Goal: Task Accomplishment & Management: Use online tool/utility

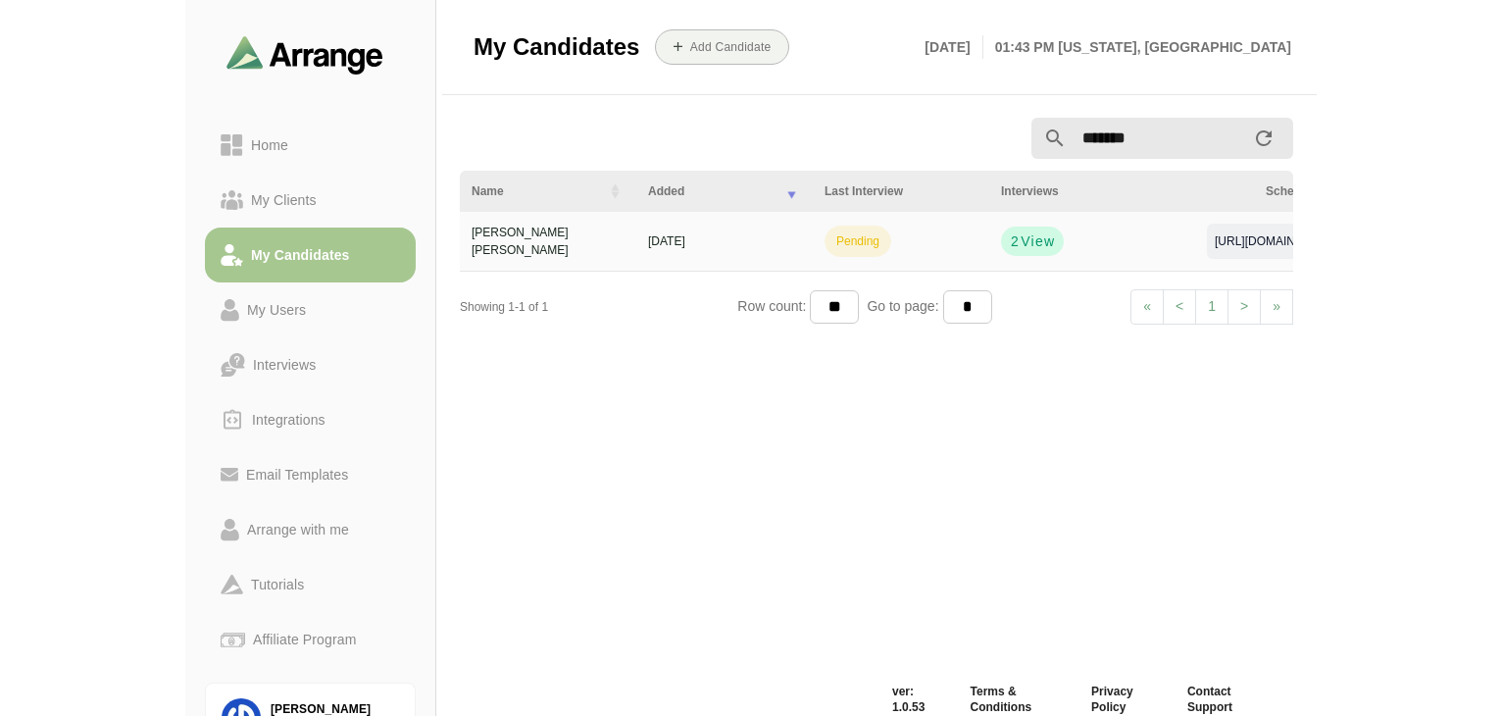
scroll to position [7, 0]
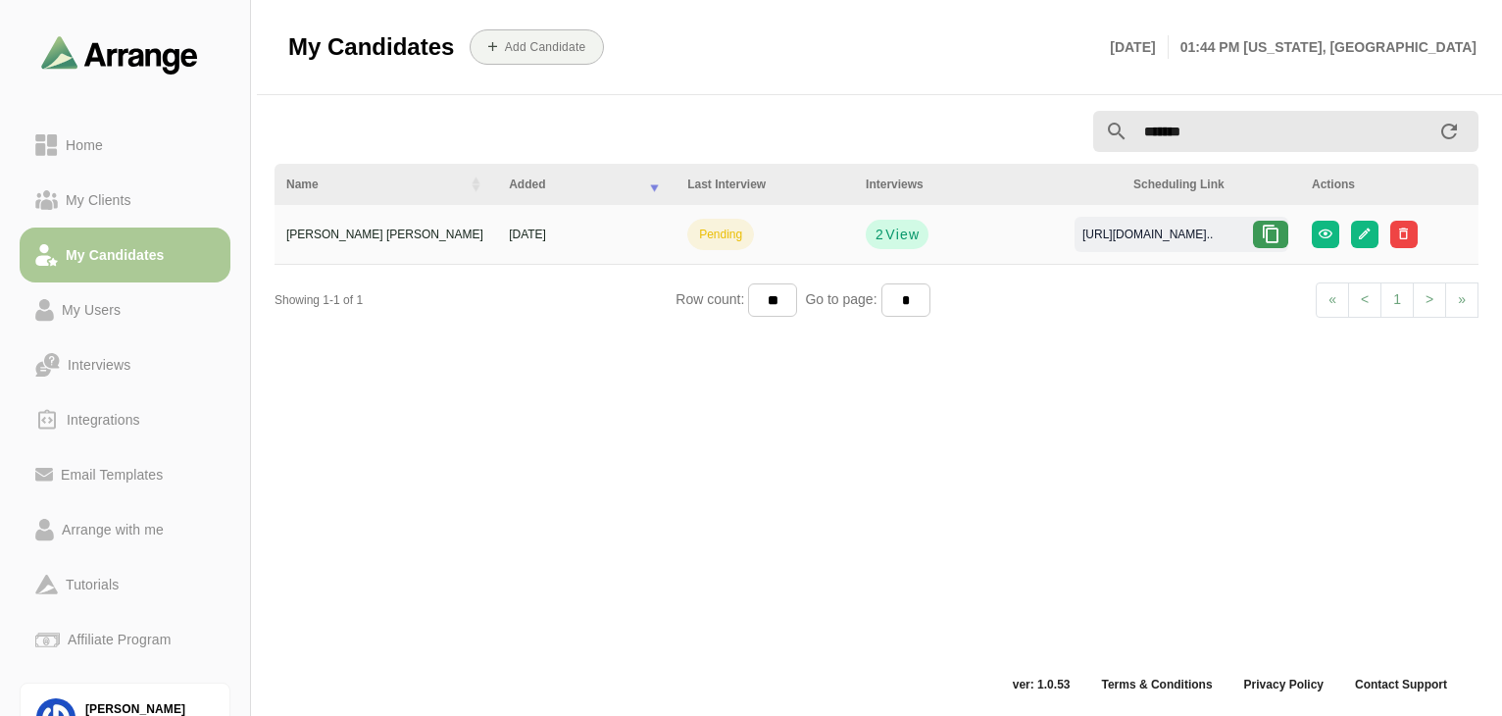
click at [105, 269] on link "My Candidates" at bounding box center [125, 254] width 211 height 55
click at [78, 204] on div "My Clients" at bounding box center [98, 200] width 81 height 24
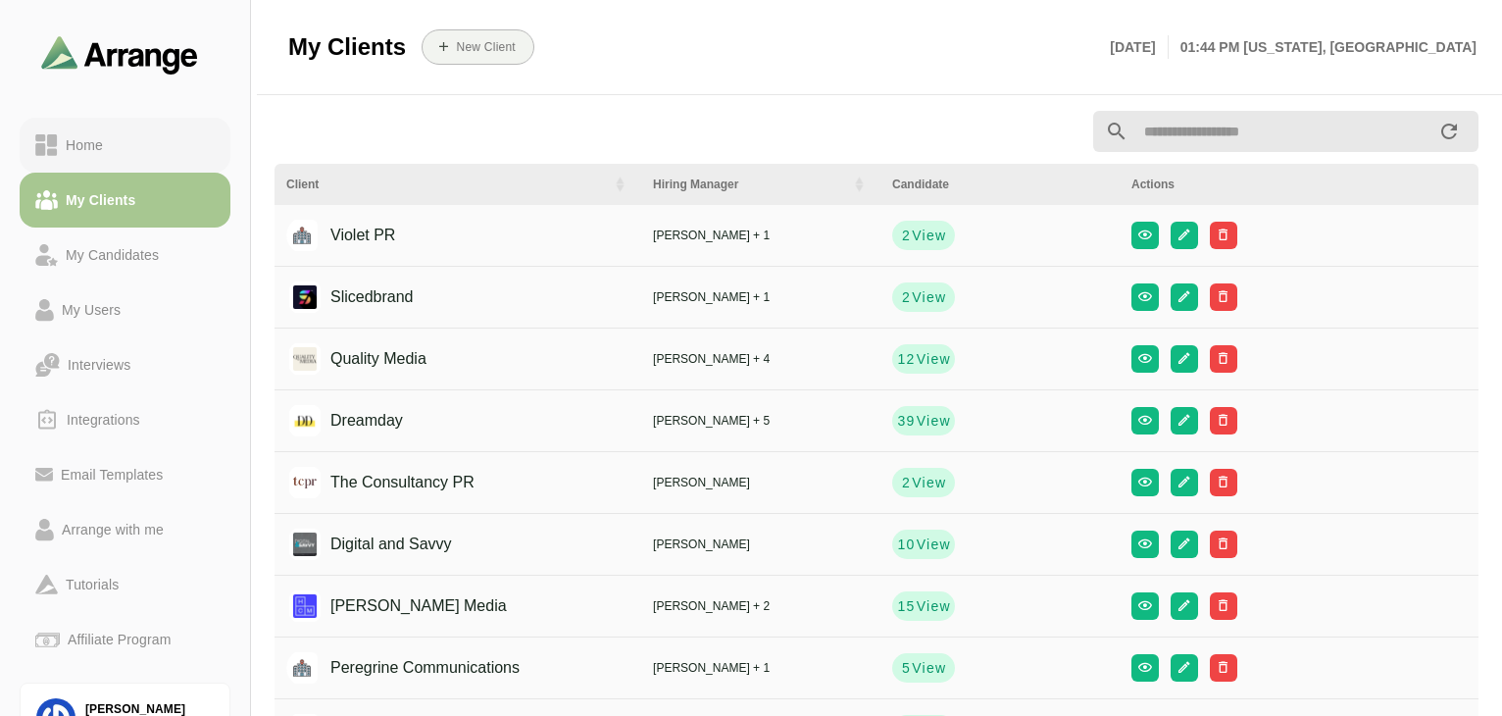
click at [95, 128] on link "Home" at bounding box center [125, 145] width 211 height 55
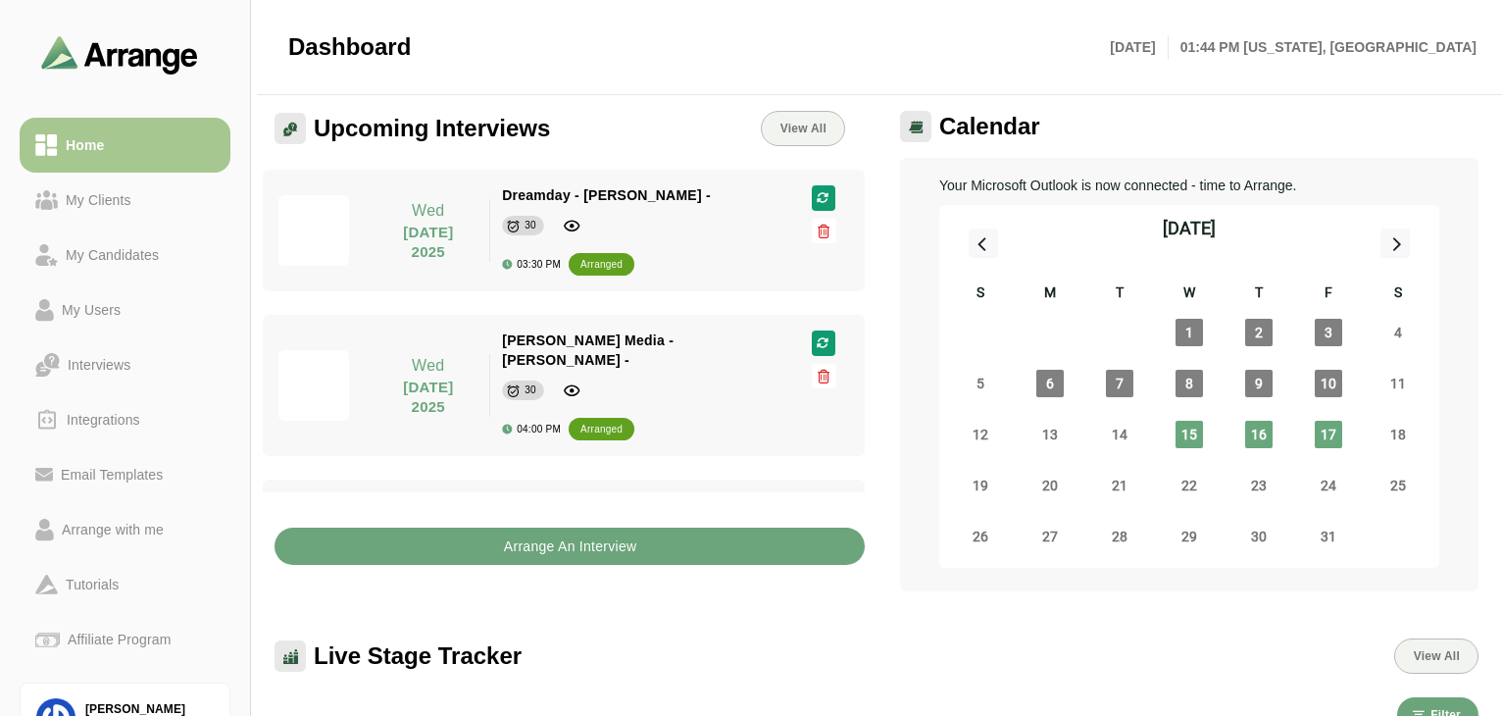
click at [735, 198] on div "Dreamday - [PERSON_NAME] -" at bounding box center [634, 195] width 265 height 20
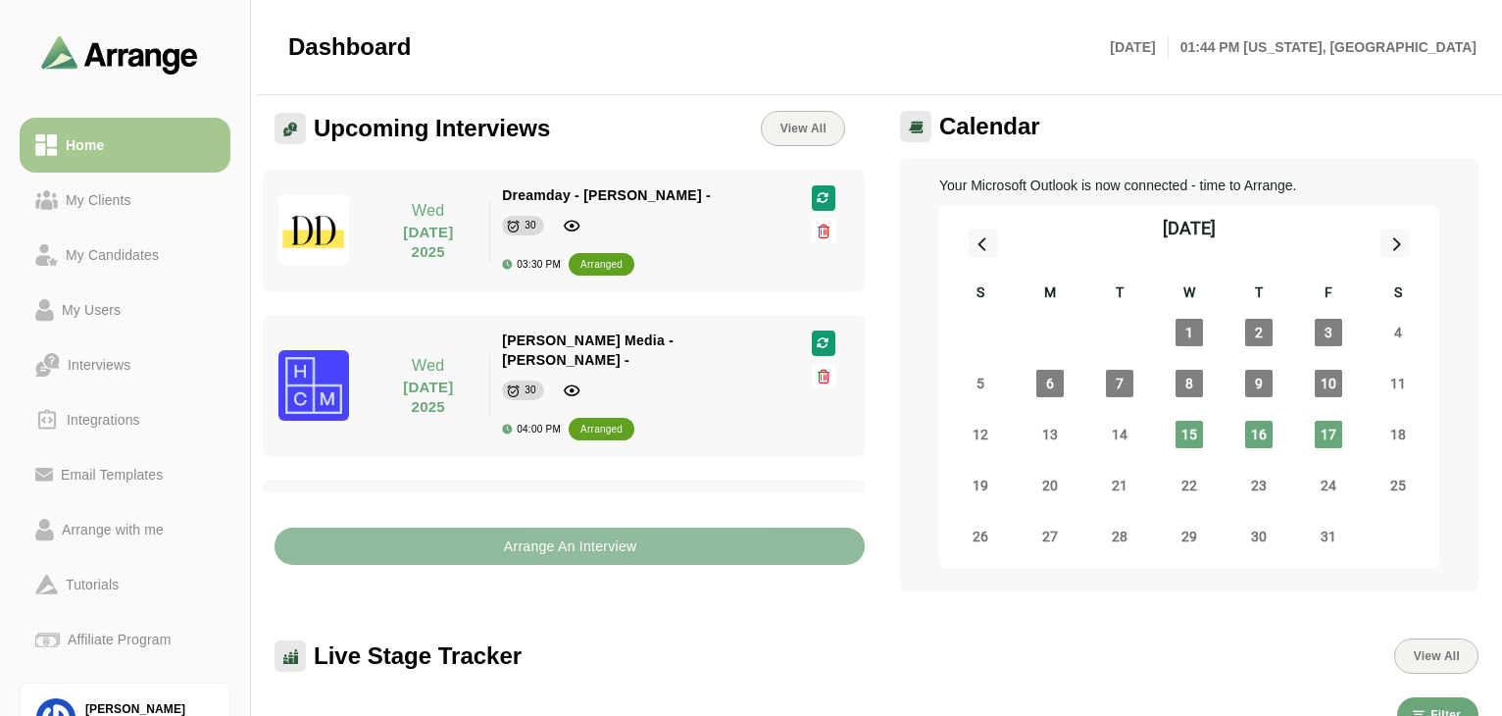
click at [668, 550] on button "Arrange An Interview" at bounding box center [569, 545] width 590 height 37
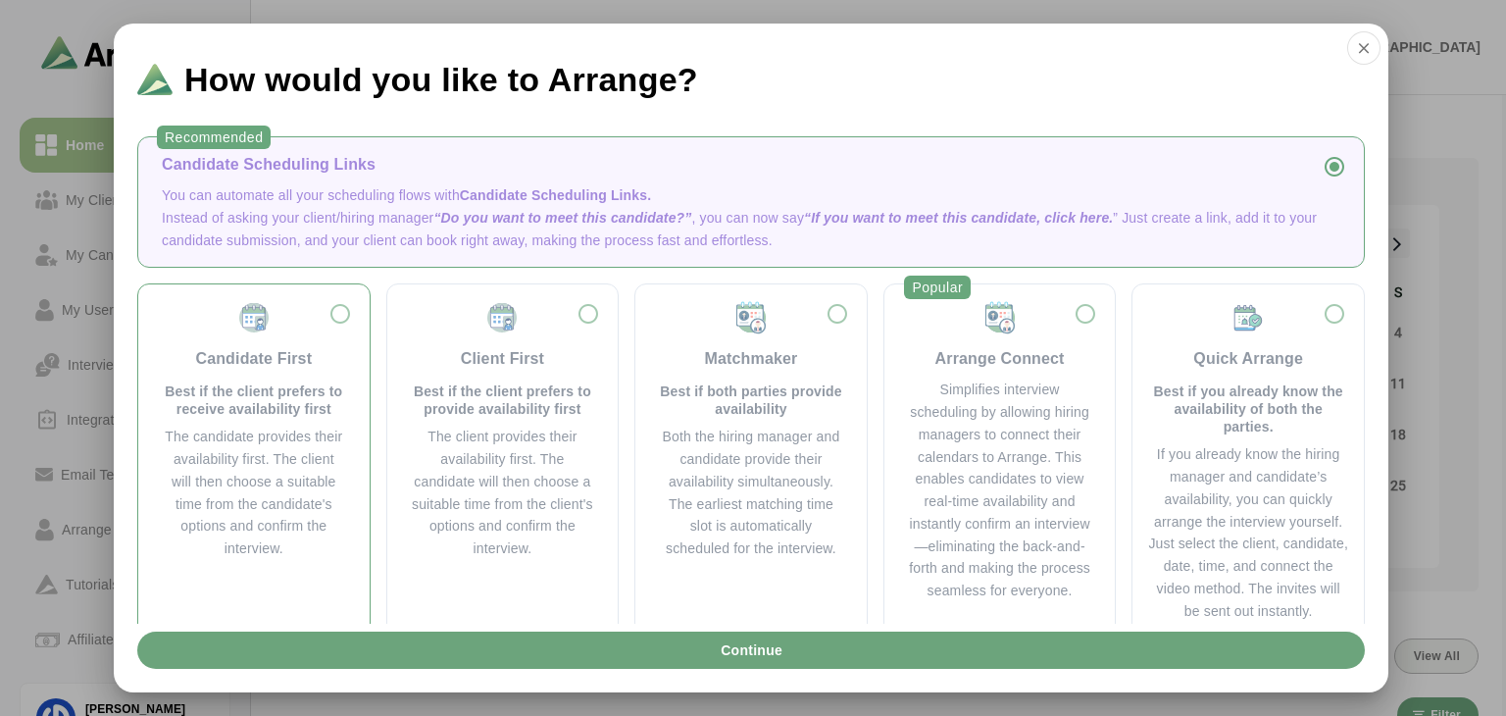
click at [331, 324] on div "Candidate First Best if the client prefers to receive availability first" at bounding box center [254, 359] width 184 height 118
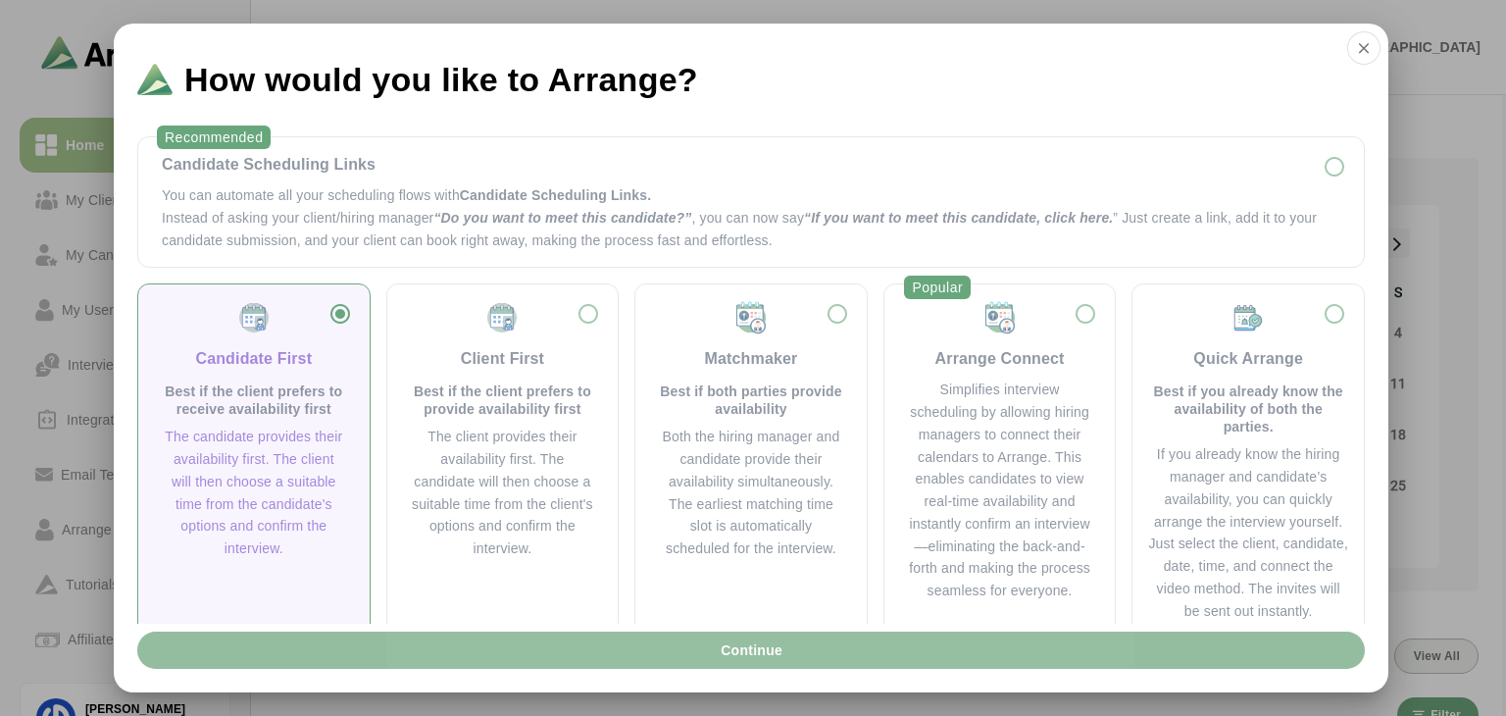
click at [761, 651] on span "Continue" at bounding box center [751, 649] width 63 height 37
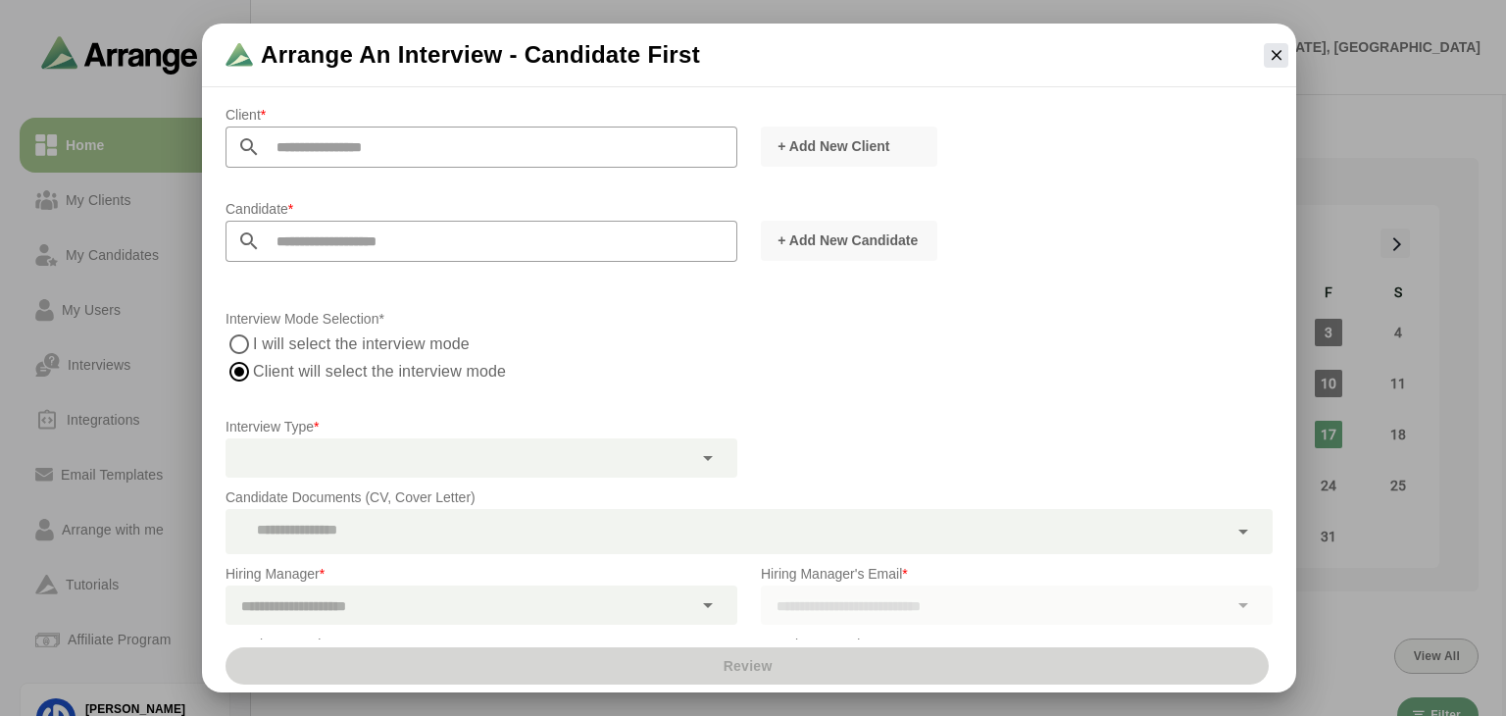
click at [388, 162] on input "text" at bounding box center [499, 146] width 476 height 41
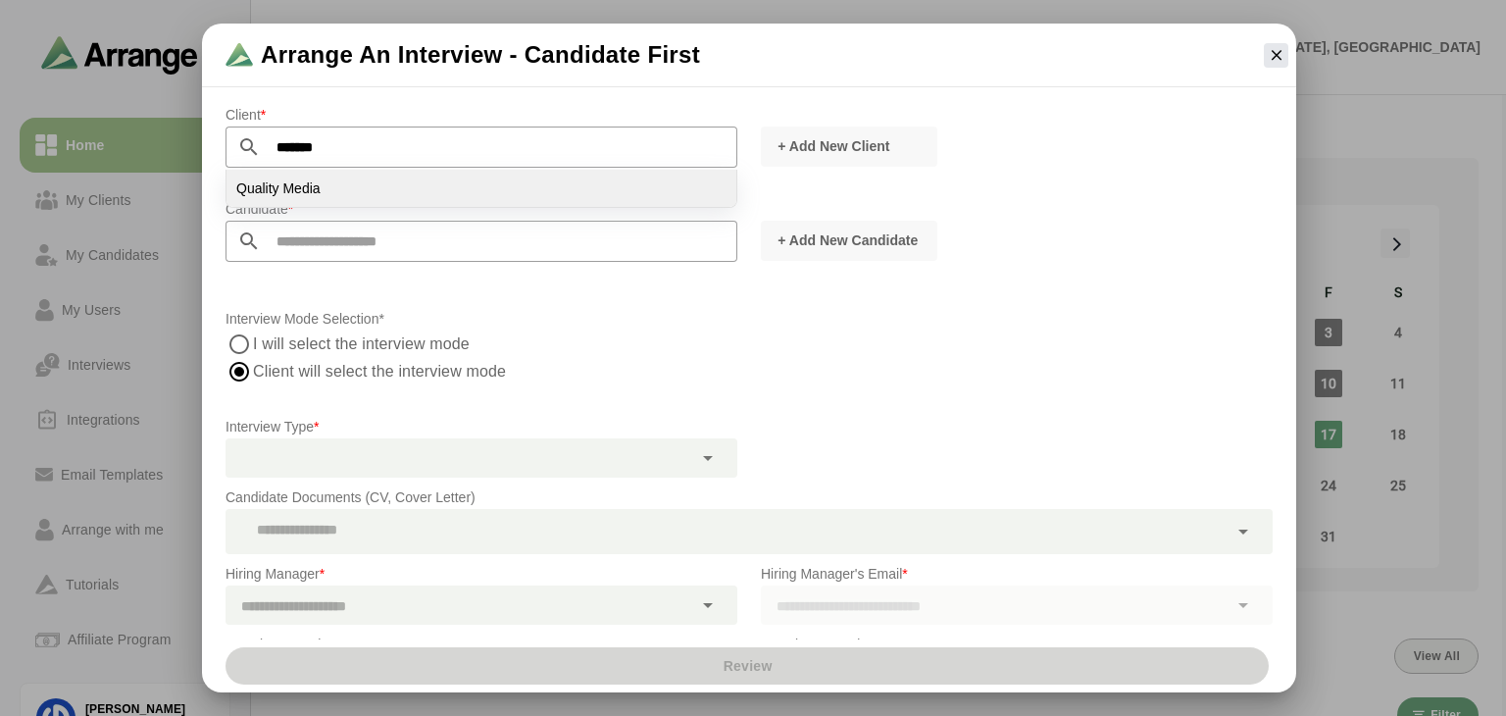
click at [396, 195] on li "Quality Media" at bounding box center [481, 188] width 510 height 37
type input "**********"
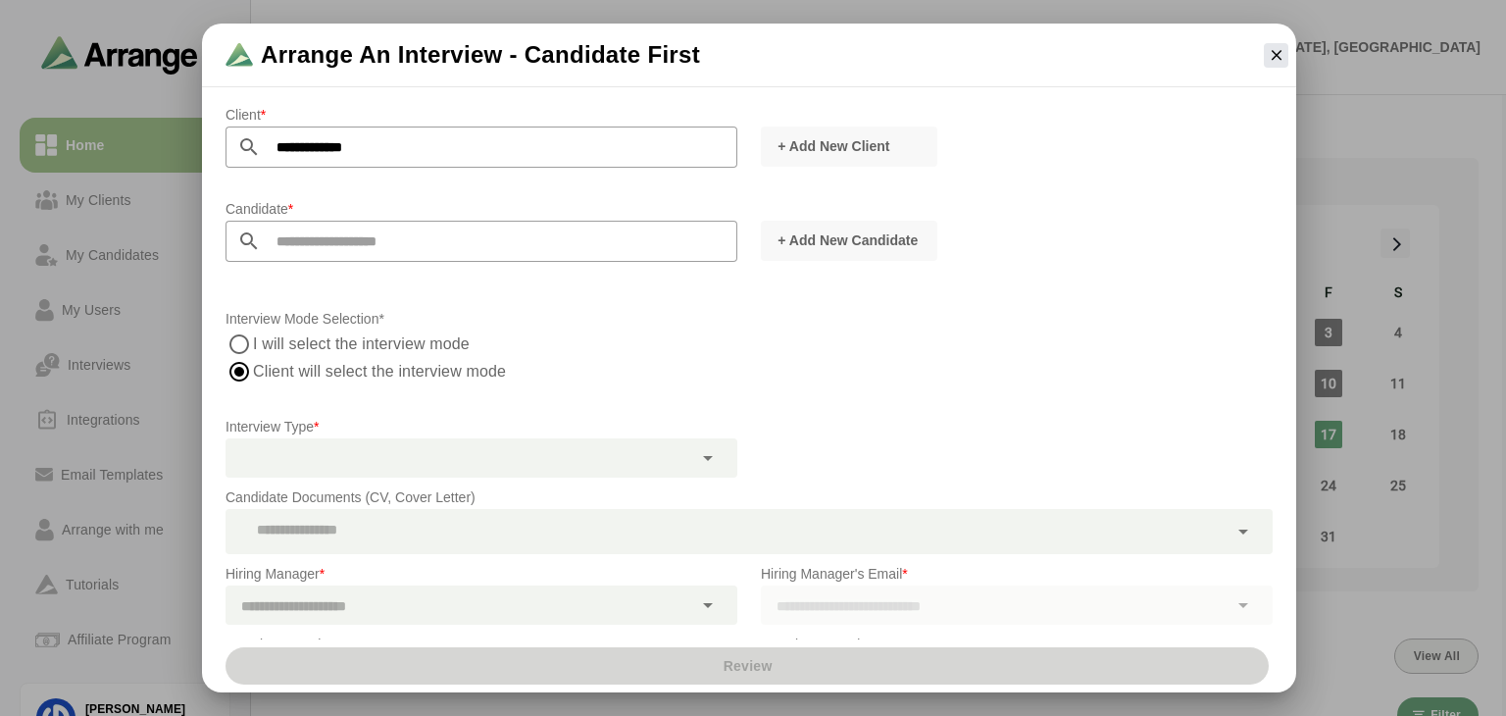
click at [1130, 73] on div at bounding box center [1276, 55] width 40 height 40
click at [1130, 63] on icon "button" at bounding box center [1277, 55] width 18 height 18
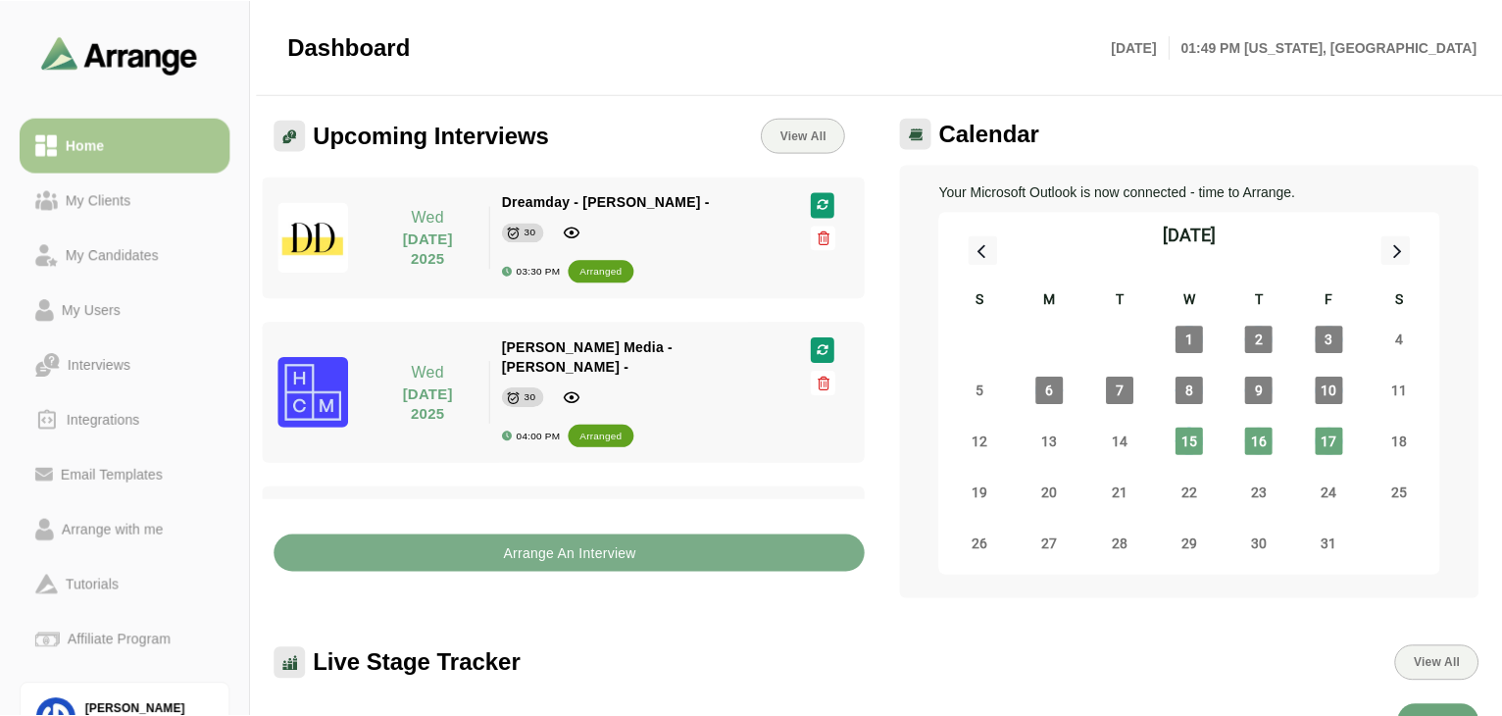
scroll to position [7, 0]
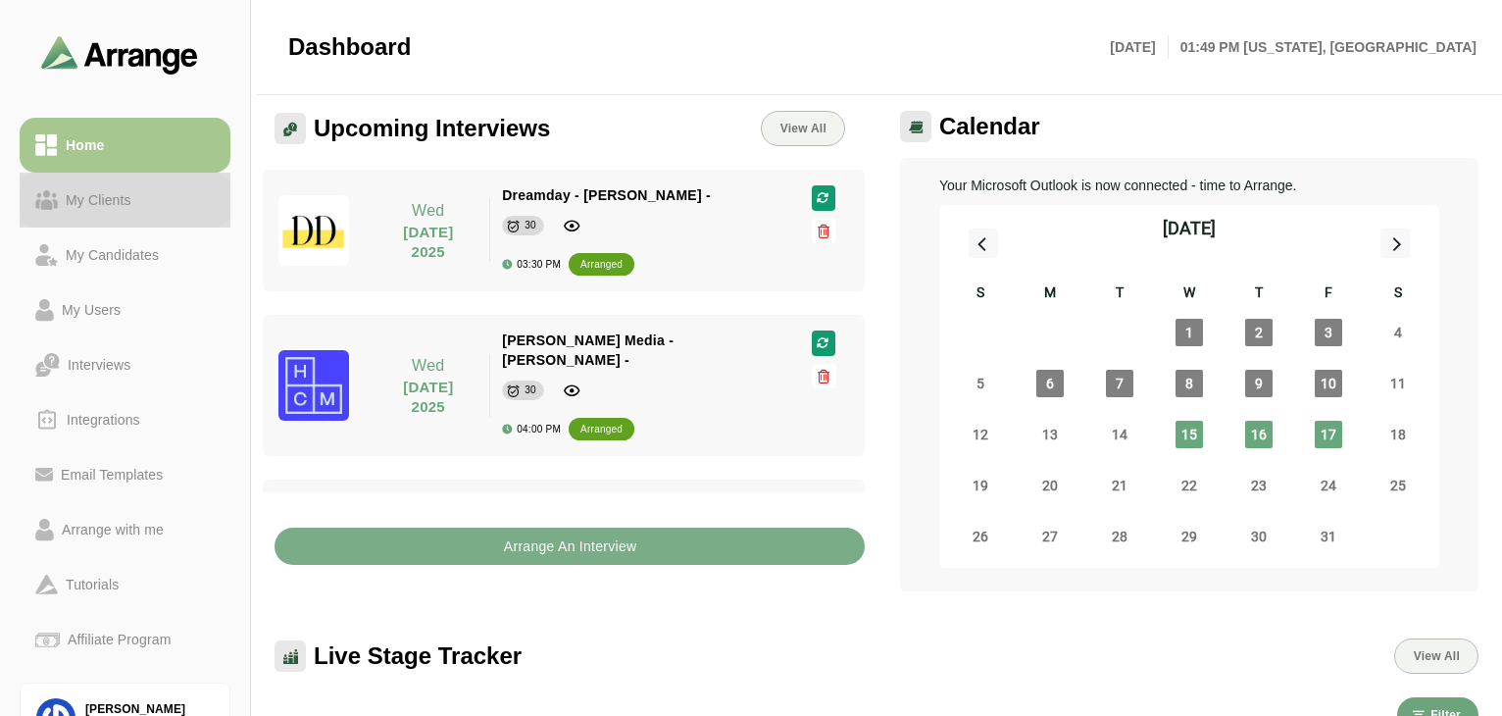
click at [90, 204] on div "My Clients" at bounding box center [98, 200] width 81 height 24
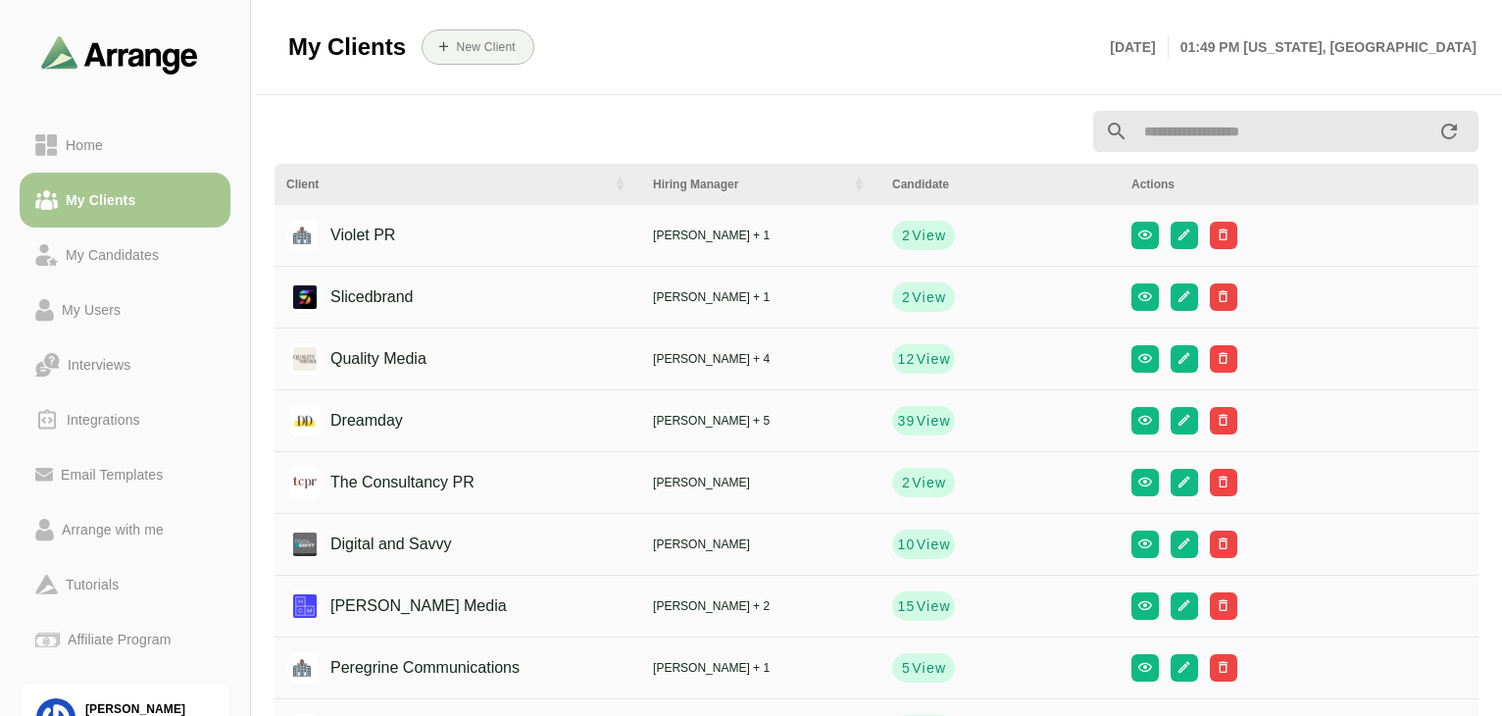
click at [386, 224] on div "Violet PR" at bounding box center [347, 235] width 95 height 37
click at [1130, 73] on div "Wed 15th October, 2025 01:49 PM New york, America" at bounding box center [1293, 47] width 390 height 59
click at [1130, 370] on button "button" at bounding box center [1184, 358] width 27 height 27
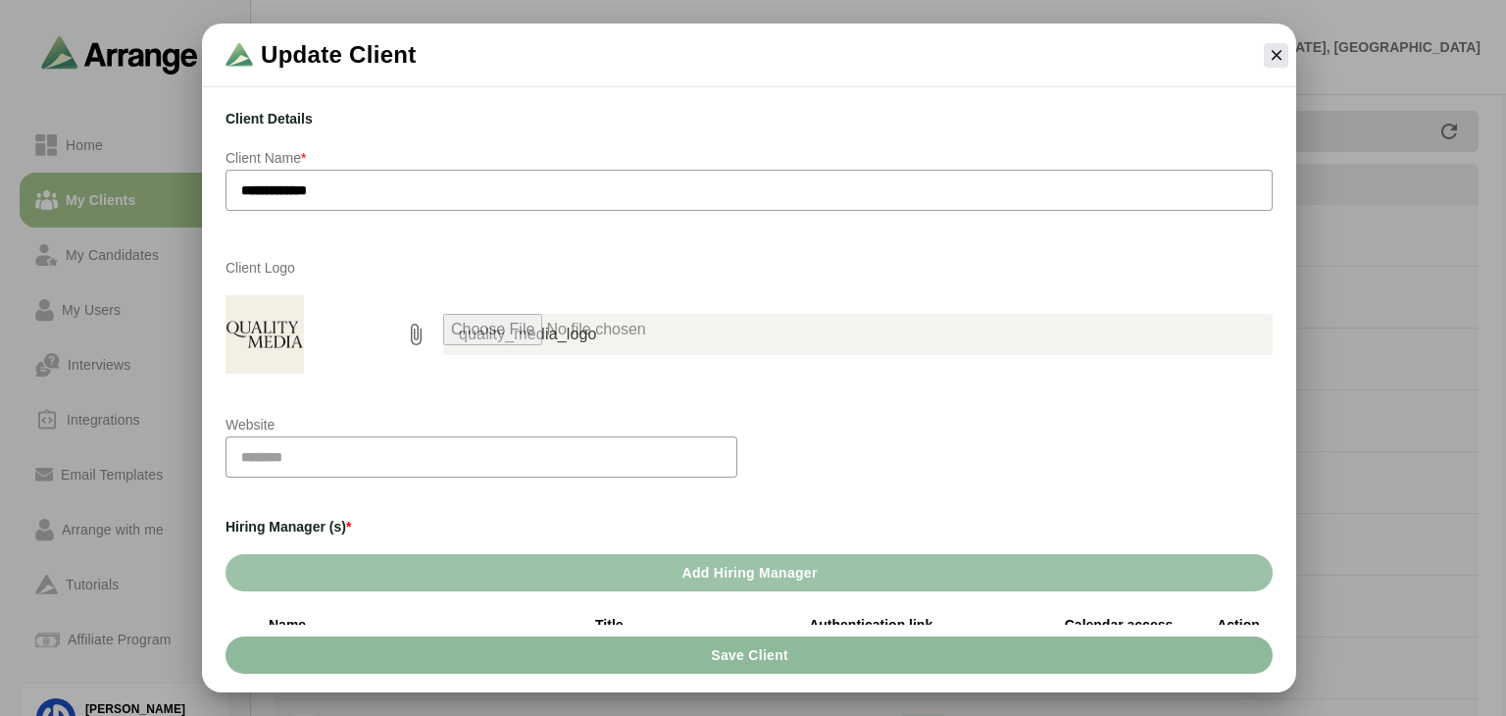
click at [1047, 442] on div "Website" at bounding box center [749, 456] width 1071 height 110
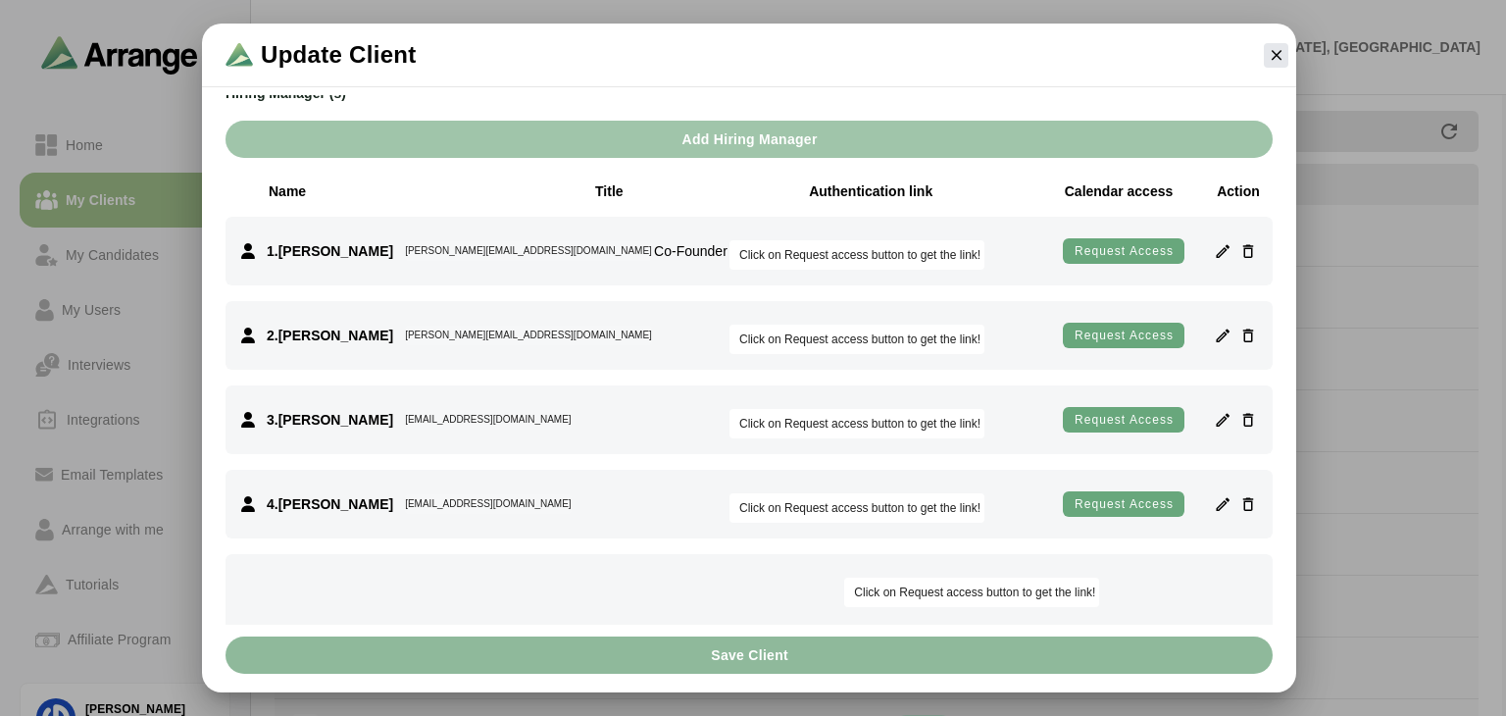
scroll to position [435, 0]
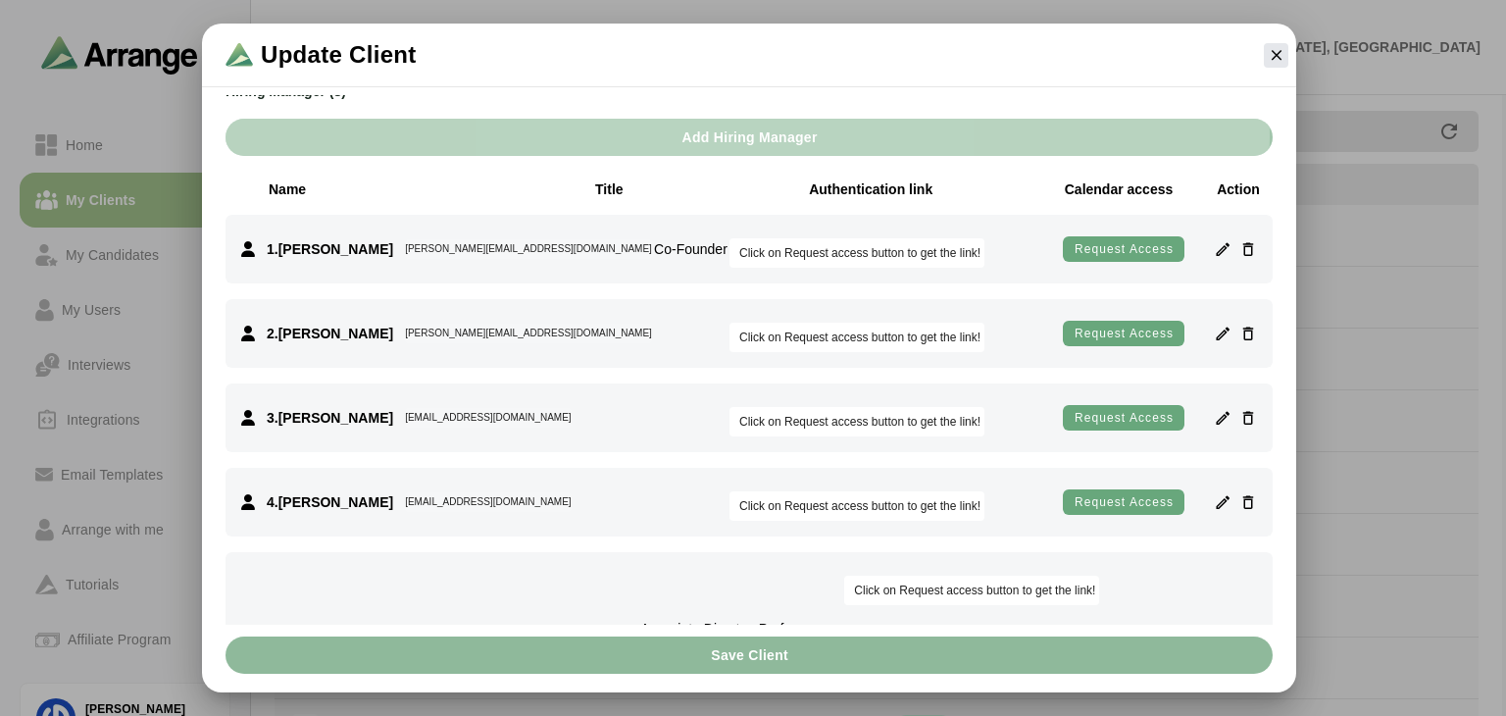
click at [803, 150] on span "Add Hiring Manager" at bounding box center [748, 137] width 136 height 37
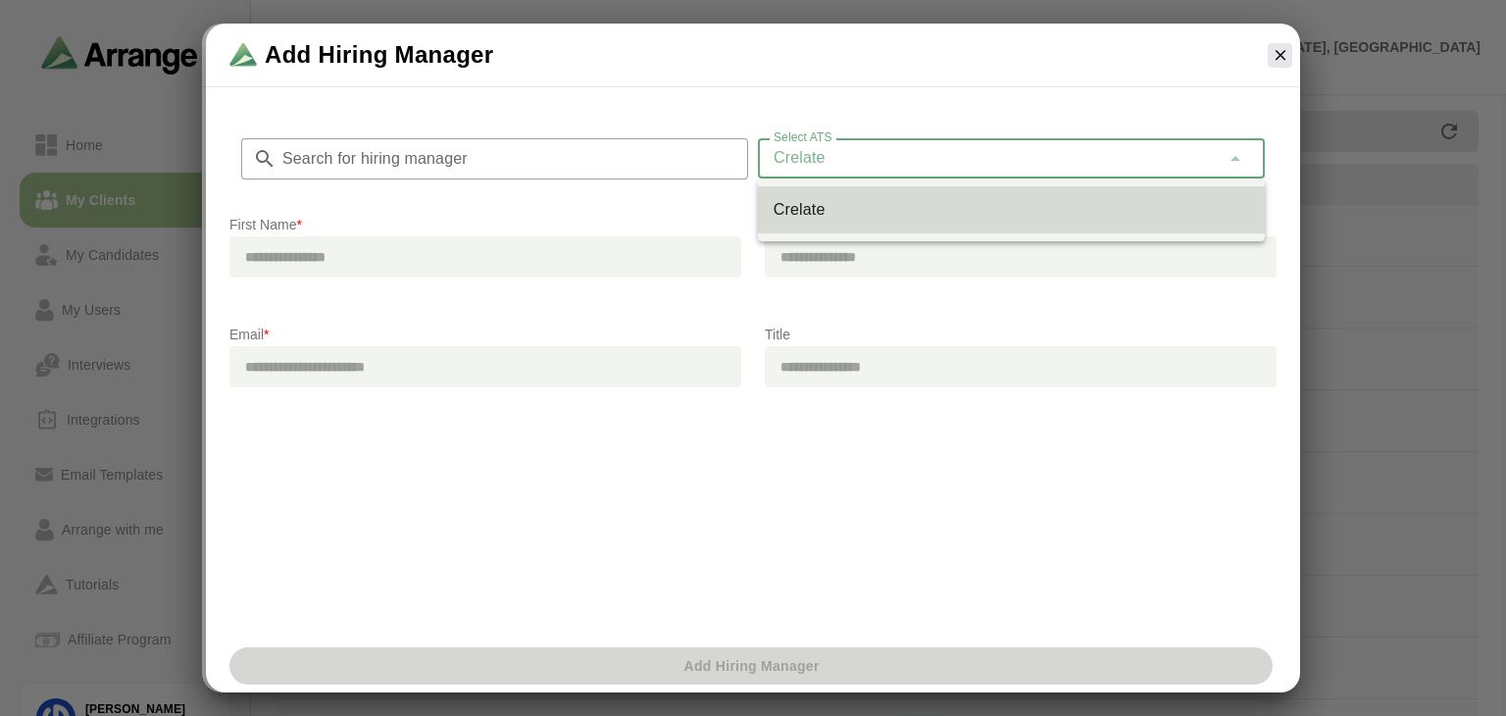
click at [894, 146] on div "Crelate *******" at bounding box center [989, 157] width 462 height 39
click at [493, 246] on input "text" at bounding box center [485, 256] width 512 height 41
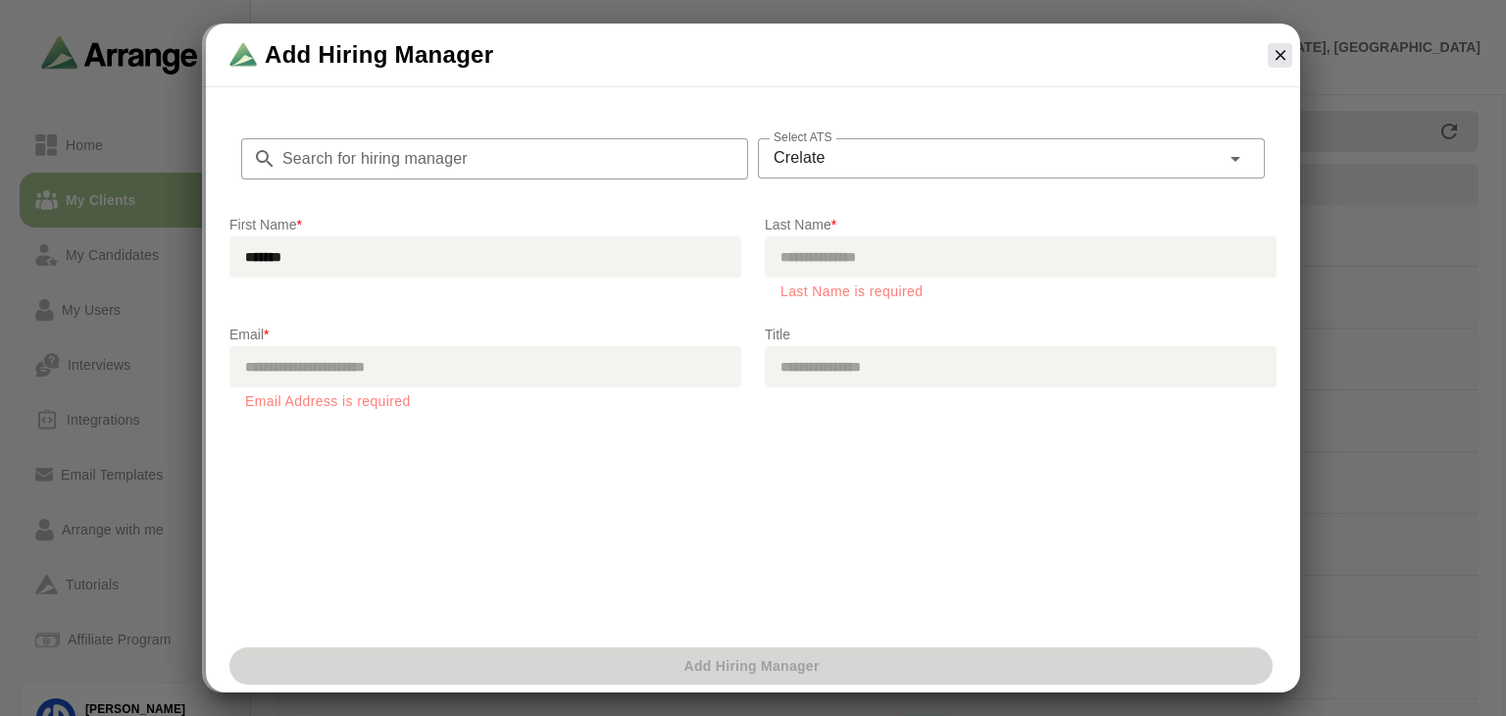
type input "*******"
type input "****"
click at [618, 457] on div "Search for hiring manager Search for hiring manager Select ATS Crelate ******* …" at bounding box center [753, 365] width 1094 height 548
click at [524, 373] on input "email" at bounding box center [485, 366] width 512 height 41
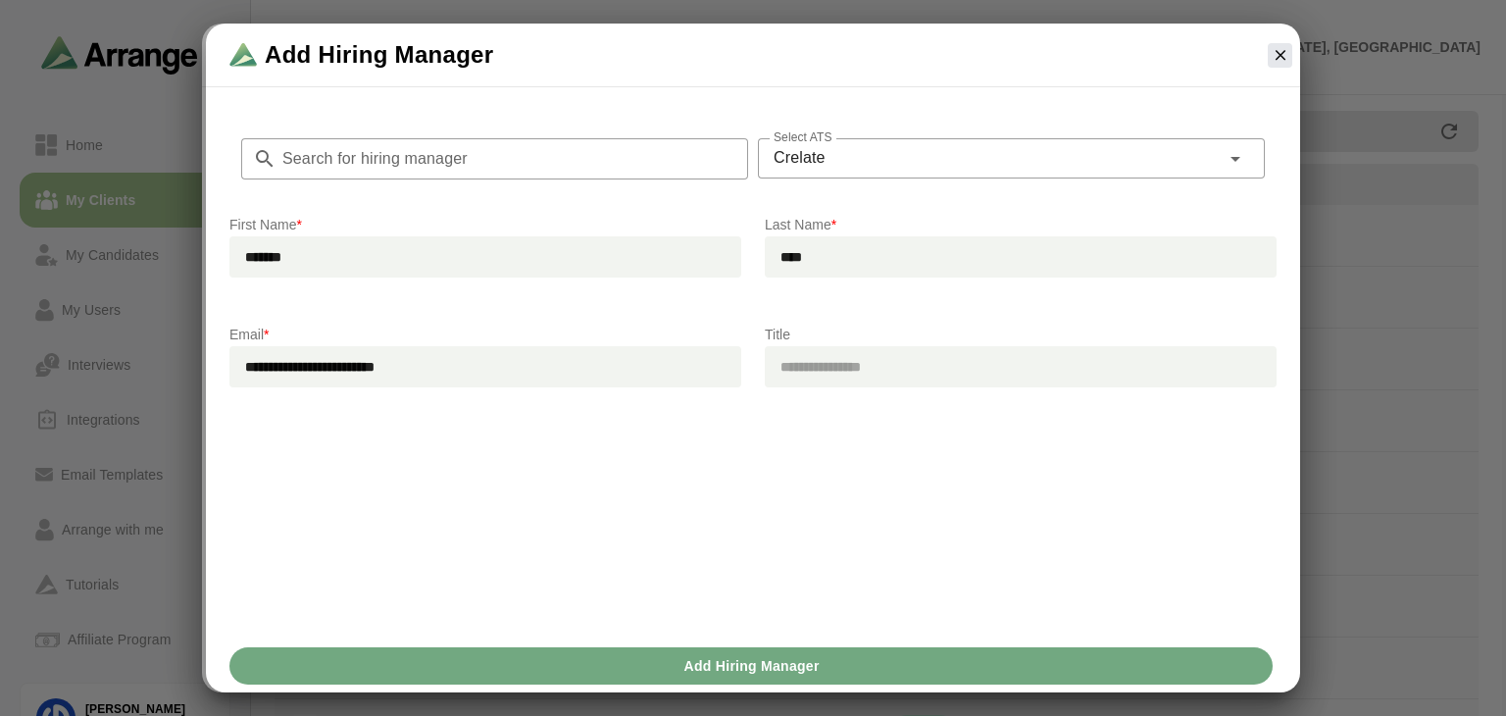
type input "**********"
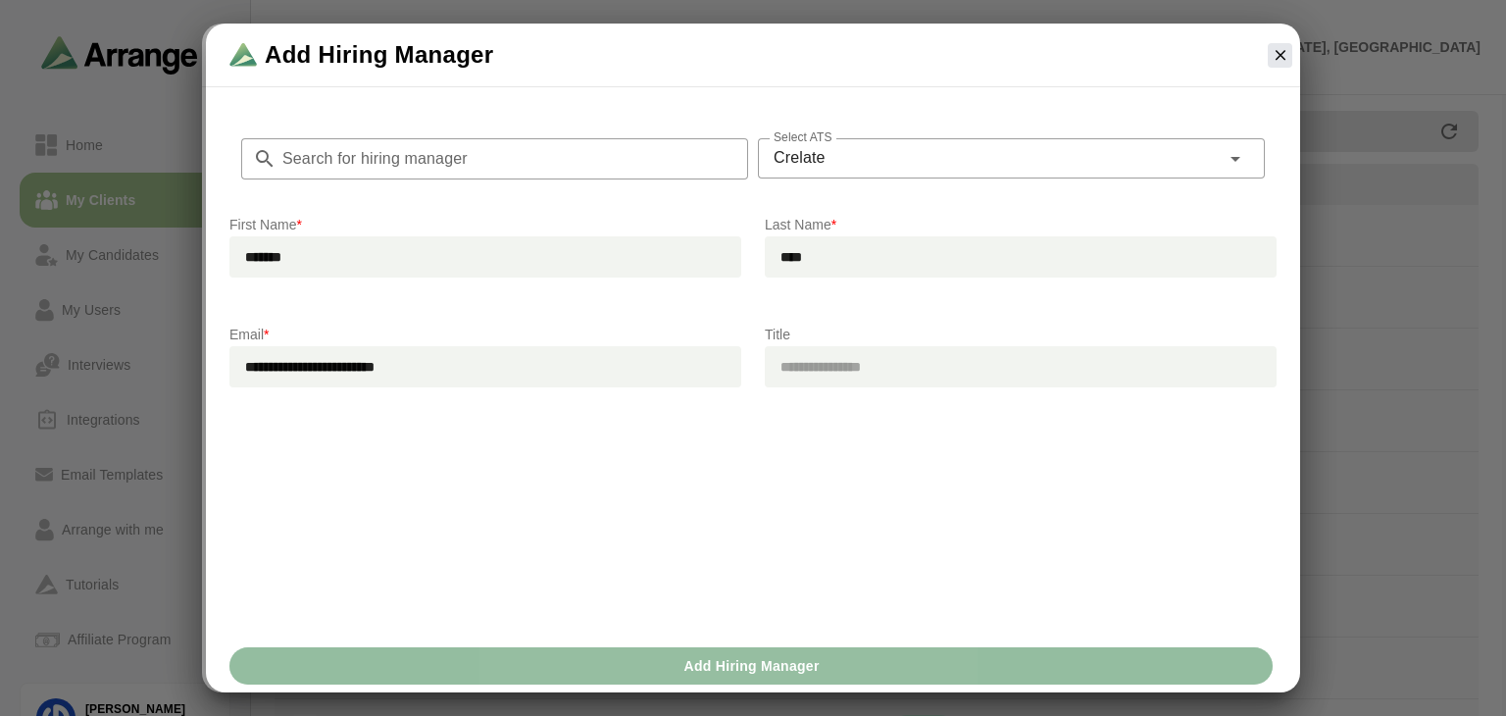
click at [859, 673] on button "Add Hiring Manager" at bounding box center [750, 665] width 1043 height 37
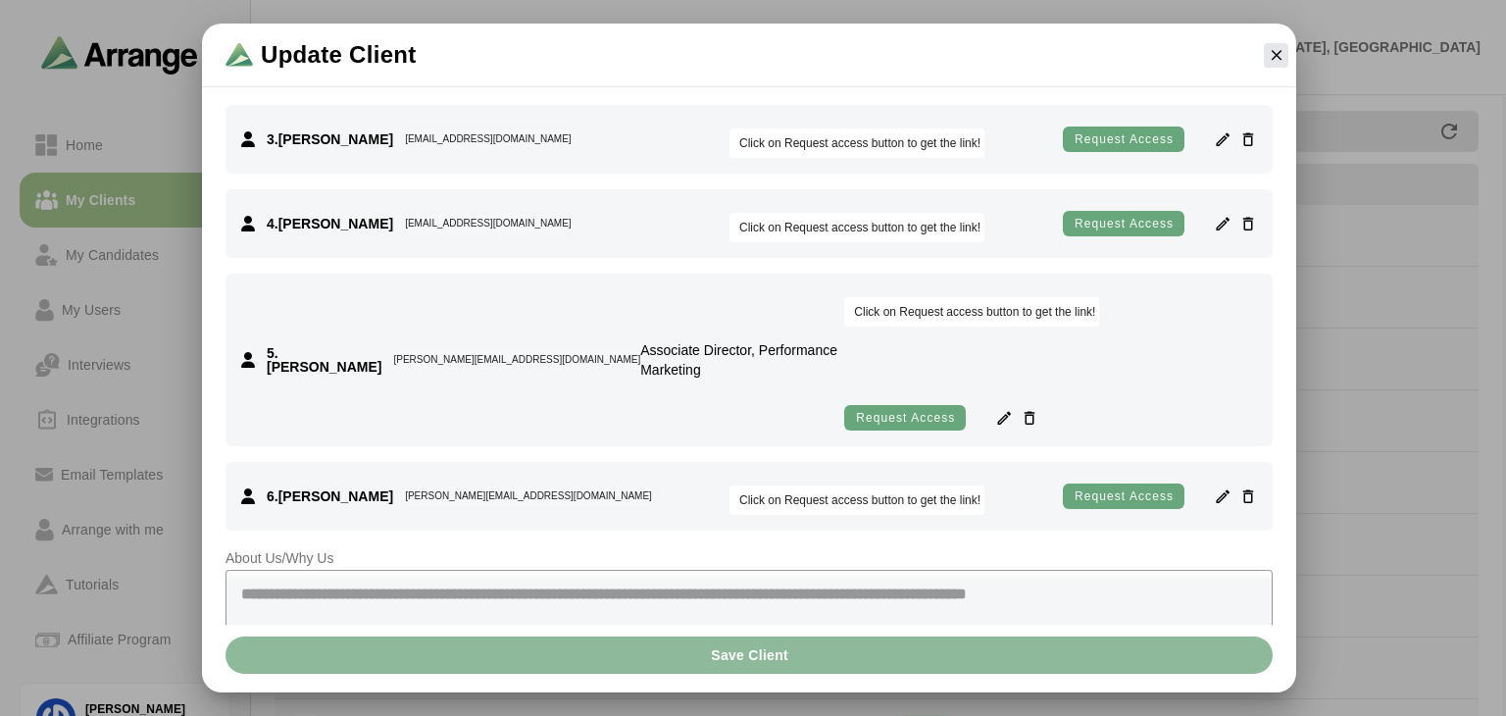
scroll to position [713, 0]
click at [1130, 495] on icon "button" at bounding box center [1248, 497] width 18 height 18
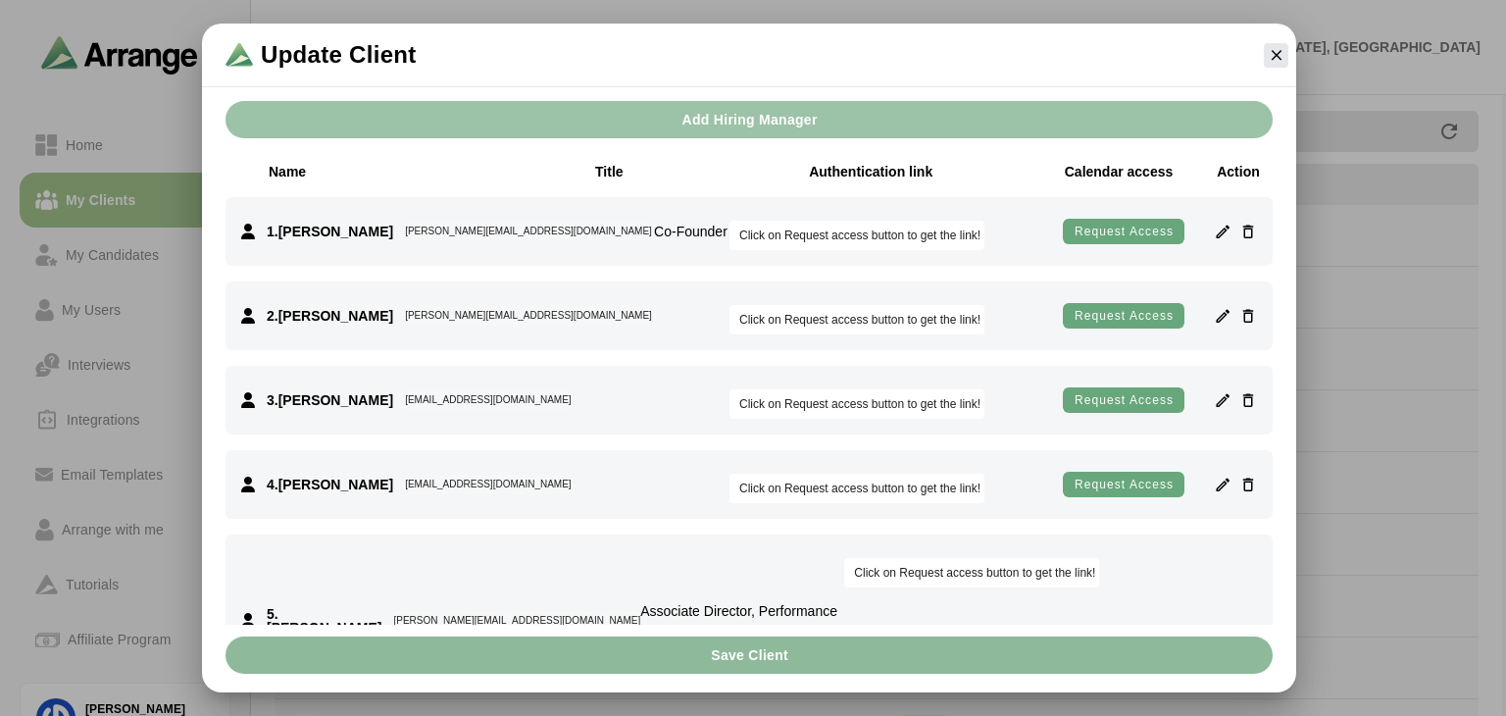
scroll to position [450, 0]
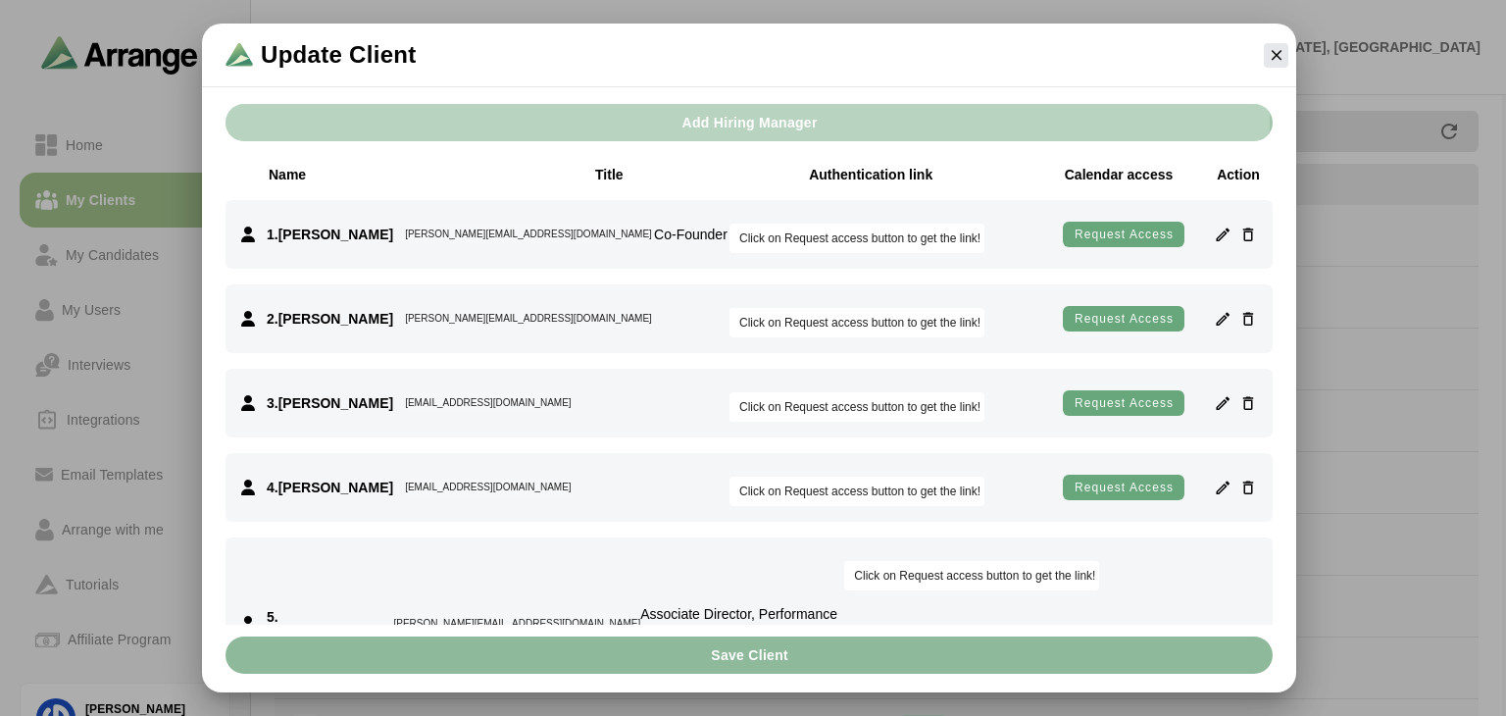
click at [810, 121] on span "Add Hiring Manager" at bounding box center [748, 122] width 136 height 37
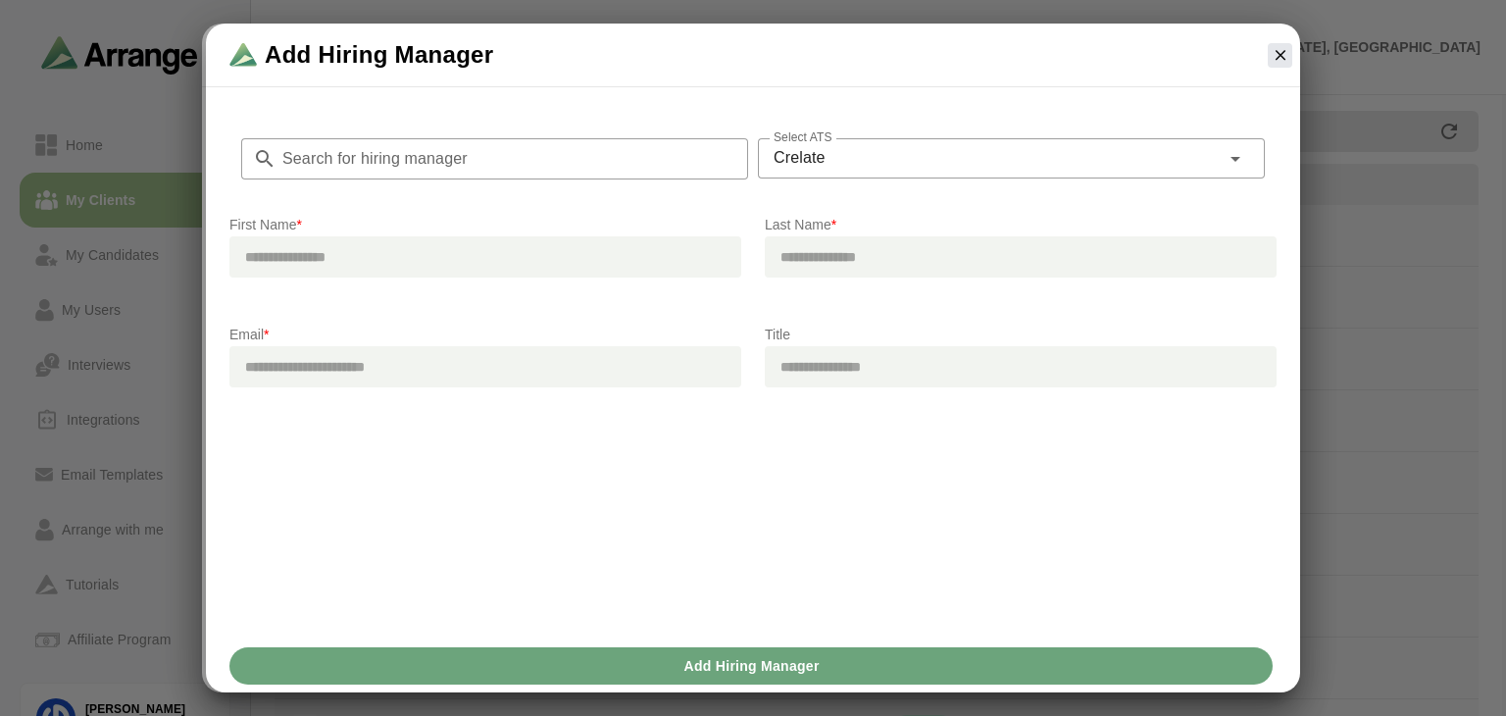
click at [424, 273] on input "text" at bounding box center [485, 256] width 512 height 41
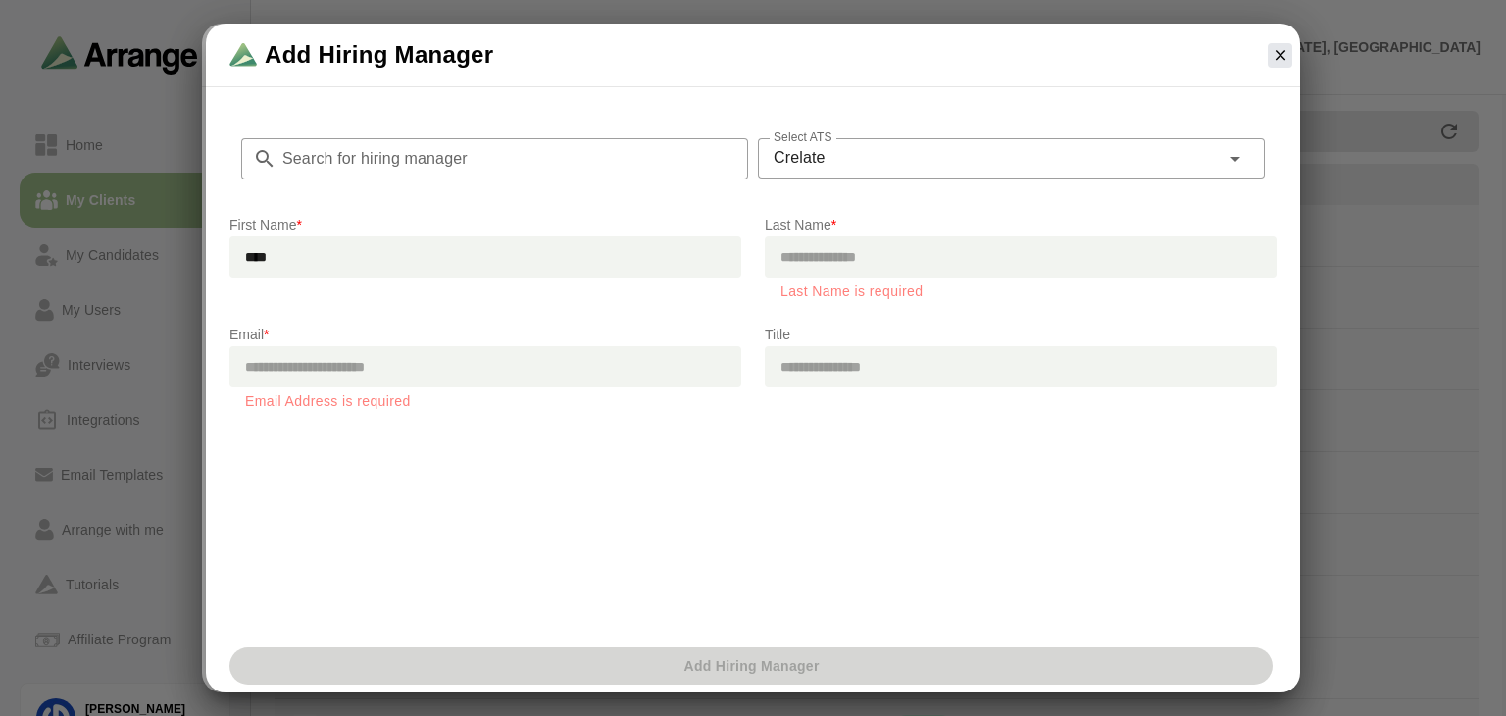
type input "****"
type input "******"
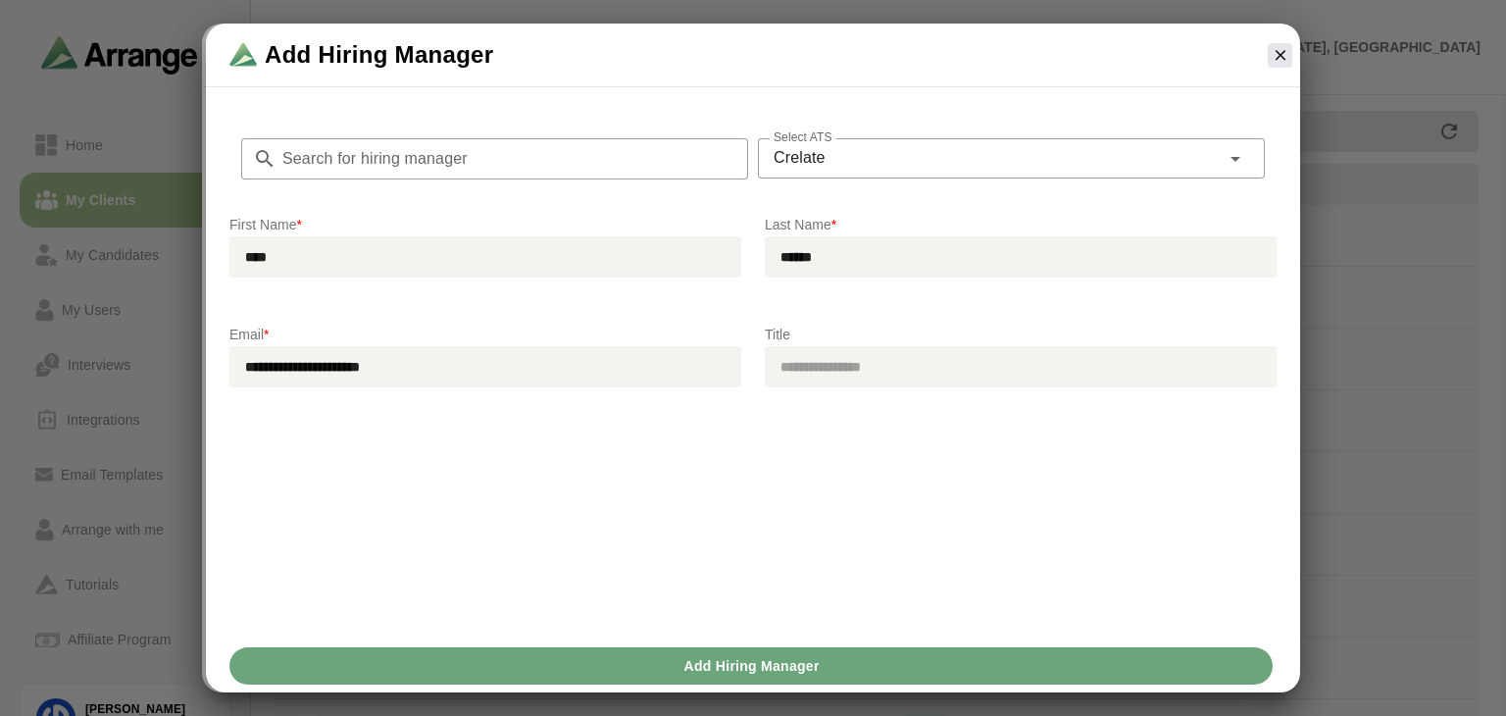
type input "**********"
click at [807, 672] on span "Add Hiring Manager" at bounding box center [750, 665] width 136 height 37
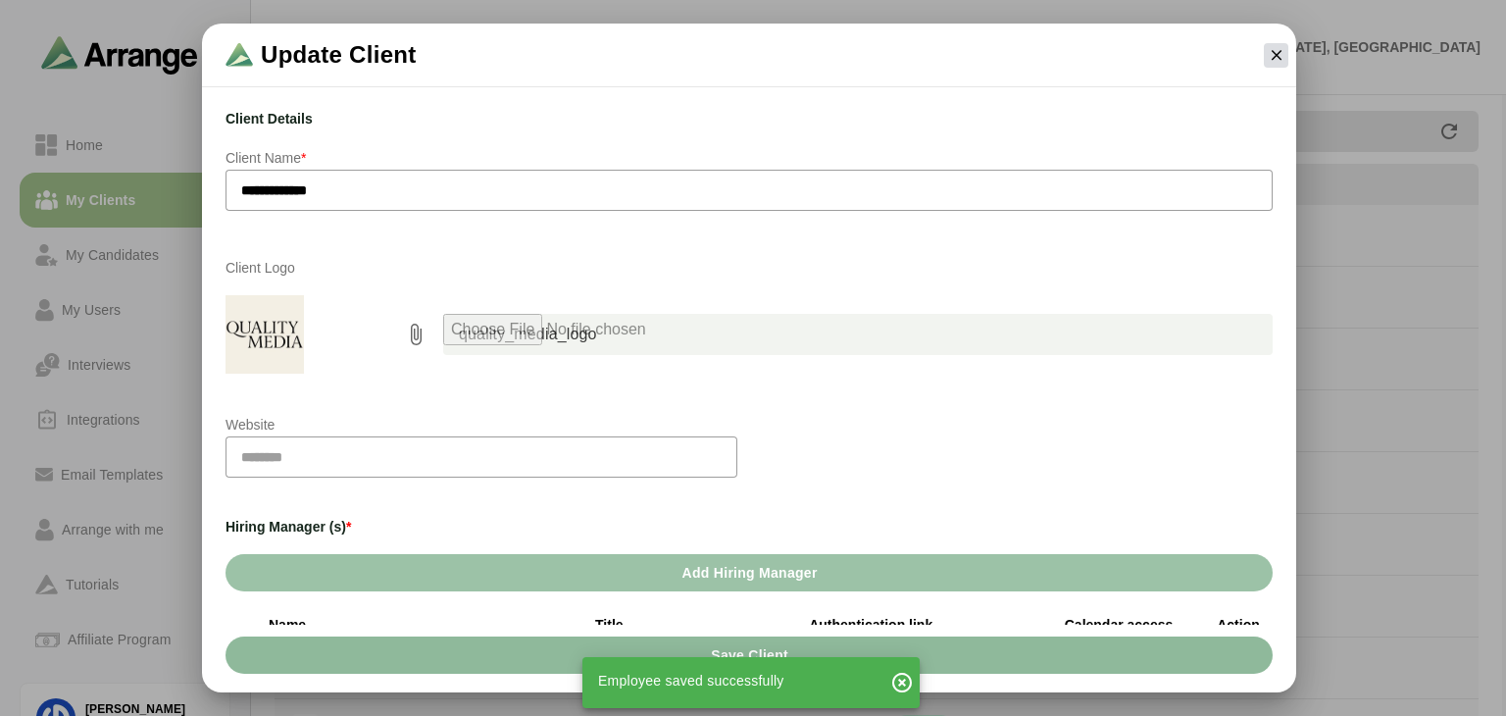
click at [1130, 52] on icon "button" at bounding box center [1277, 55] width 18 height 18
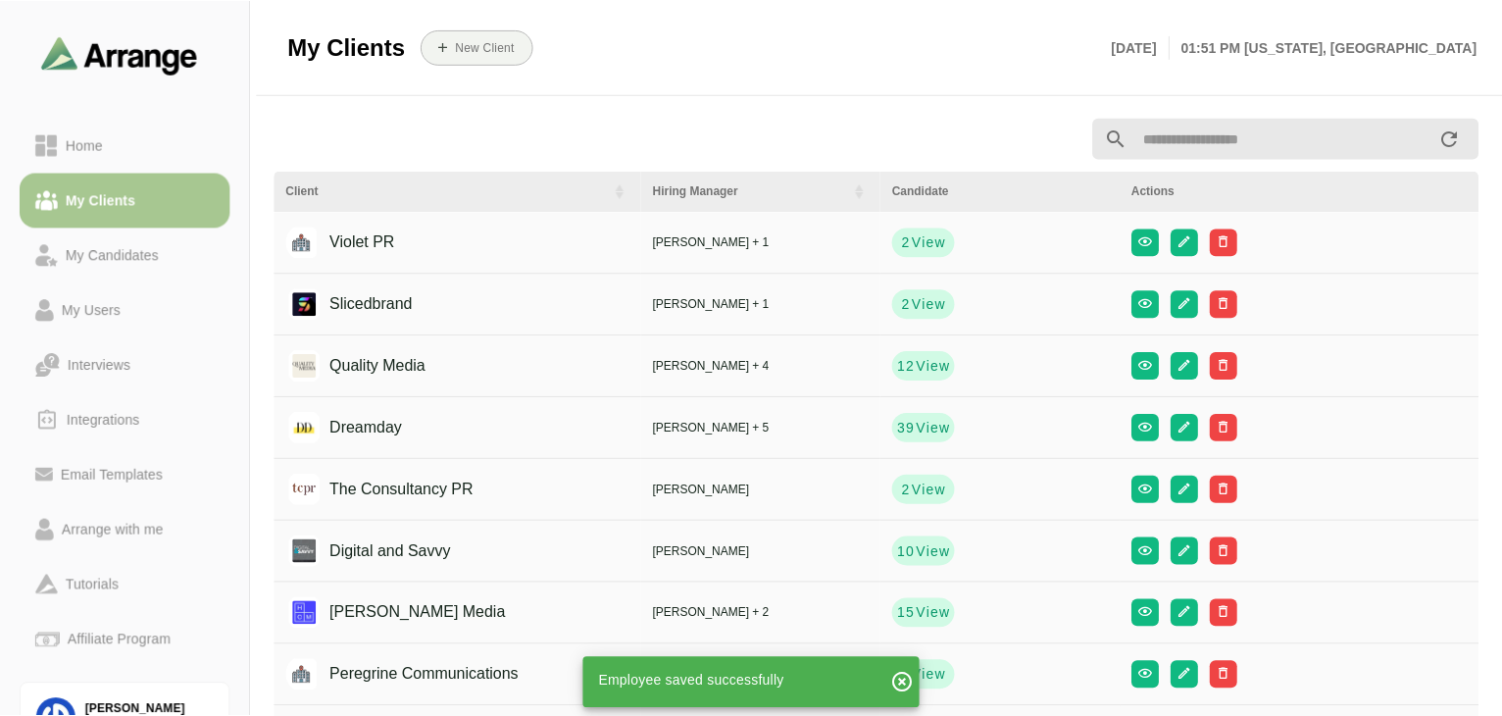
scroll to position [7, 0]
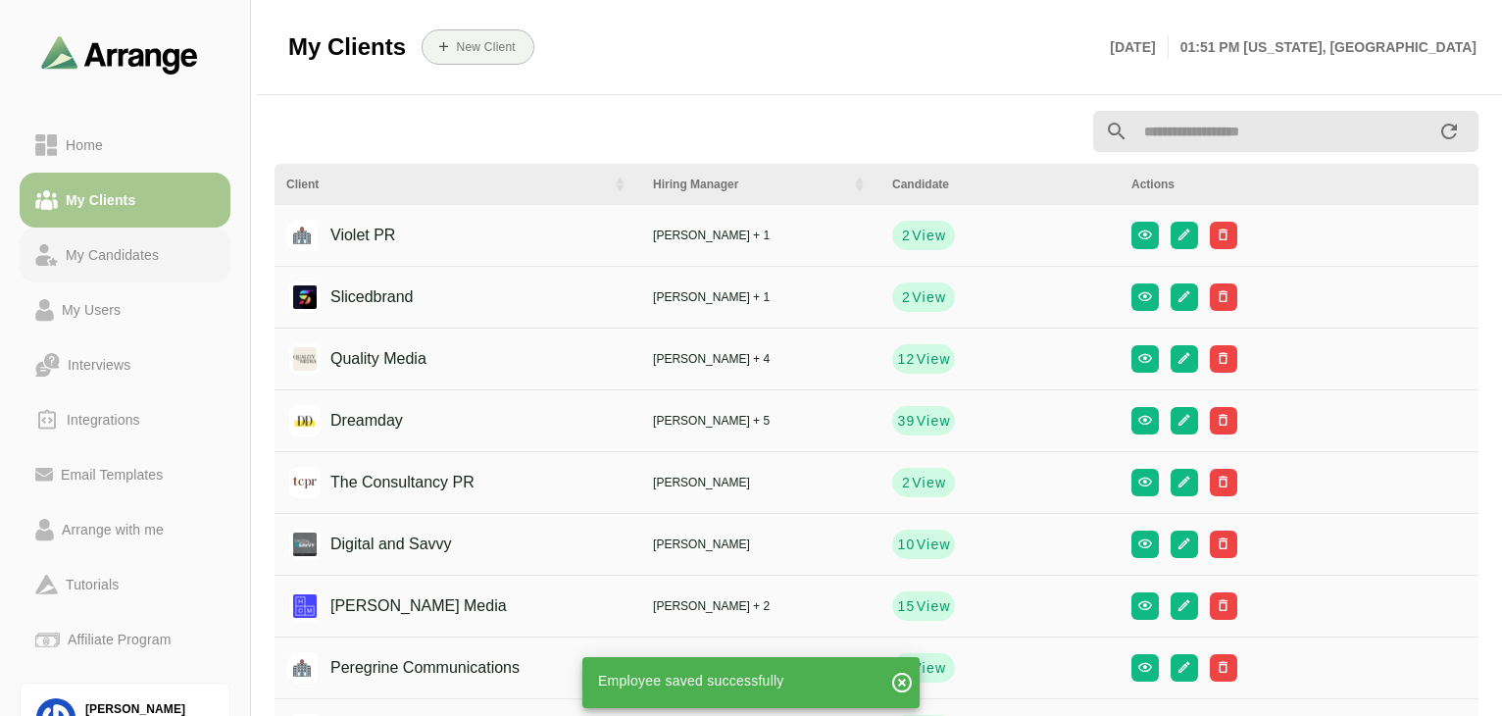
click at [135, 254] on div "My Candidates" at bounding box center [112, 255] width 109 height 24
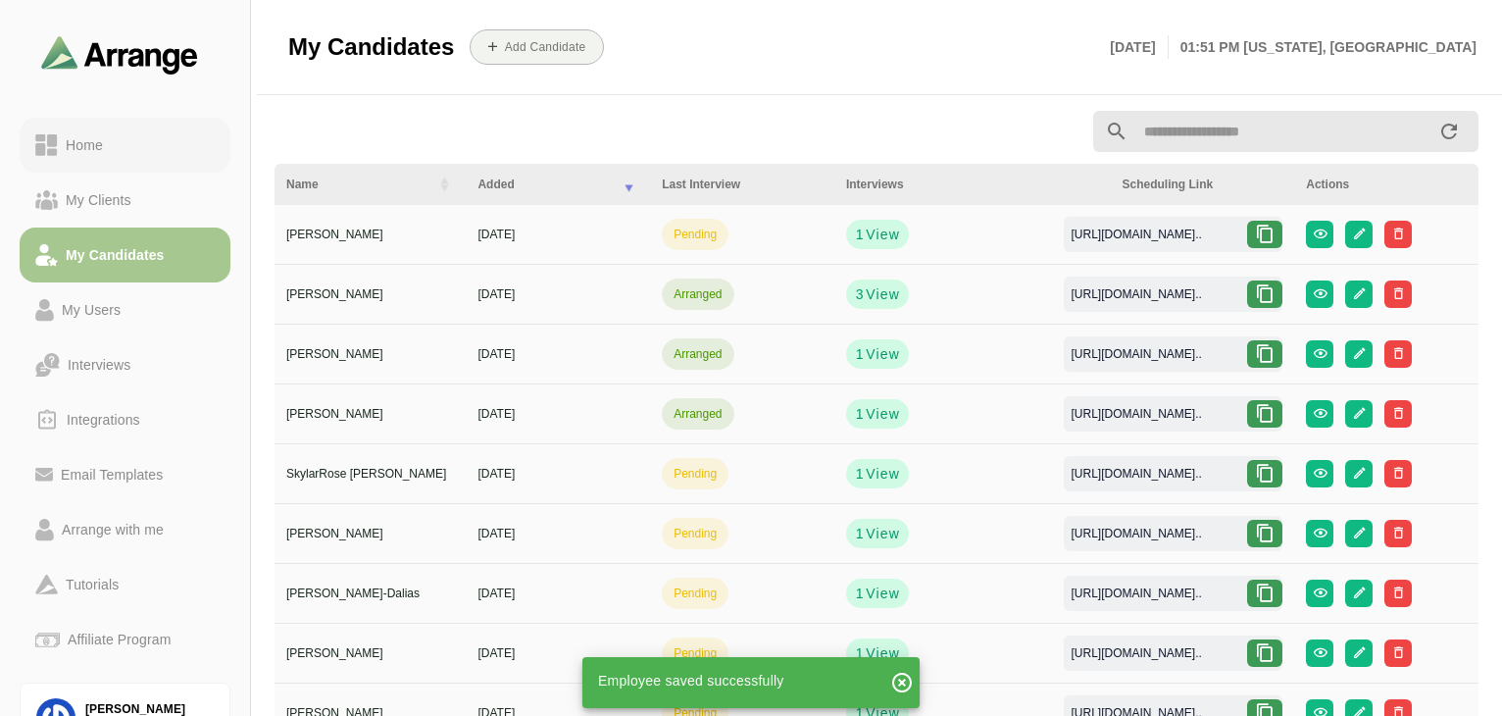
click at [79, 139] on div "Home" at bounding box center [84, 145] width 53 height 24
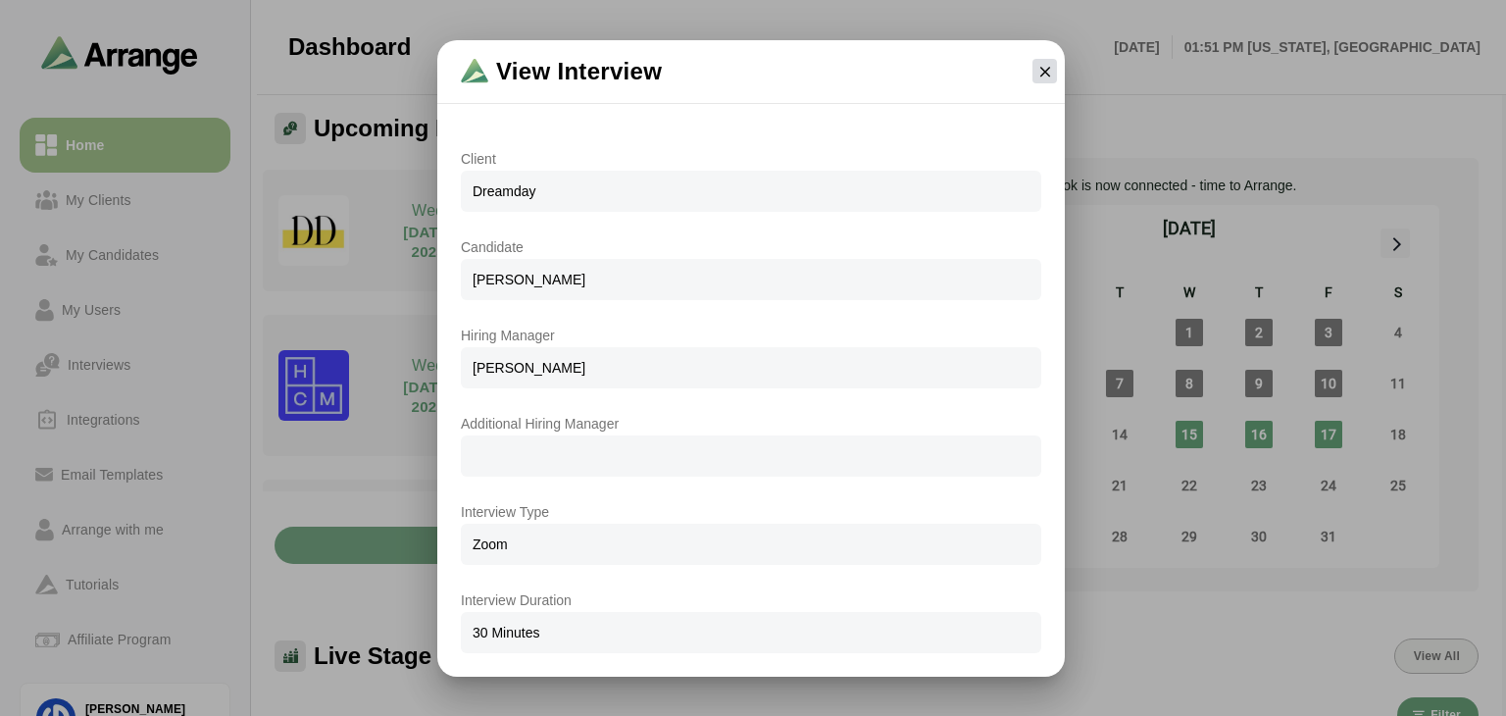
click at [1051, 80] on button "button" at bounding box center [1044, 71] width 25 height 25
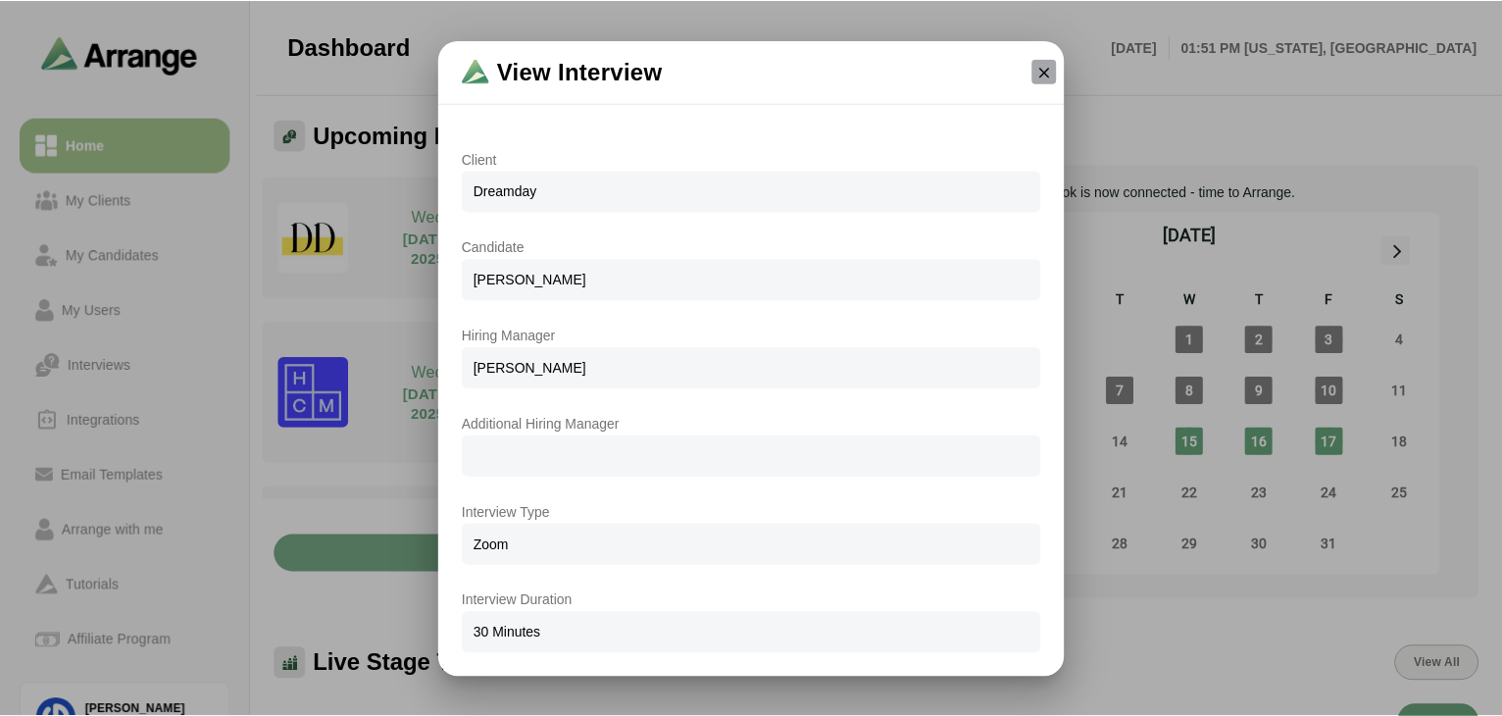
scroll to position [7, 0]
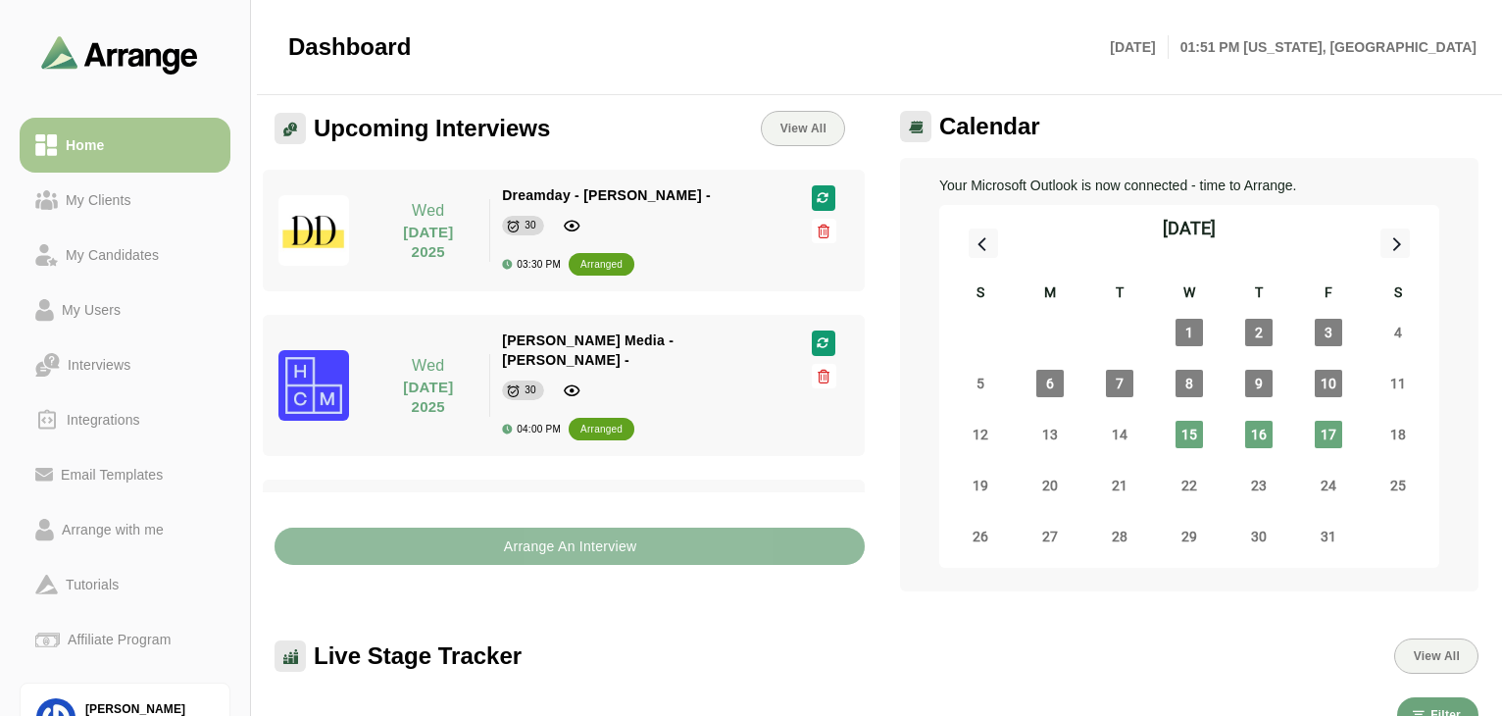
click at [628, 540] on b "Arrange An Interview" at bounding box center [570, 545] width 134 height 37
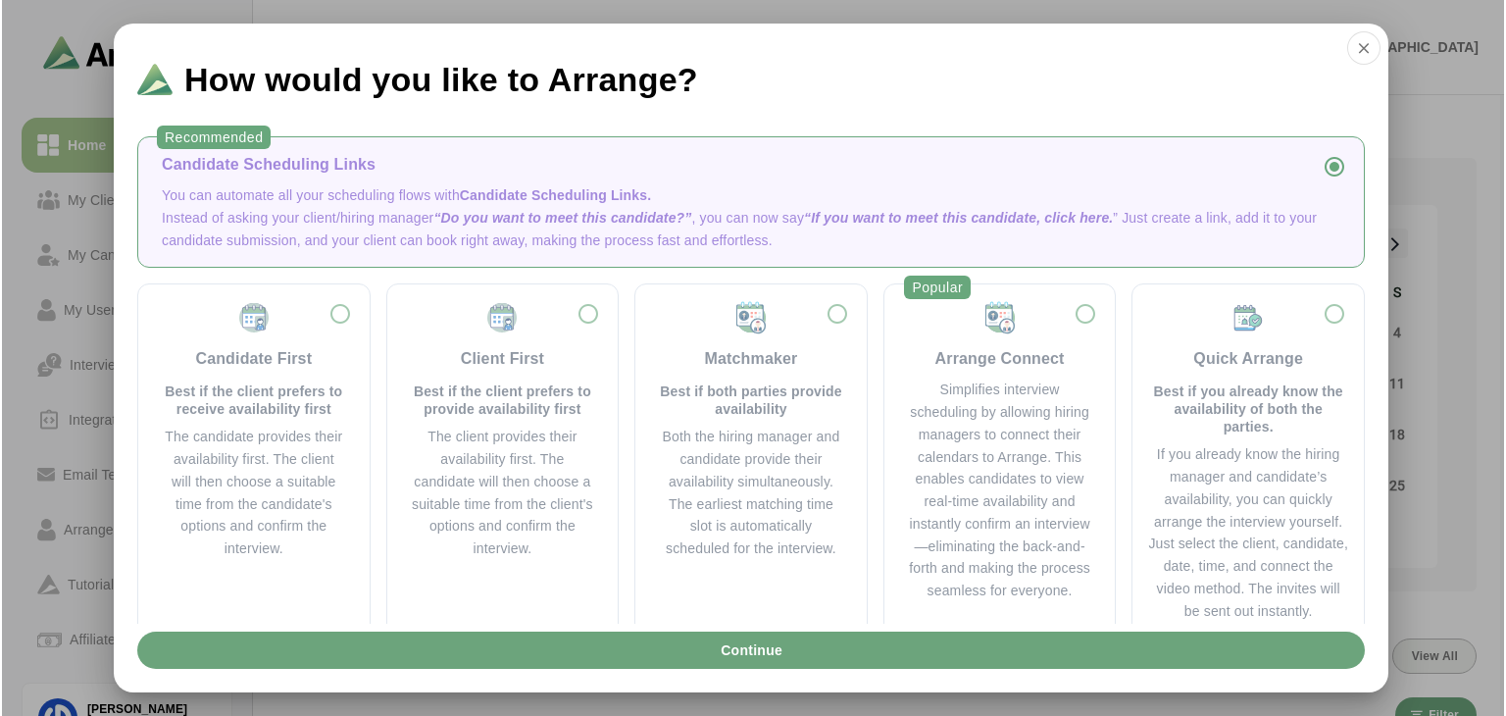
scroll to position [0, 0]
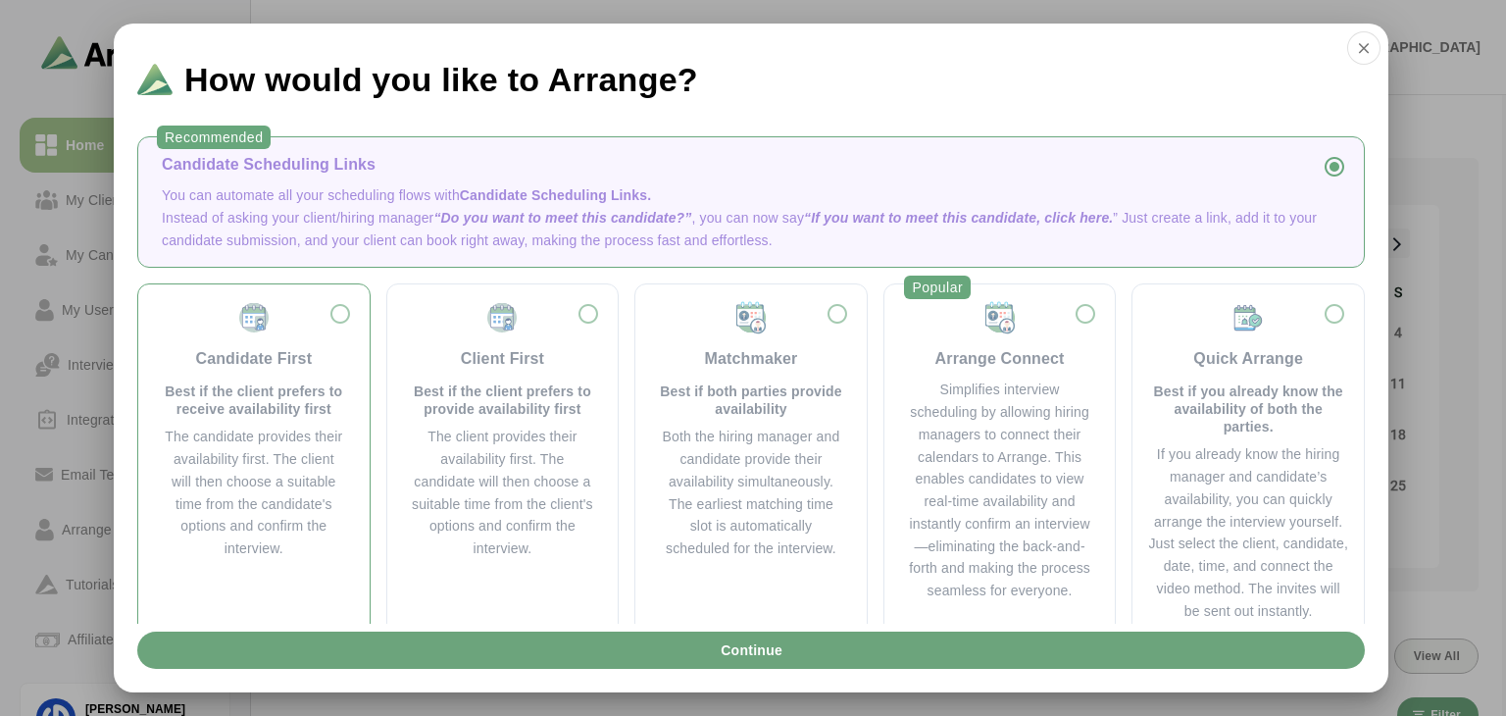
click at [322, 323] on div "Candidate First Best if the client prefers to receive availability first" at bounding box center [254, 359] width 184 height 118
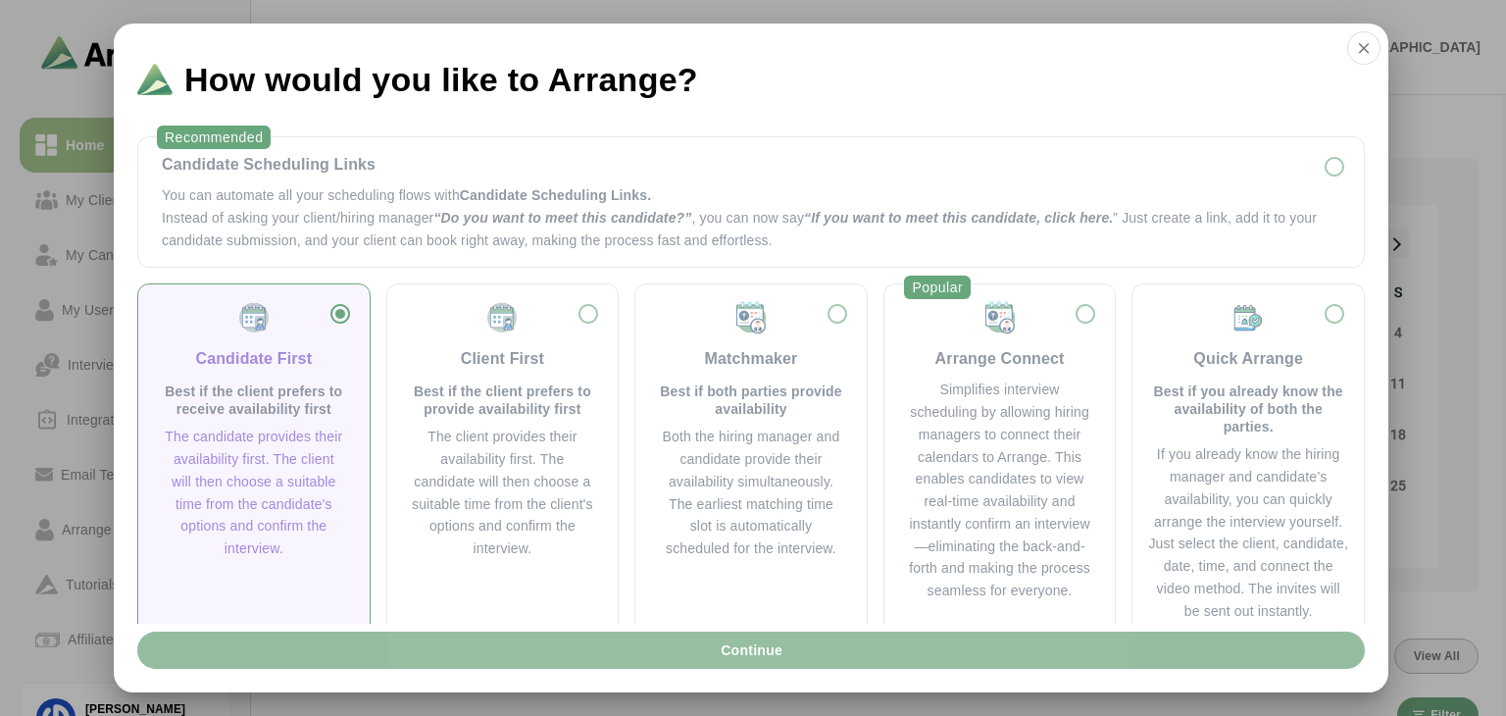
click at [722, 659] on span "Continue" at bounding box center [751, 649] width 63 height 37
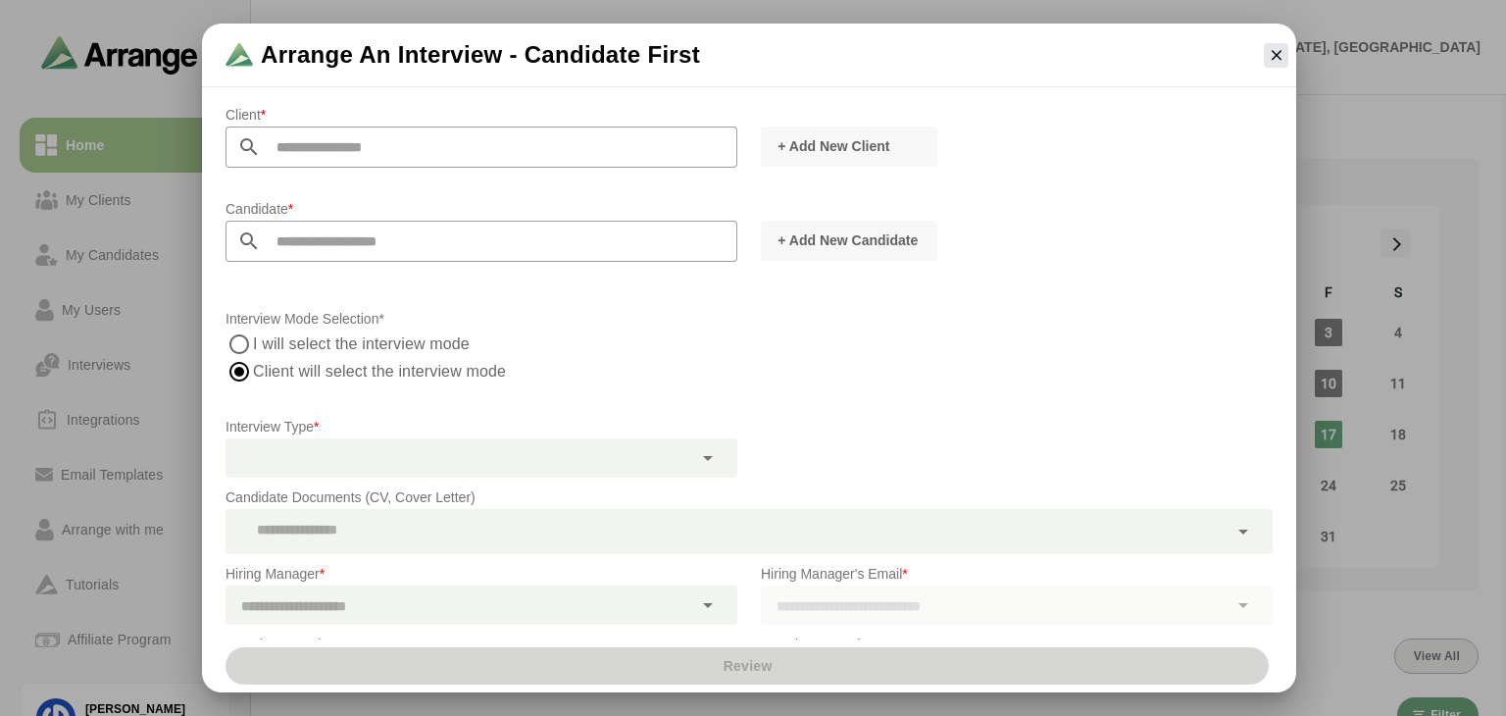
click at [389, 146] on input "text" at bounding box center [499, 146] width 476 height 41
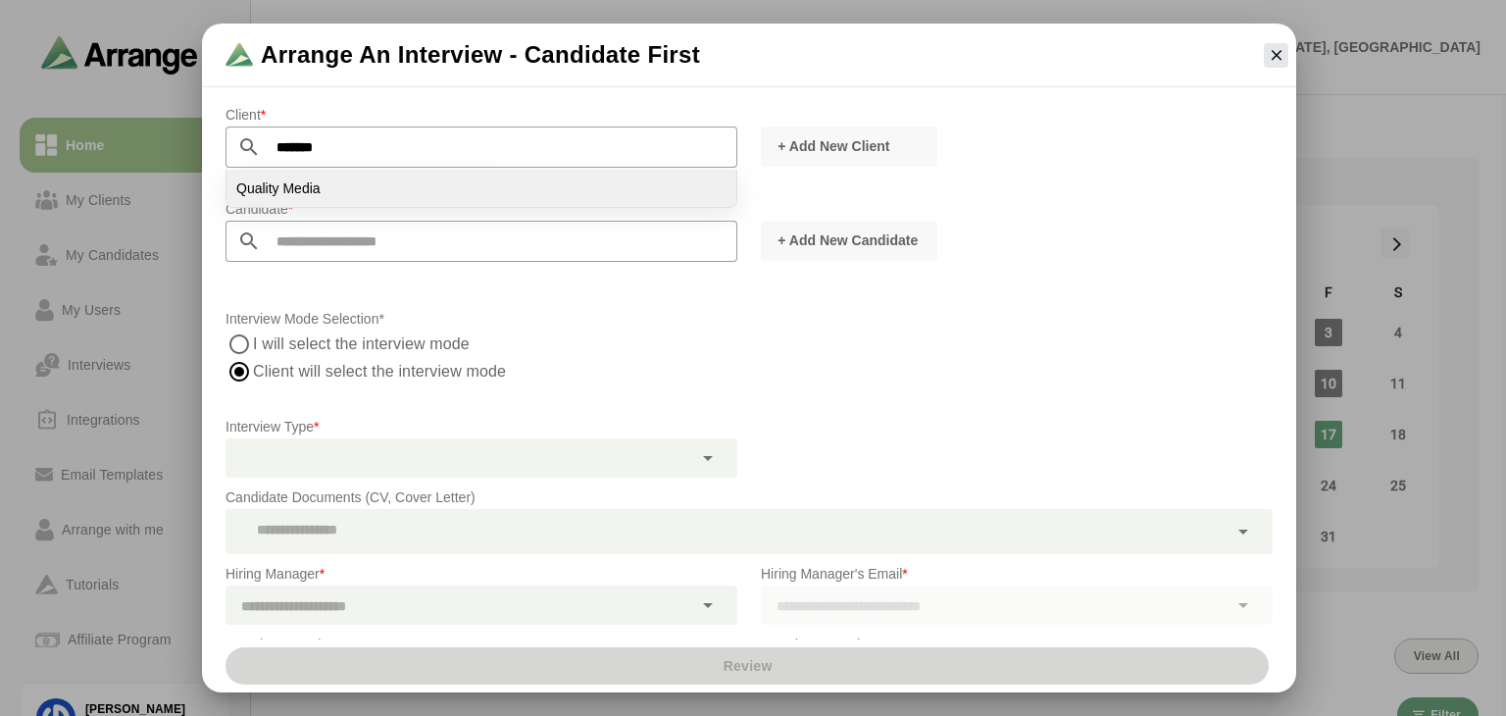
click at [452, 193] on li "Quality Media" at bounding box center [481, 188] width 510 height 37
type input "**********"
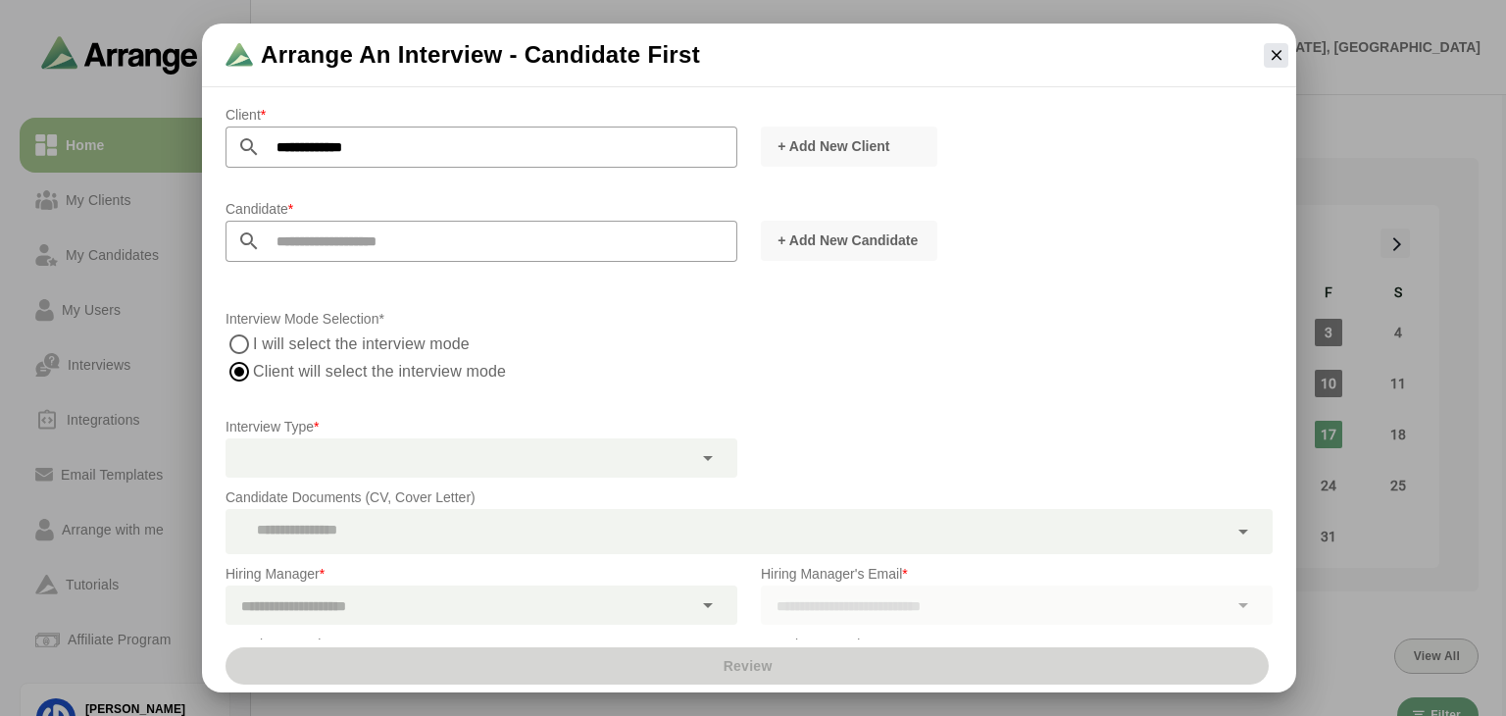
click at [429, 244] on input "text" at bounding box center [499, 241] width 476 height 41
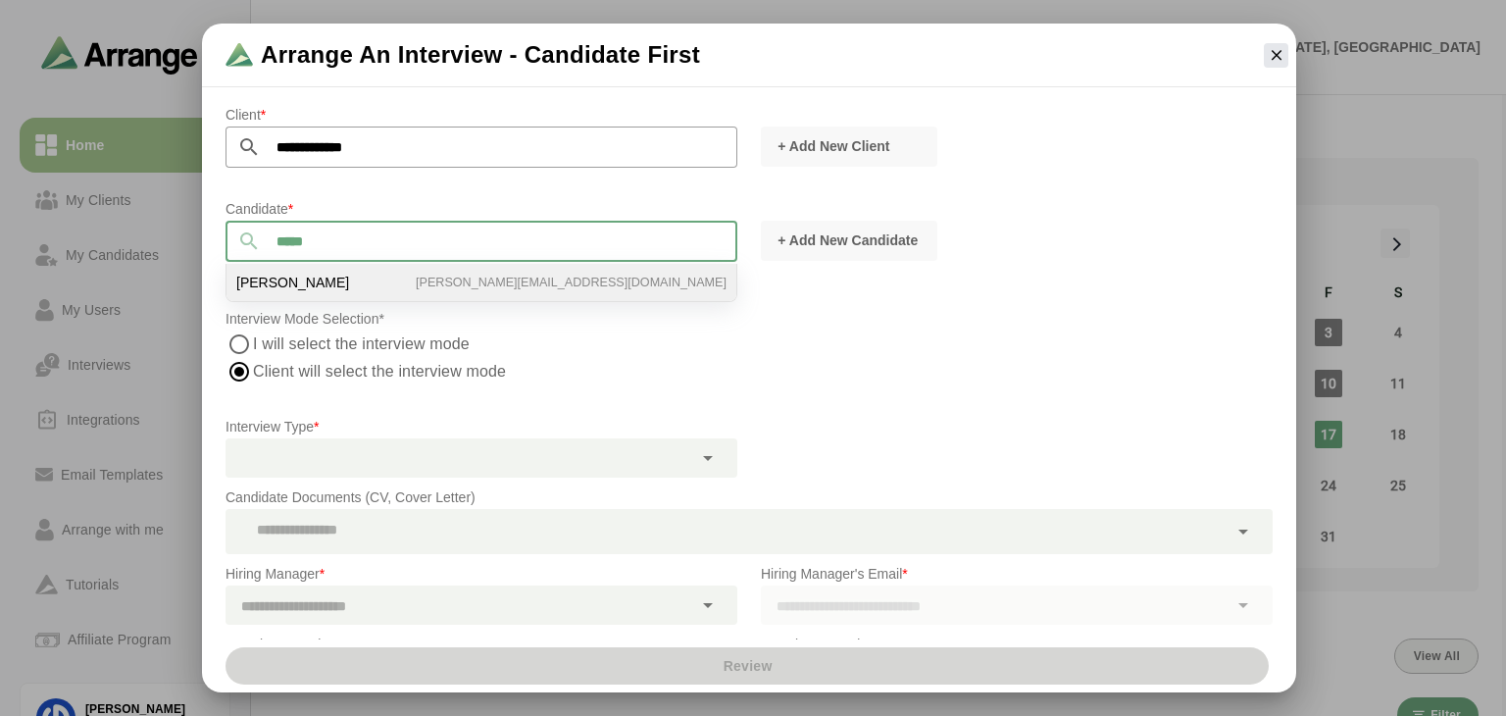
click at [420, 285] on li "Molly McNulty [EMAIL_ADDRESS][DOMAIN_NAME]" at bounding box center [481, 282] width 510 height 37
type input "**********"
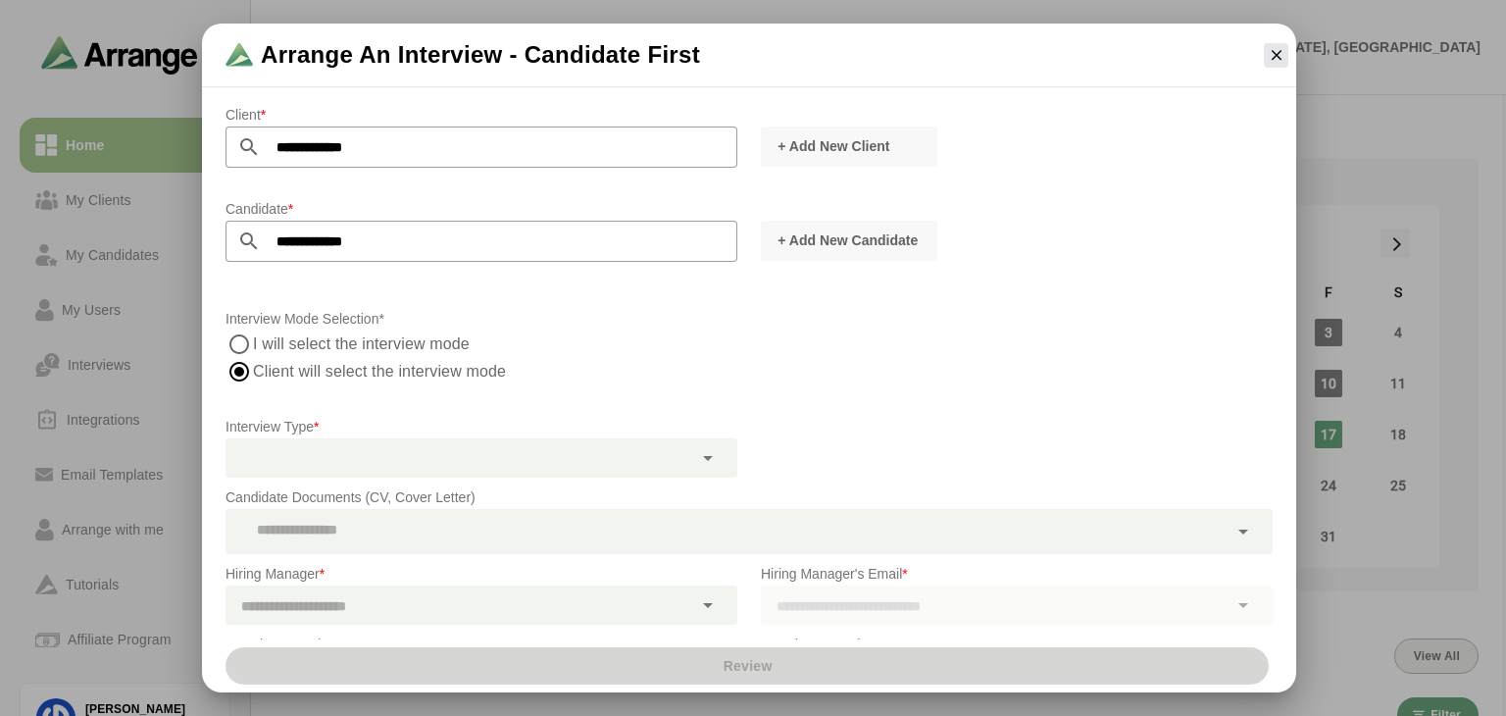
click at [693, 473] on div at bounding box center [708, 457] width 33 height 39
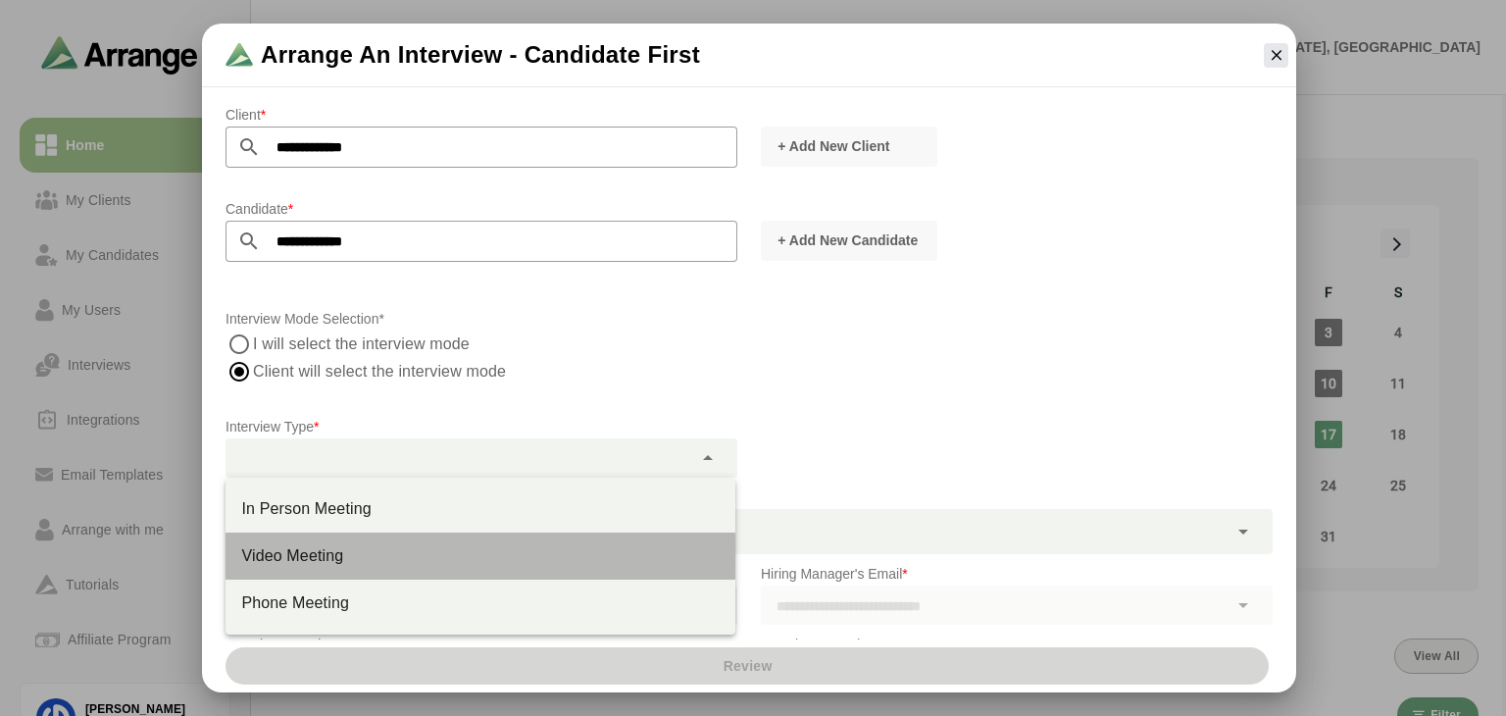
click at [383, 555] on div "Video Meeting" at bounding box center [480, 556] width 478 height 24
type input "**********"
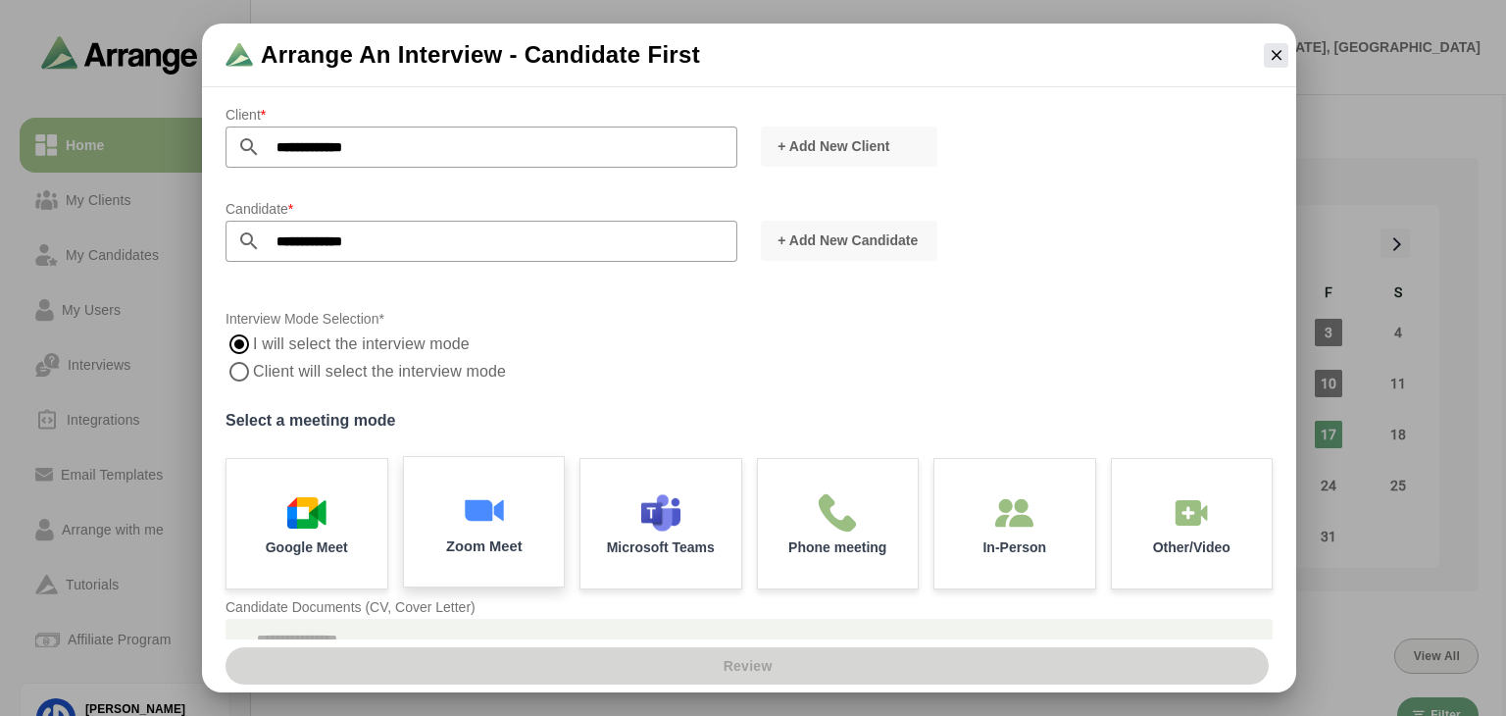
click at [527, 526] on div "Zoom Meet" at bounding box center [483, 522] width 169 height 136
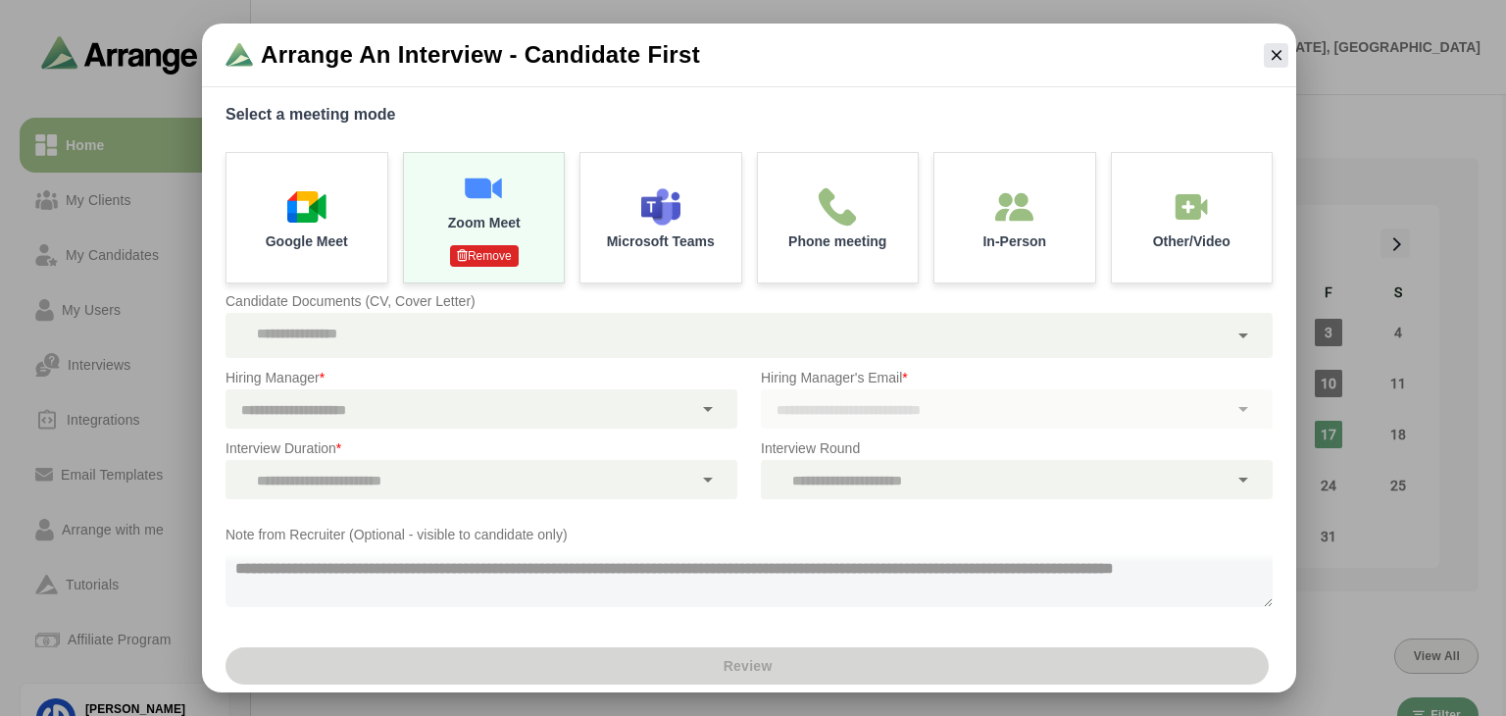
scroll to position [306, 0]
click at [644, 338] on div at bounding box center [726, 335] width 1002 height 45
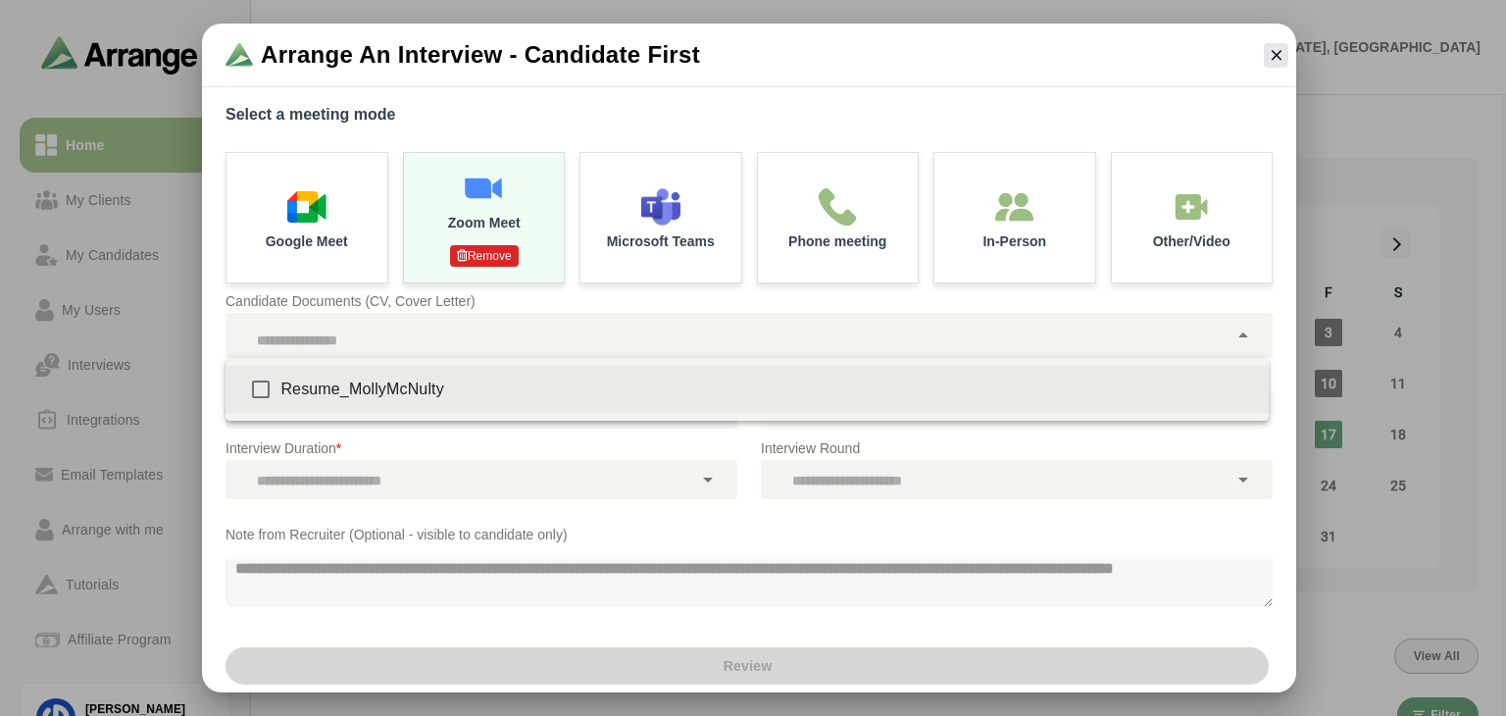
click at [525, 383] on div "Resume_MollyMcNulty" at bounding box center [766, 389] width 972 height 24
type input "**********"
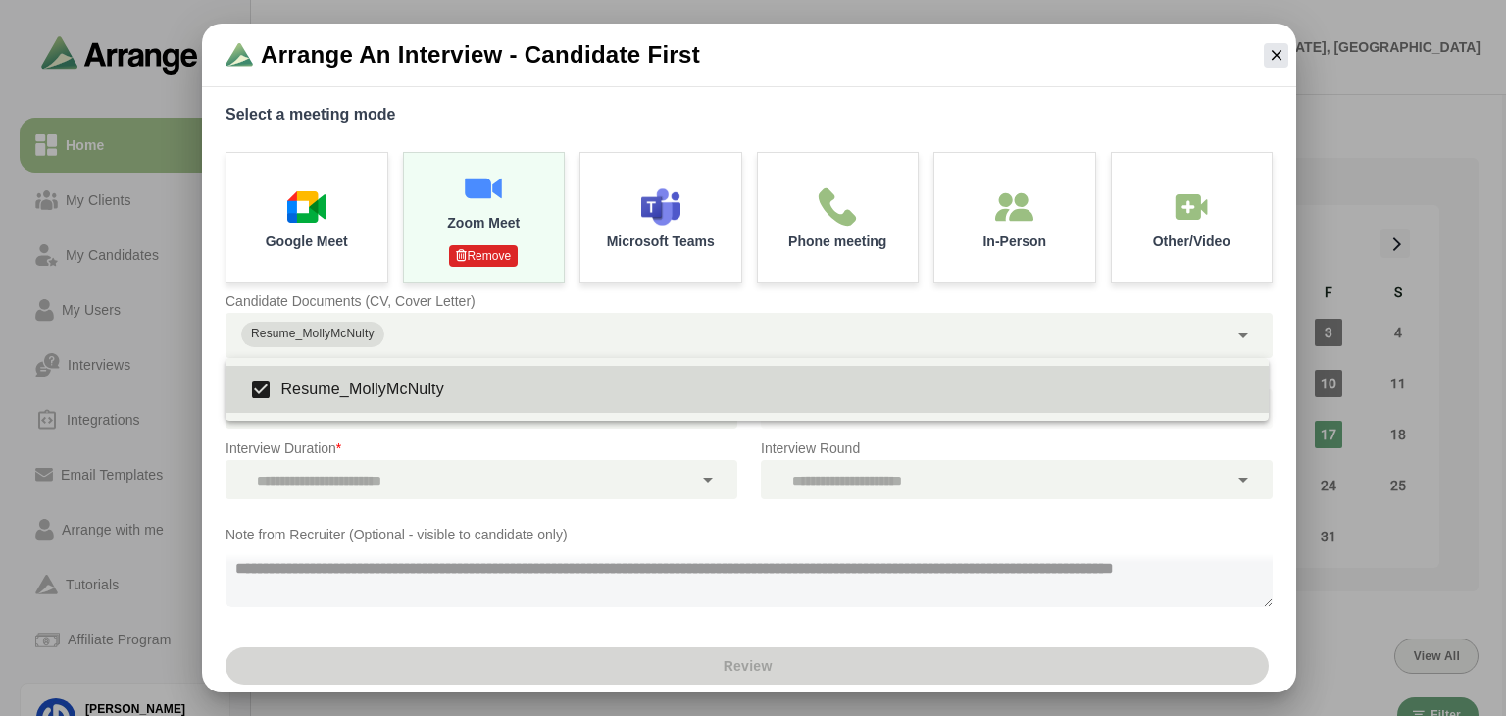
click at [704, 452] on p "Interview Duration *" at bounding box center [481, 448] width 512 height 24
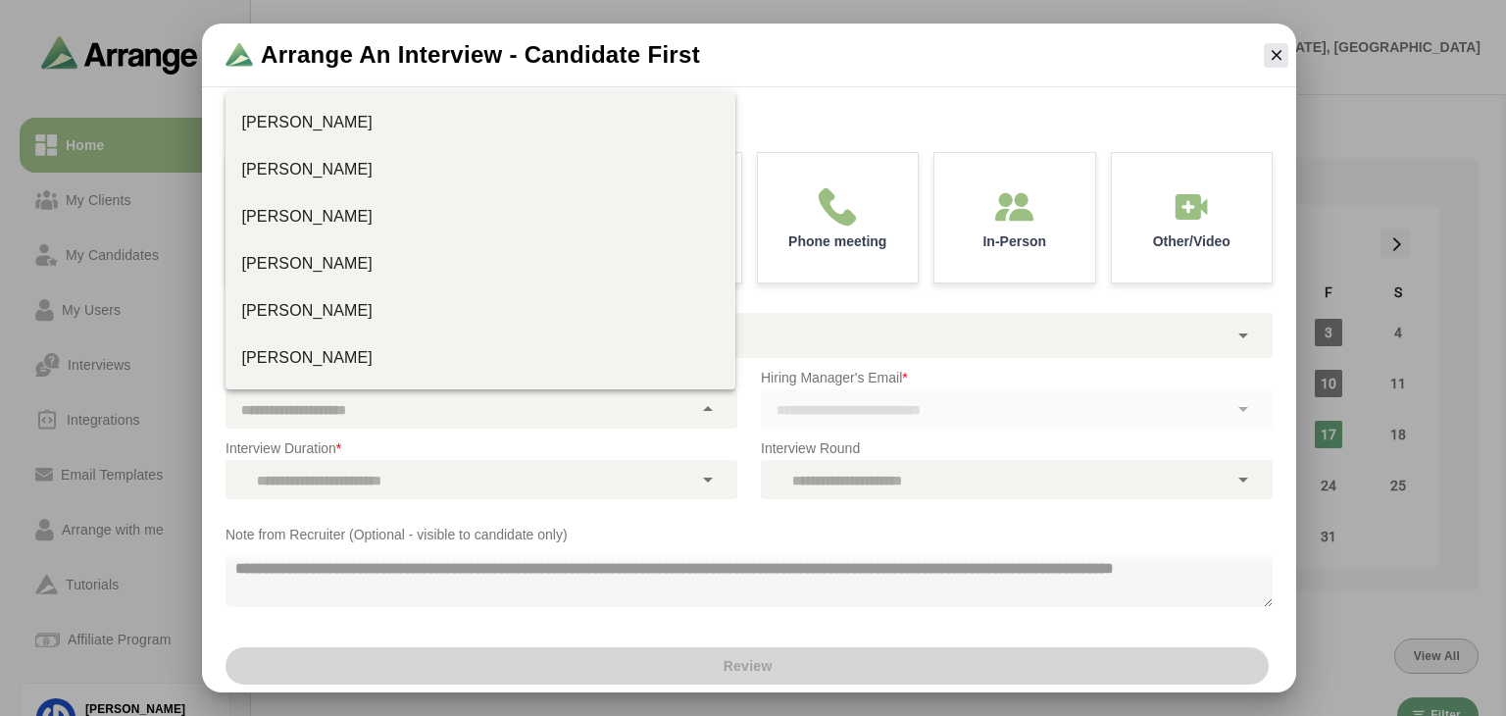
click at [713, 418] on icon at bounding box center [708, 409] width 24 height 24
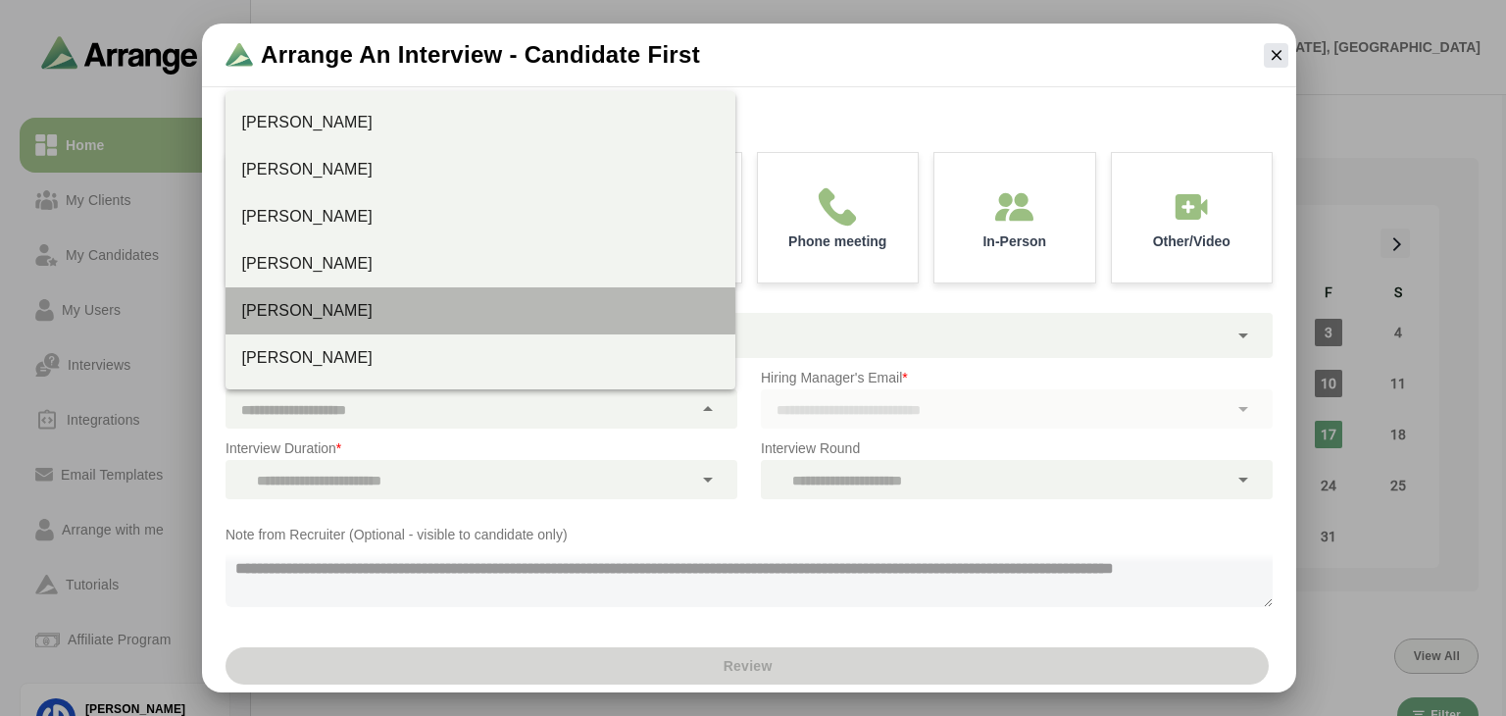
click at [389, 311] on div "[PERSON_NAME]" at bounding box center [480, 311] width 478 height 24
type input "**********"
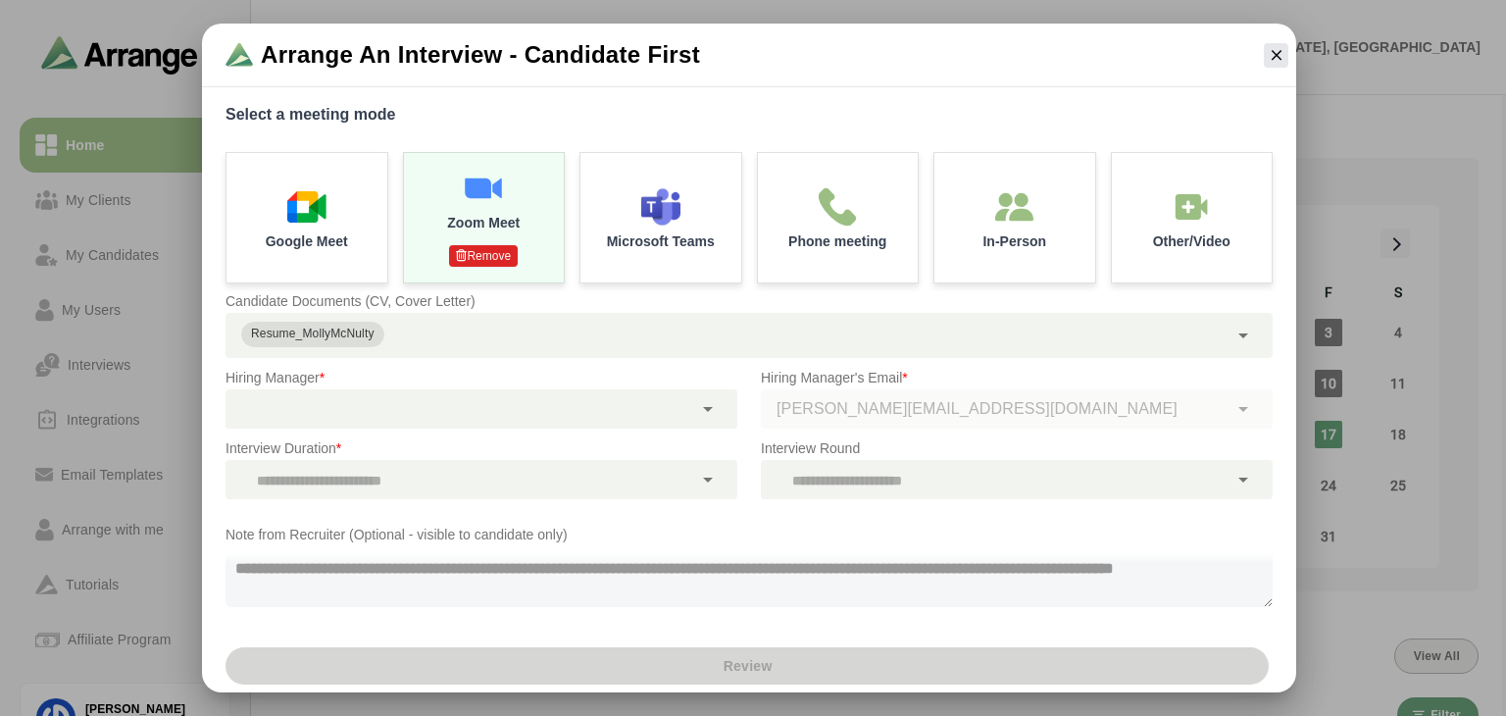
click at [674, 483] on div at bounding box center [458, 479] width 467 height 39
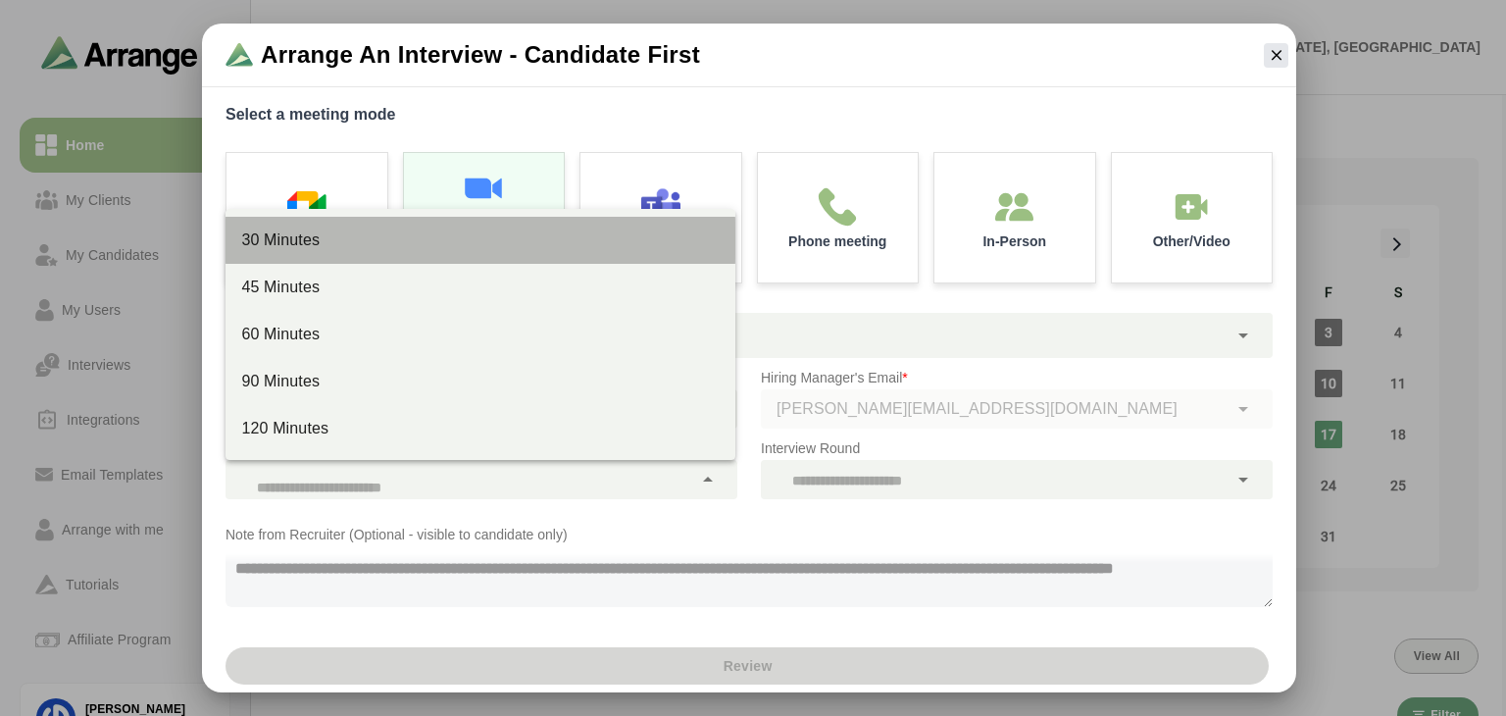
click at [424, 244] on div "30 Minutes" at bounding box center [480, 240] width 478 height 24
type input "**"
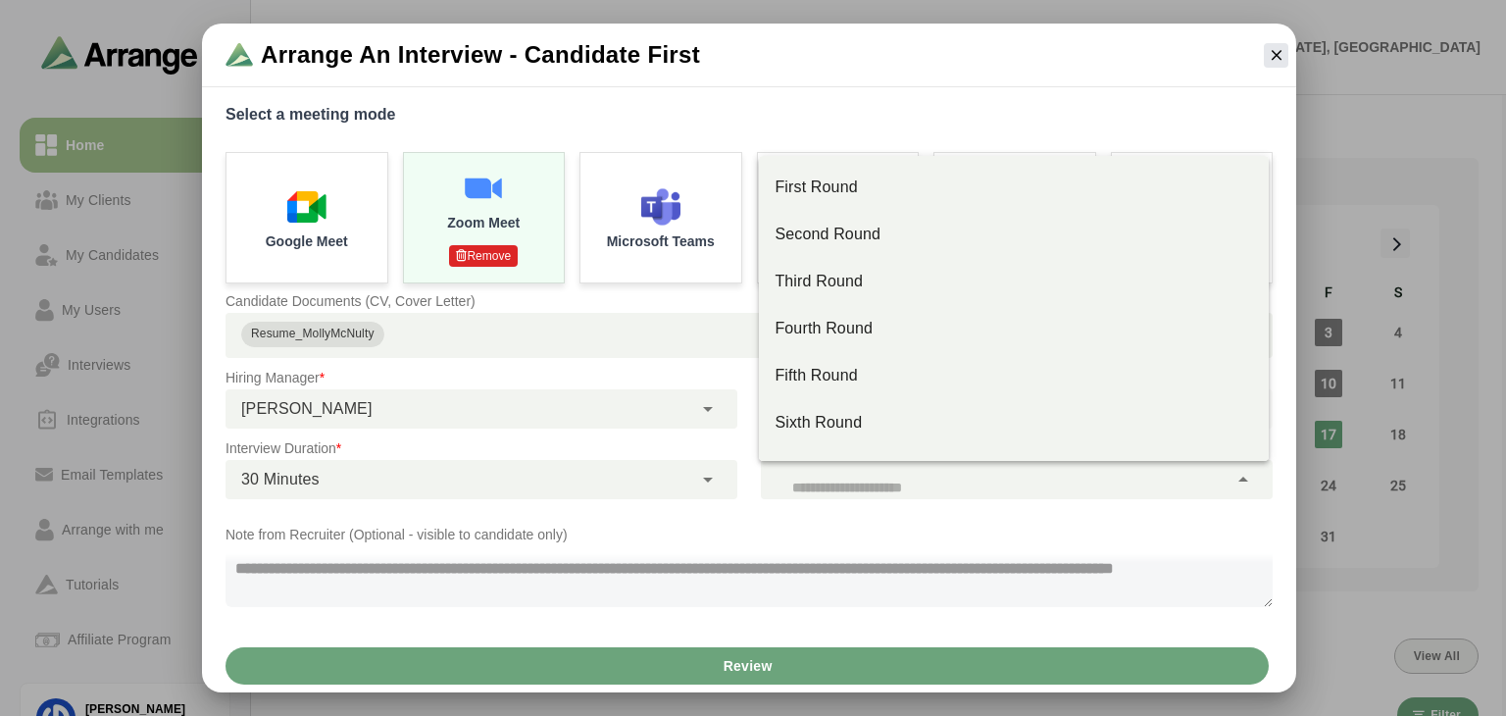
click at [885, 483] on div at bounding box center [994, 479] width 467 height 39
click at [859, 228] on div "Second Round" at bounding box center [1013, 235] width 478 height 24
type input "**"
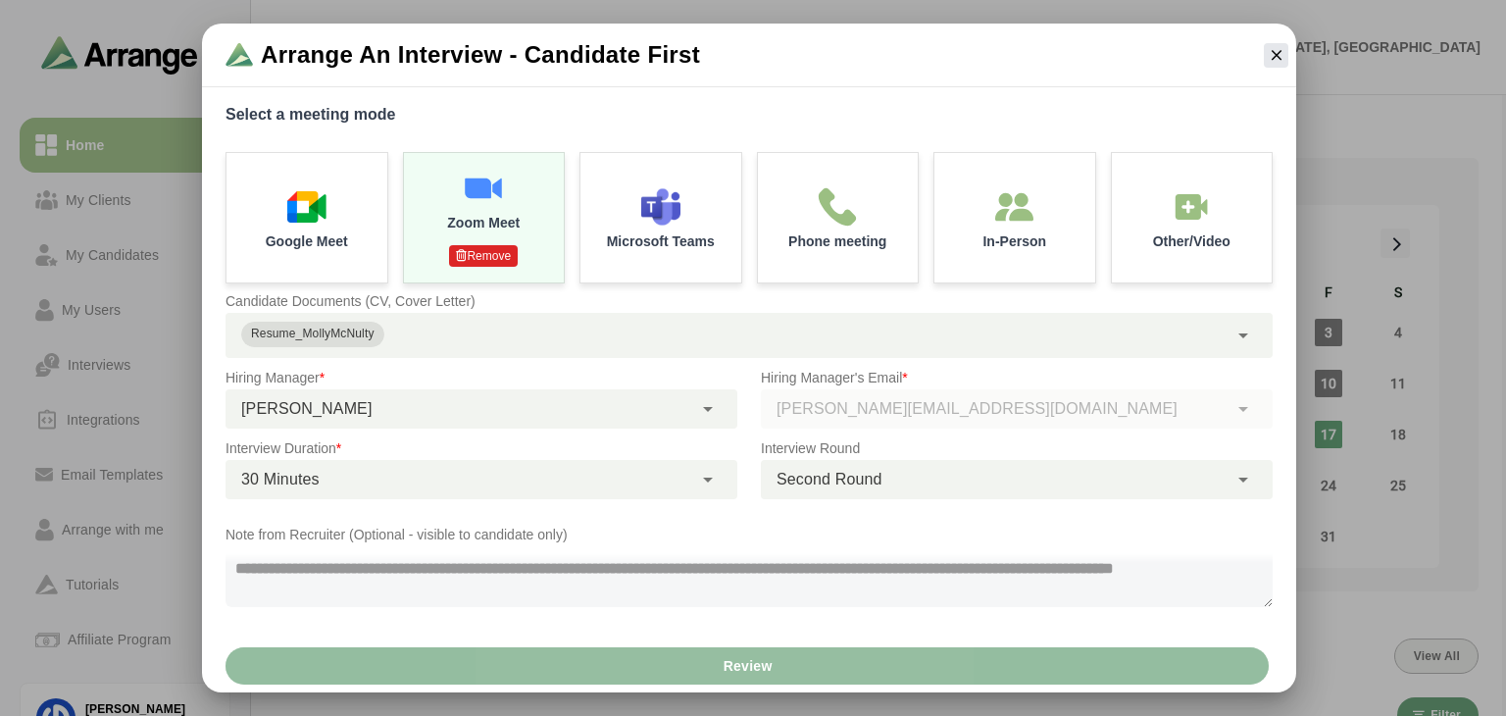
click at [758, 649] on span "Review" at bounding box center [747, 665] width 50 height 37
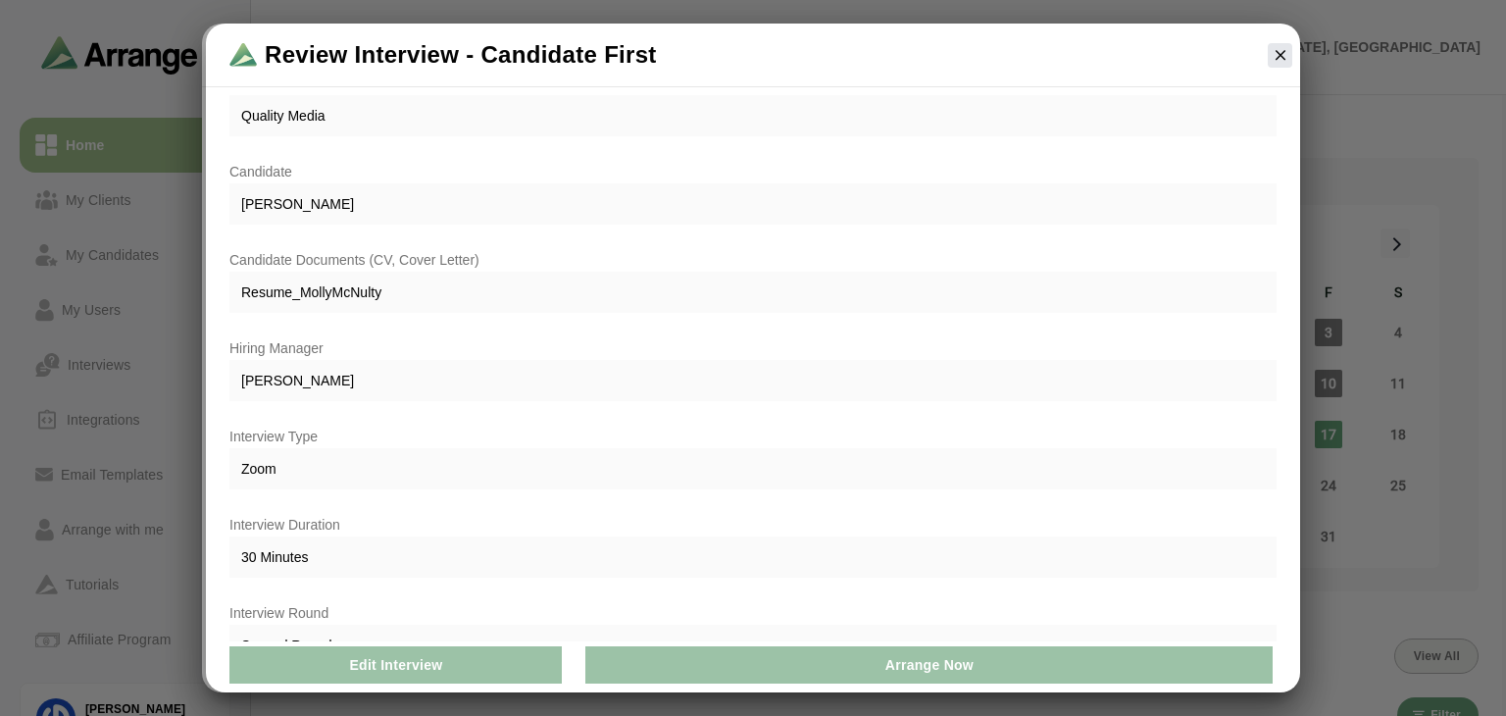
scroll to position [0, 0]
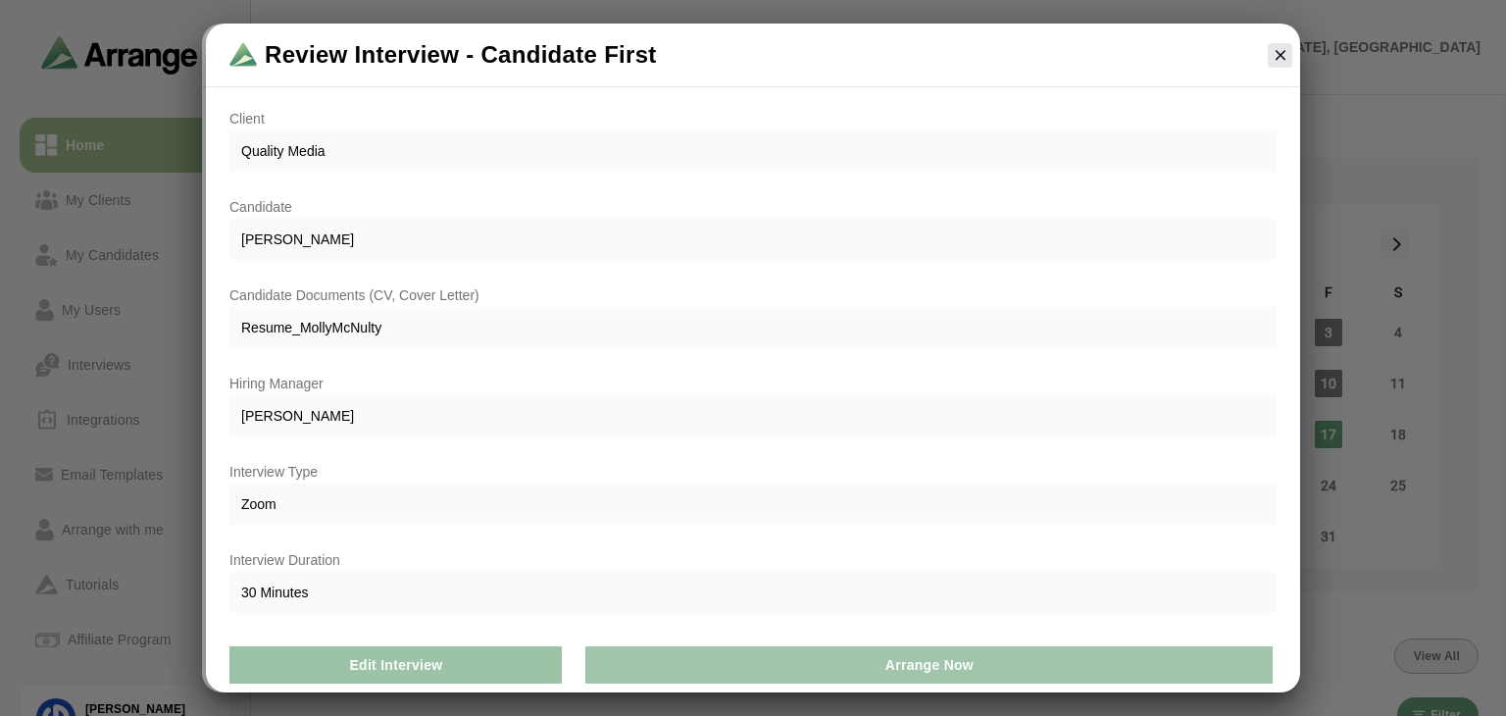
click at [973, 668] on button "Arrange Now" at bounding box center [928, 664] width 687 height 37
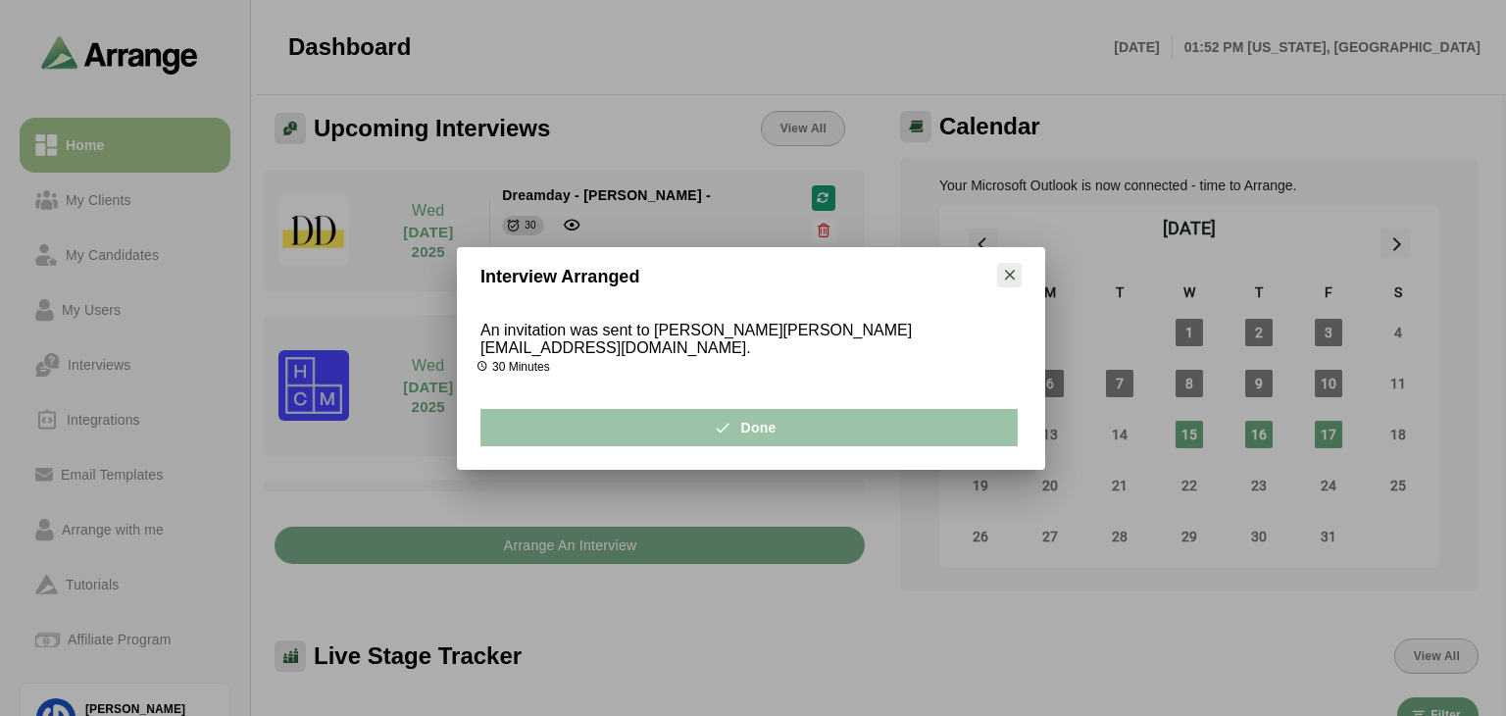
click at [1016, 281] on icon "button" at bounding box center [1010, 275] width 18 height 18
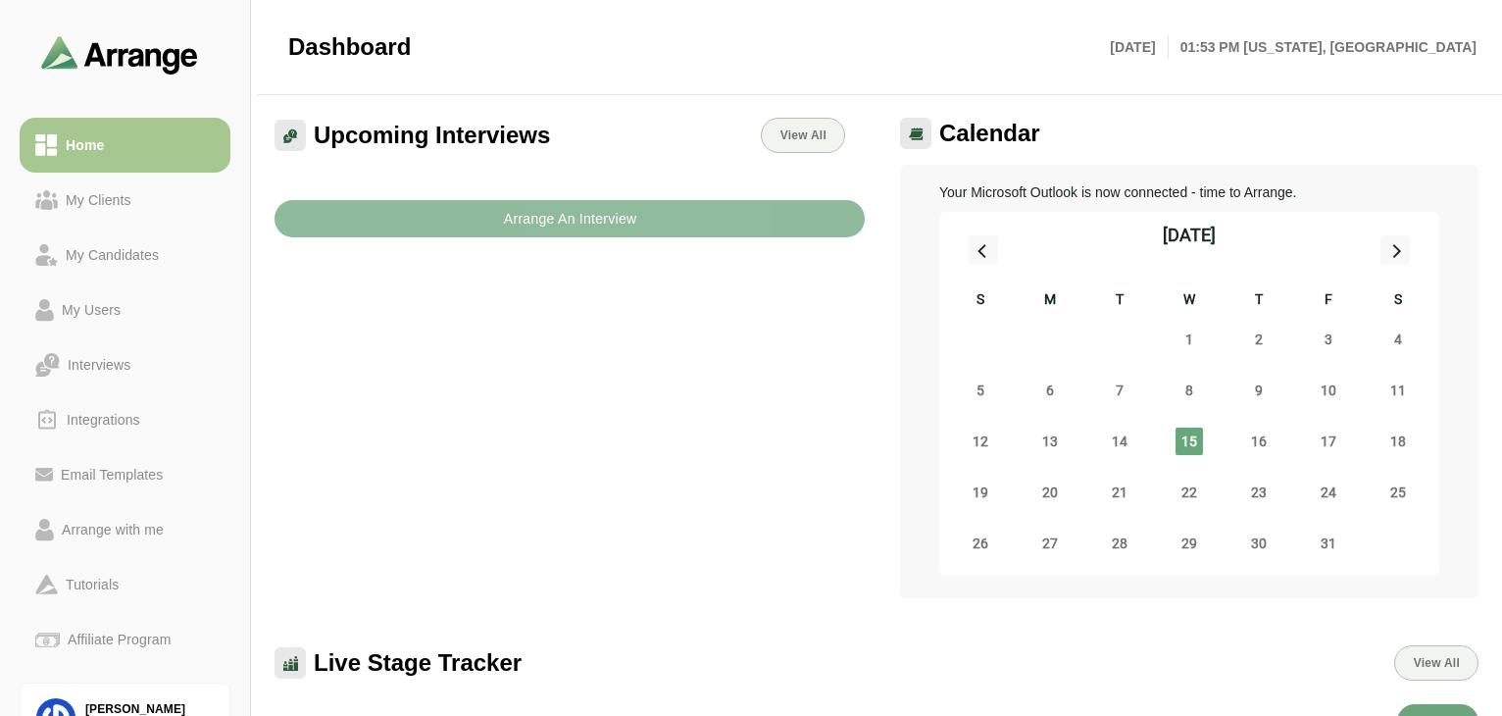
click at [630, 235] on b "Arrange An Interview" at bounding box center [570, 218] width 134 height 37
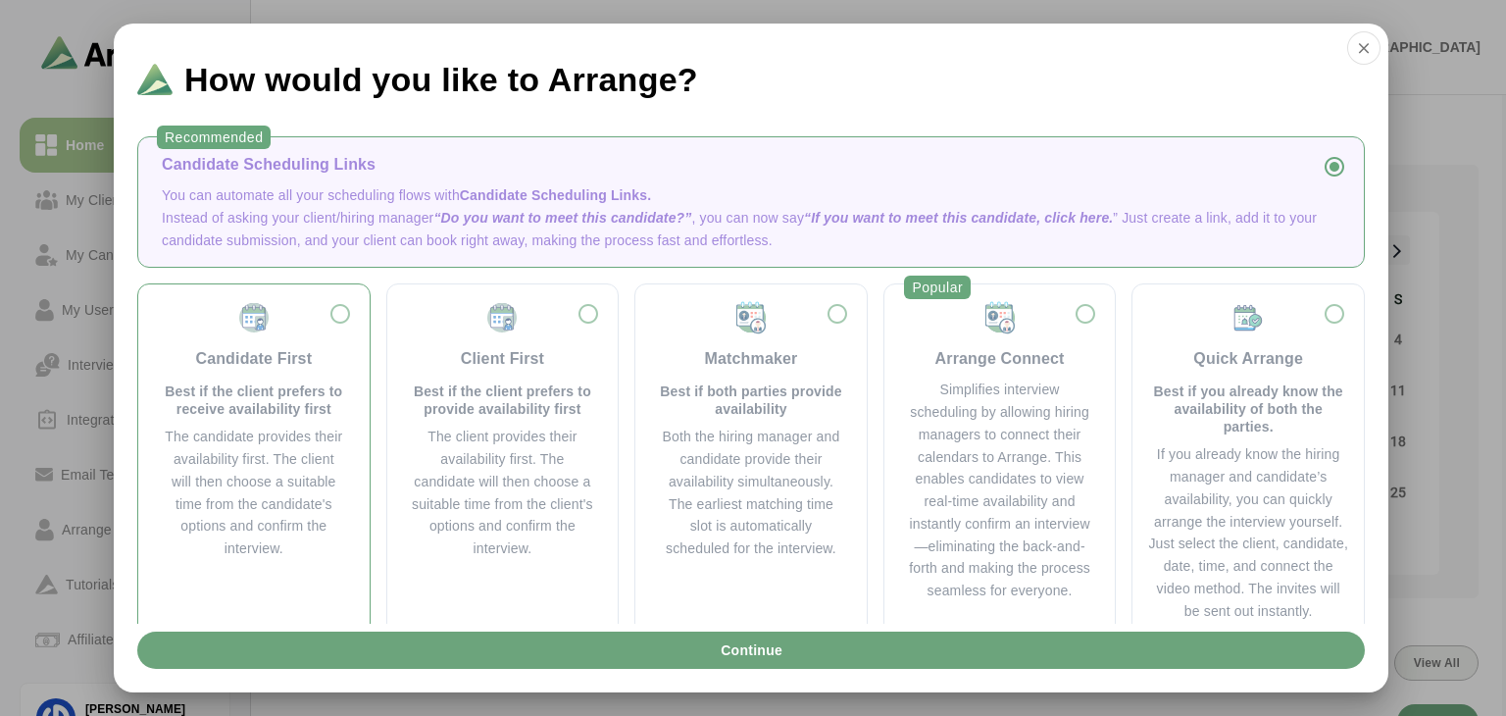
click at [330, 311] on div "Candidate First Best if the client prefers to receive availability first" at bounding box center [254, 359] width 184 height 118
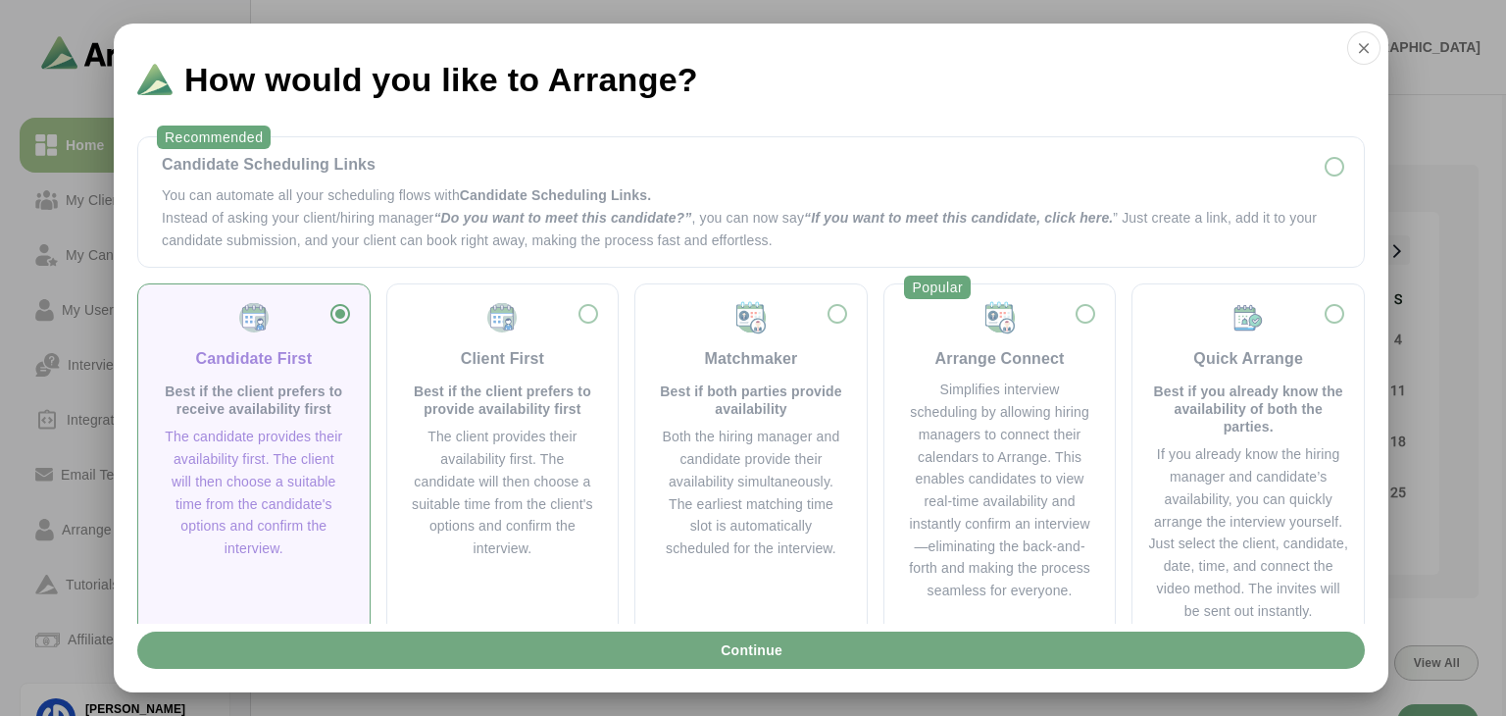
click at [780, 665] on span "Continue" at bounding box center [751, 649] width 63 height 37
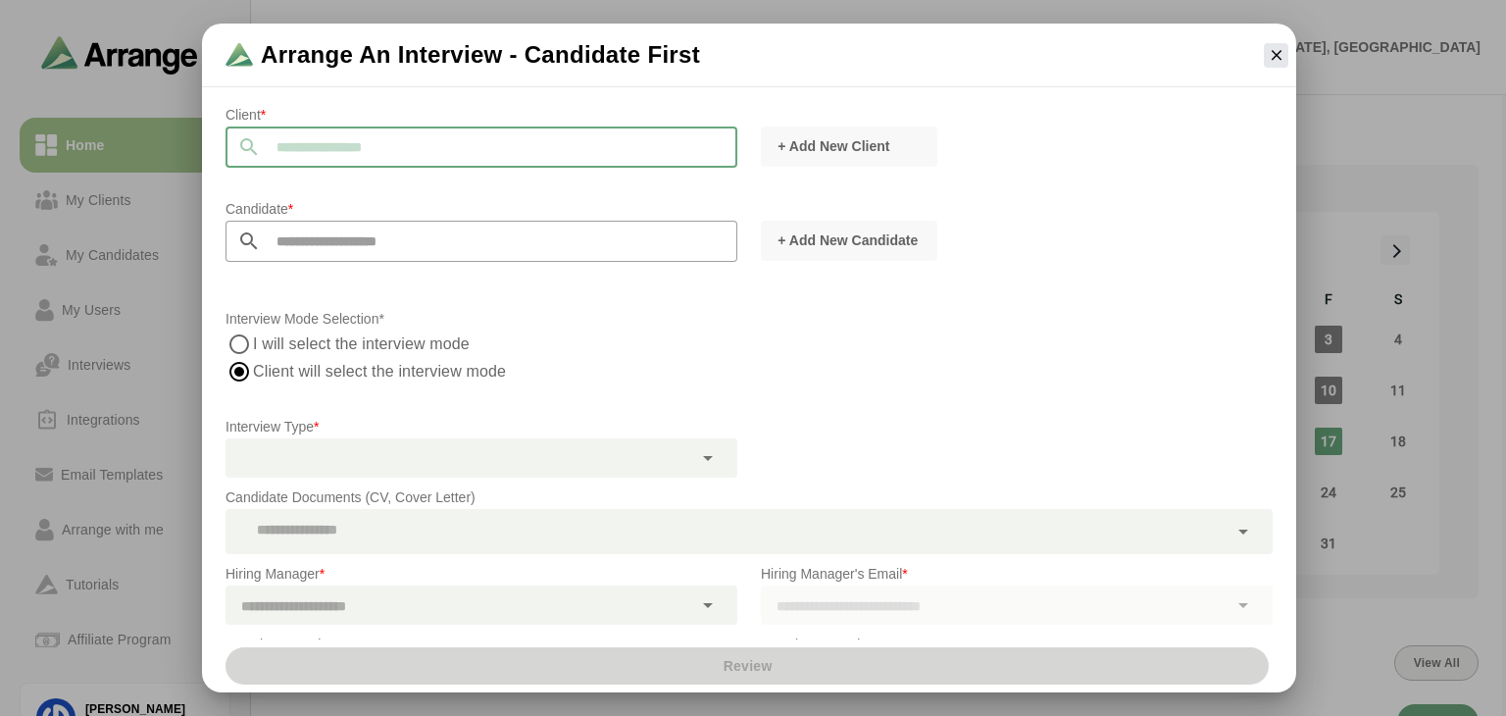
click at [421, 154] on input "text" at bounding box center [499, 146] width 476 height 41
type input "*"
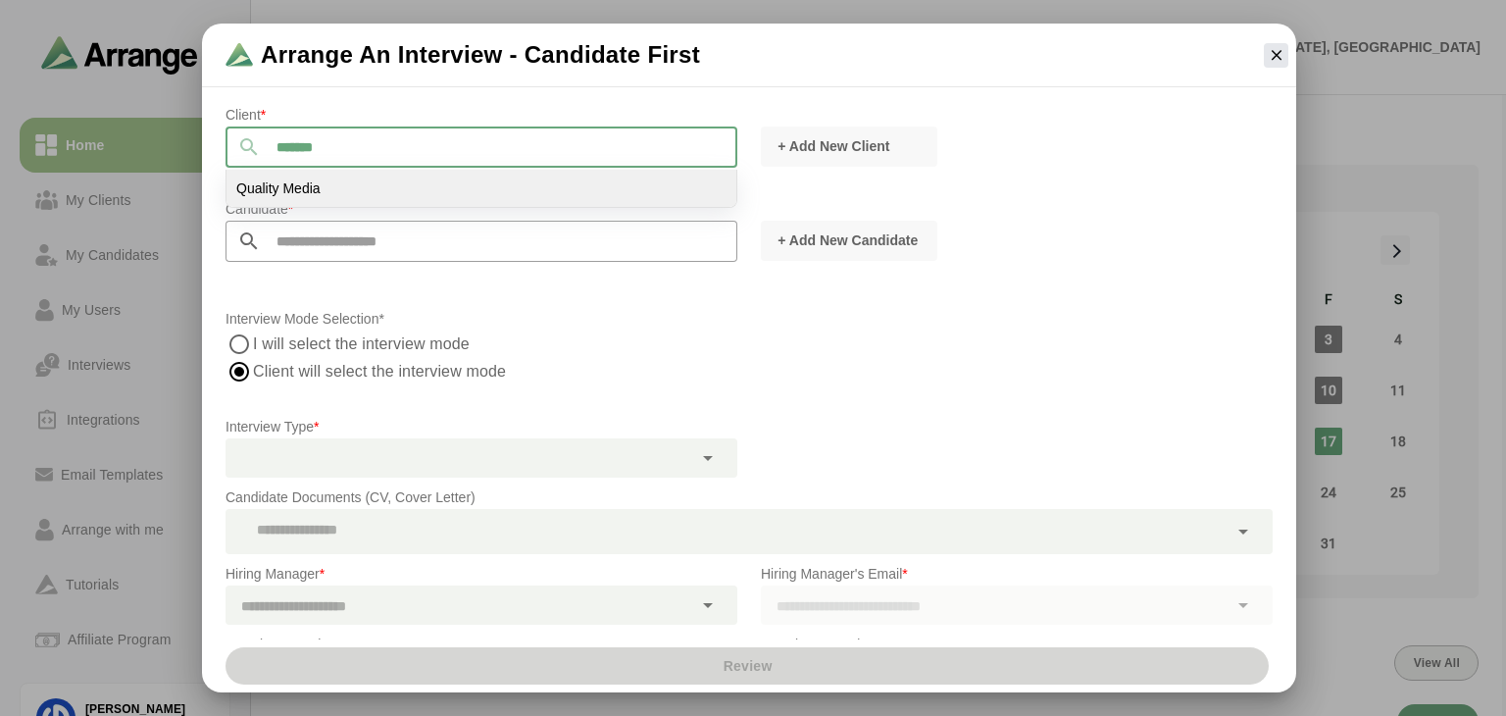
click at [397, 186] on li "Quality Media" at bounding box center [481, 188] width 510 height 37
type input "**********"
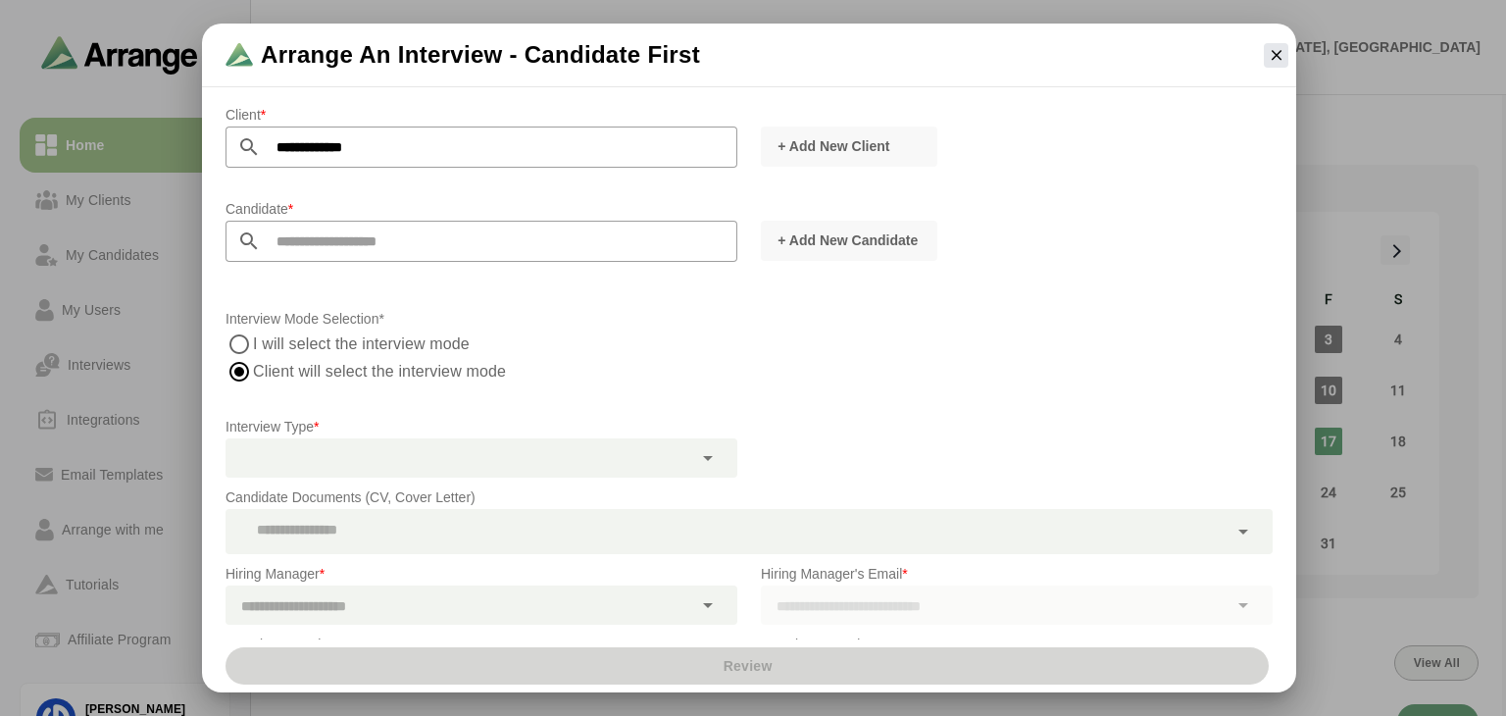
click at [392, 236] on input "text" at bounding box center [499, 241] width 476 height 41
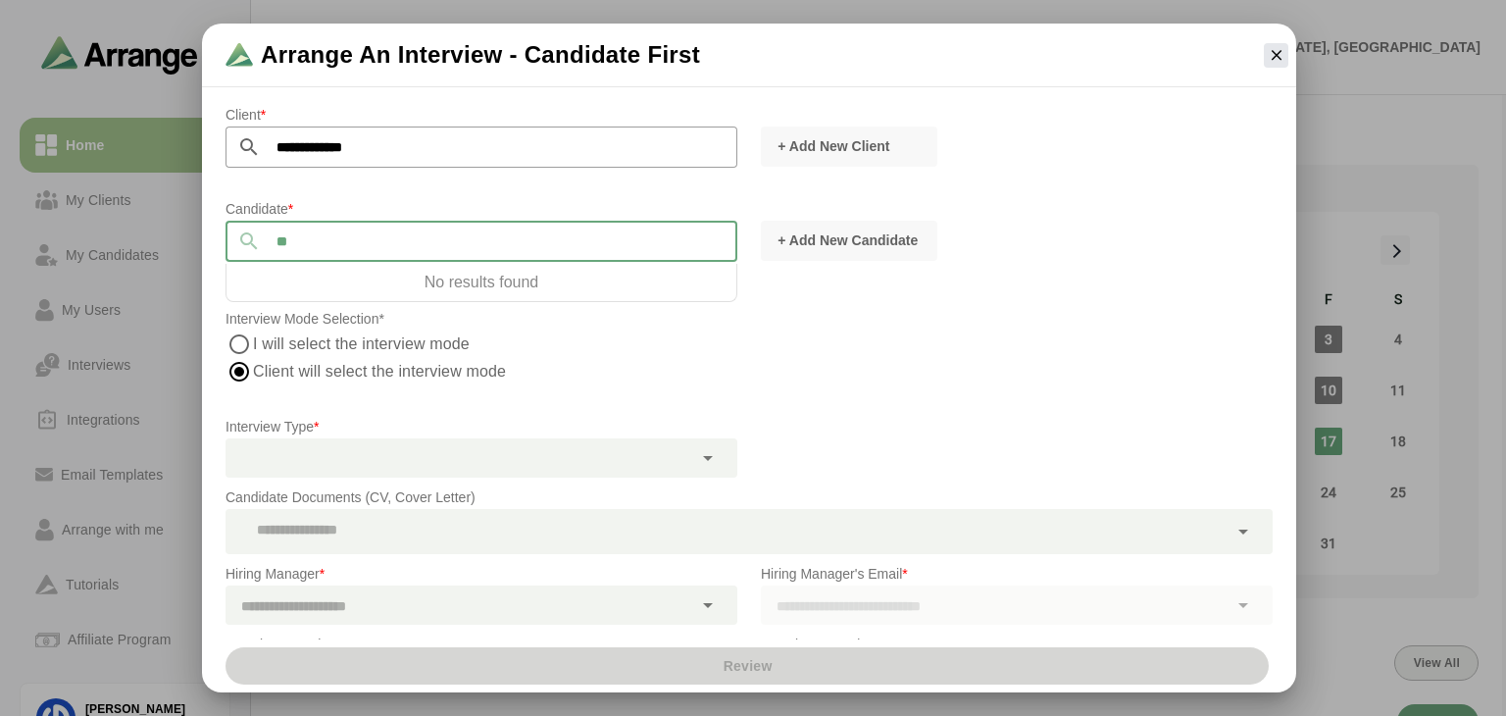
type input "*"
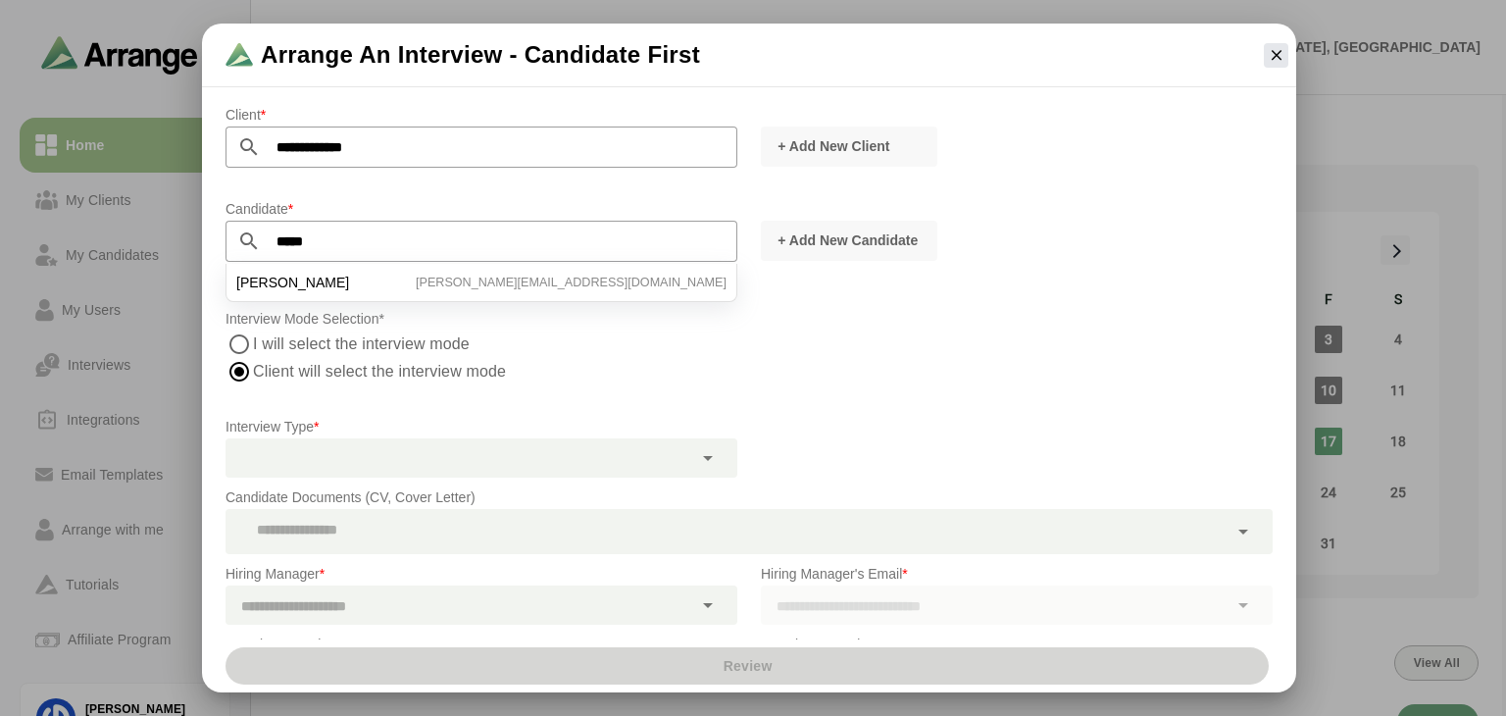
click at [392, 279] on li "Molly McNulty [EMAIL_ADDRESS][DOMAIN_NAME]" at bounding box center [481, 282] width 510 height 37
type input "**********"
click at [337, 330] on label "I will select the interview mode" at bounding box center [362, 343] width 218 height 27
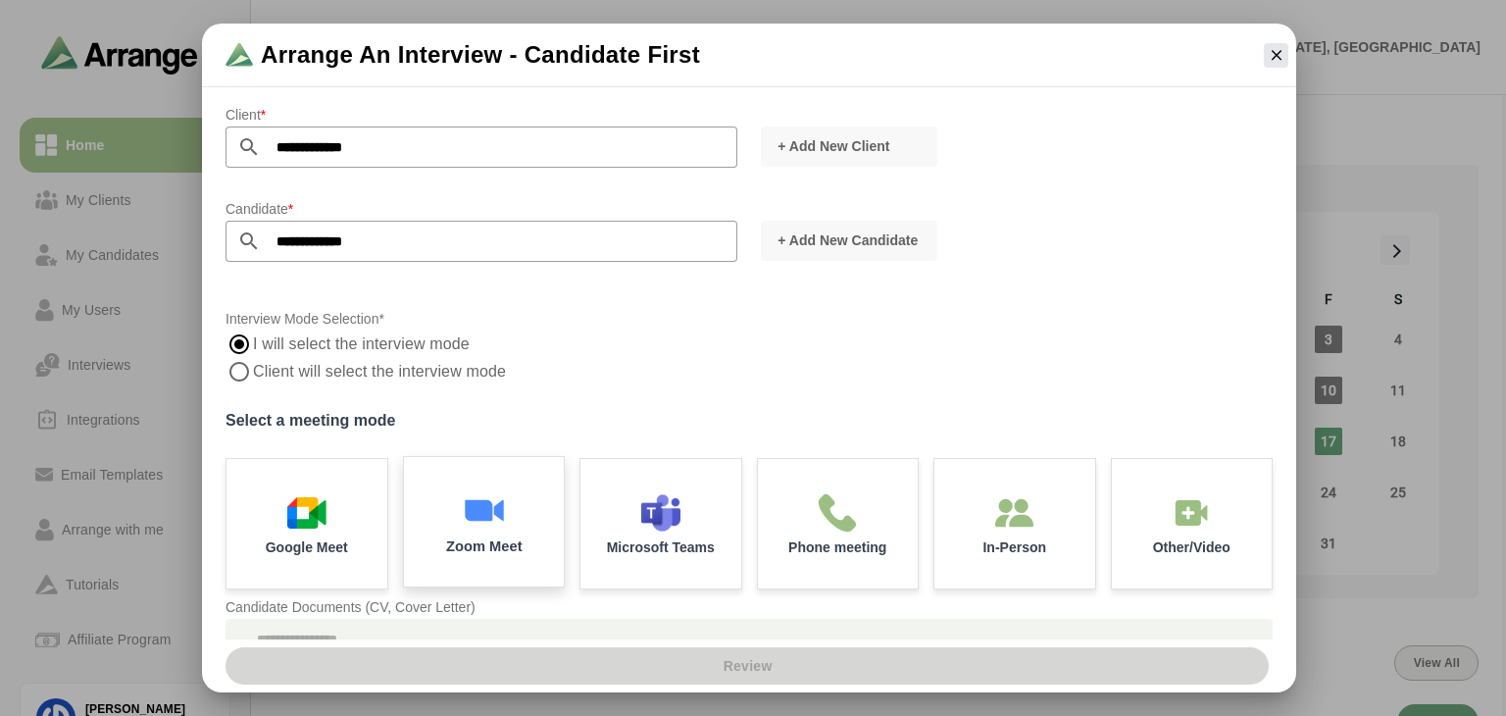
click at [417, 486] on div "Zoom Meet" at bounding box center [483, 522] width 169 height 136
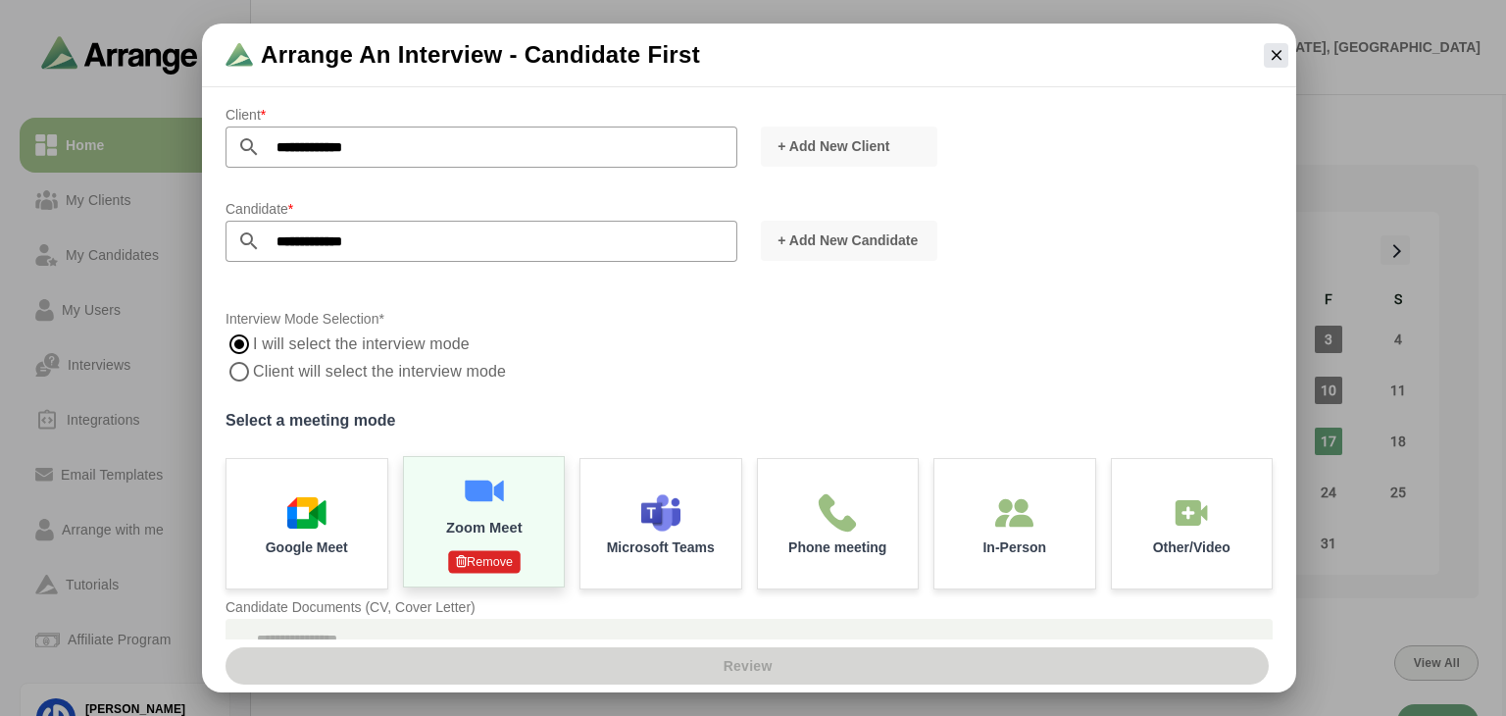
scroll to position [306, 0]
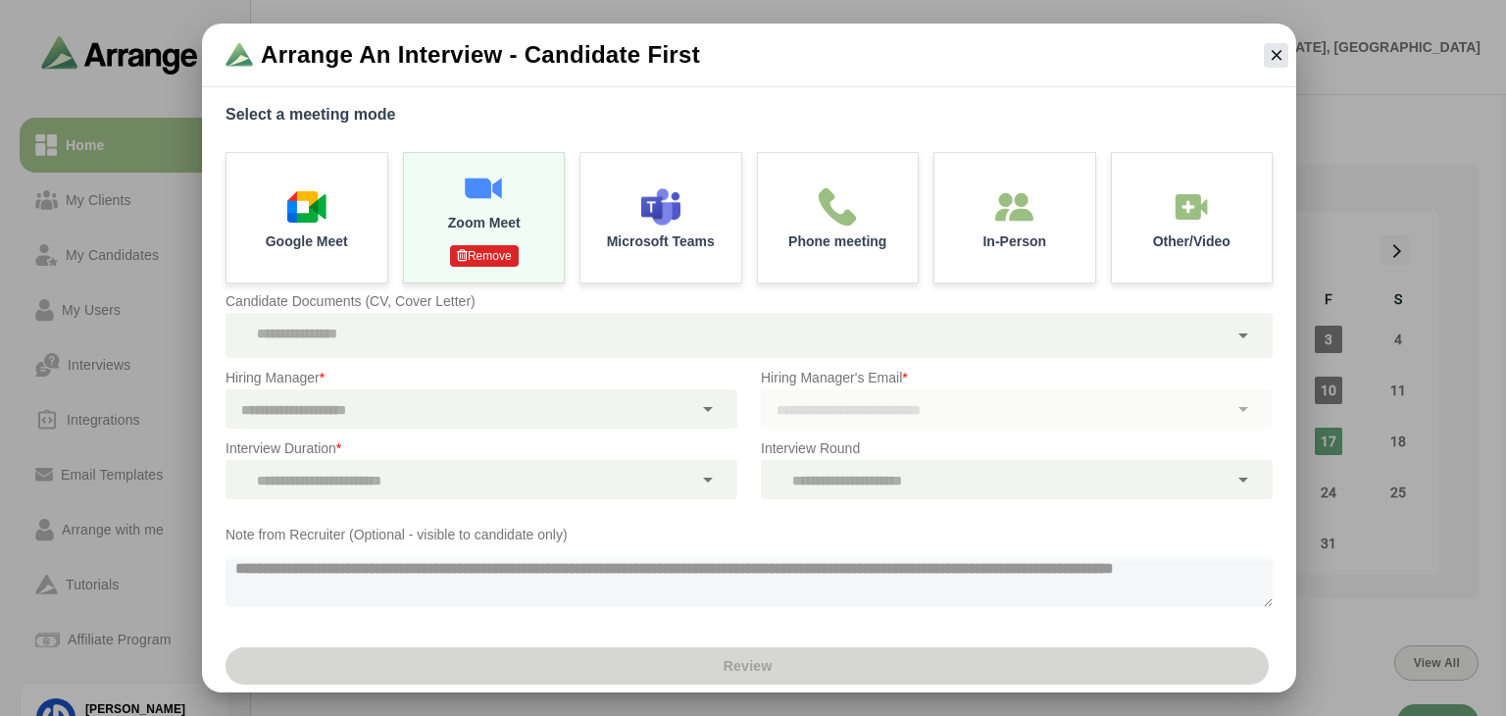
click at [587, 301] on p "Candidate Documents (CV, Cover Letter)" at bounding box center [748, 301] width 1047 height 24
click at [580, 345] on div at bounding box center [726, 335] width 1002 height 45
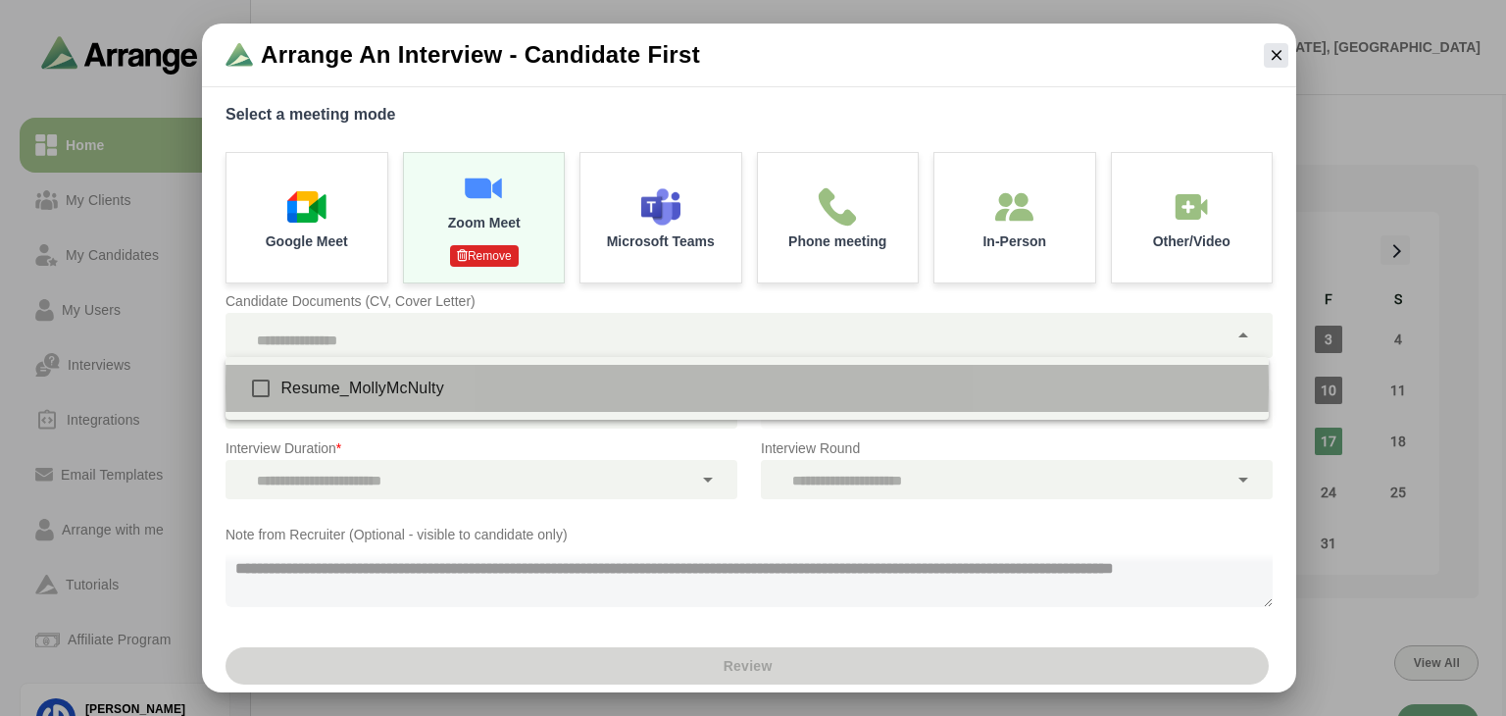
click at [498, 386] on div "Resume_MollyMcNulty" at bounding box center [766, 388] width 972 height 24
type input "**********"
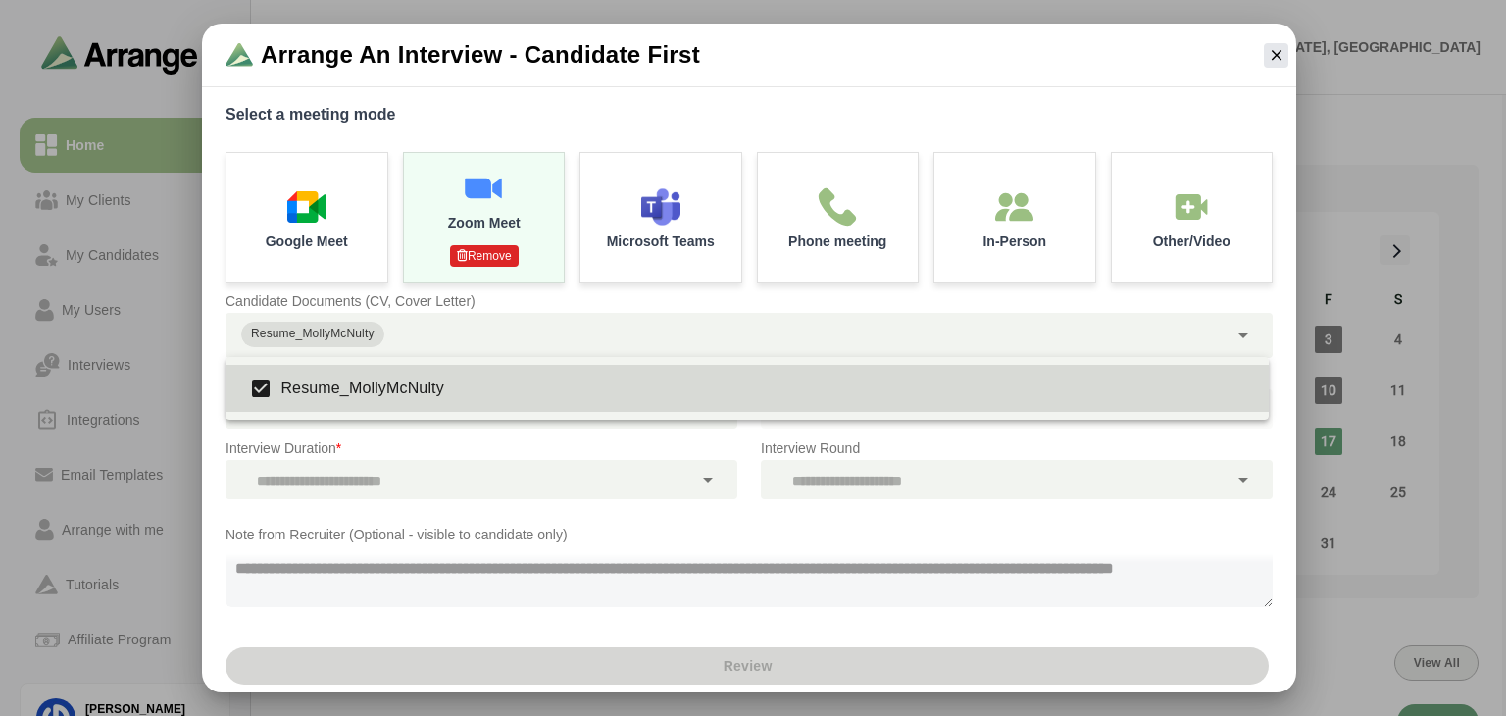
click at [481, 456] on p "Interview Duration *" at bounding box center [481, 448] width 512 height 24
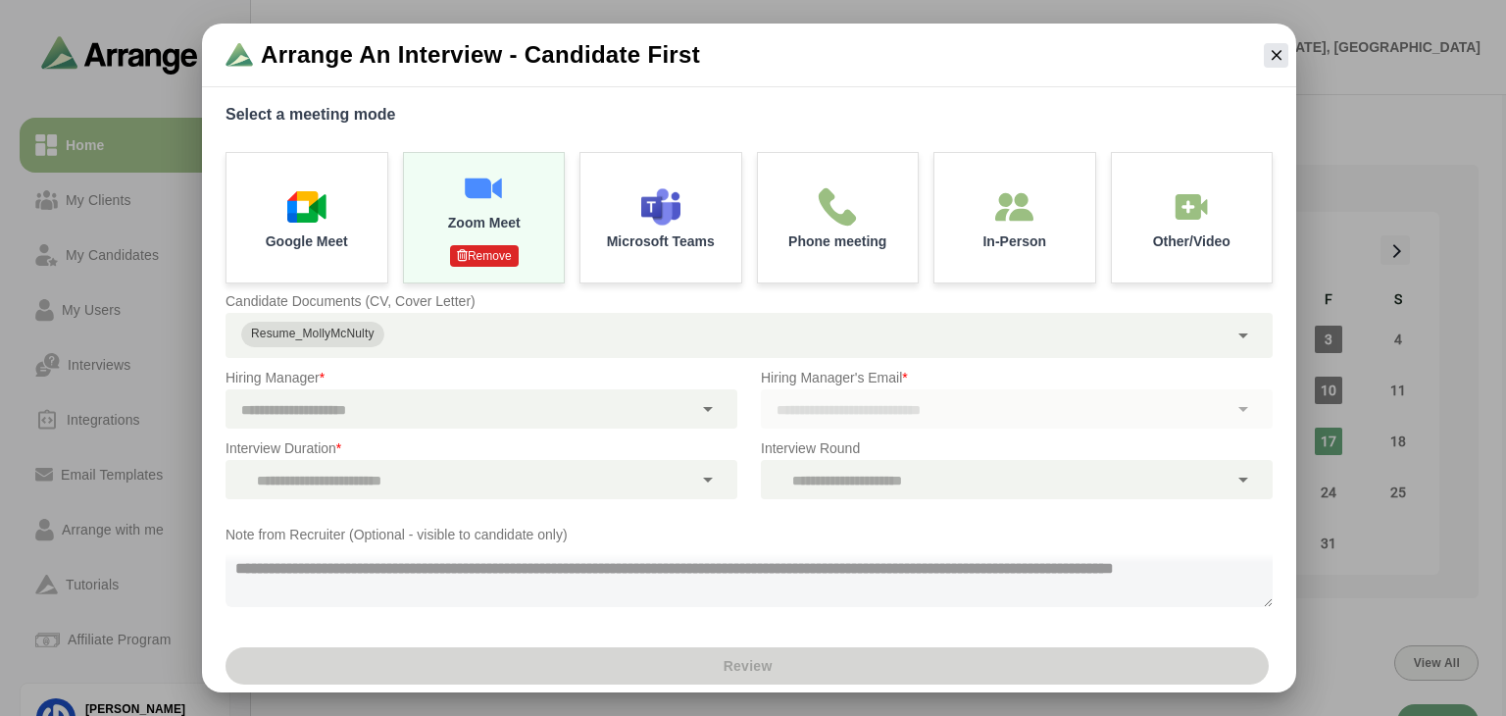
click at [494, 418] on div at bounding box center [458, 408] width 467 height 39
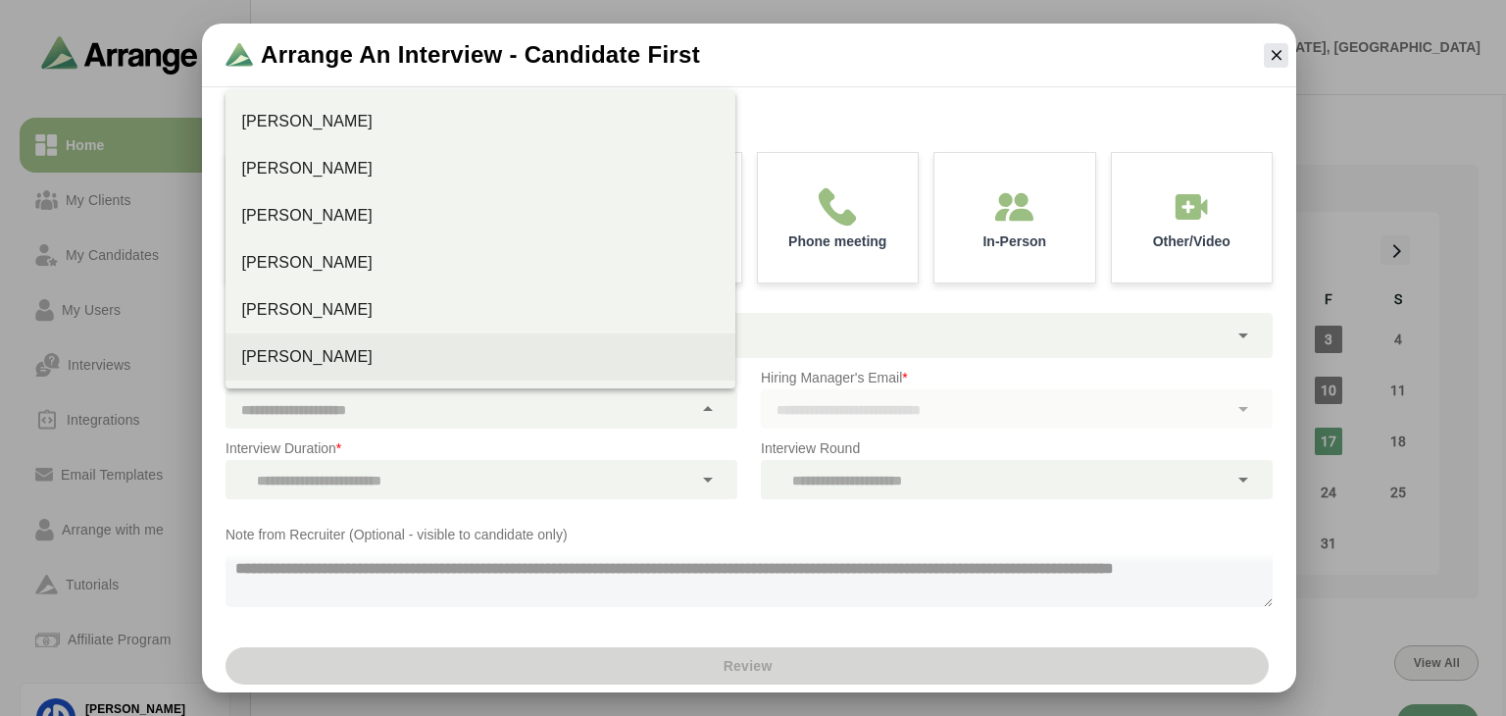
click at [435, 363] on div "[PERSON_NAME]" at bounding box center [480, 357] width 478 height 24
type input "**********"
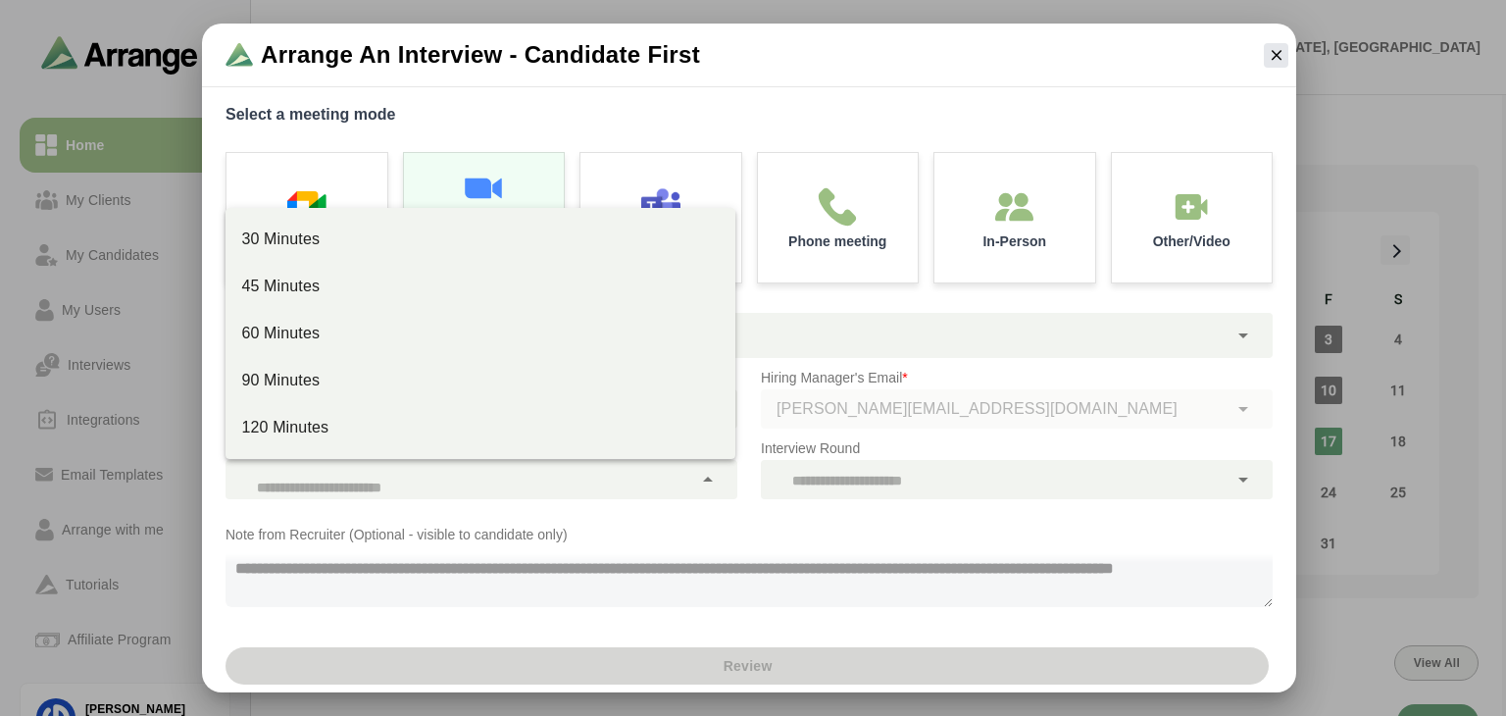
click at [624, 479] on div at bounding box center [458, 479] width 467 height 39
click at [405, 248] on div "30 Minutes" at bounding box center [480, 239] width 478 height 24
type input "**"
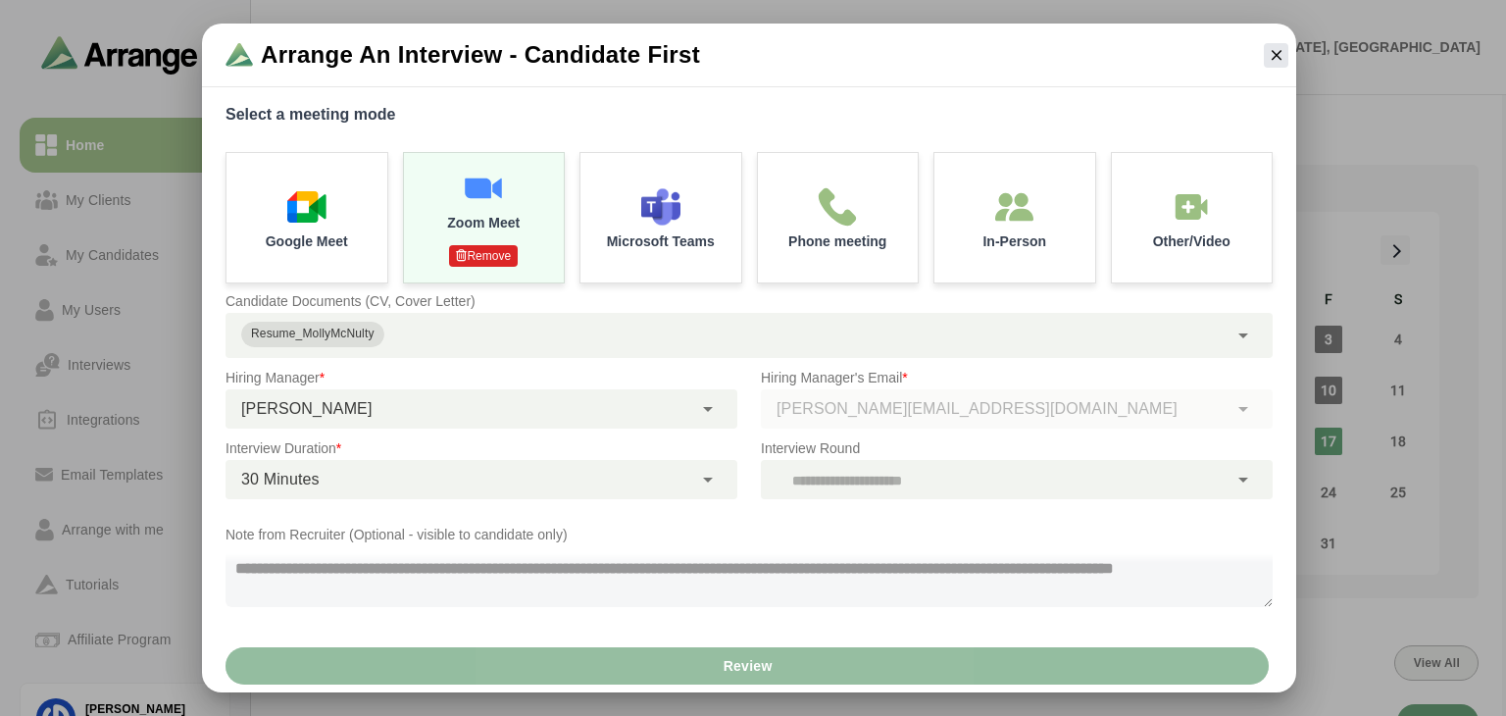
click at [754, 658] on span "Review" at bounding box center [747, 665] width 50 height 37
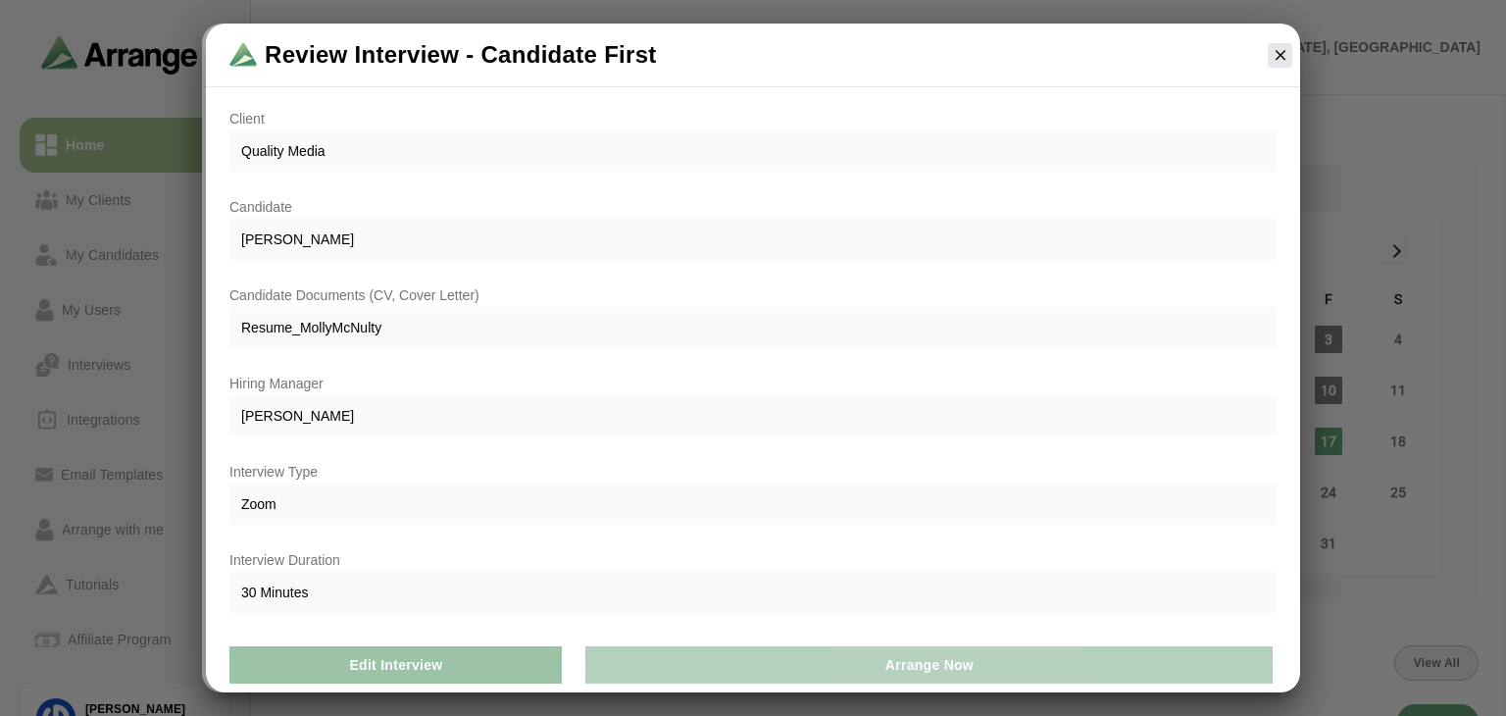
click at [754, 658] on button "Arrange Now" at bounding box center [928, 664] width 687 height 37
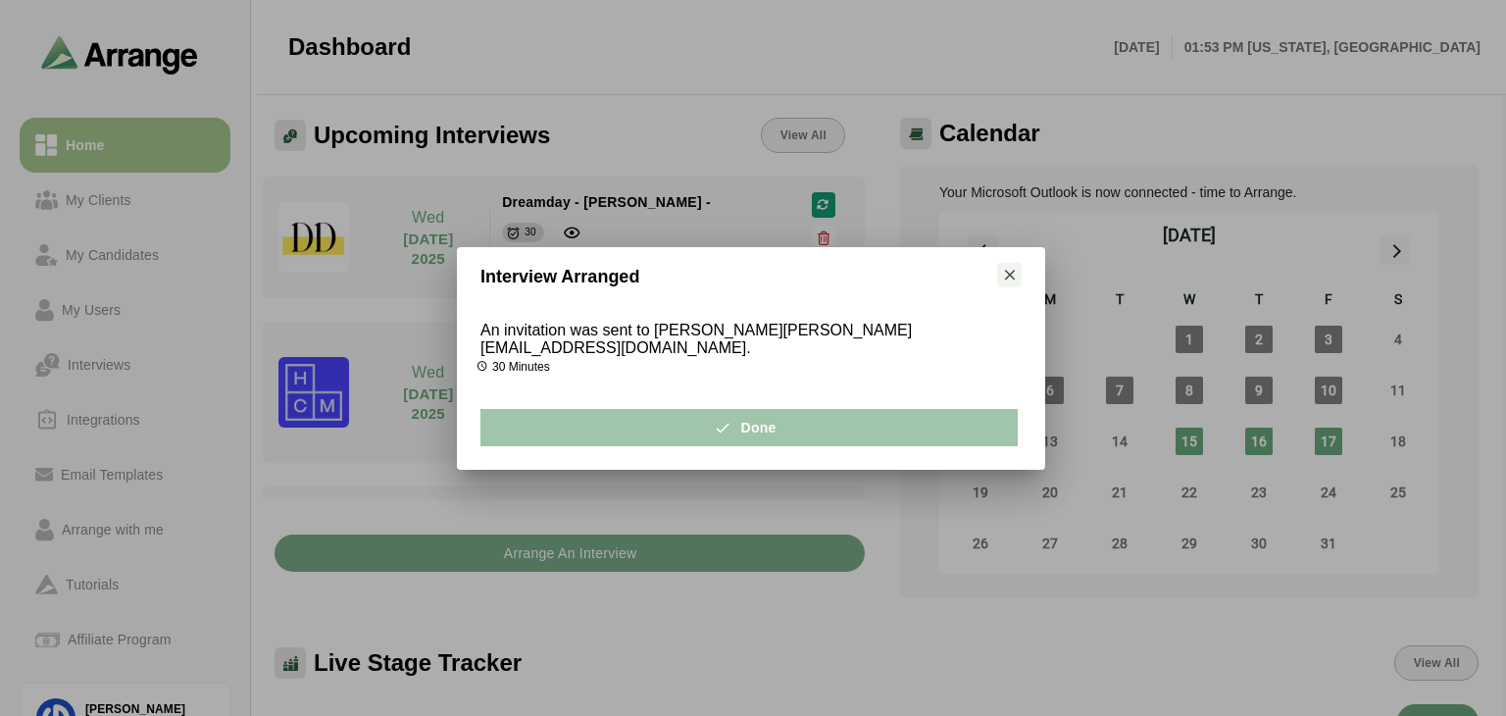
click at [797, 412] on button "Done" at bounding box center [748, 427] width 537 height 37
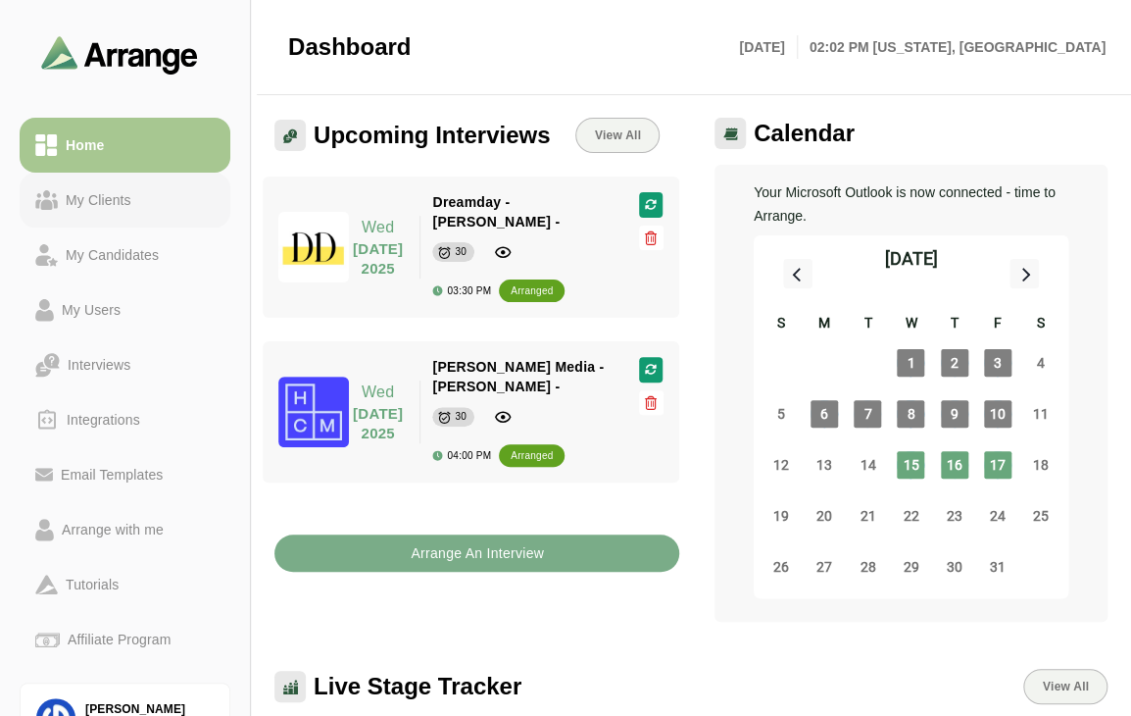
click at [108, 217] on link "My Clients" at bounding box center [125, 200] width 211 height 55
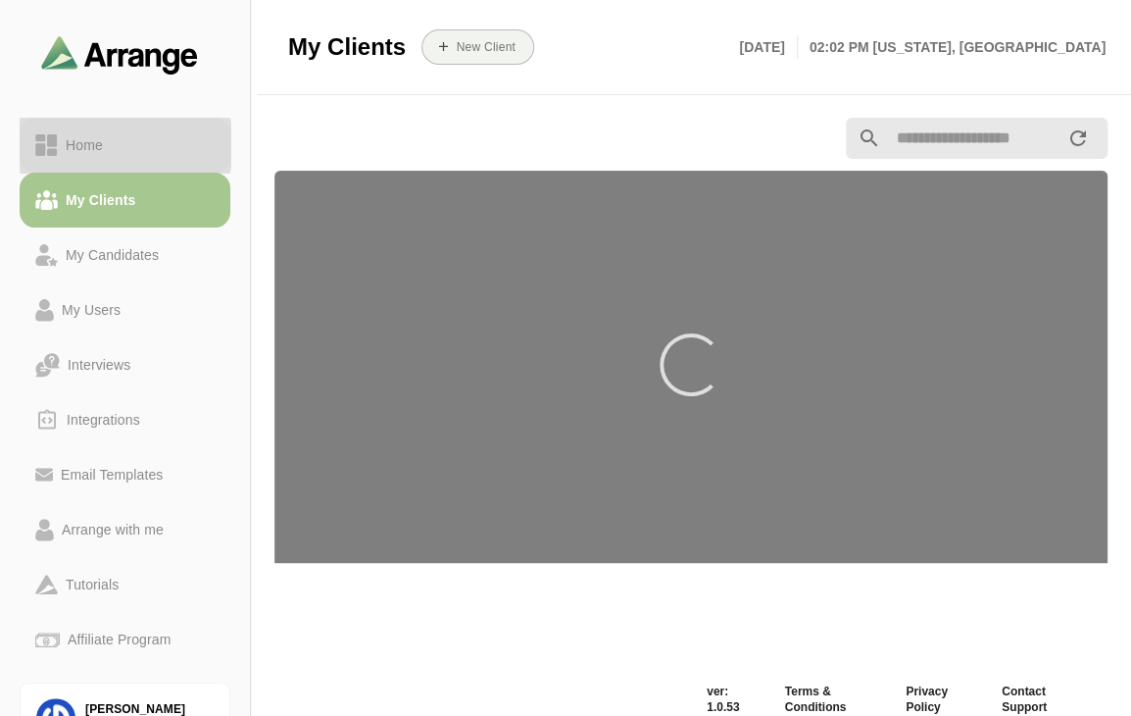
click at [104, 148] on div "Home" at bounding box center [84, 145] width 53 height 24
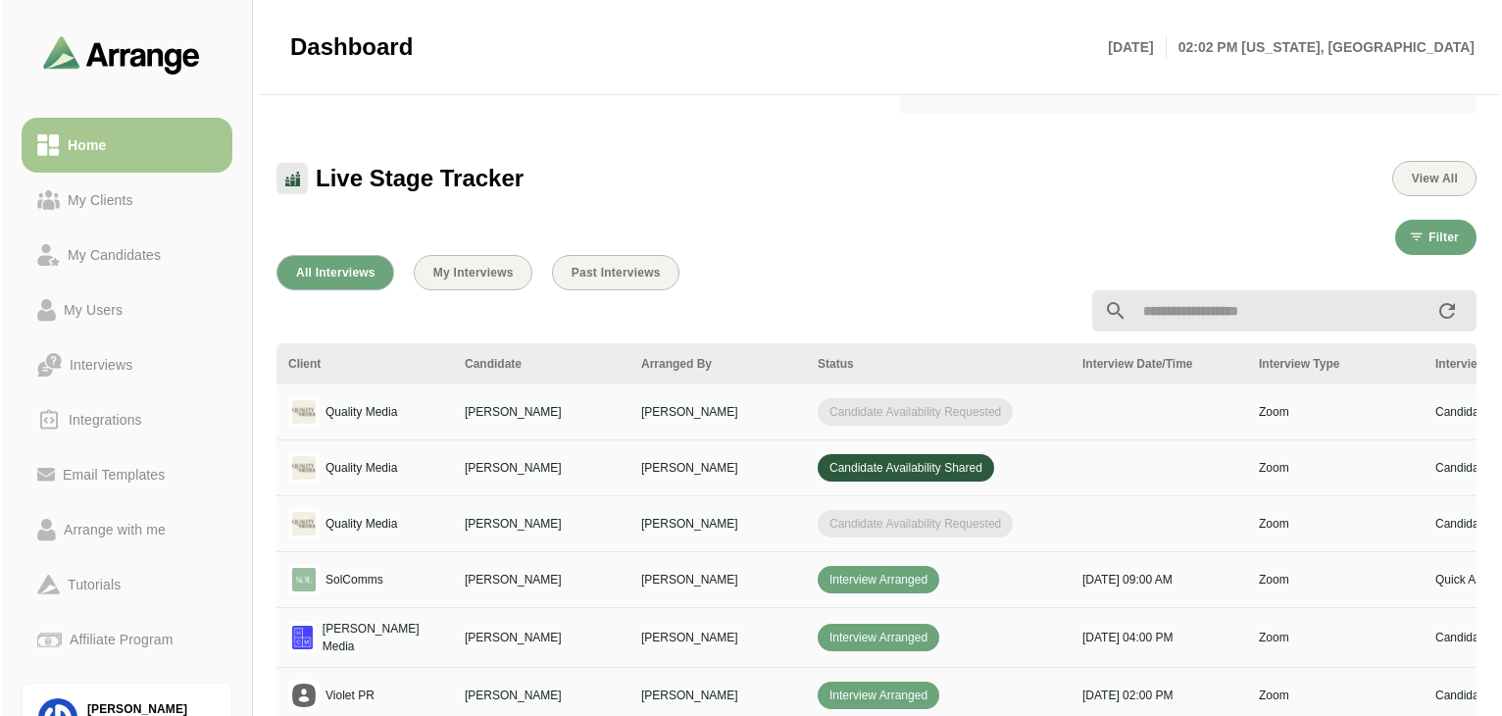
scroll to position [490, 0]
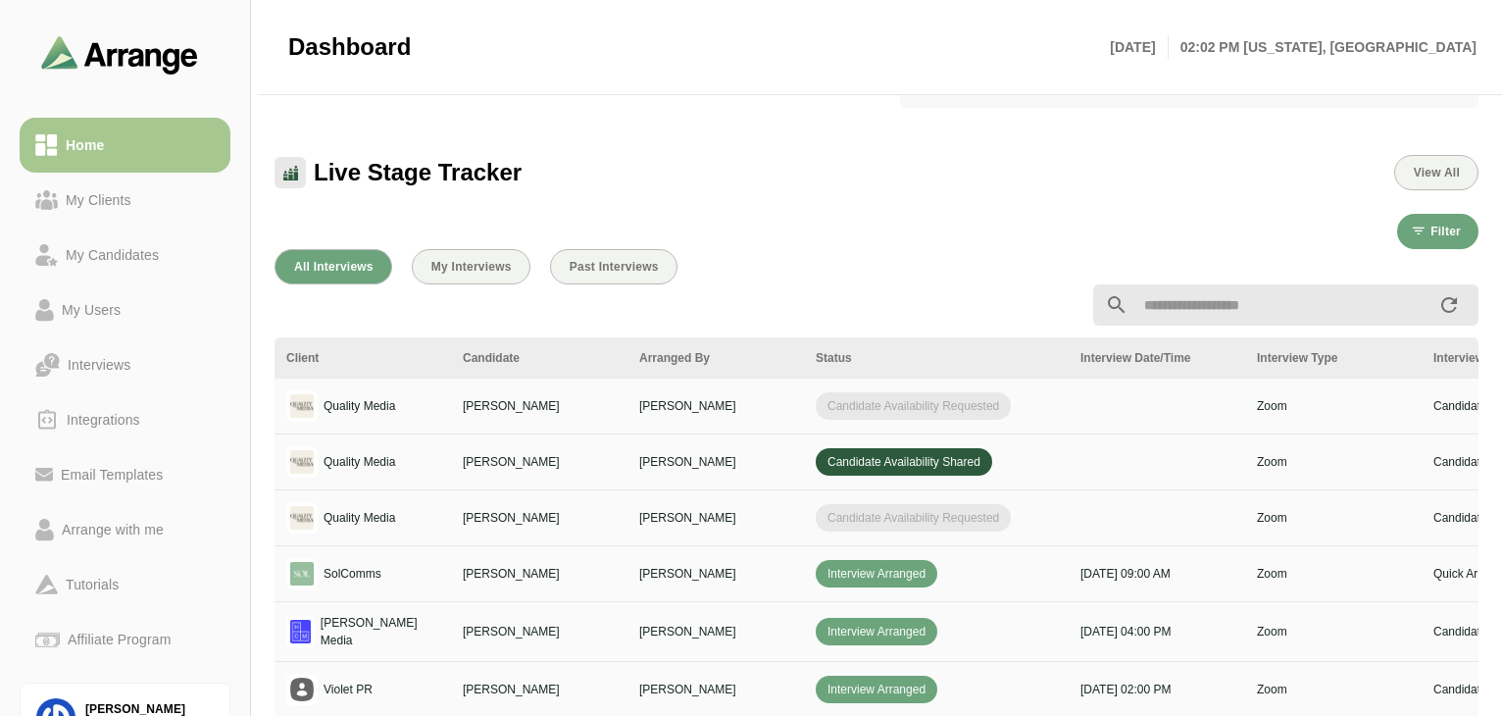
drag, startPoint x: 1485, startPoint y: 25, endPoint x: 737, endPoint y: 425, distance: 848.7
click at [737, 425] on td "[PERSON_NAME]" at bounding box center [715, 406] width 176 height 56
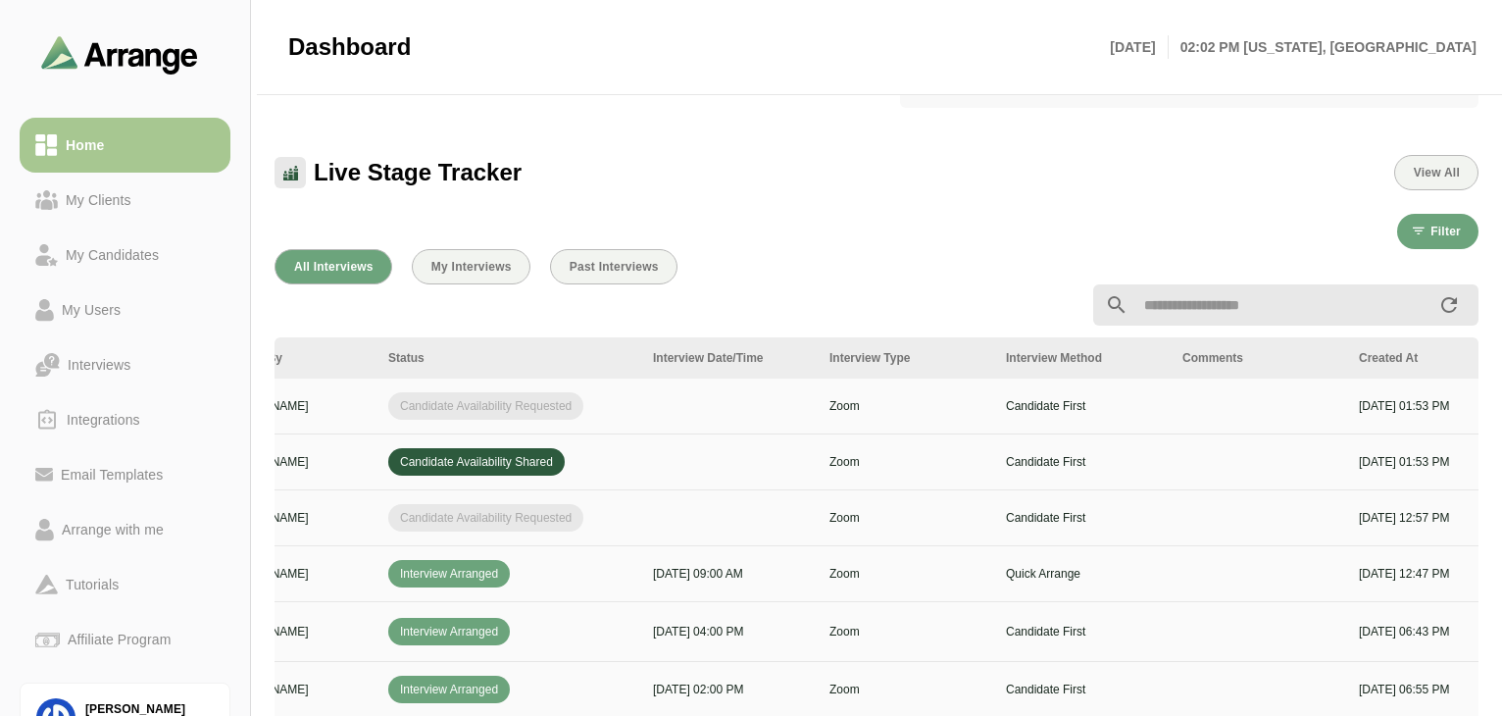
scroll to position [0, 672]
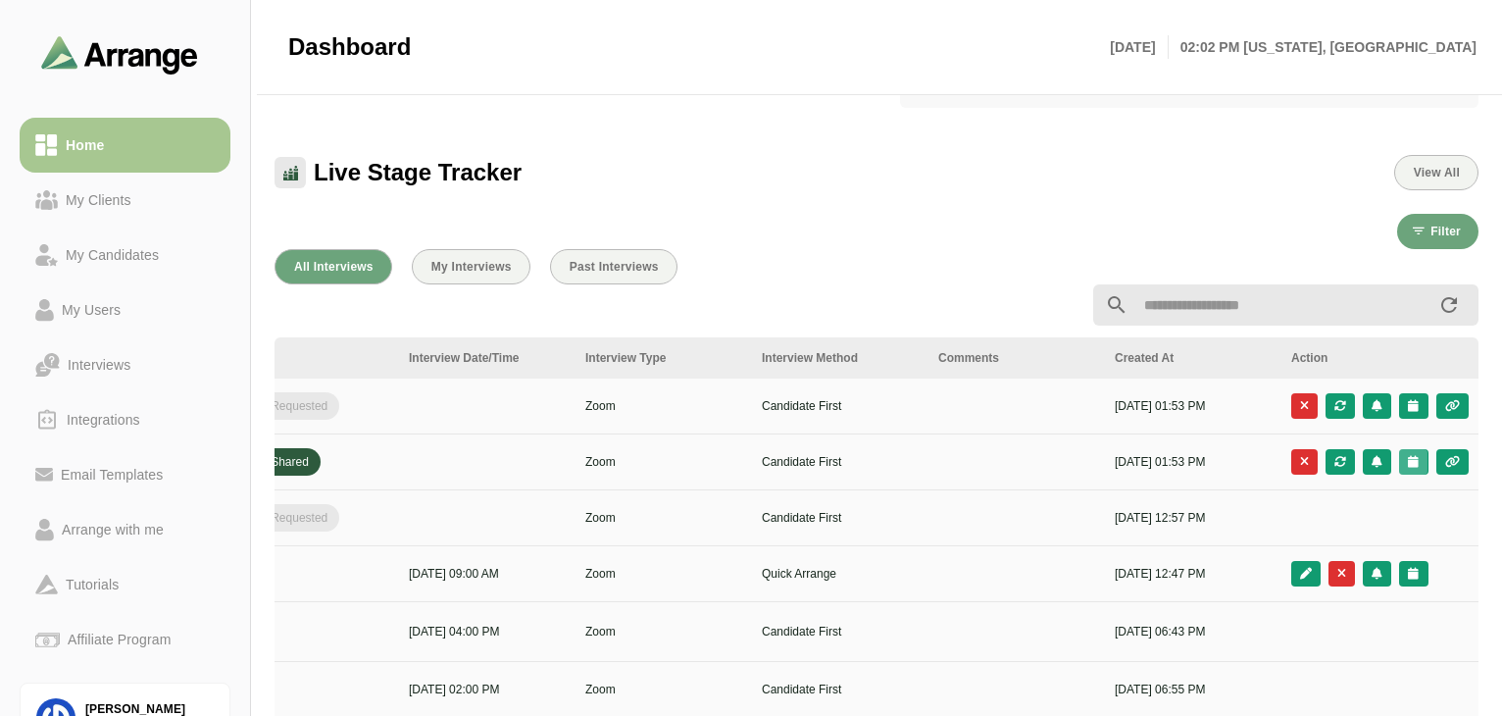
click at [1419, 469] on button "button" at bounding box center [1413, 461] width 28 height 25
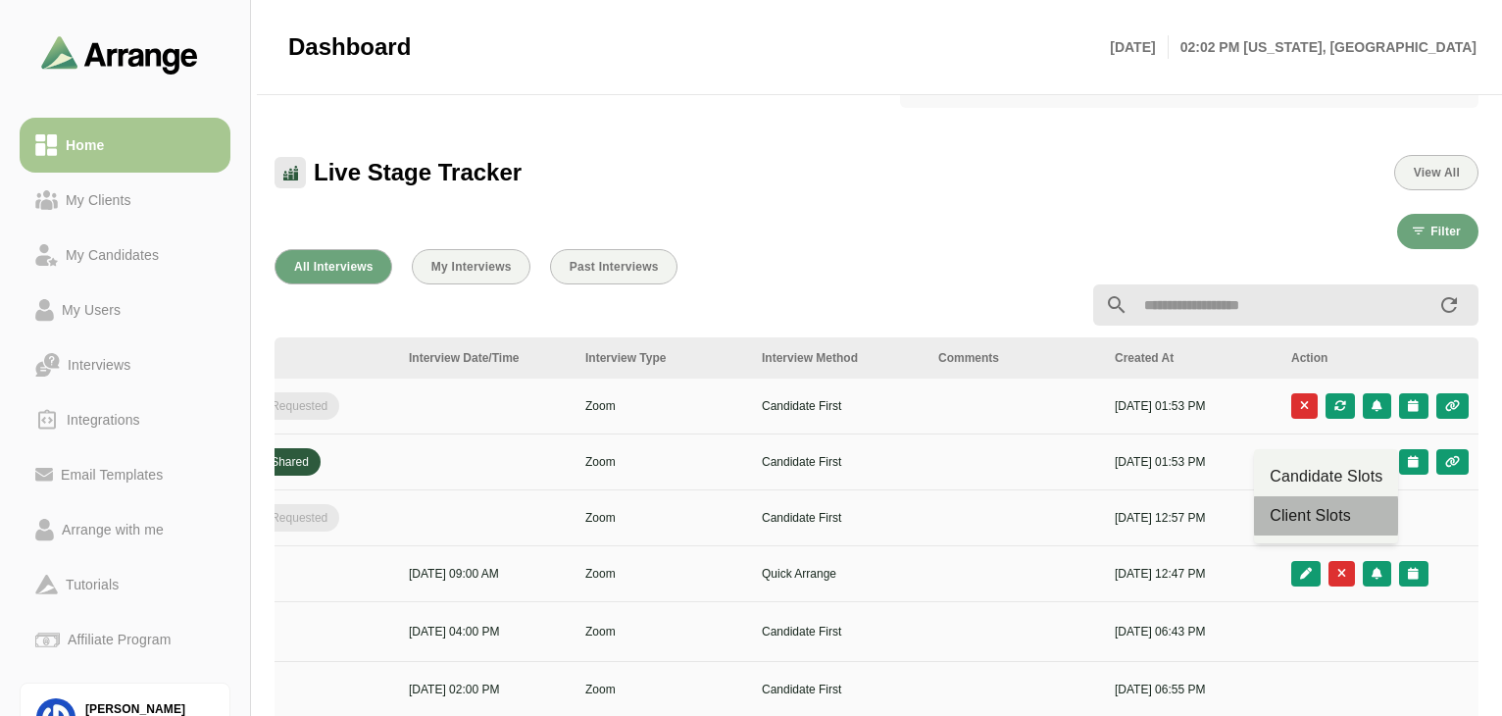
click at [1318, 514] on div "Client Slots" at bounding box center [1326, 516] width 113 height 24
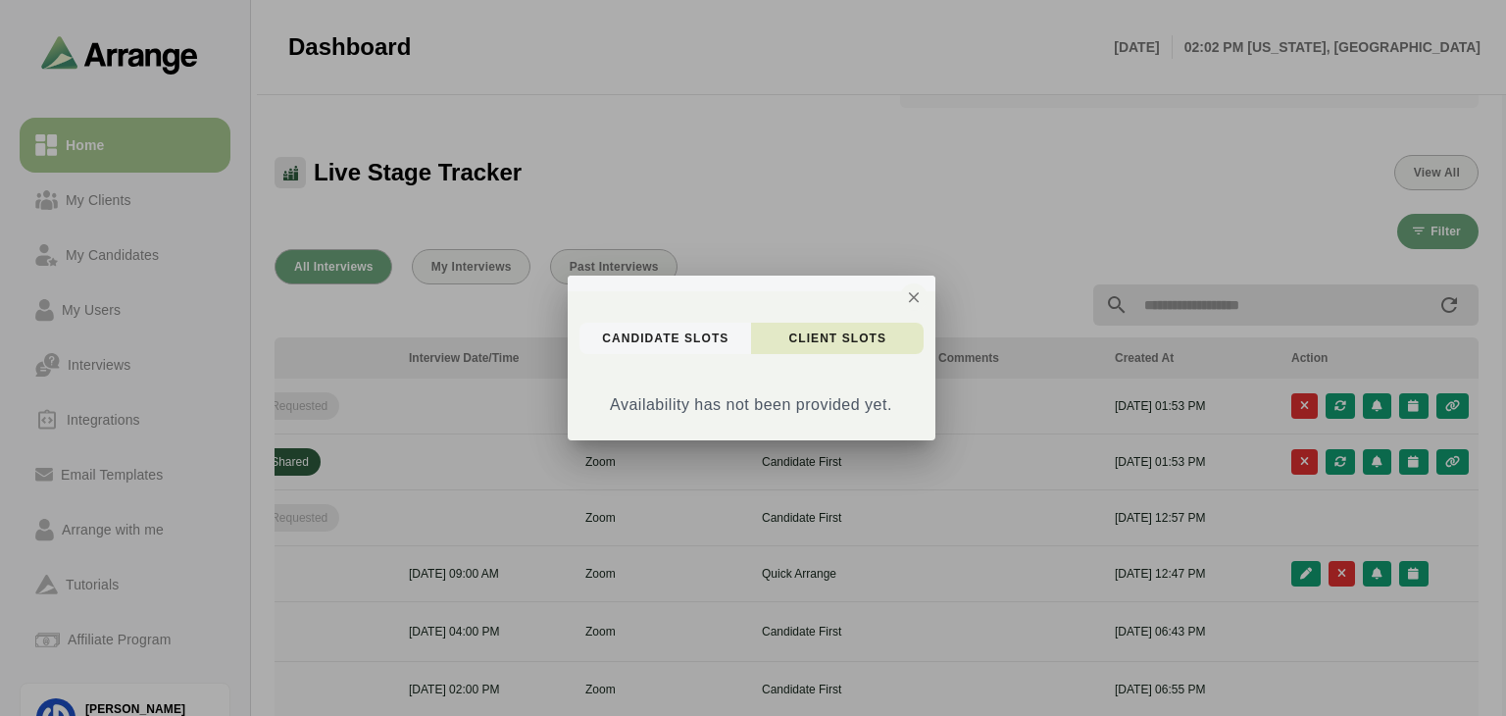
click at [837, 331] on span "client Slots" at bounding box center [836, 338] width 99 height 16
click at [796, 347] on button "client Slots" at bounding box center [837, 338] width 173 height 31
click at [722, 344] on span "candidate Slots" at bounding box center [664, 338] width 127 height 16
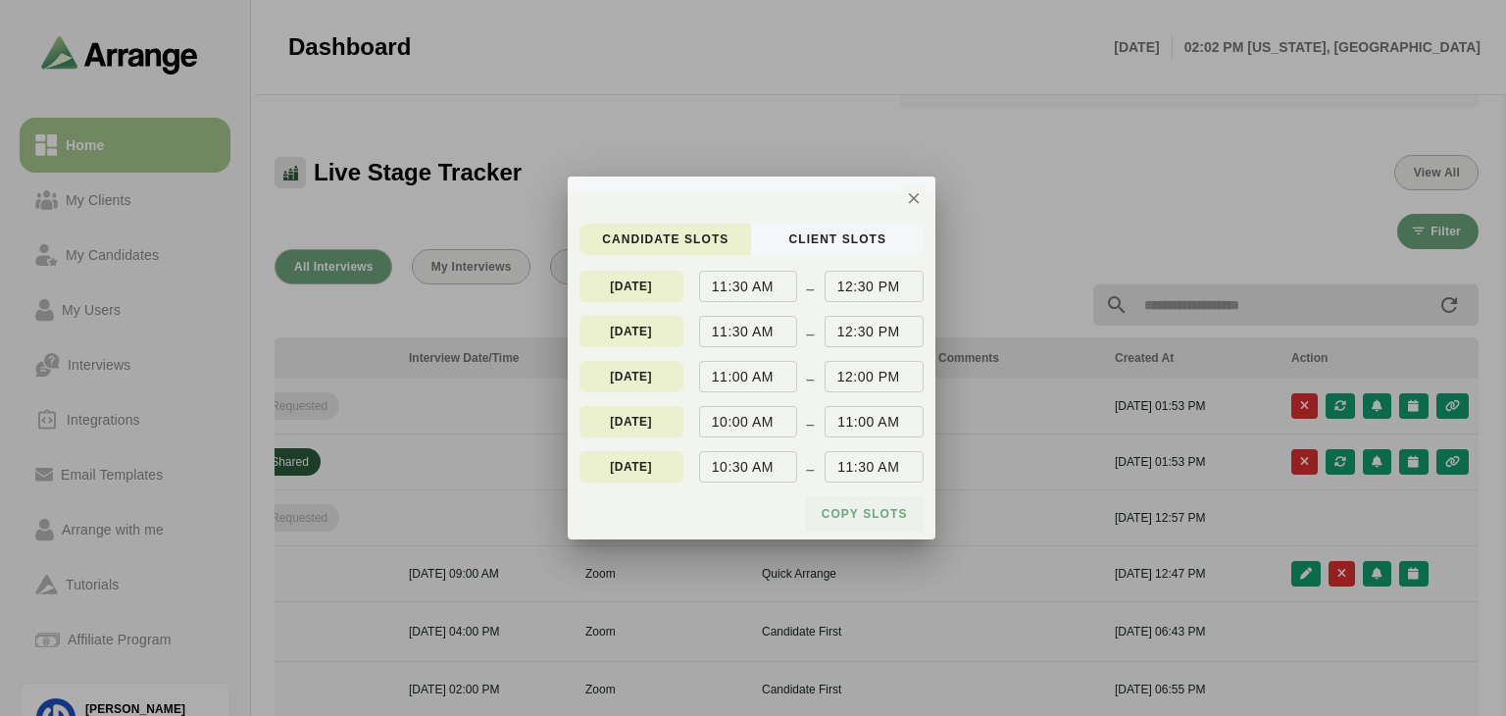
click at [841, 518] on span "Copy slots" at bounding box center [864, 514] width 87 height 16
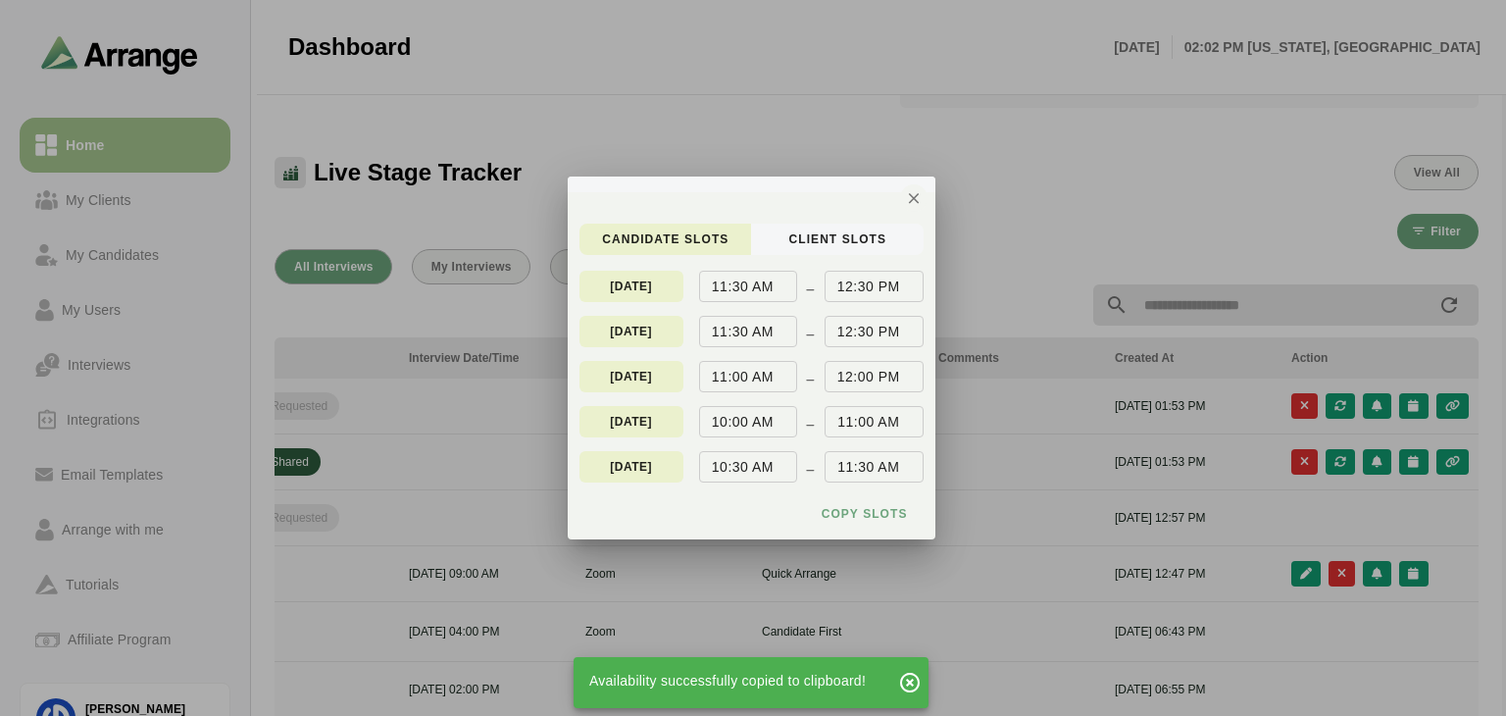
click at [1335, 408] on div at bounding box center [753, 358] width 1506 height 716
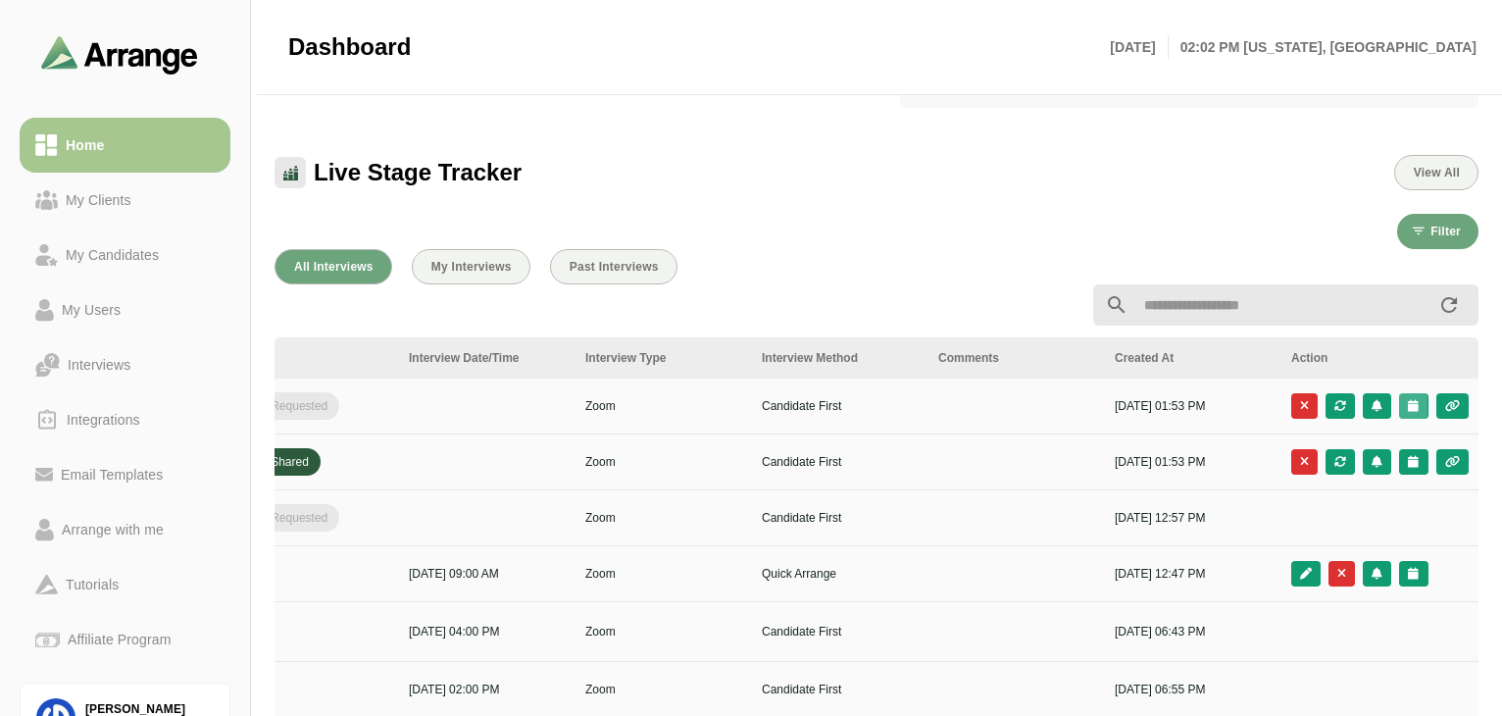
click at [1409, 412] on button "button" at bounding box center [1413, 405] width 28 height 25
click at [1330, 428] on div "Candidate Slots" at bounding box center [1326, 421] width 113 height 24
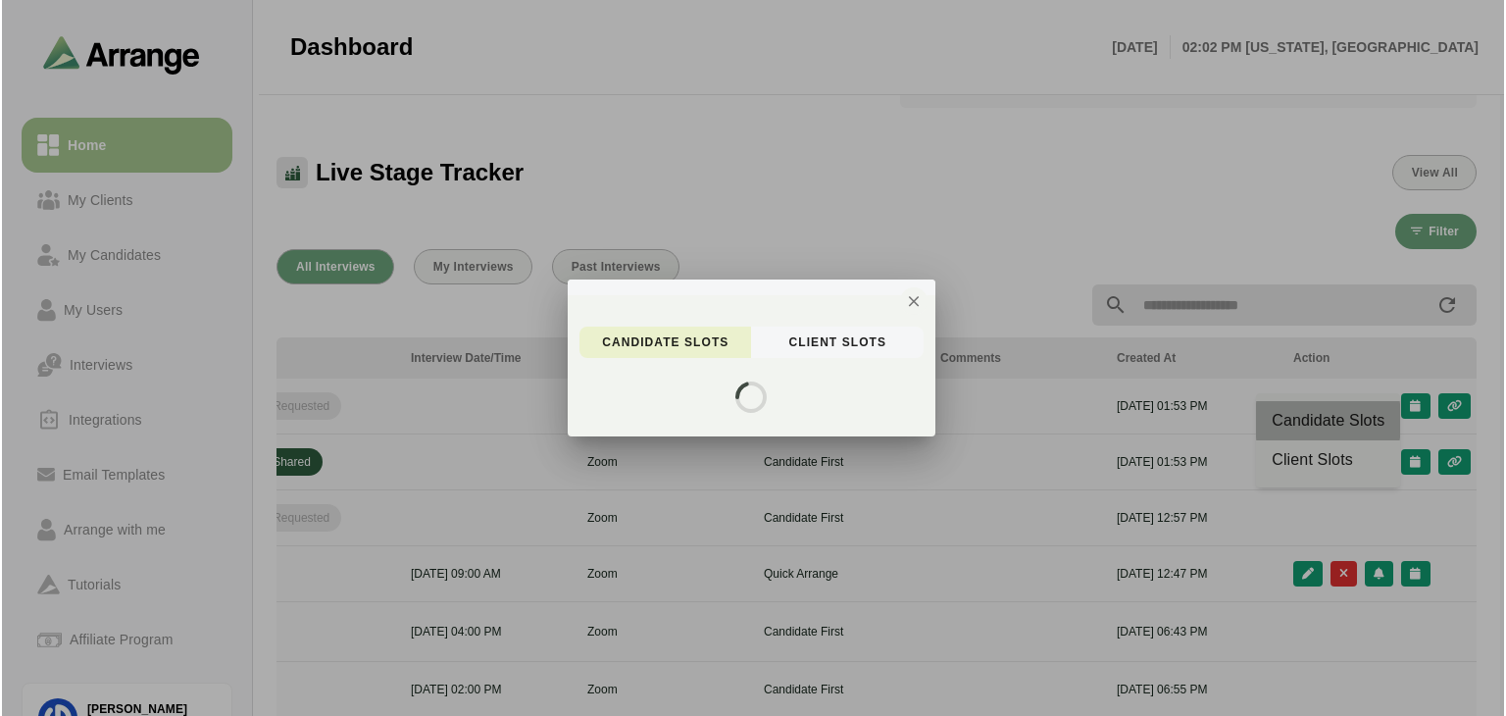
scroll to position [0, 0]
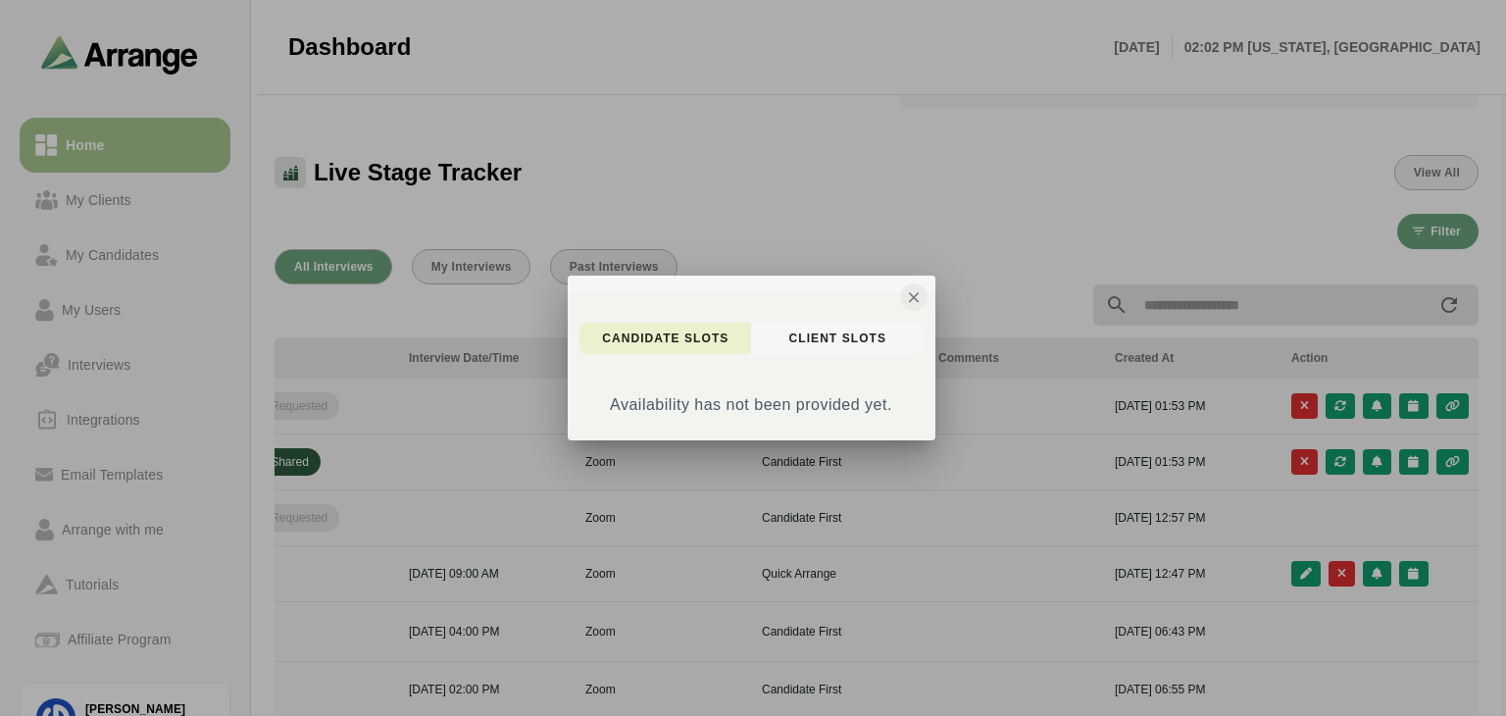
click at [912, 292] on icon "button" at bounding box center [914, 297] width 18 height 18
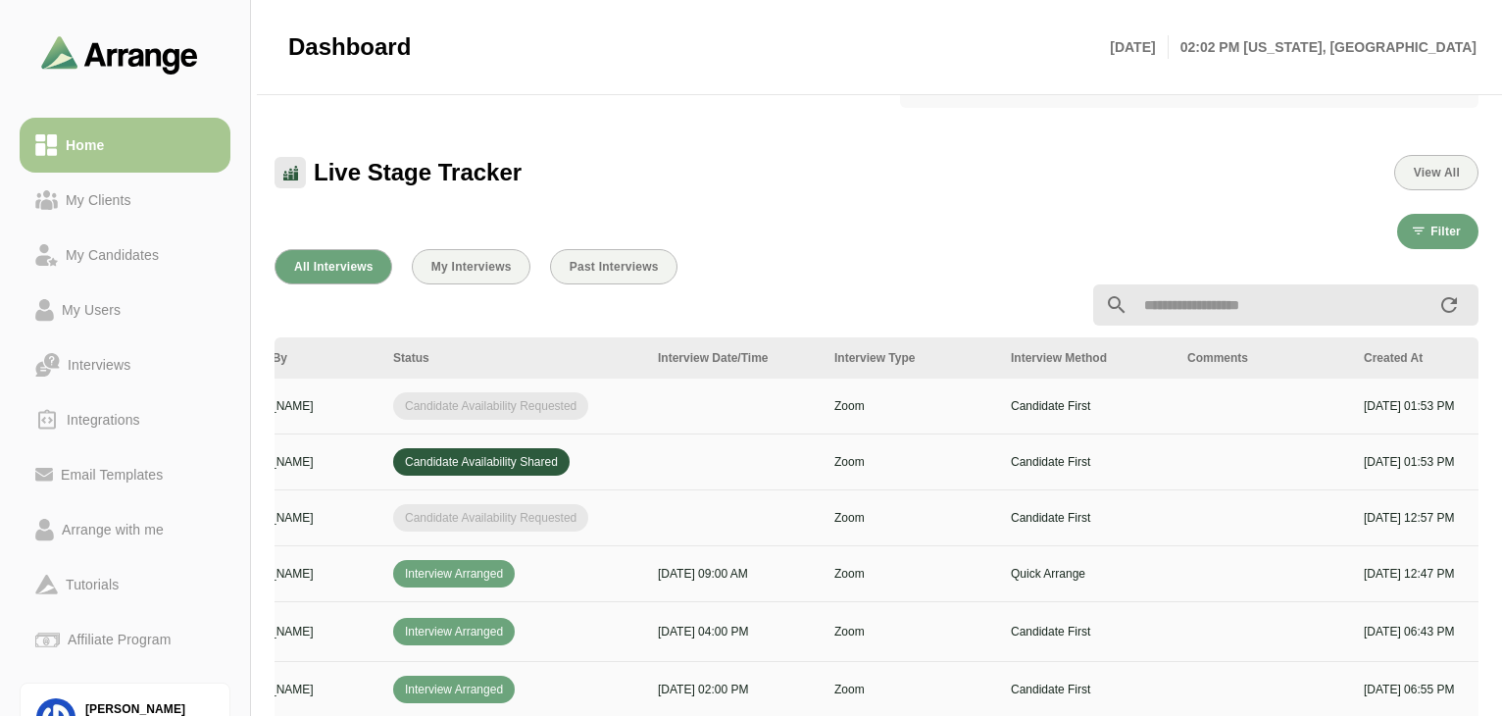
scroll to position [0, 672]
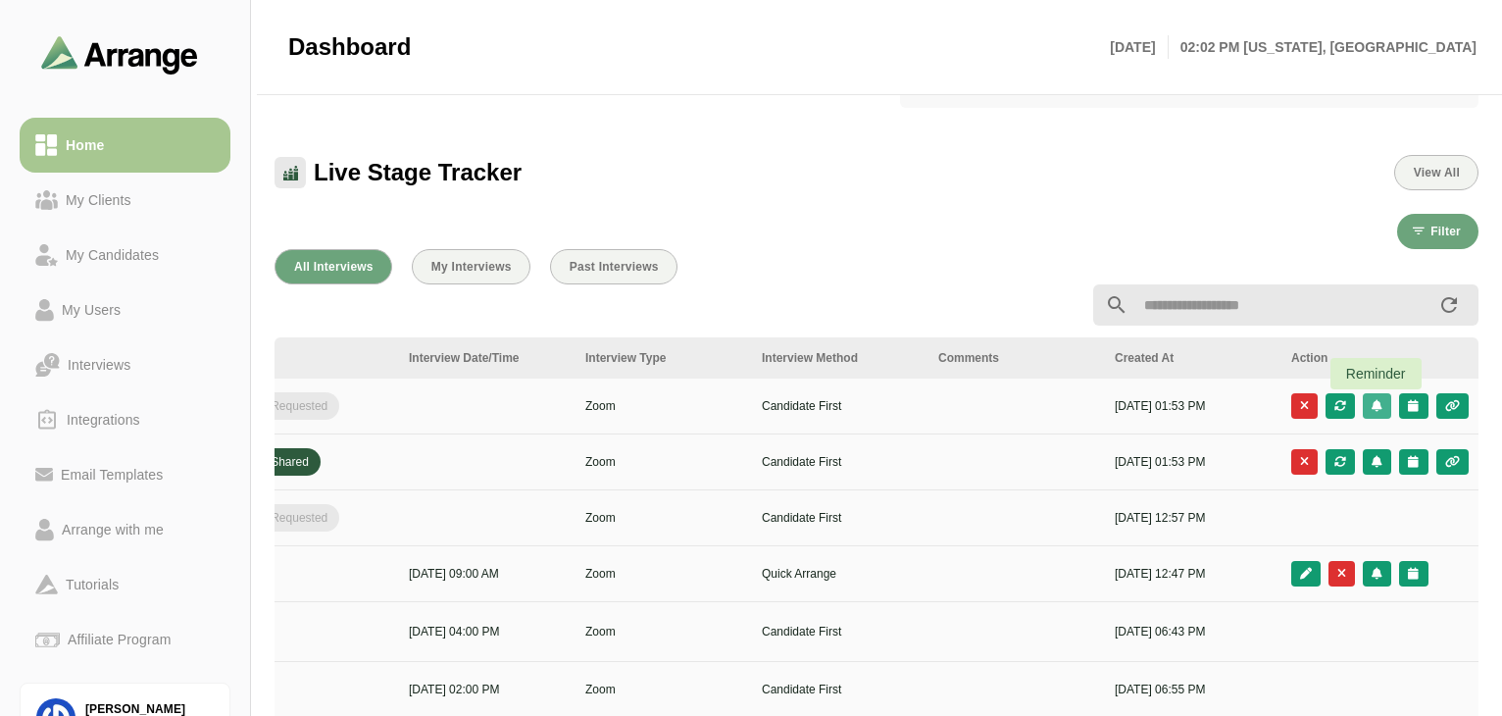
click at [1371, 409] on icon "button" at bounding box center [1377, 406] width 13 height 12
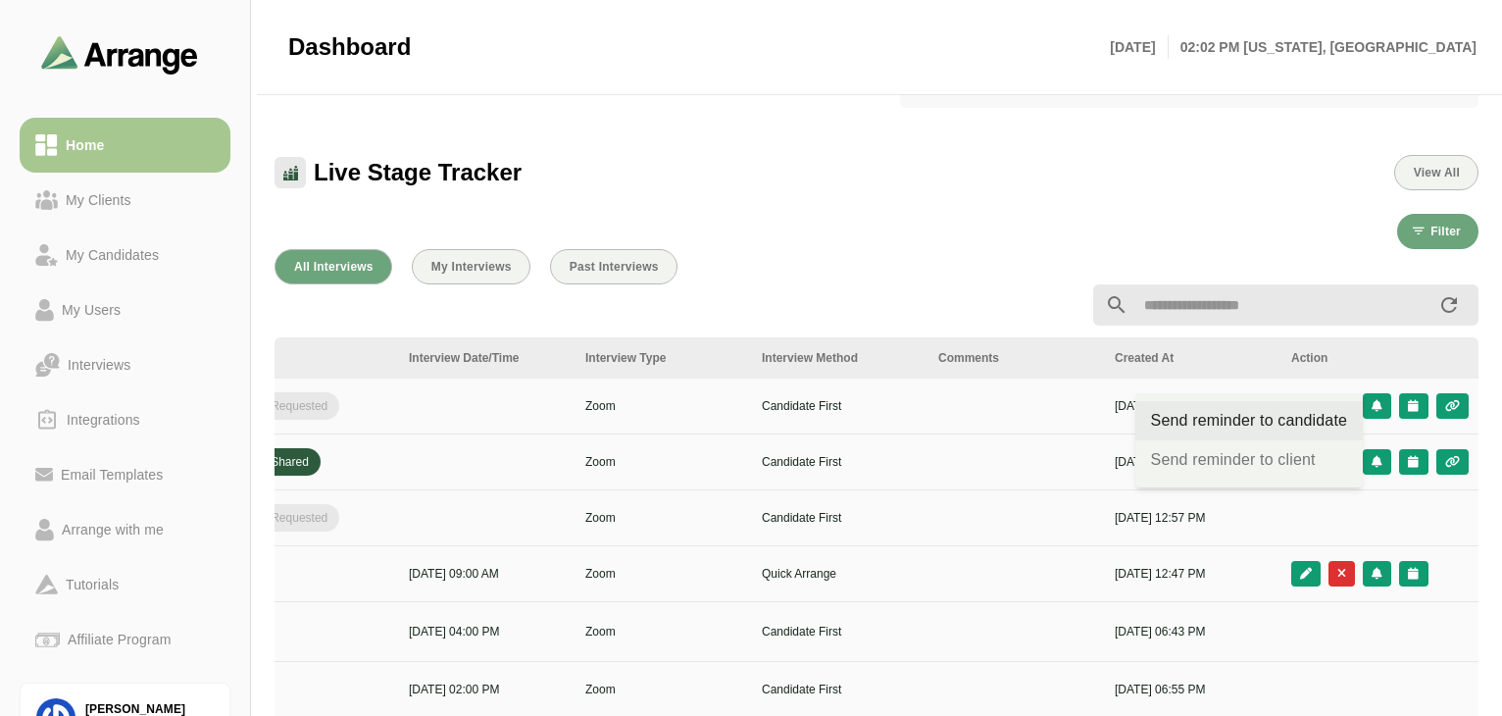
click at [1283, 426] on div "Send reminder to candidate" at bounding box center [1249, 421] width 196 height 24
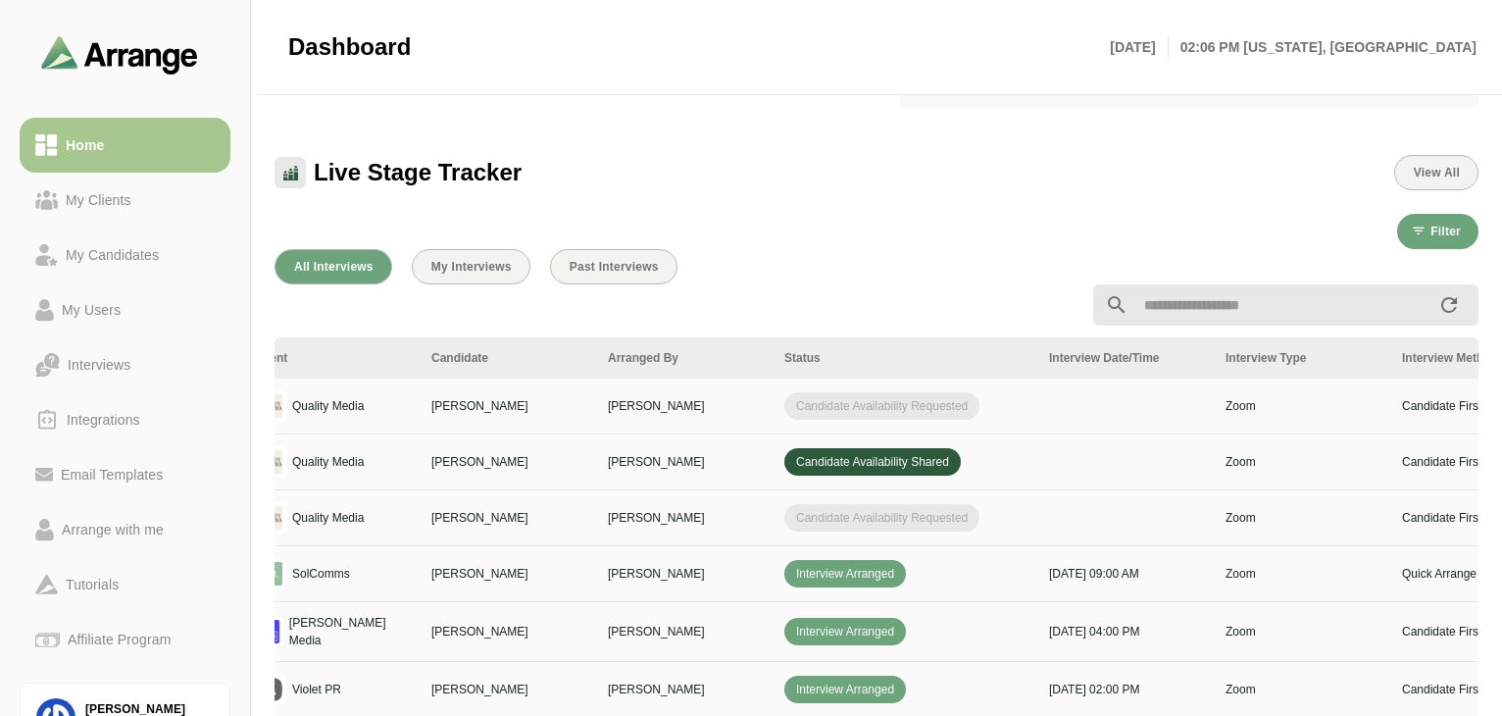
scroll to position [0, 0]
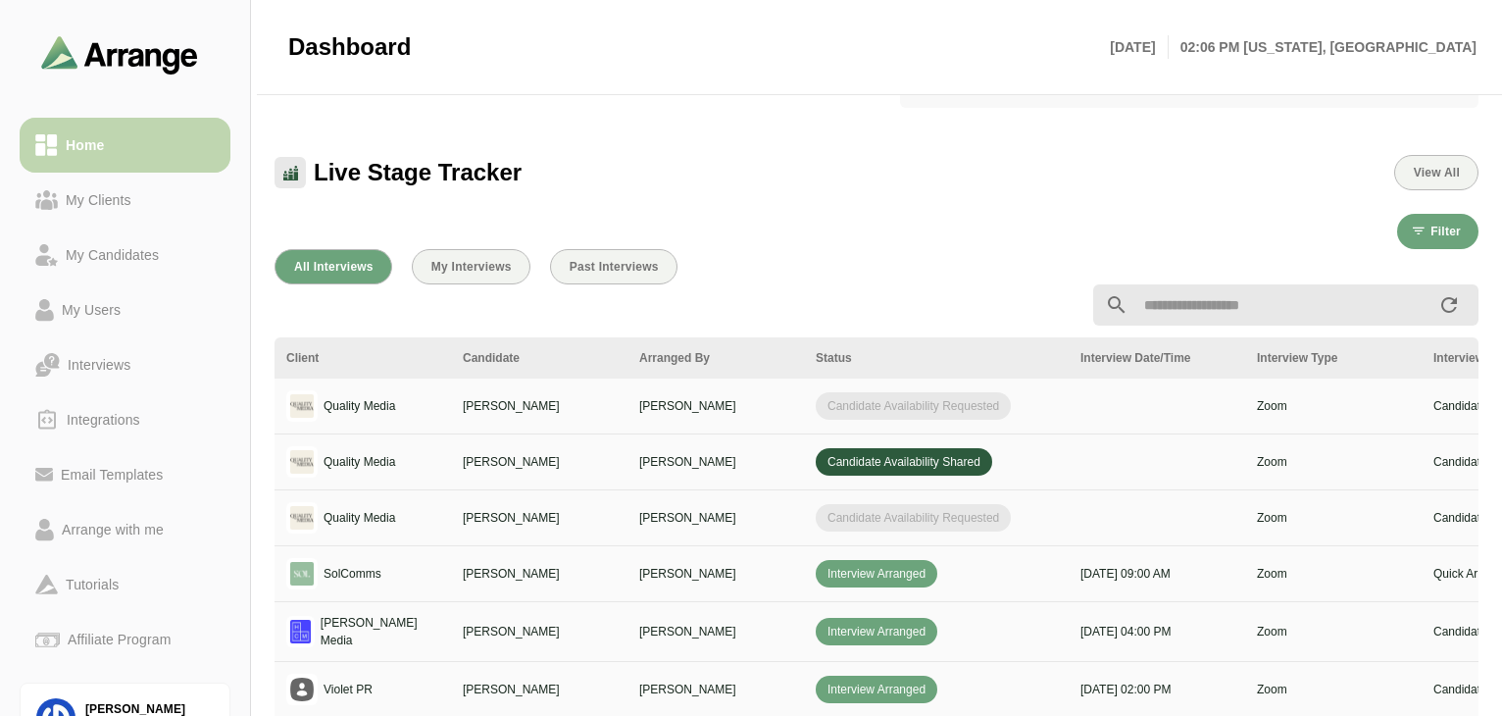
click at [85, 135] on div "Home" at bounding box center [85, 145] width 54 height 24
click at [76, 189] on div "My Clients" at bounding box center [98, 200] width 81 height 24
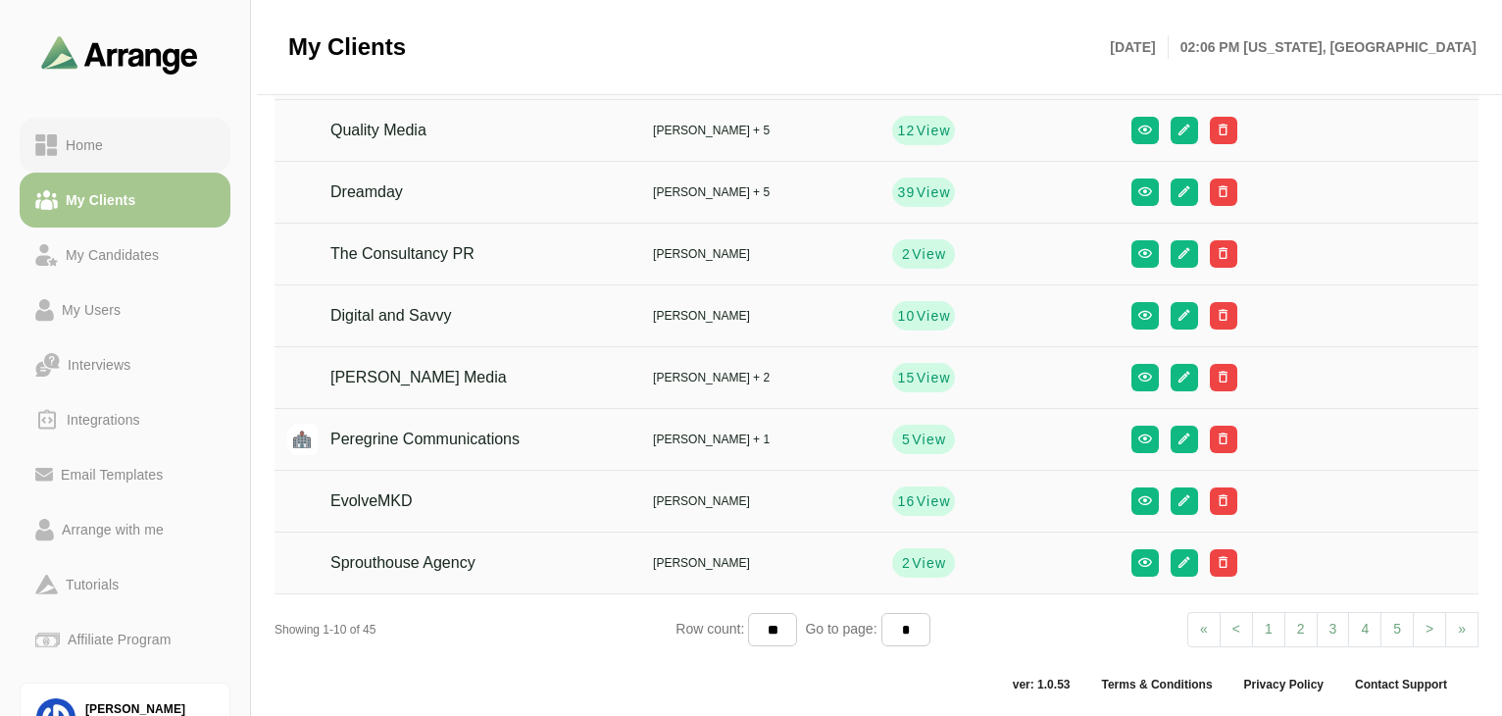
scroll to position [232, 0]
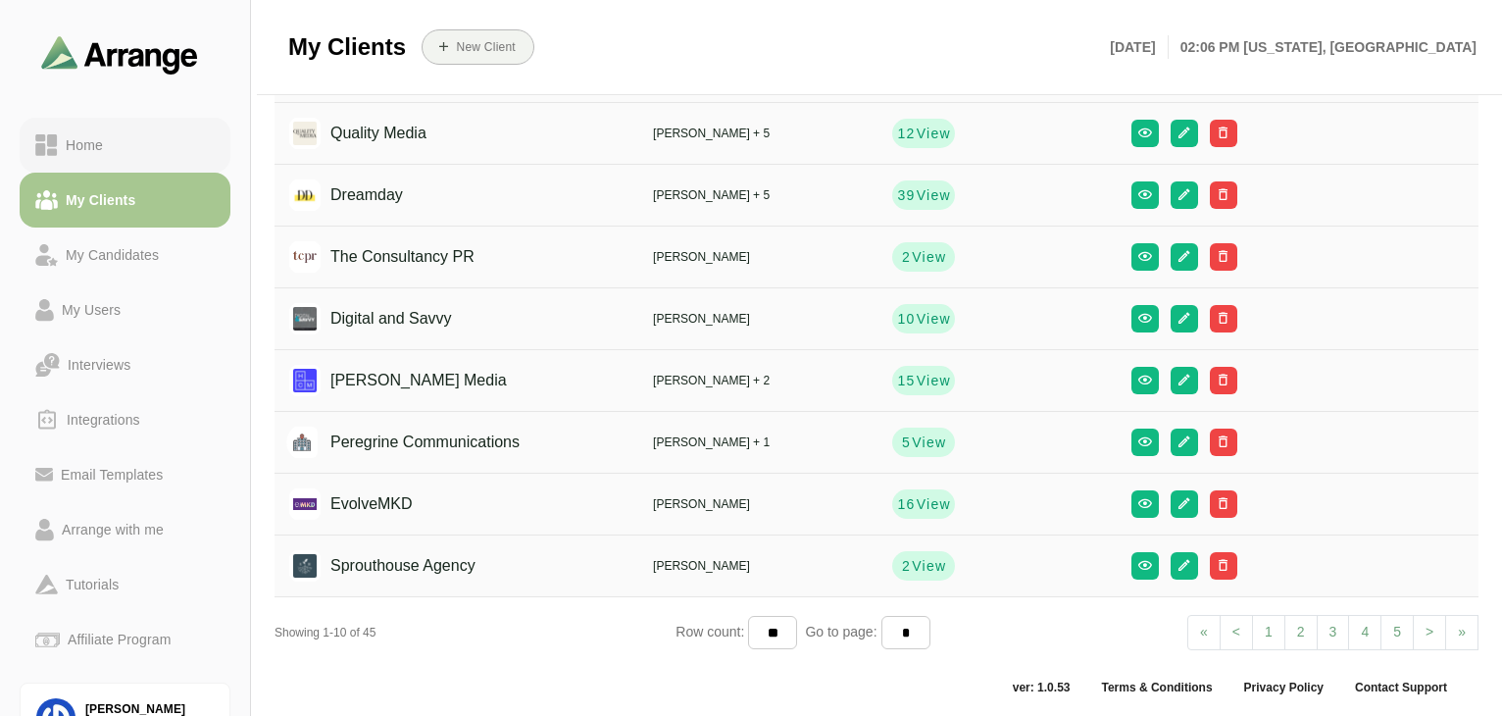
click at [101, 144] on div "Home" at bounding box center [84, 145] width 53 height 24
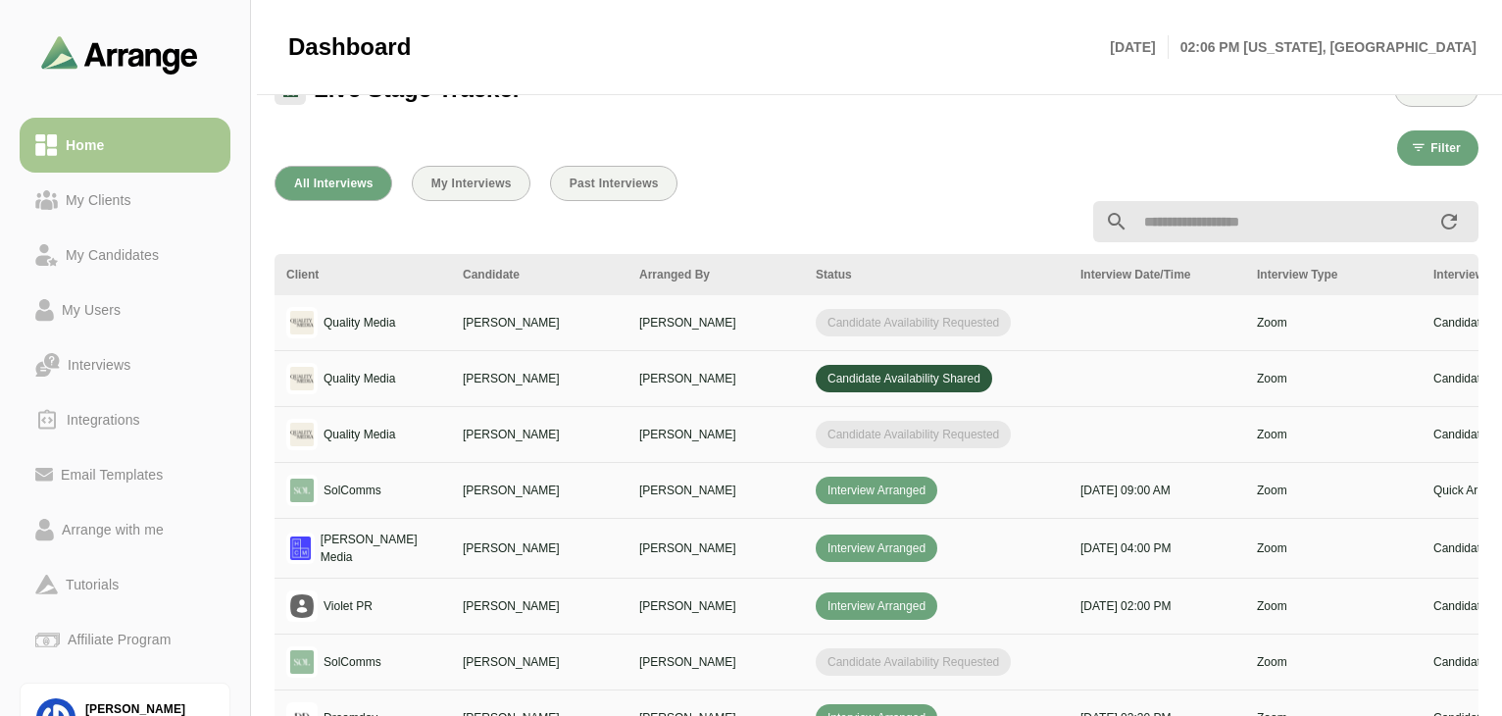
scroll to position [573, 0]
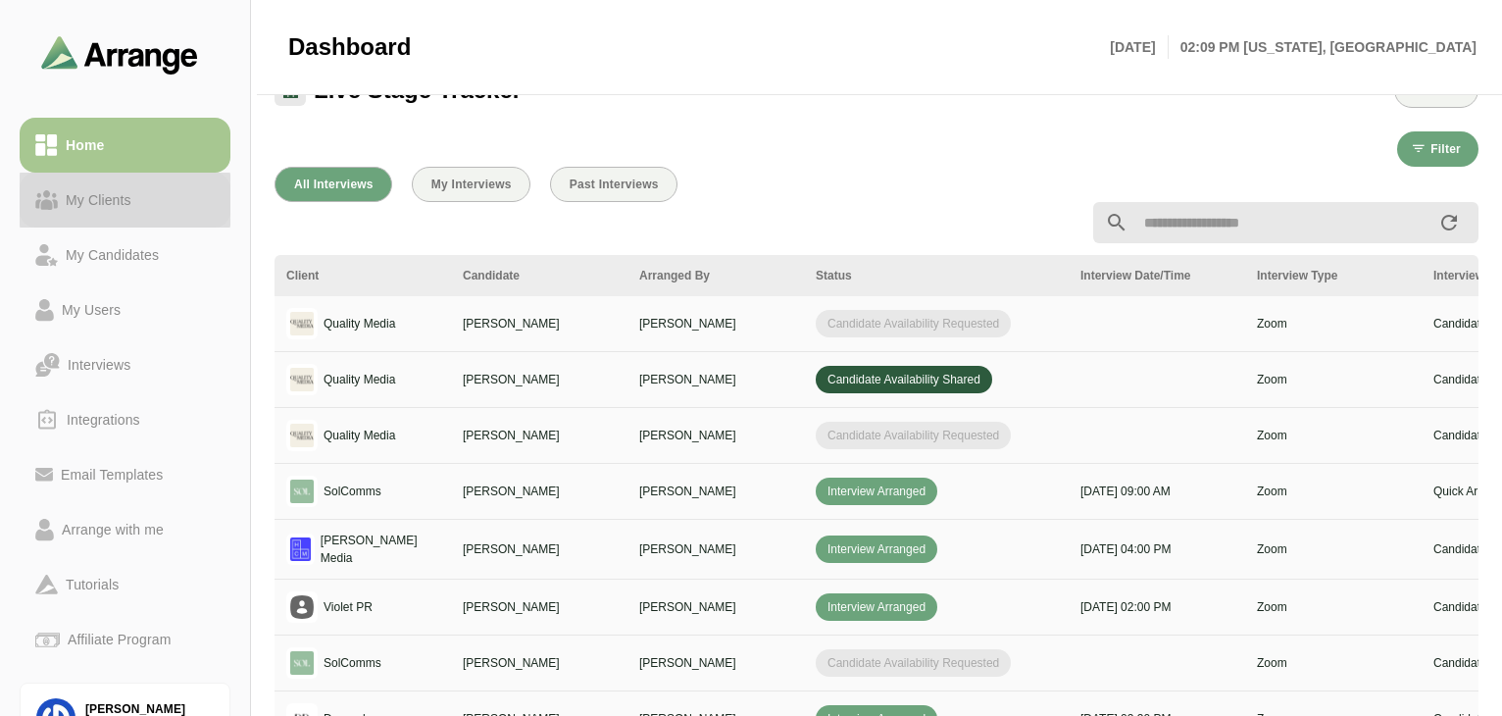
click at [129, 192] on div "My Clients" at bounding box center [98, 200] width 81 height 24
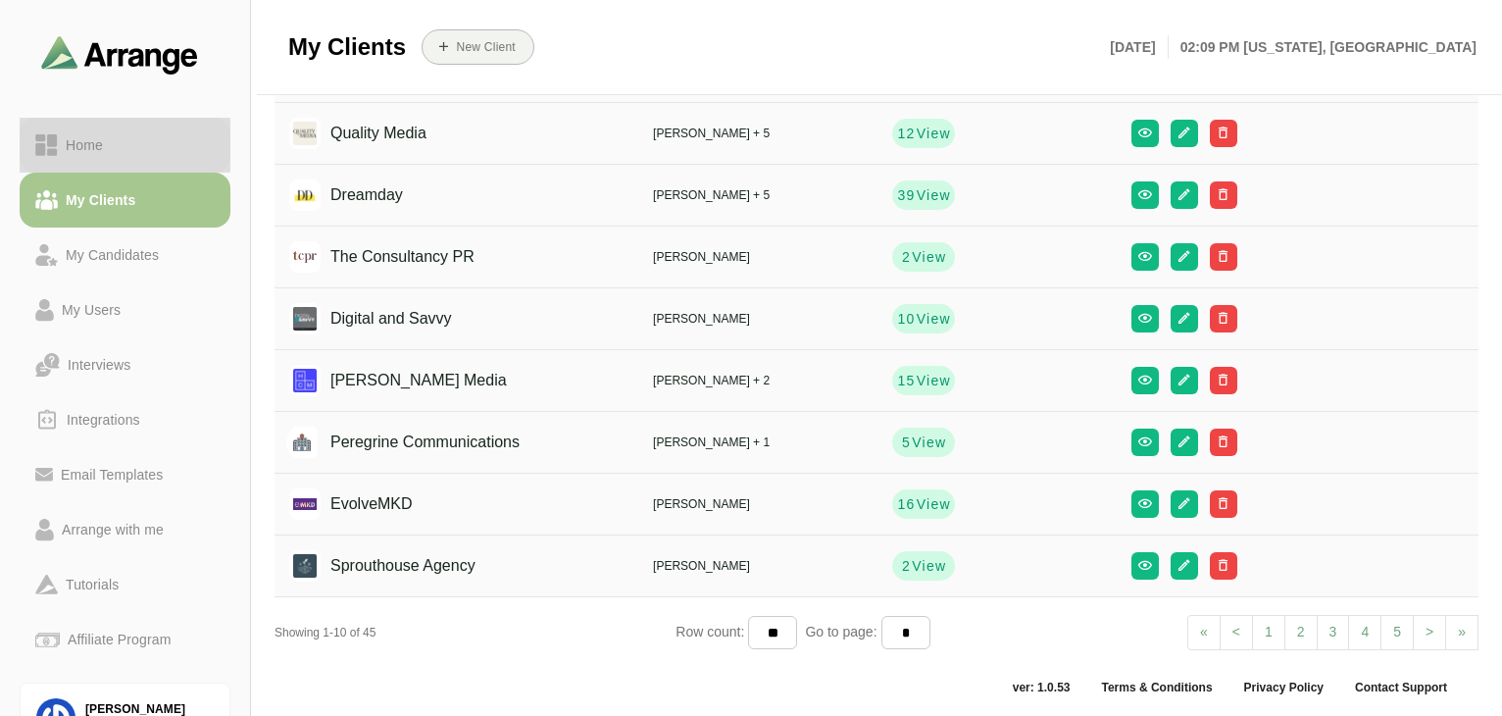
click at [115, 158] on link "Home" at bounding box center [125, 145] width 211 height 55
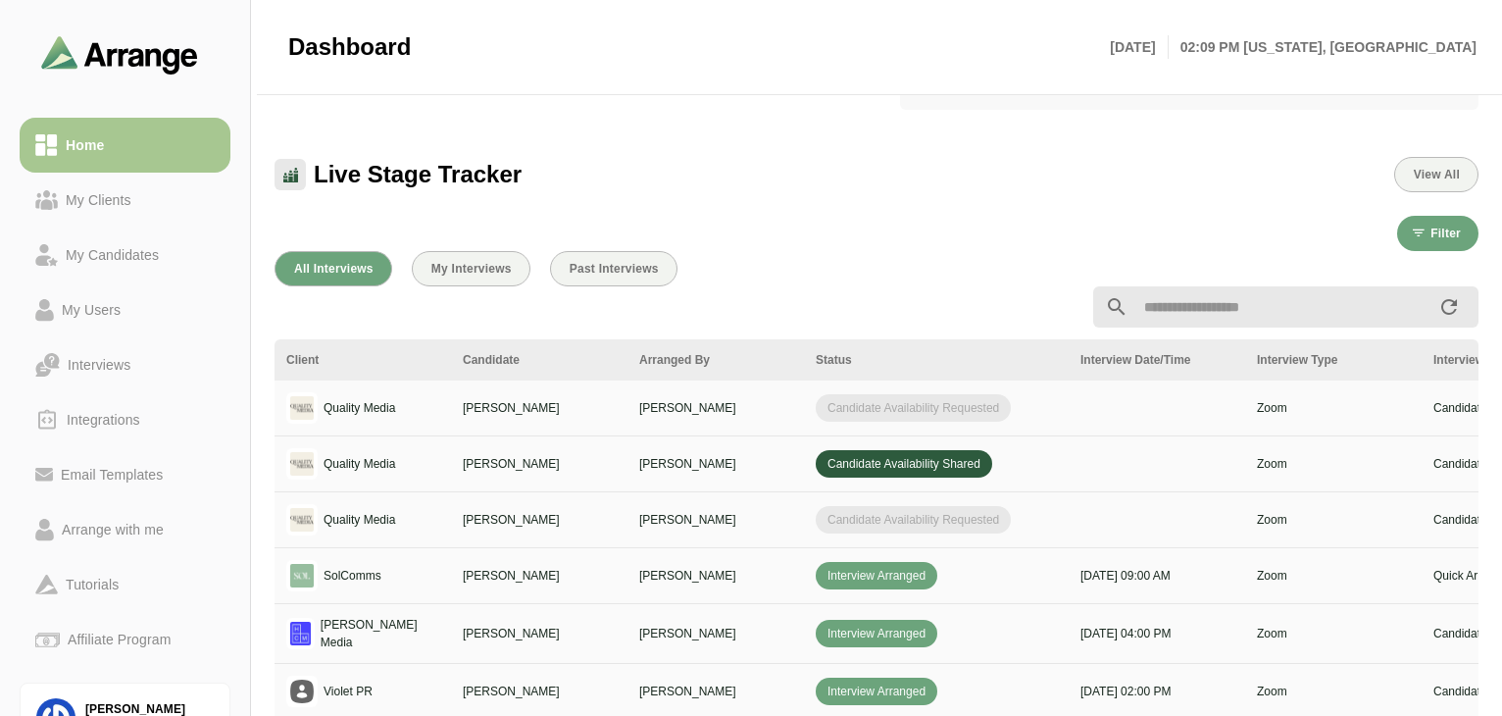
scroll to position [490, 0]
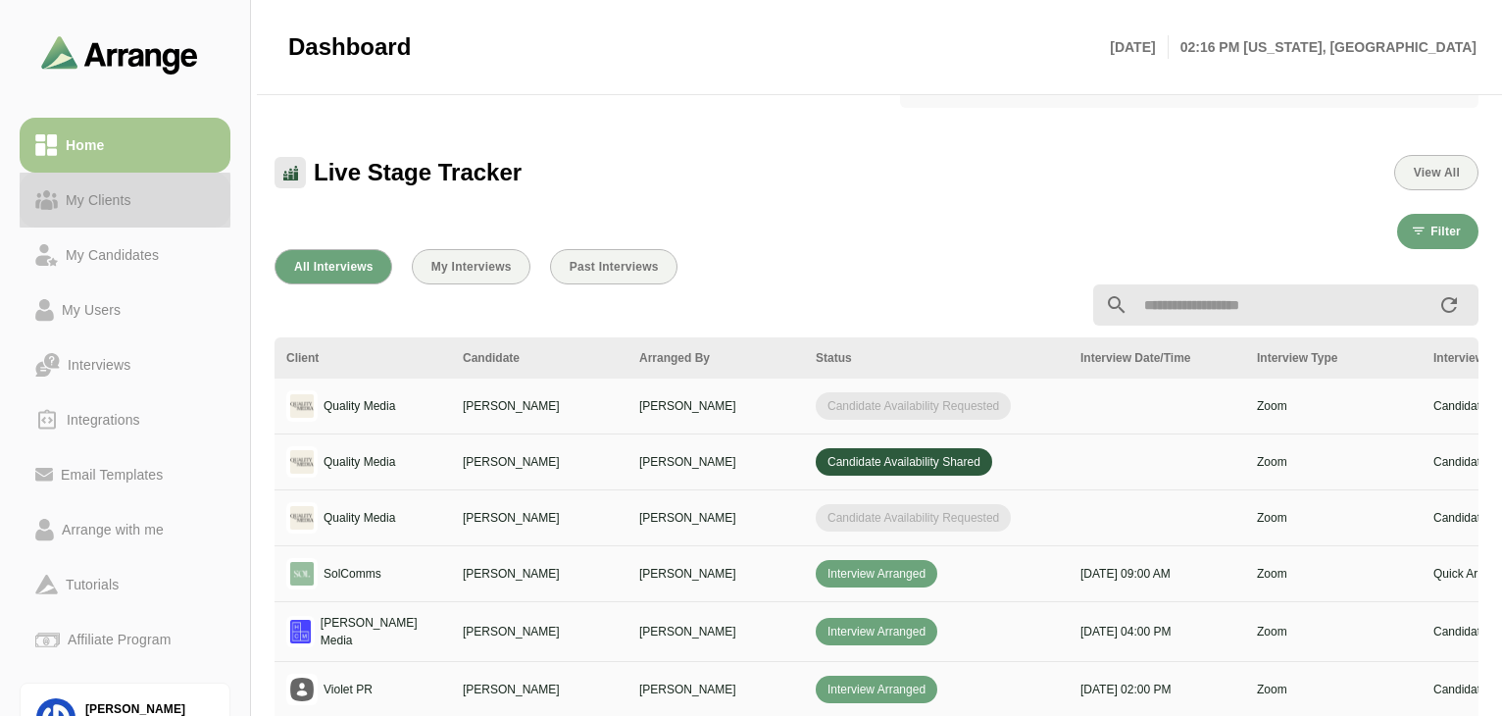
click at [102, 202] on div "My Clients" at bounding box center [98, 200] width 81 height 24
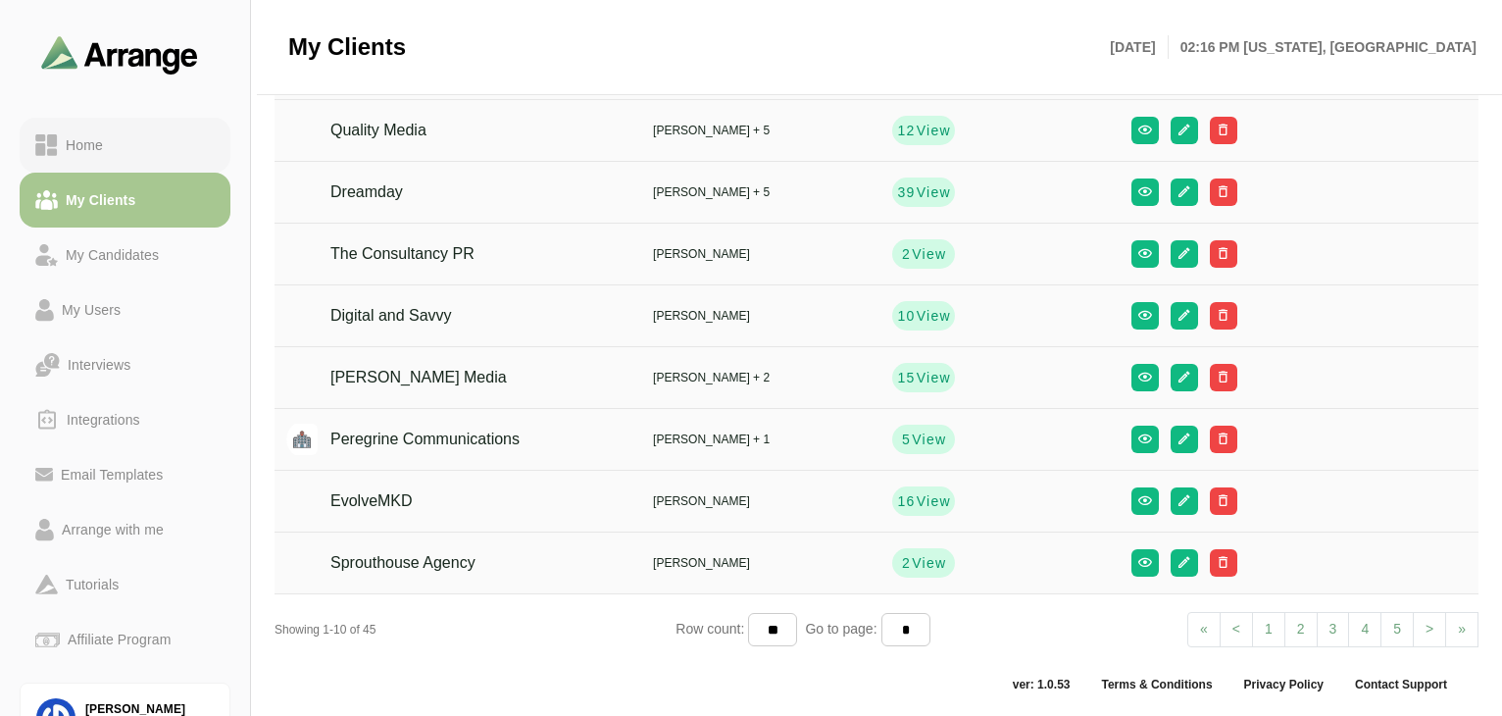
scroll to position [232, 0]
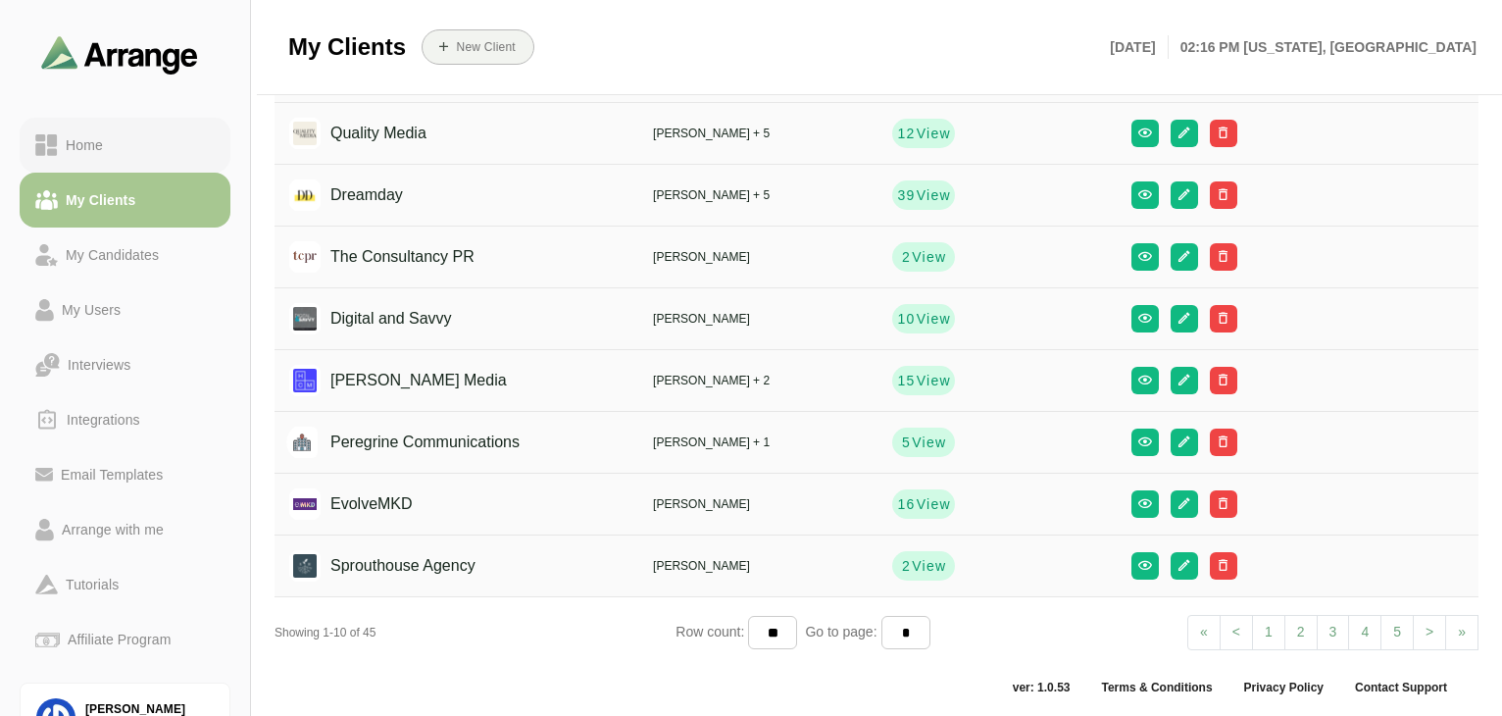
click at [118, 150] on div "Home" at bounding box center [124, 145] width 179 height 24
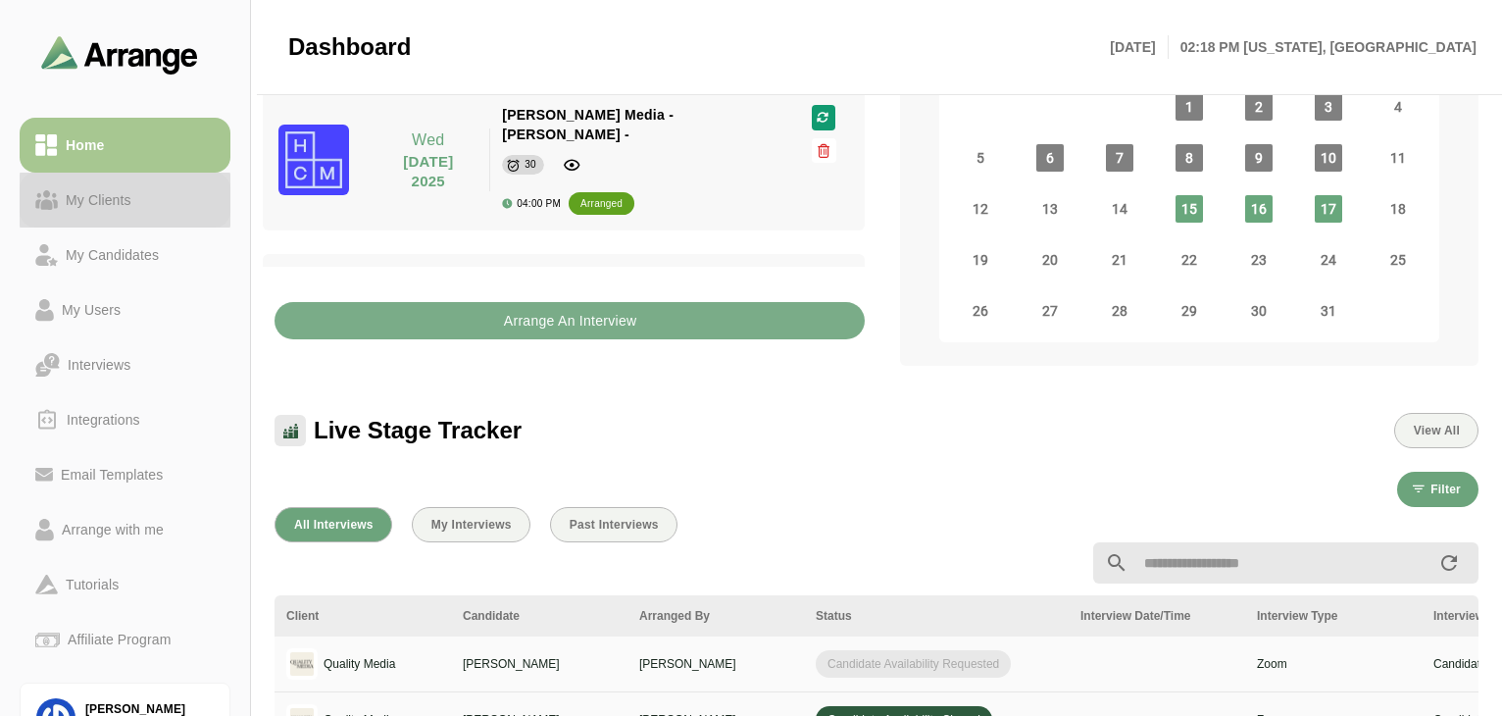
click at [122, 201] on div "My Clients" at bounding box center [98, 200] width 81 height 24
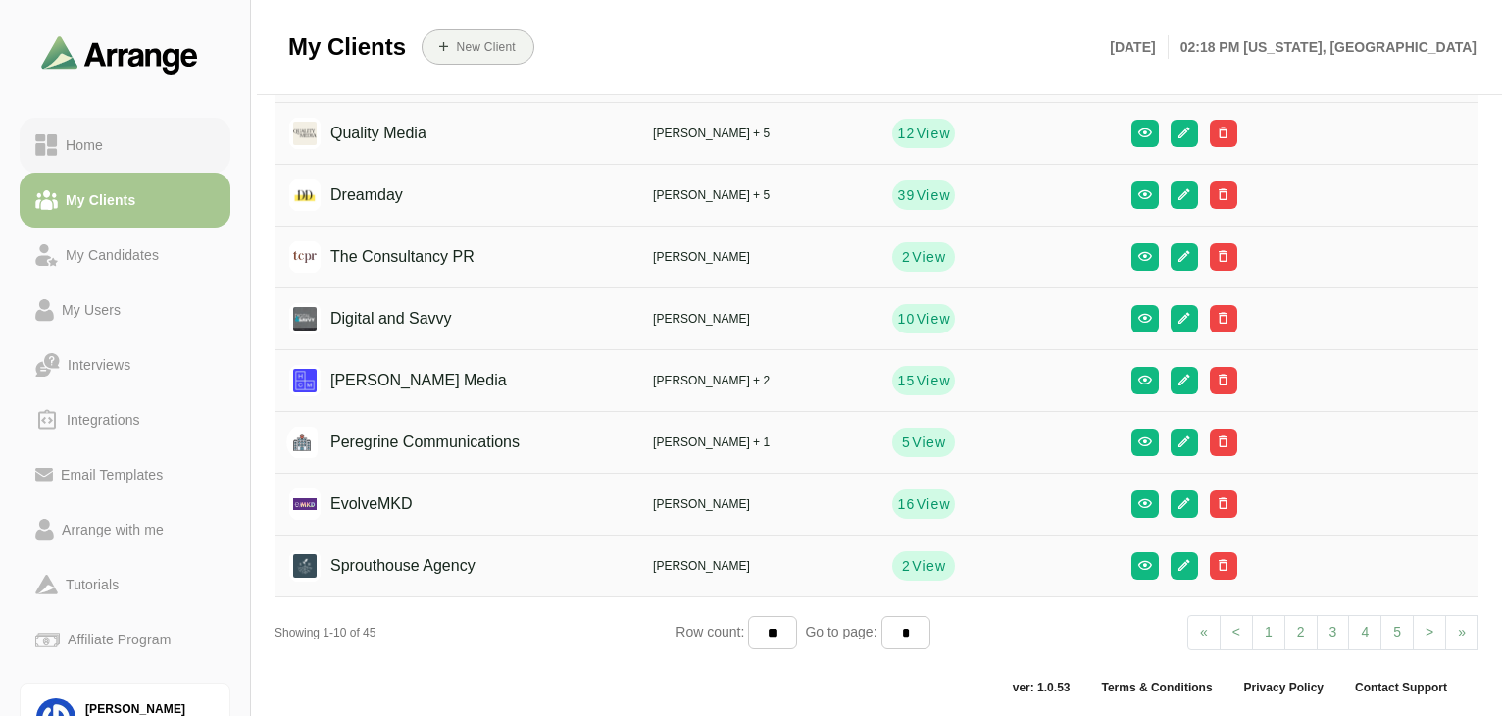
click at [116, 158] on link "Home" at bounding box center [125, 145] width 211 height 55
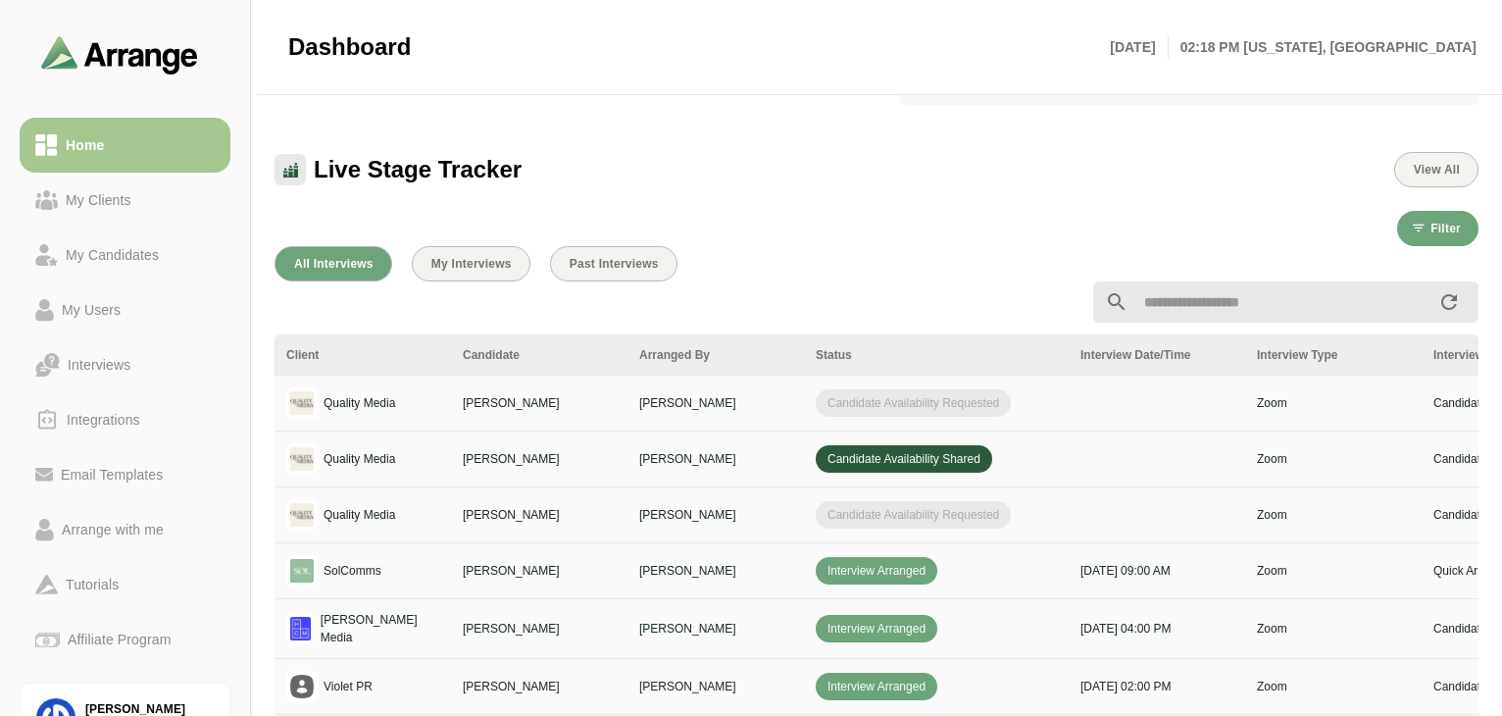
scroll to position [0, 672]
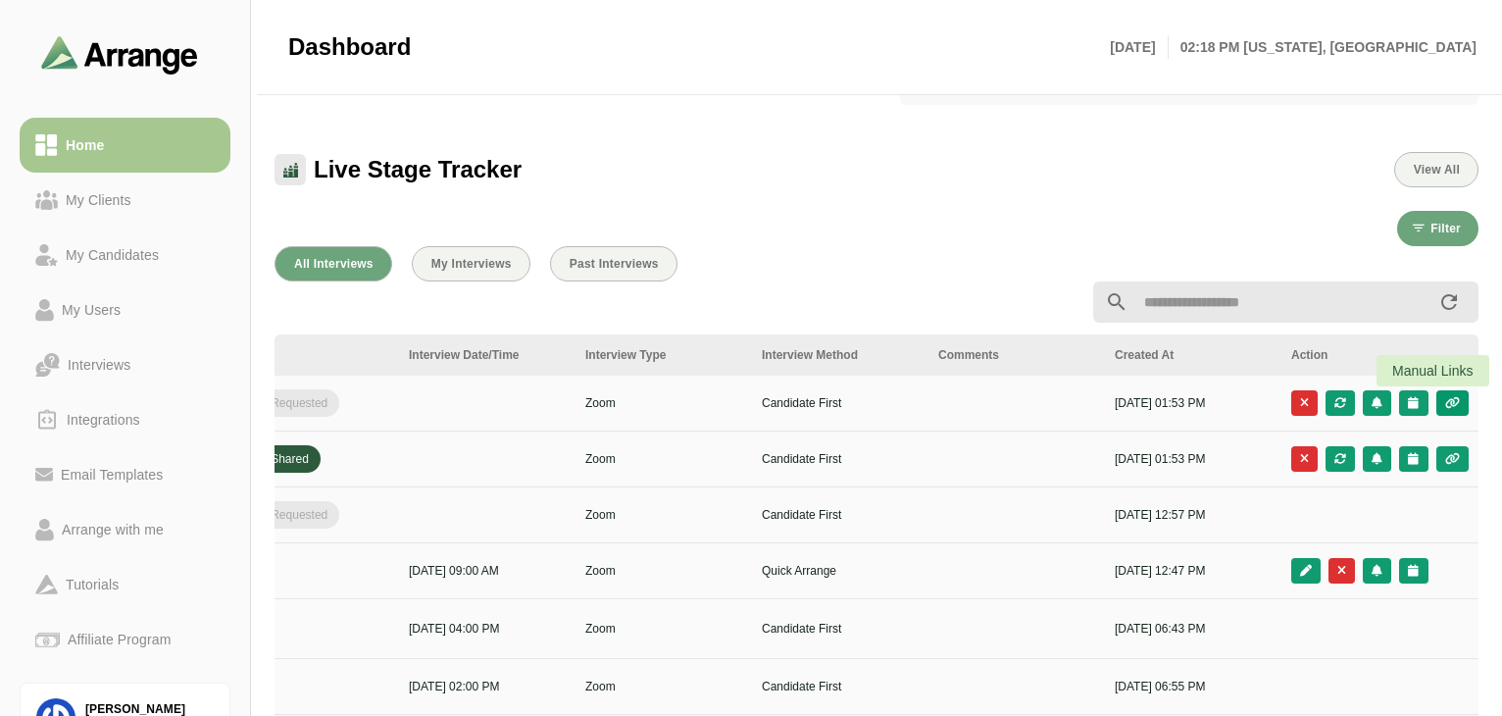
click at [1444, 408] on icon "button" at bounding box center [1452, 403] width 17 height 12
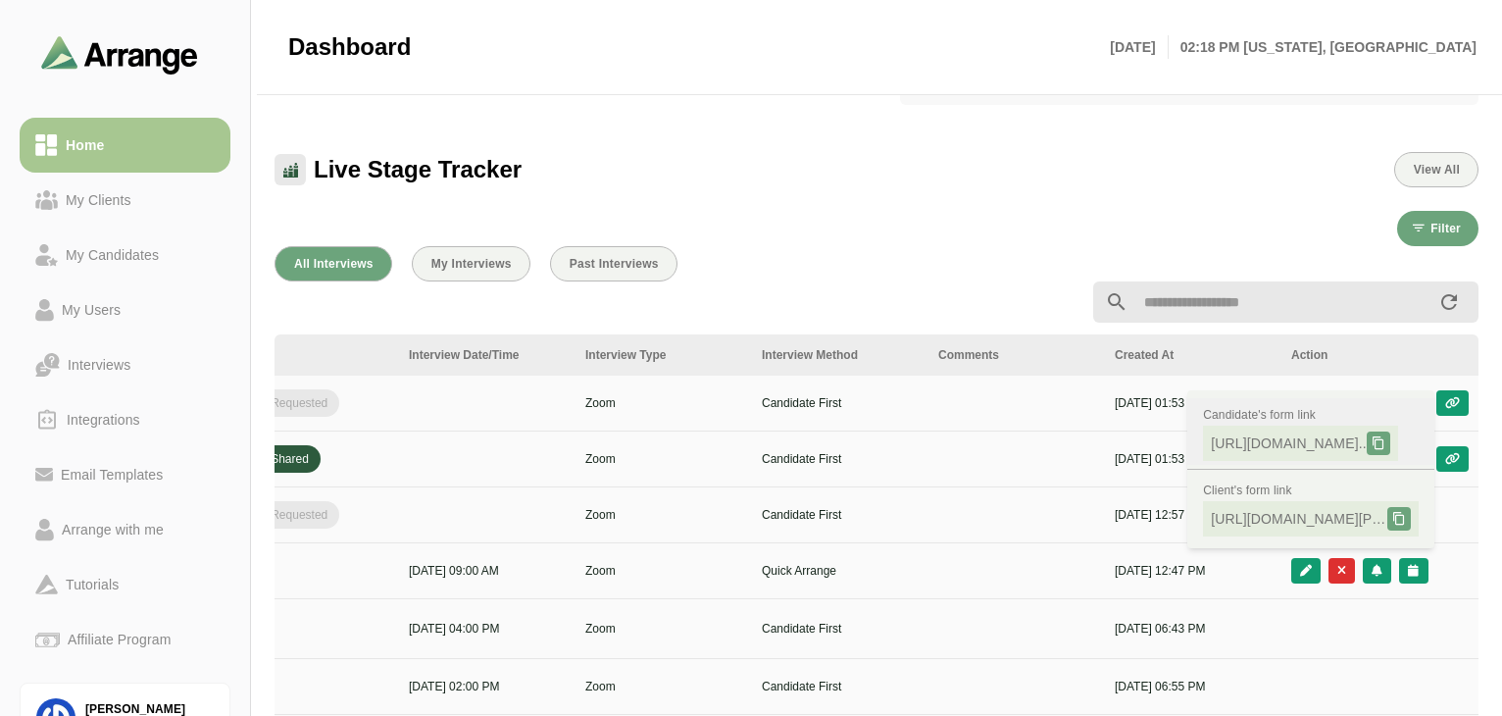
click at [1330, 449] on span "https://app.arrangeai.io/candidate-forms..." at bounding box center [1289, 443] width 156 height 20
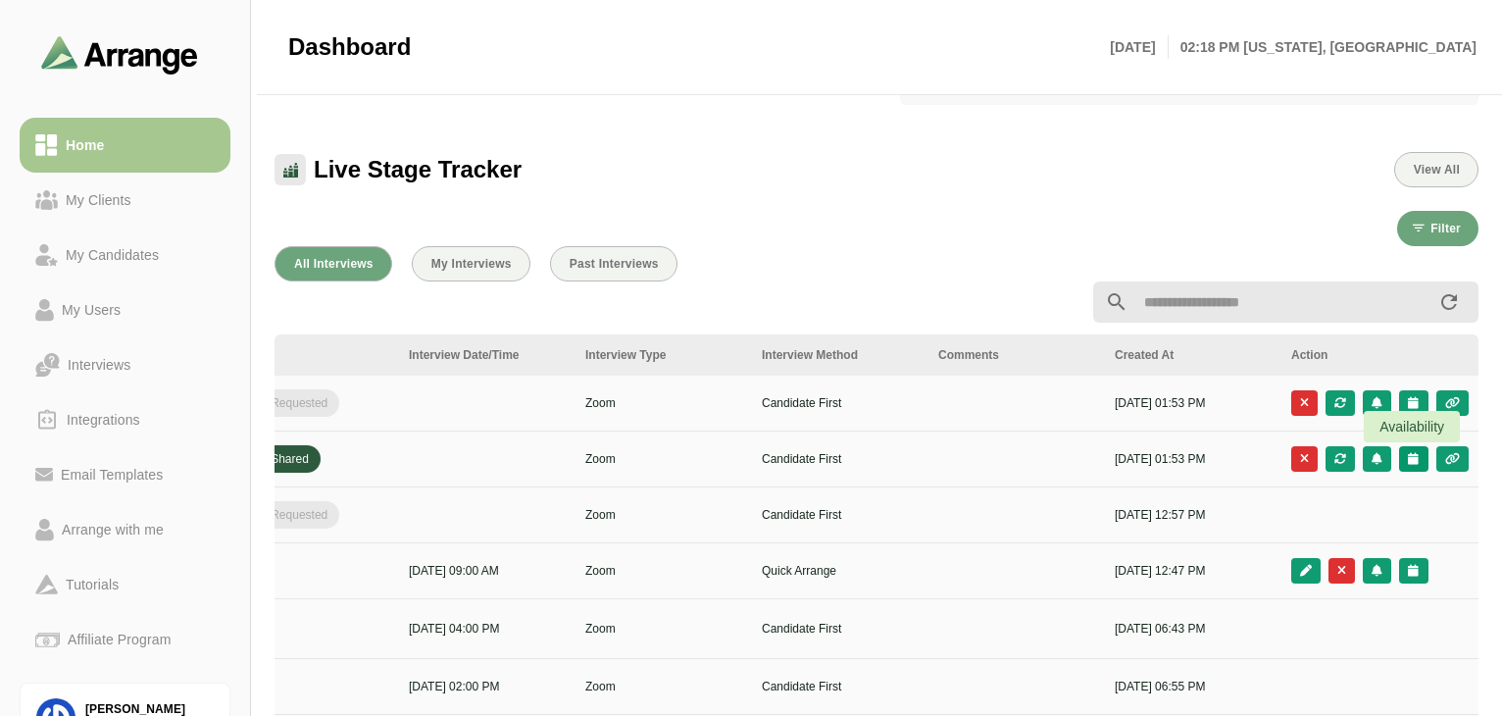
click at [1411, 459] on icon "button" at bounding box center [1413, 459] width 13 height 12
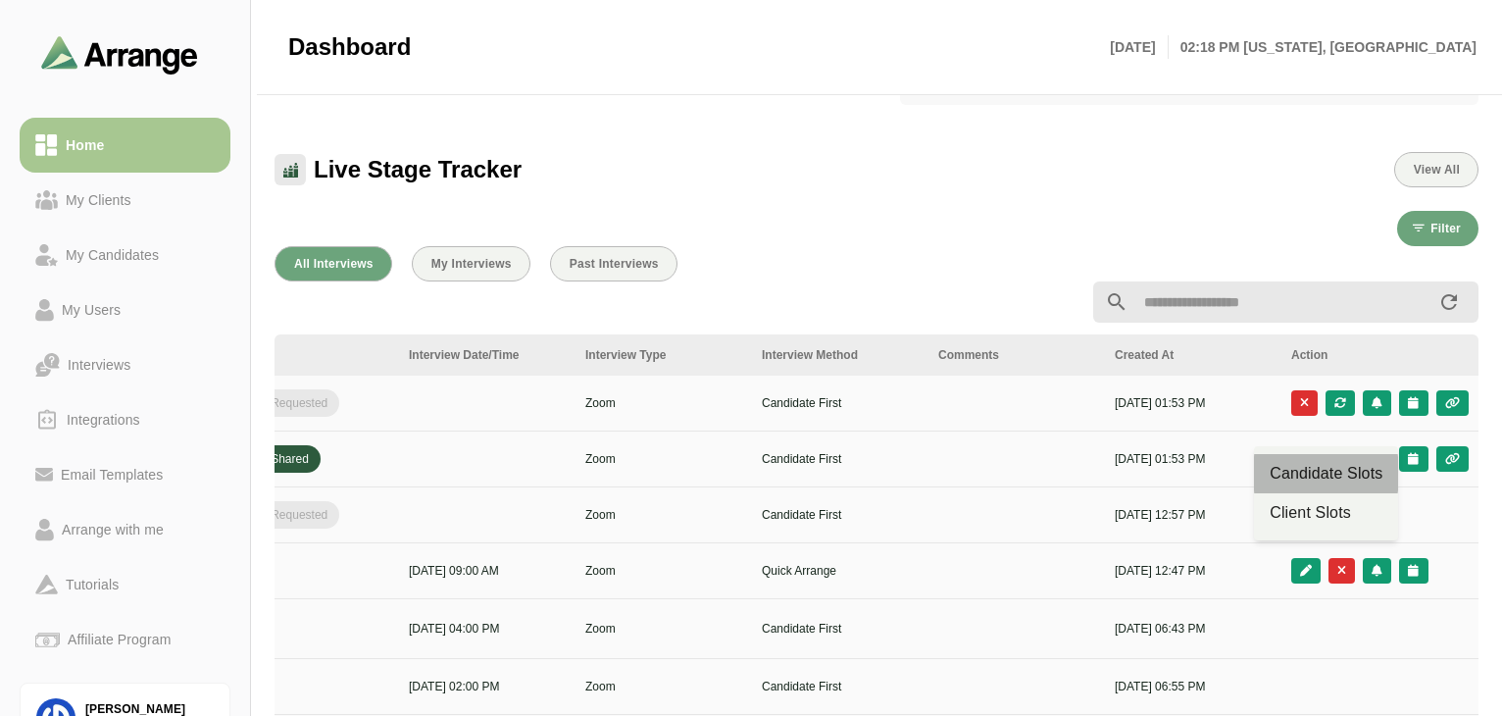
click at [1333, 470] on div "Candidate Slots" at bounding box center [1326, 474] width 113 height 24
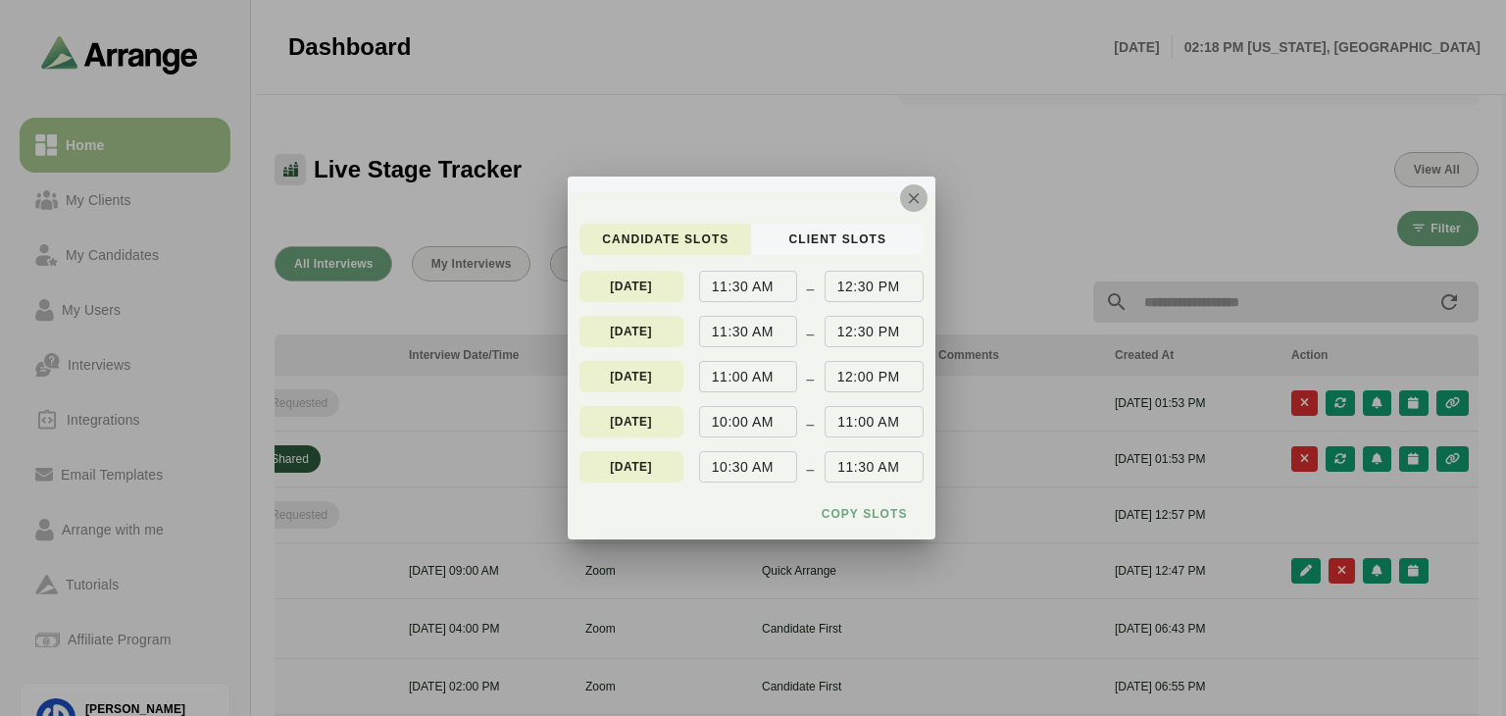
click at [909, 208] on button "button" at bounding box center [913, 197] width 27 height 27
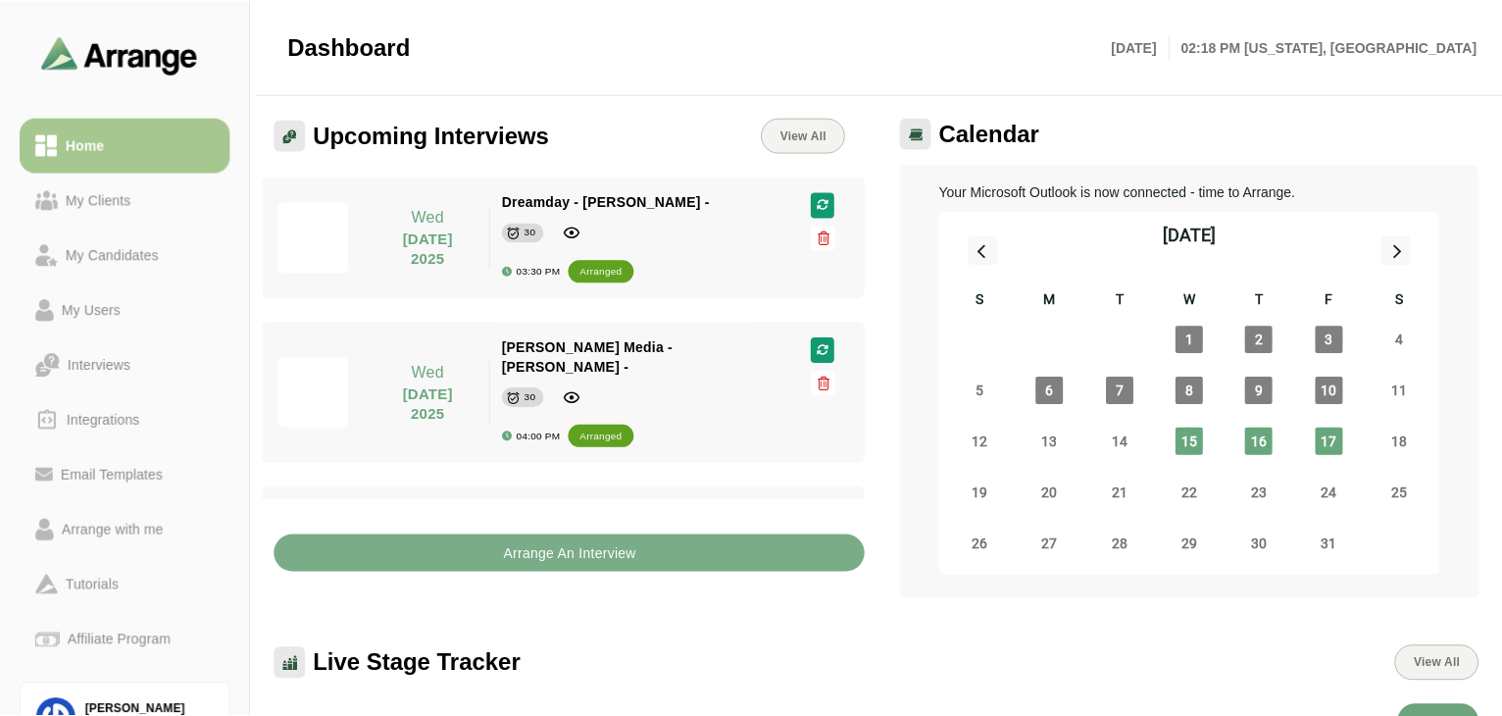
scroll to position [493, 0]
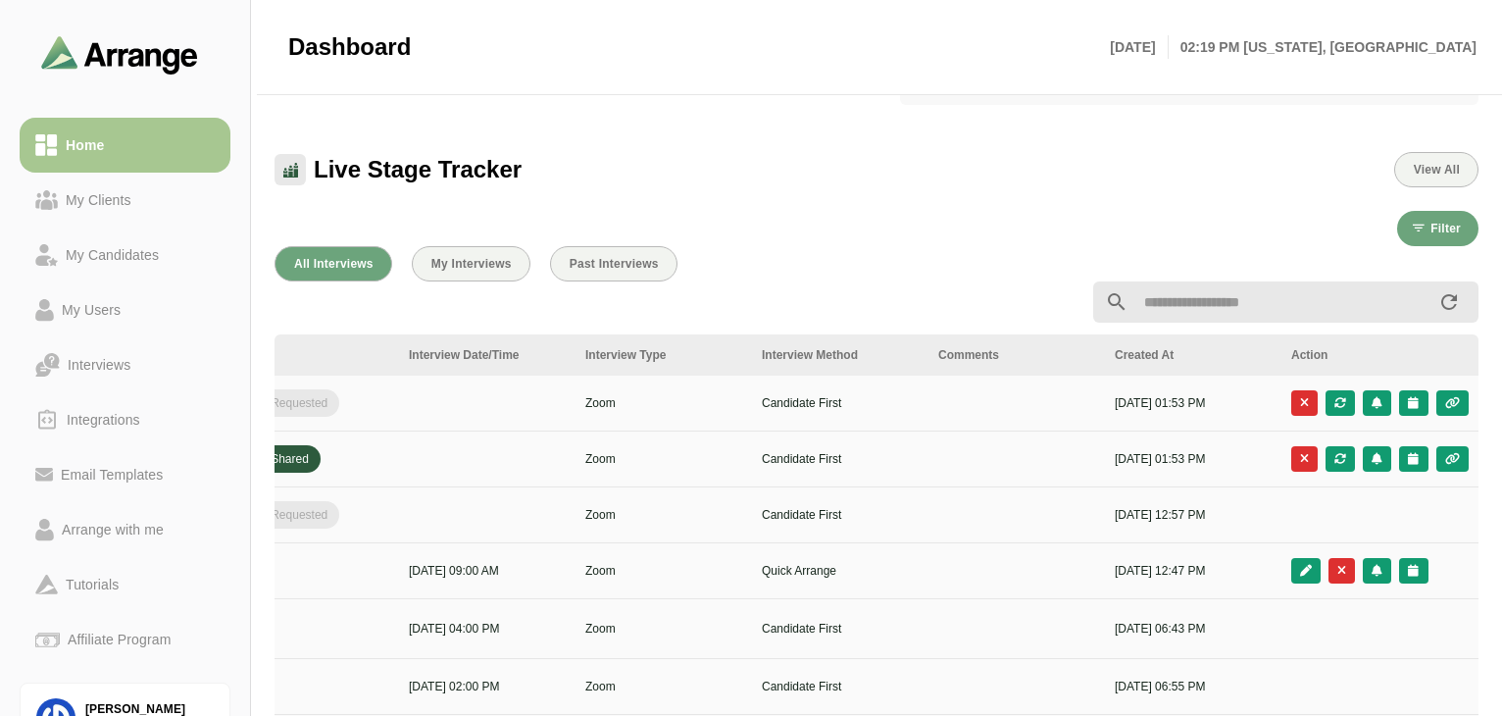
click at [1168, 72] on div "Wed 15th October, 2025 02:19 PM New york, America" at bounding box center [1293, 47] width 390 height 53
click at [1416, 404] on icon "button" at bounding box center [1413, 403] width 13 height 12
click at [1011, 213] on div "Filter" at bounding box center [876, 228] width 1204 height 35
click at [1412, 470] on button "button" at bounding box center [1413, 458] width 28 height 25
click at [1366, 474] on div "Candidate Slots" at bounding box center [1326, 474] width 113 height 24
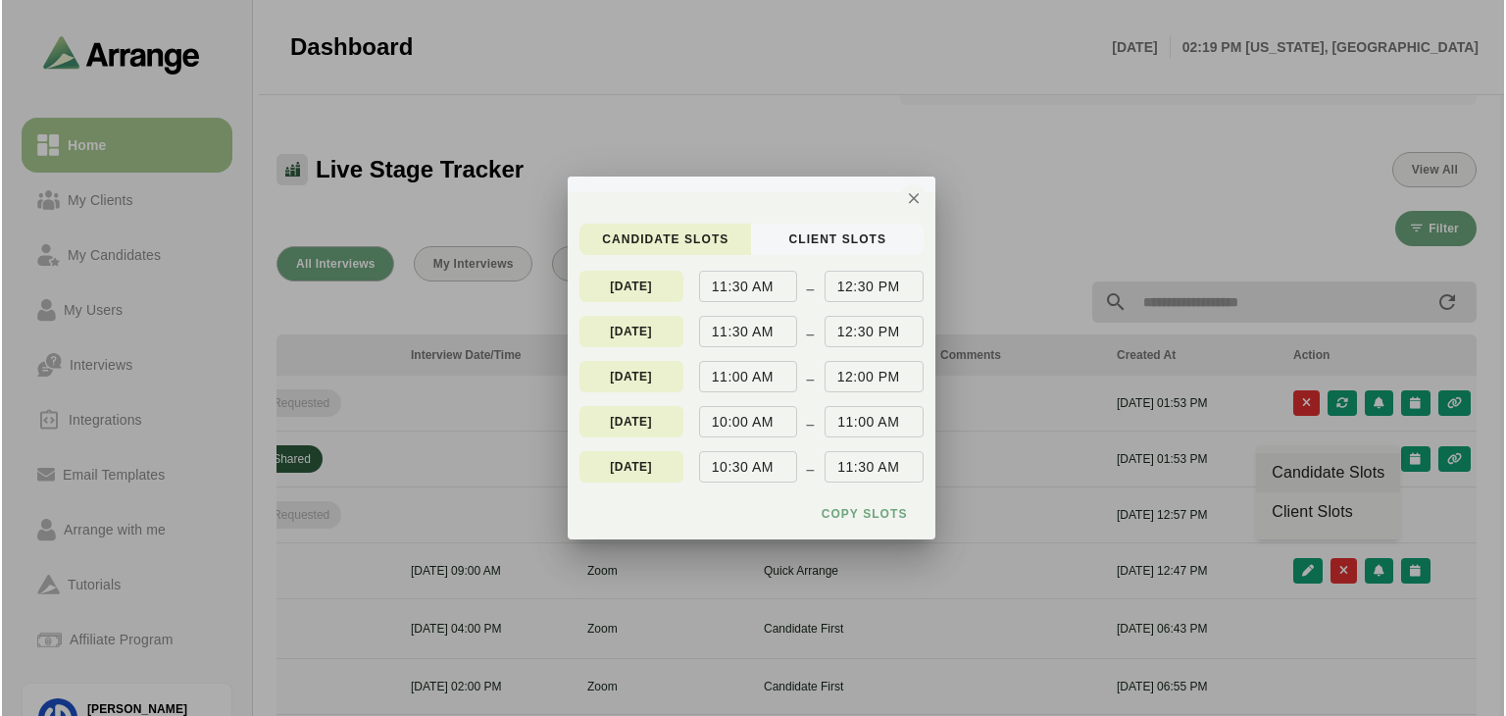
scroll to position [0, 0]
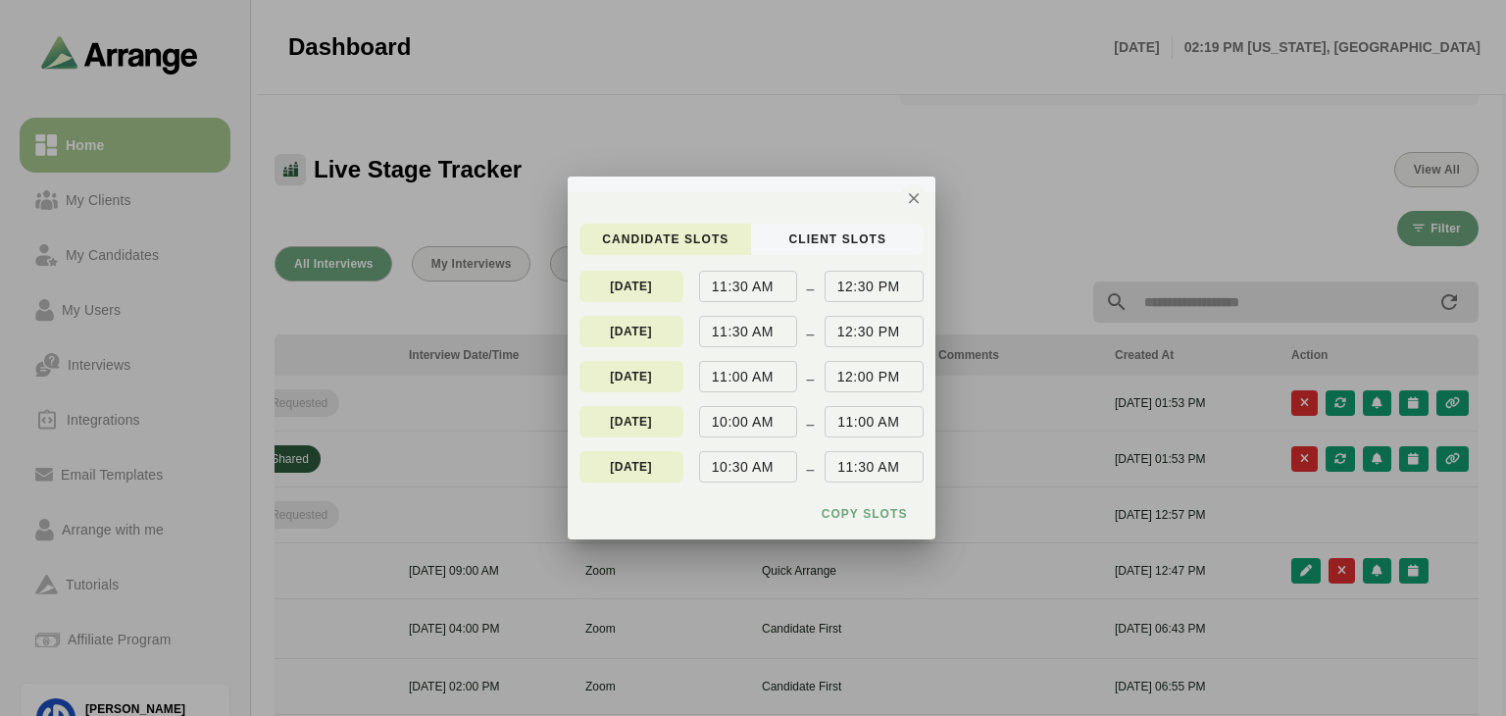
click at [812, 189] on div at bounding box center [752, 184] width 368 height 16
click at [920, 206] on icon "button" at bounding box center [914, 198] width 18 height 18
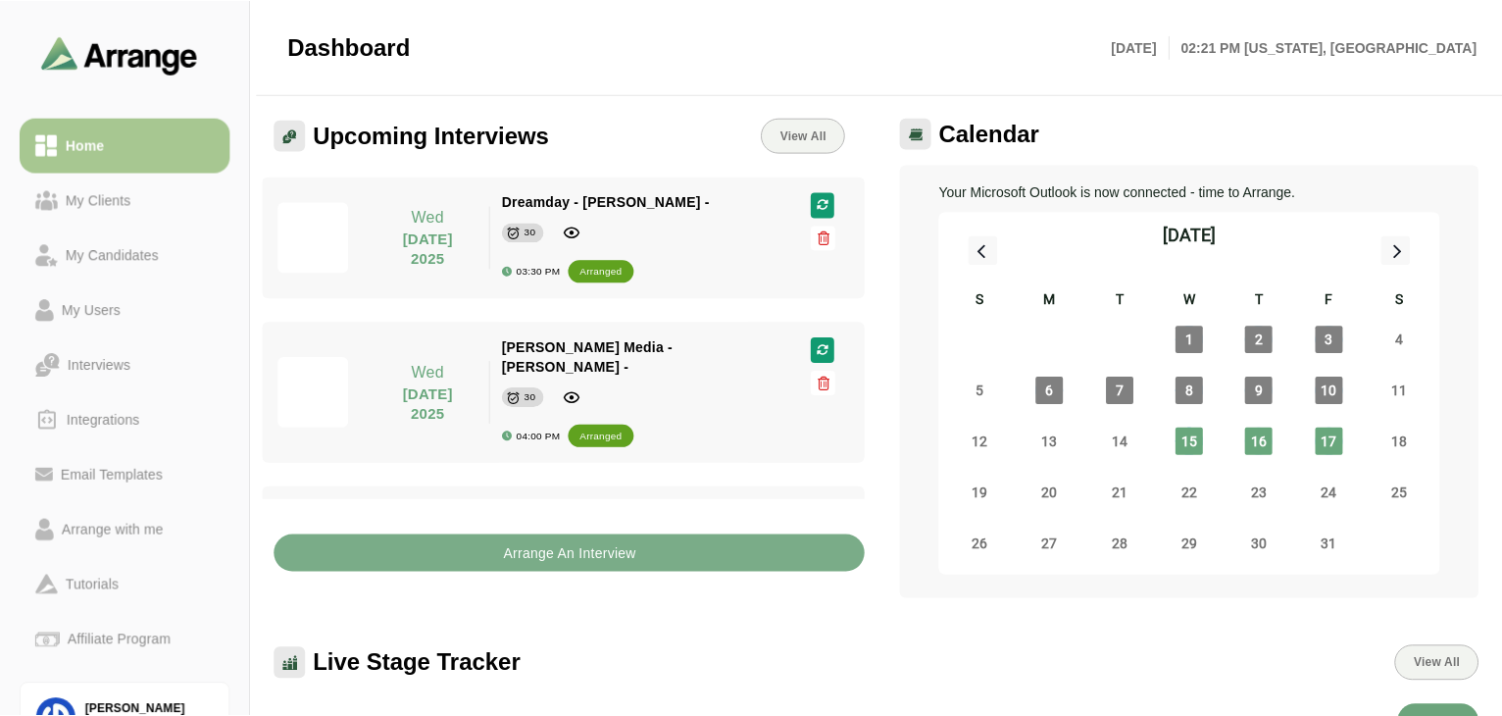
scroll to position [493, 0]
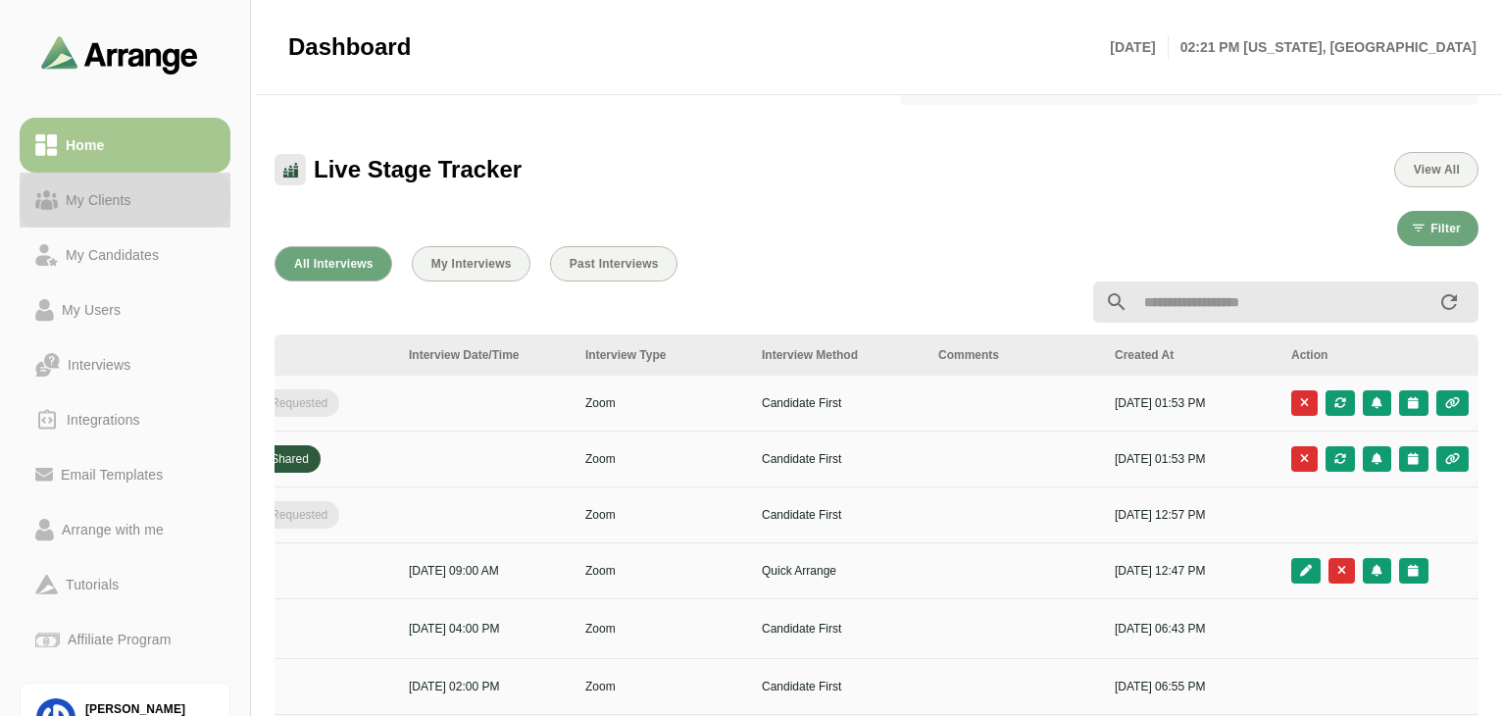
click at [101, 190] on div "My Clients" at bounding box center [98, 200] width 81 height 24
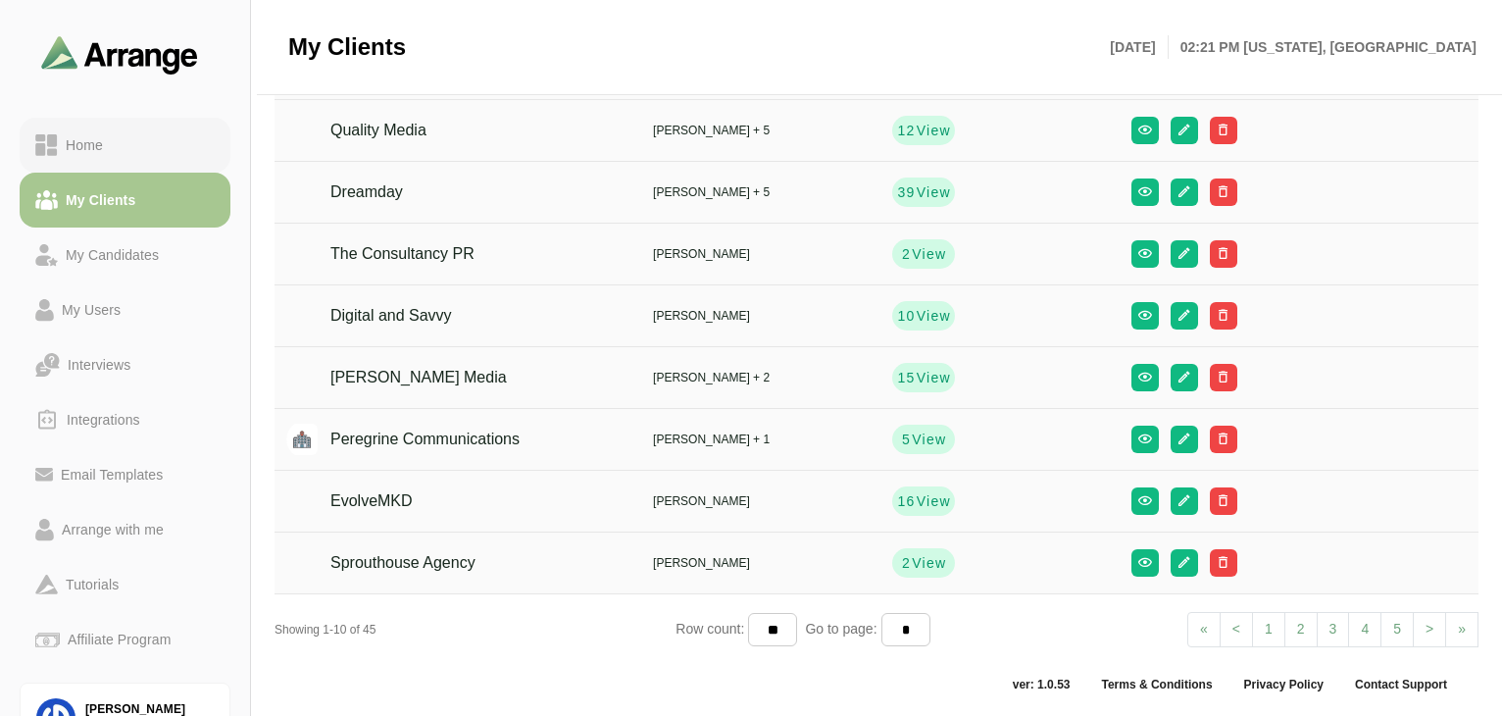
scroll to position [232, 0]
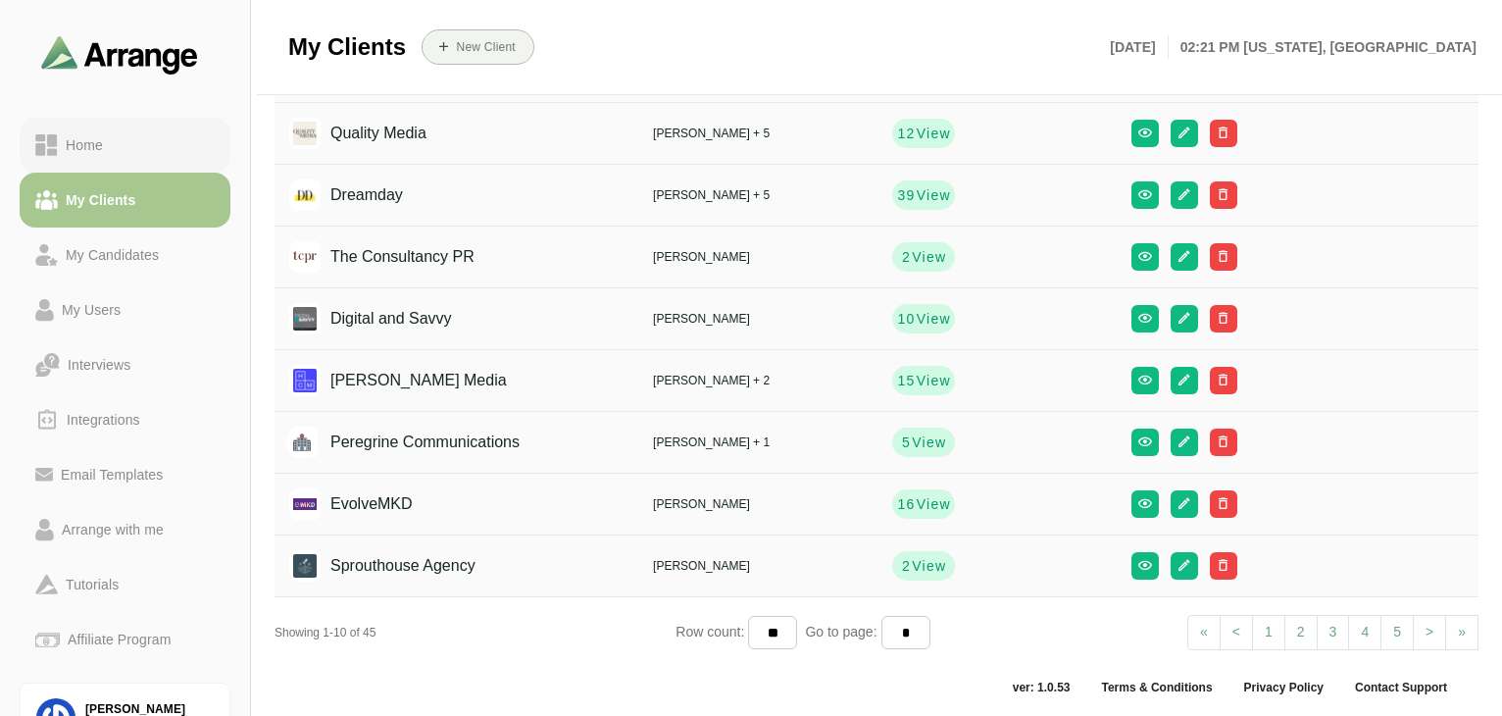
click at [103, 154] on div "Home" at bounding box center [84, 145] width 53 height 24
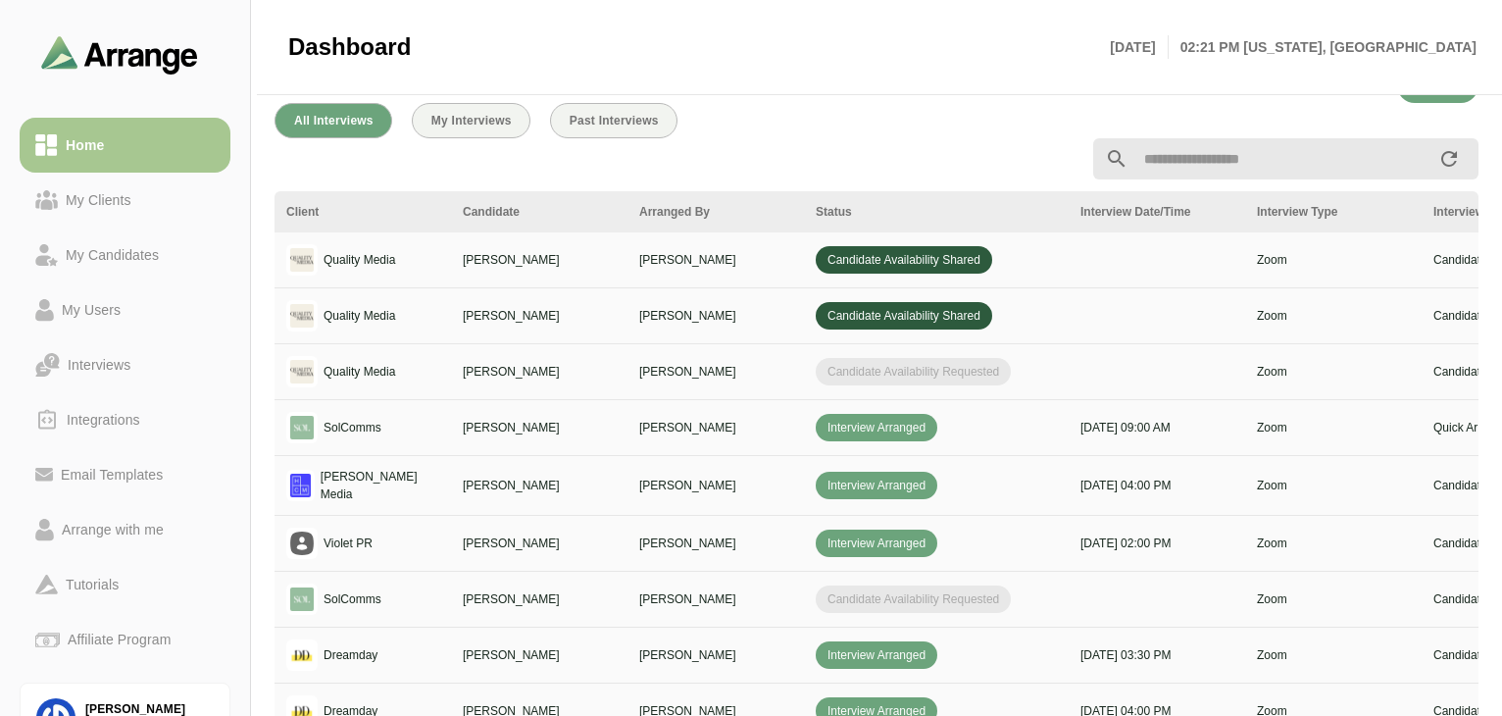
scroll to position [0, 672]
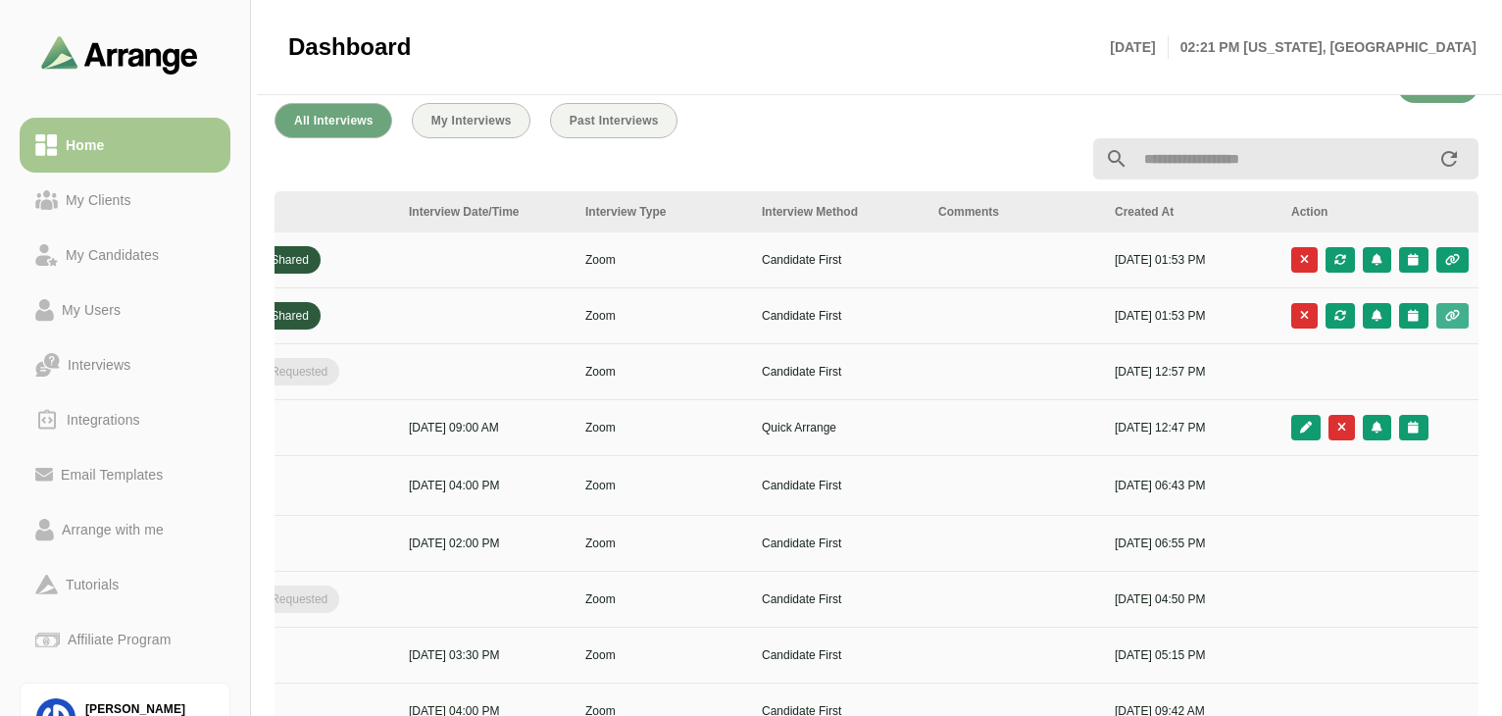
click at [1461, 319] on button "button" at bounding box center [1452, 315] width 32 height 25
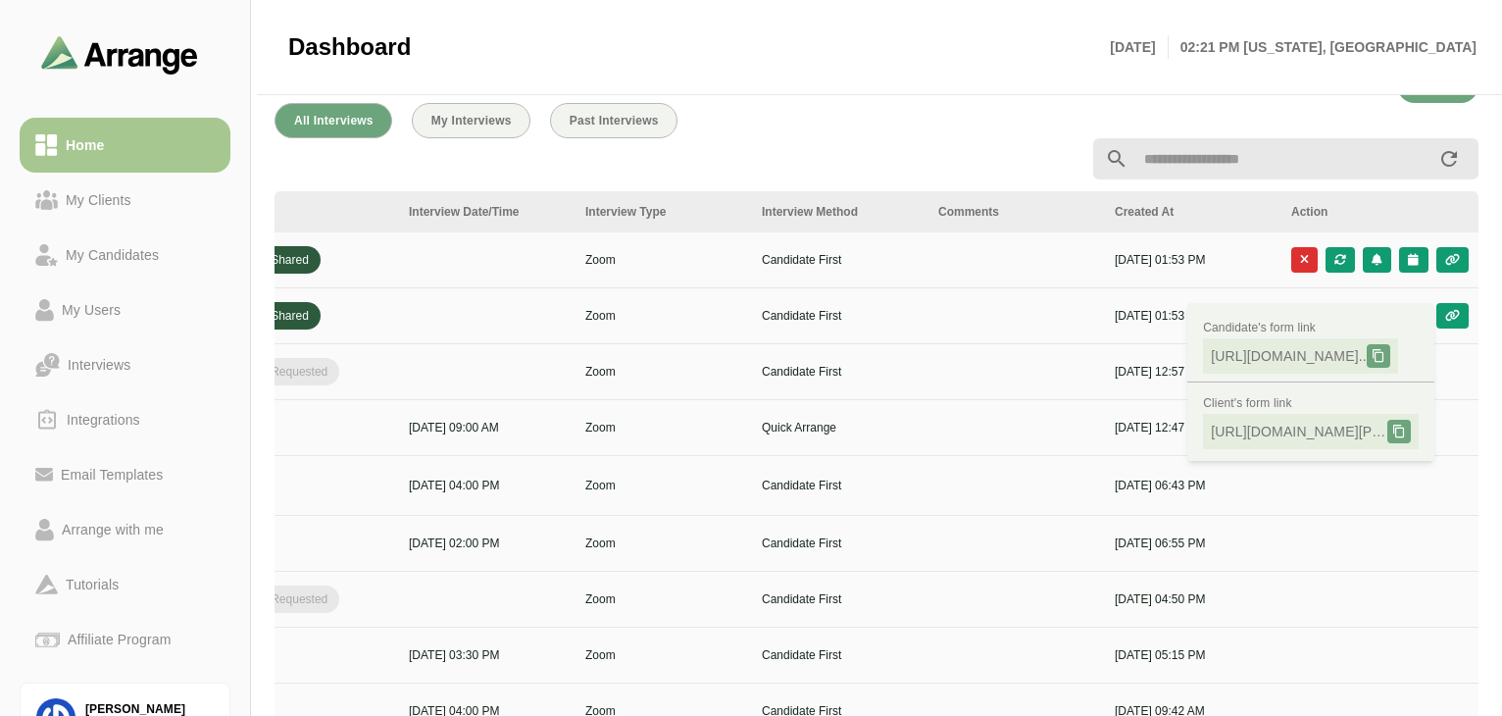
click at [903, 303] on td "Candidate First" at bounding box center [838, 316] width 176 height 56
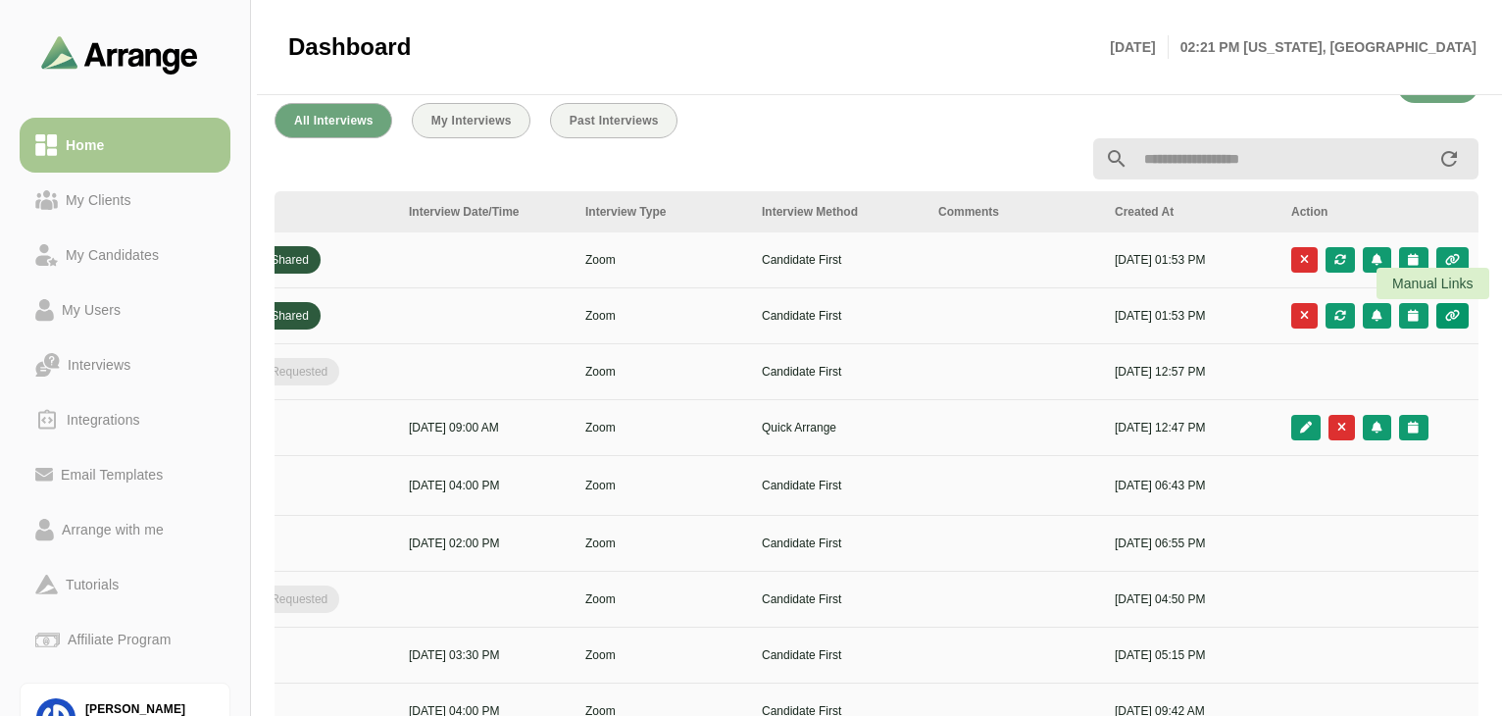
click at [1455, 315] on icon "button" at bounding box center [1452, 316] width 17 height 12
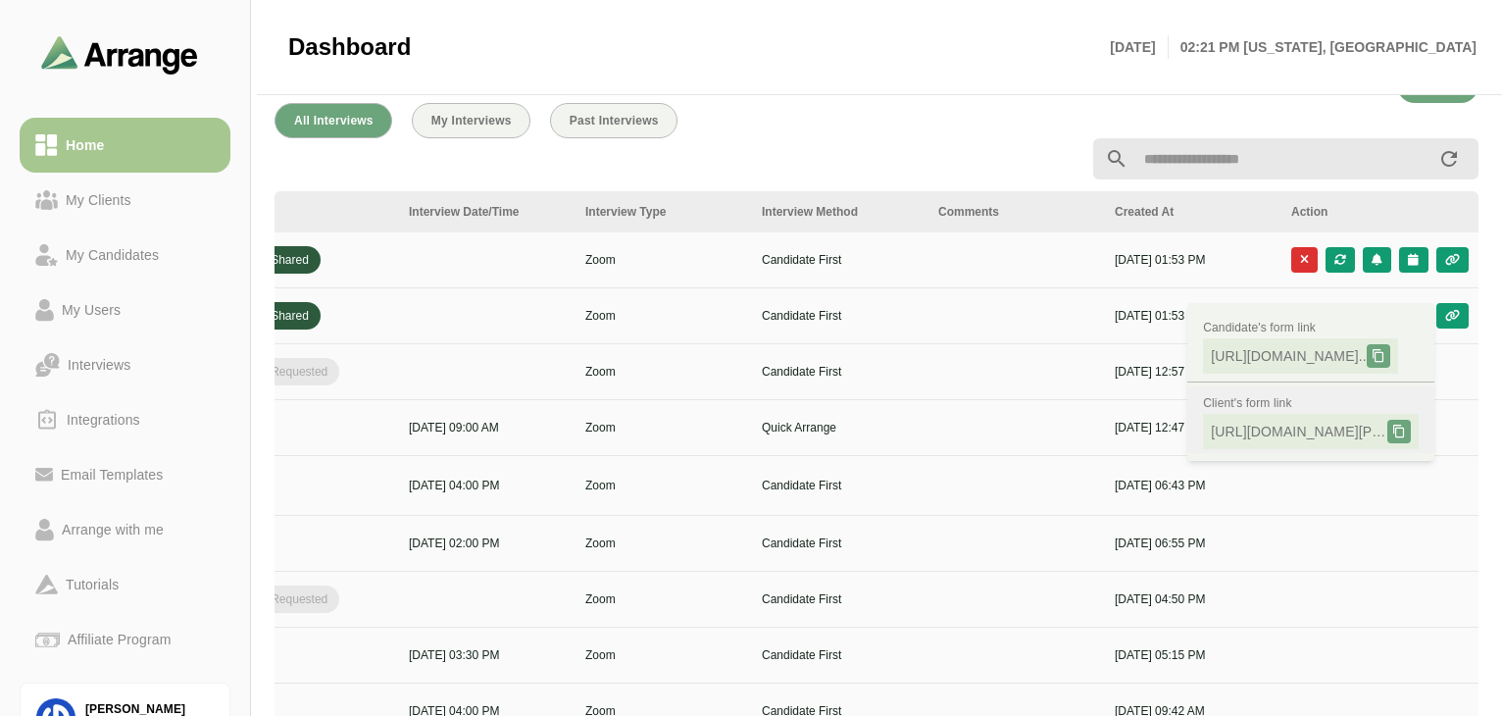
click at [1305, 428] on span "https://app.arrangeai.io/recruiter-candi..." at bounding box center [1299, 432] width 176 height 20
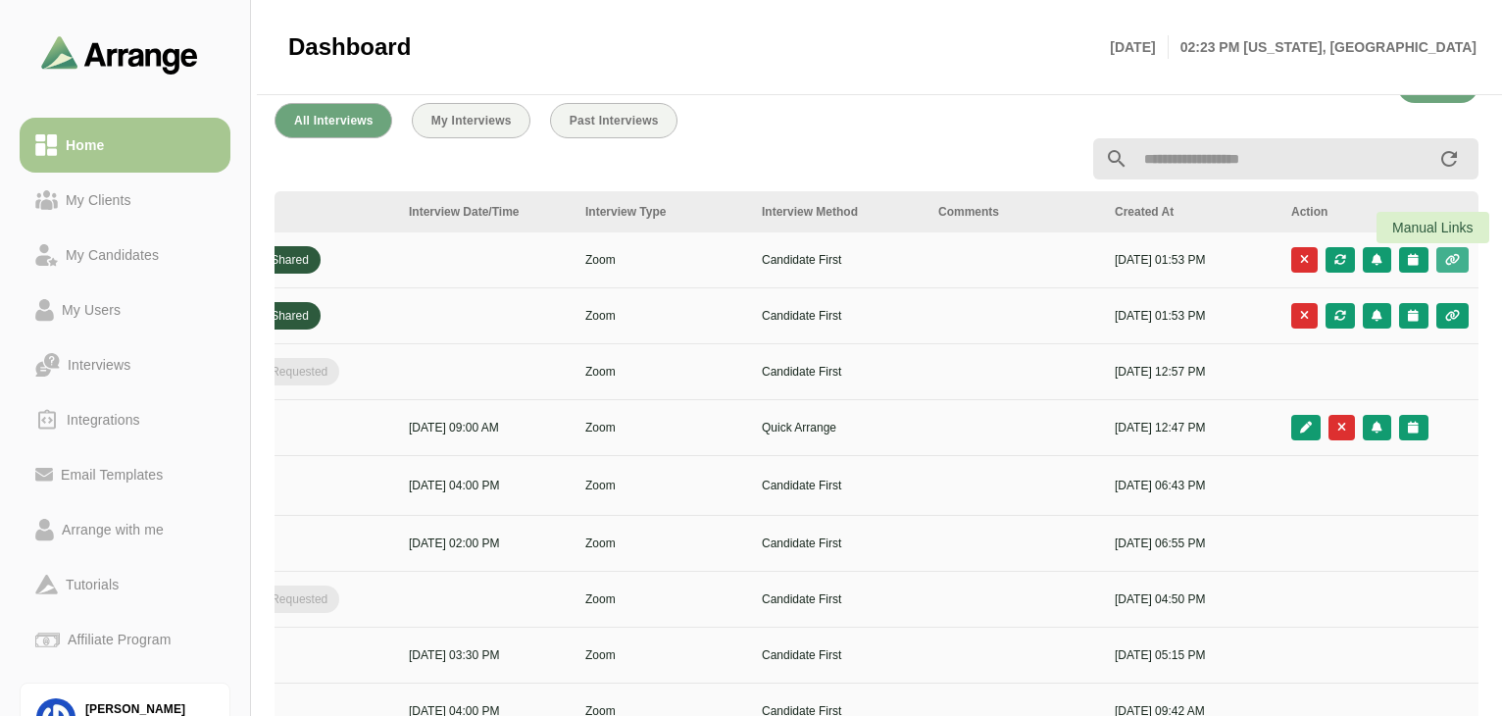
click at [1451, 261] on icon "button" at bounding box center [1452, 260] width 17 height 12
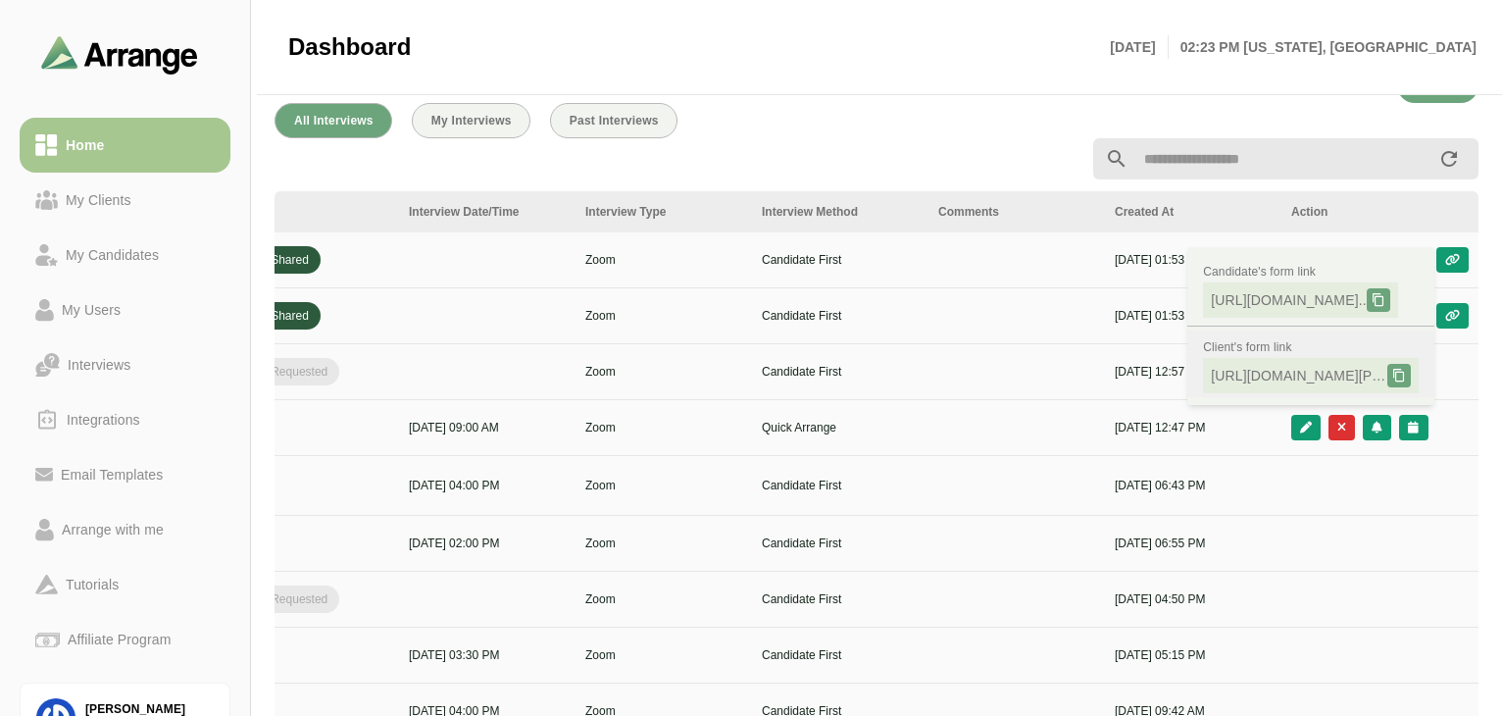
click at [1308, 374] on span "https://app.arrangeai.io/recruiter-candi..." at bounding box center [1299, 376] width 176 height 20
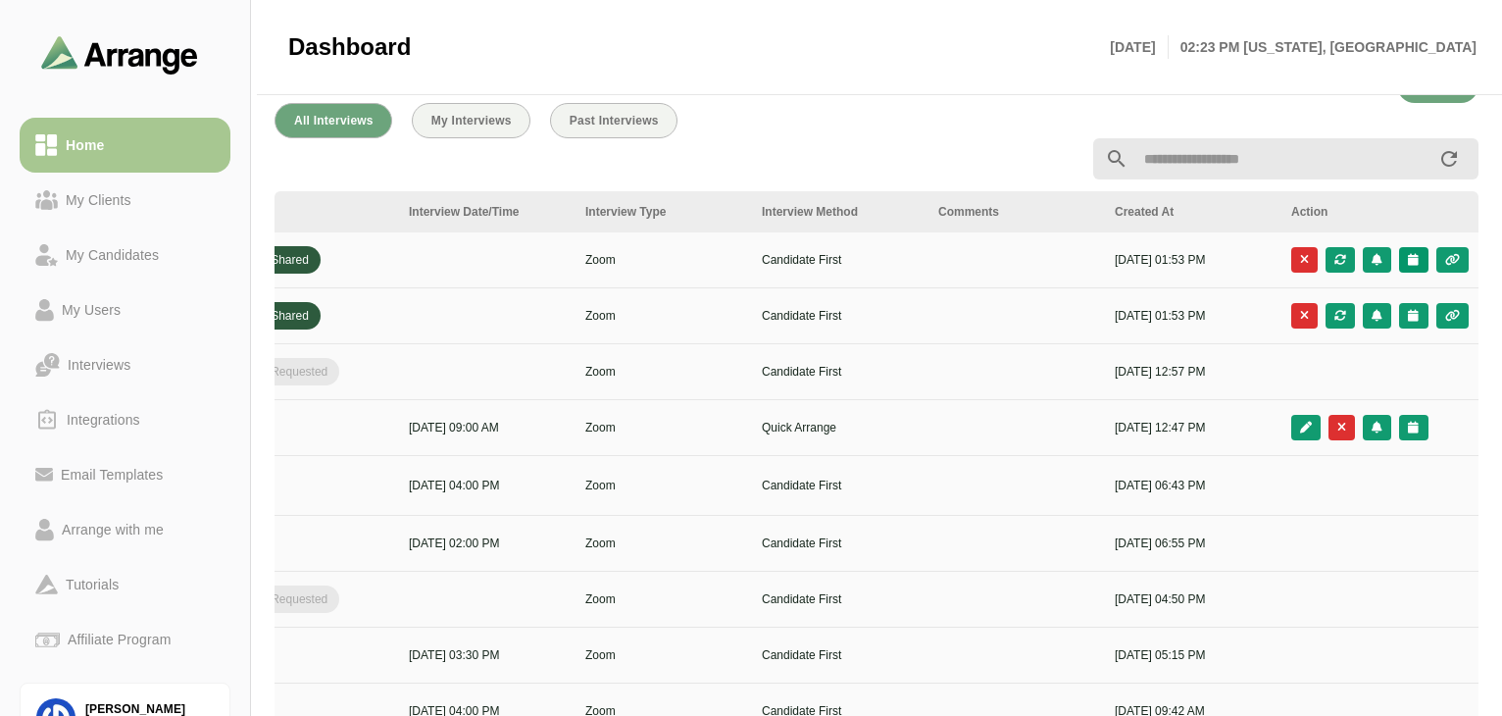
click at [1407, 261] on icon "button" at bounding box center [1413, 260] width 13 height 12
click at [927, 140] on div at bounding box center [876, 158] width 1227 height 65
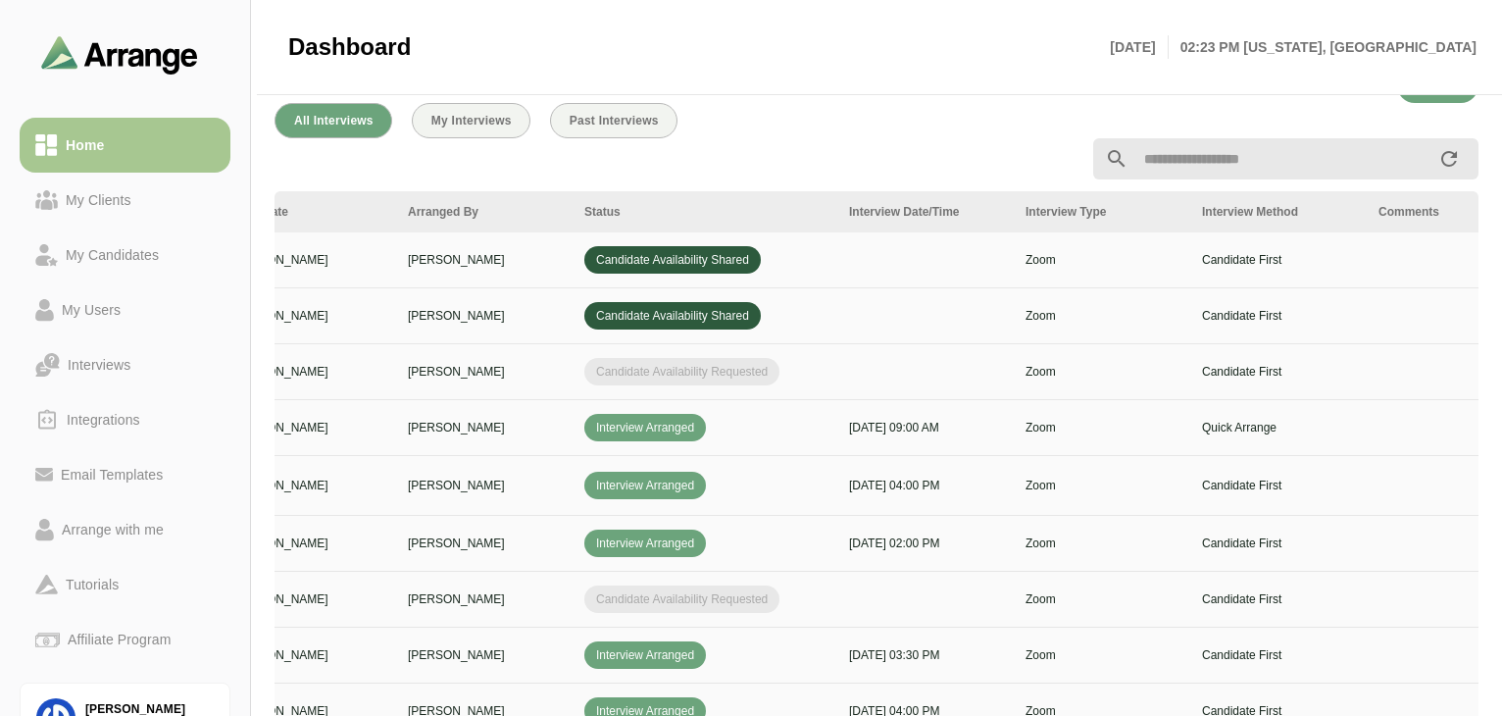
scroll to position [0, 0]
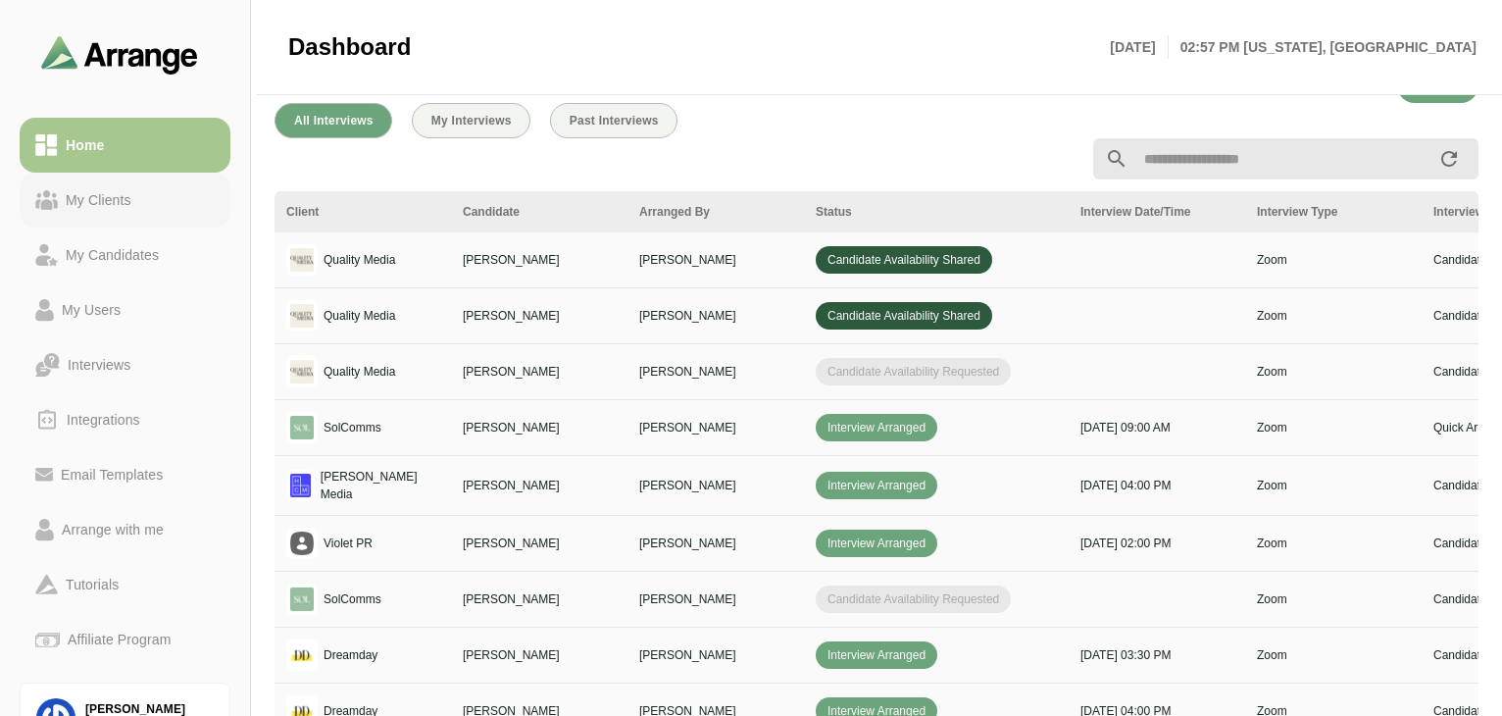
click at [95, 193] on div "My Clients" at bounding box center [98, 200] width 81 height 24
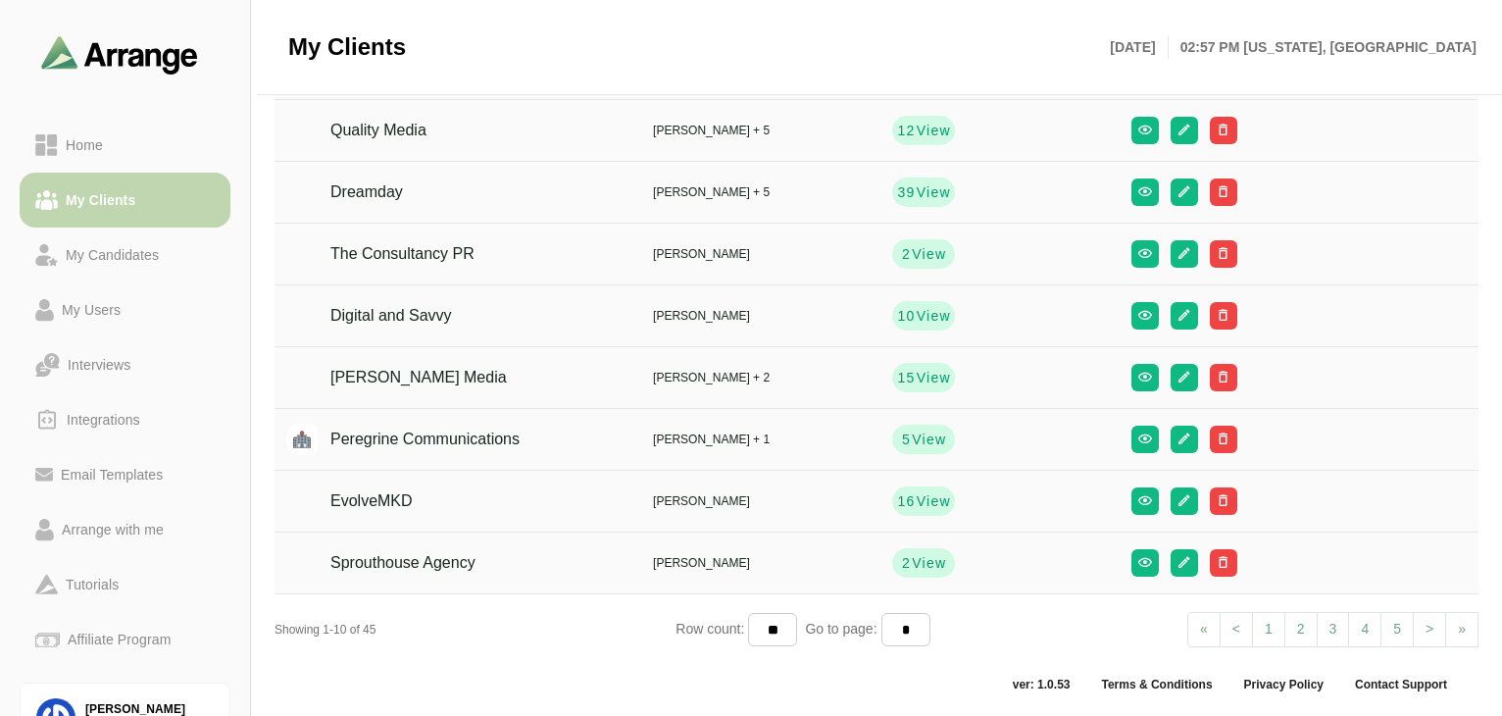
scroll to position [232, 0]
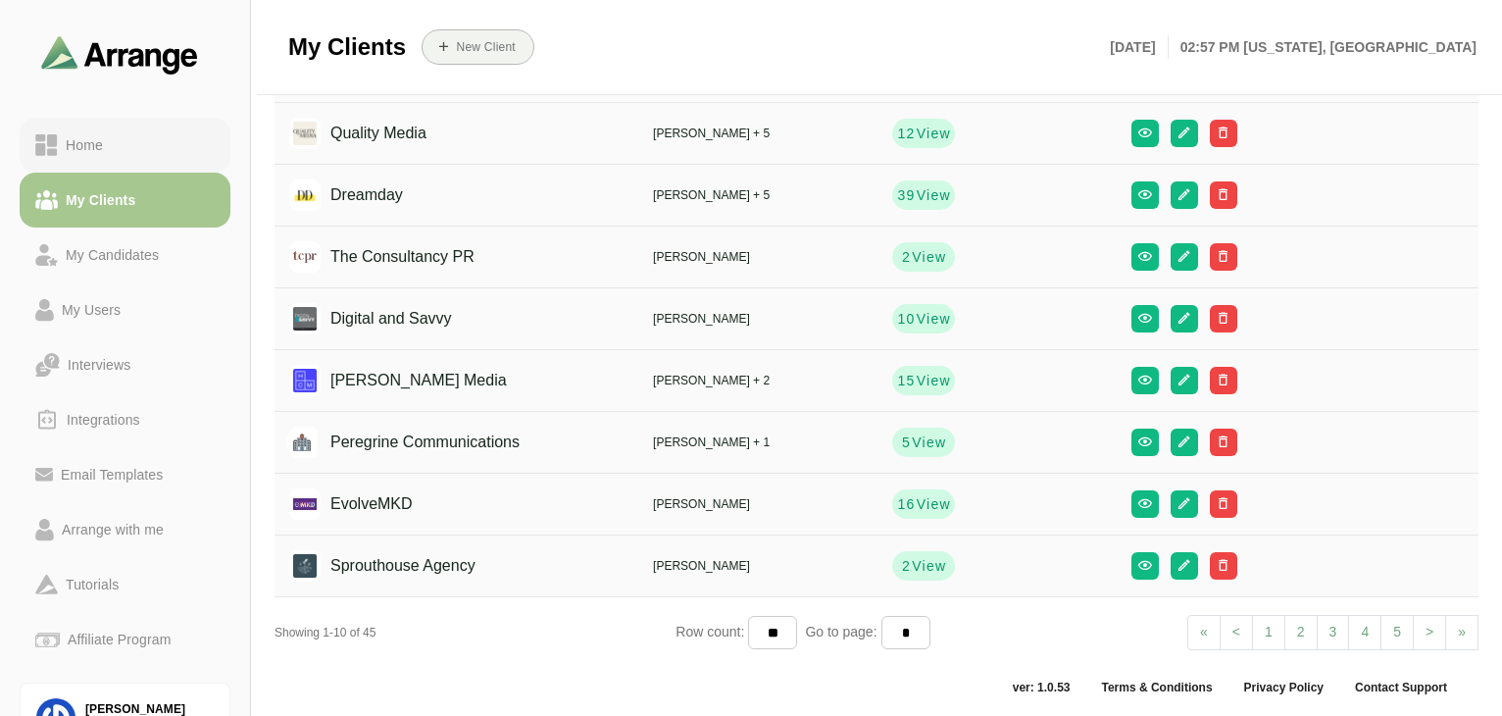
click at [106, 157] on link "Home" at bounding box center [125, 145] width 211 height 55
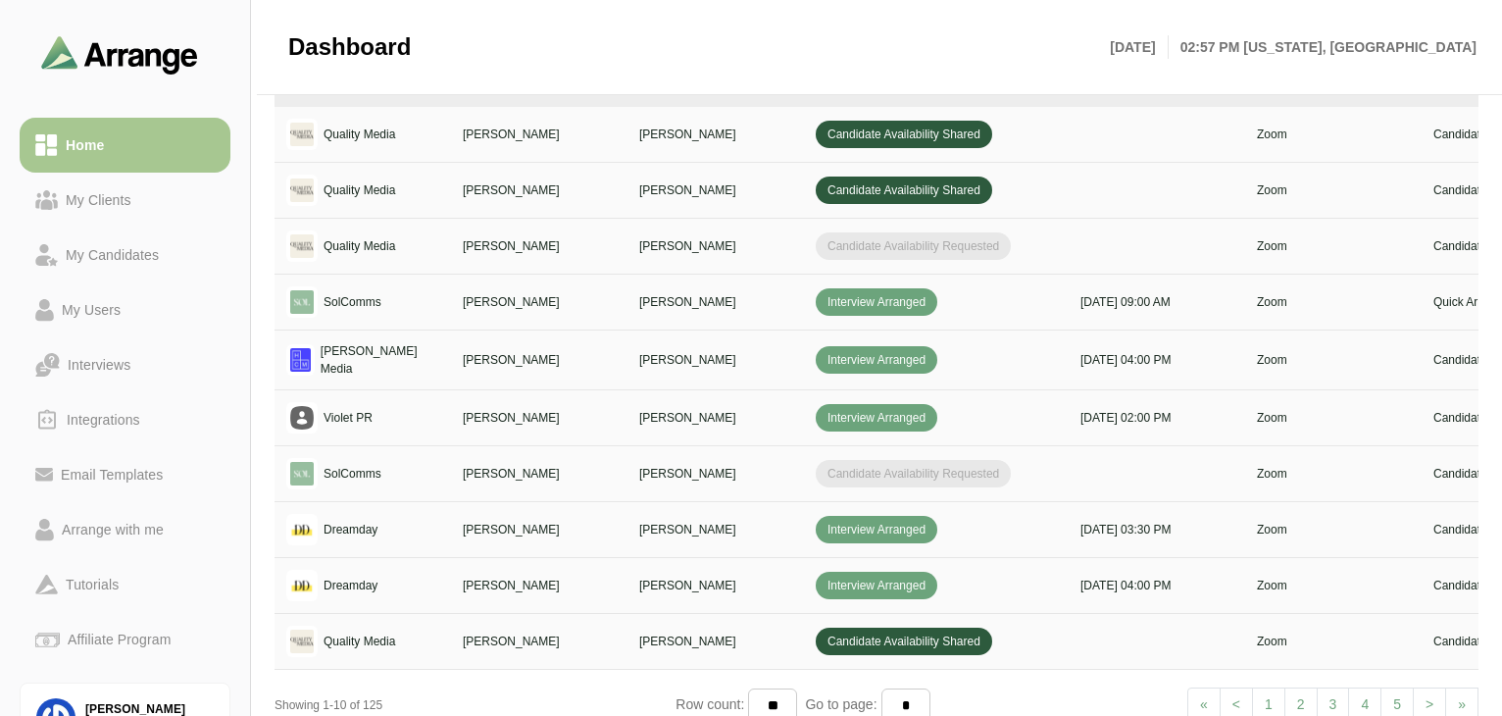
scroll to position [763, 0]
click at [1309, 694] on link "2" at bounding box center [1300, 703] width 33 height 35
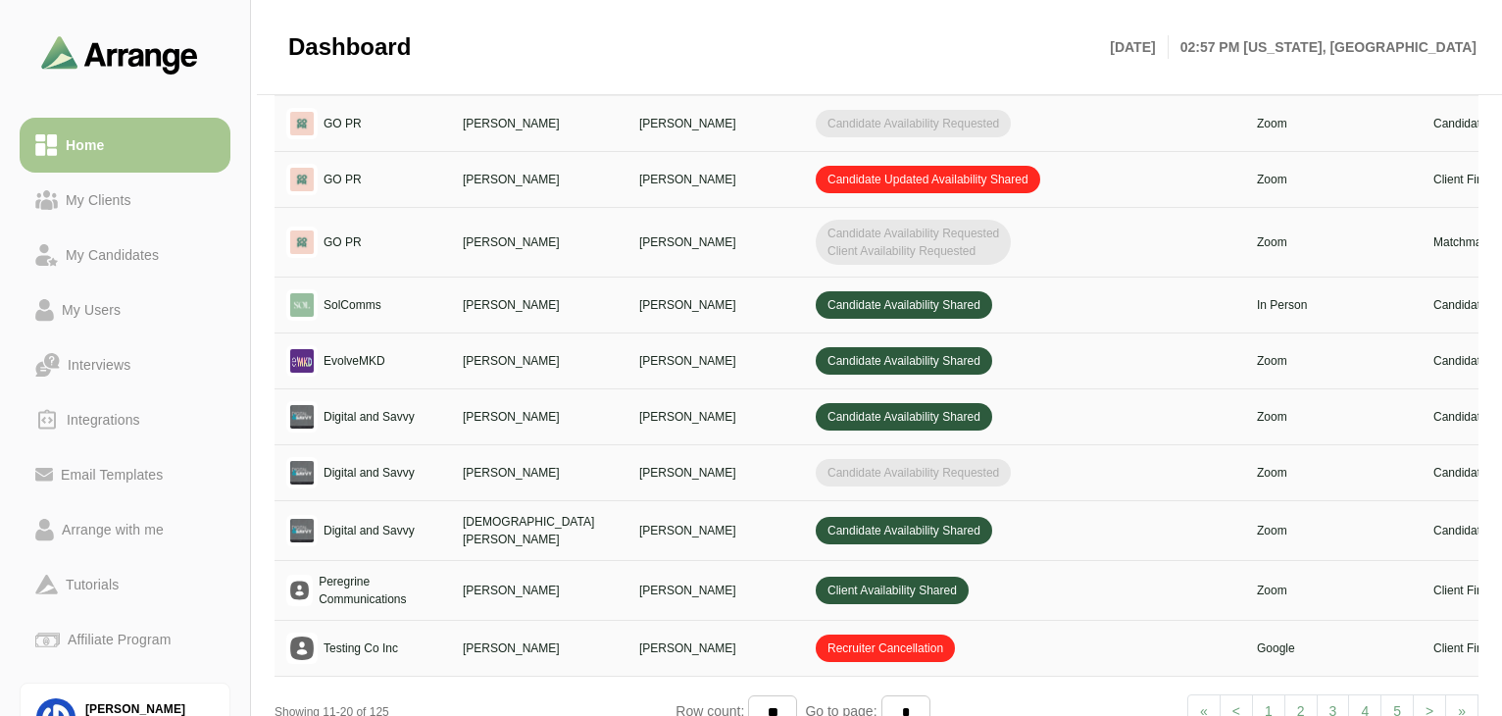
scroll to position [877, 0]
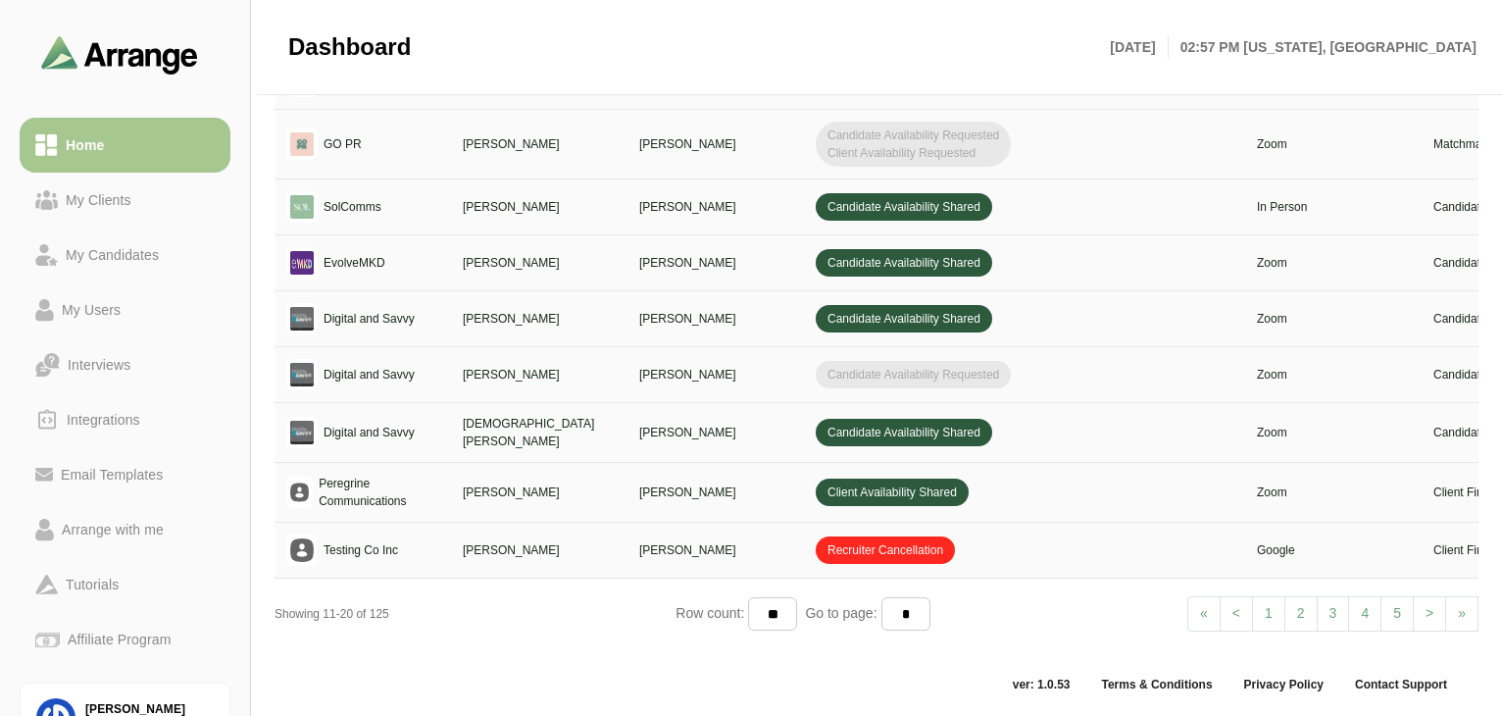
click at [1270, 609] on link "1" at bounding box center [1268, 613] width 33 height 35
select select "*"
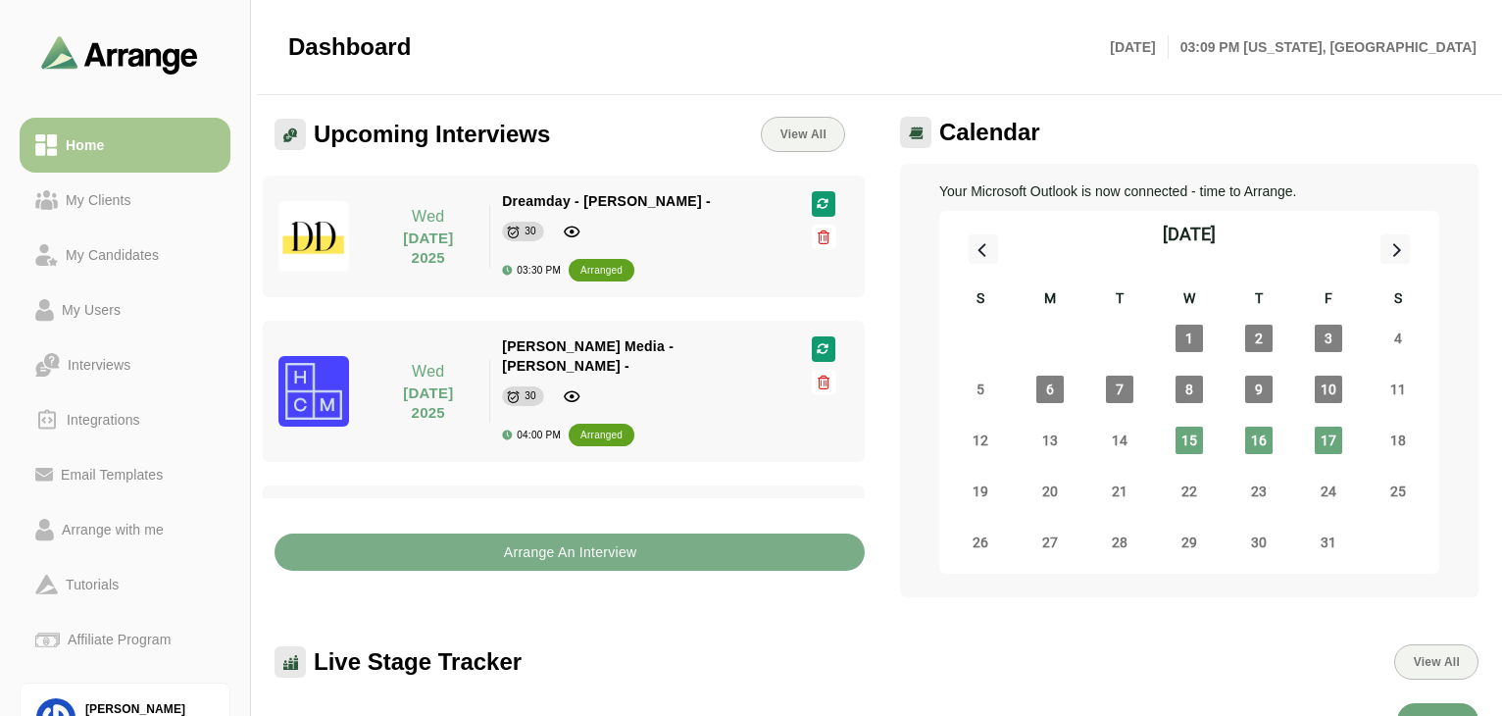
scroll to position [0, 0]
click at [122, 206] on div "My Clients" at bounding box center [98, 200] width 81 height 24
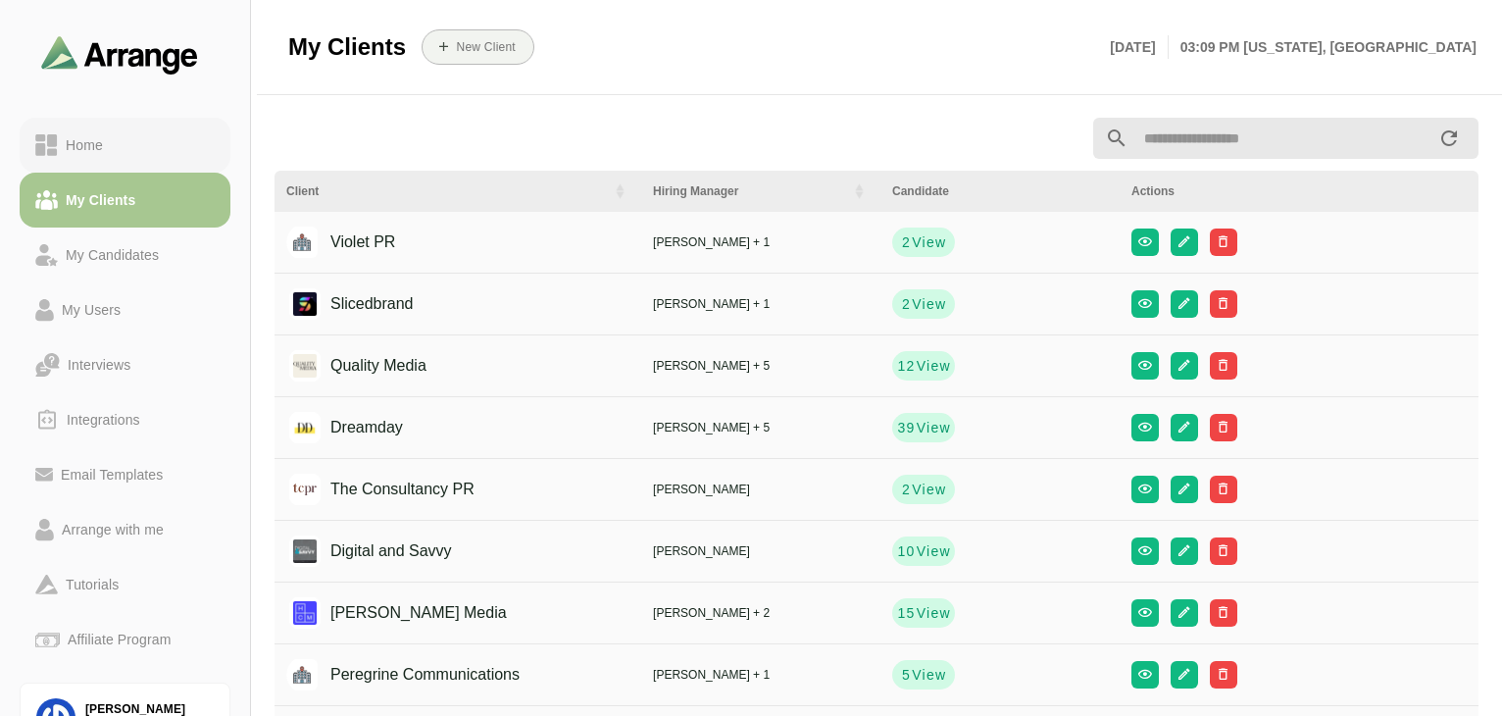
click at [134, 121] on link "Home" at bounding box center [125, 145] width 211 height 55
